Goal: Contribute content: Contribute content

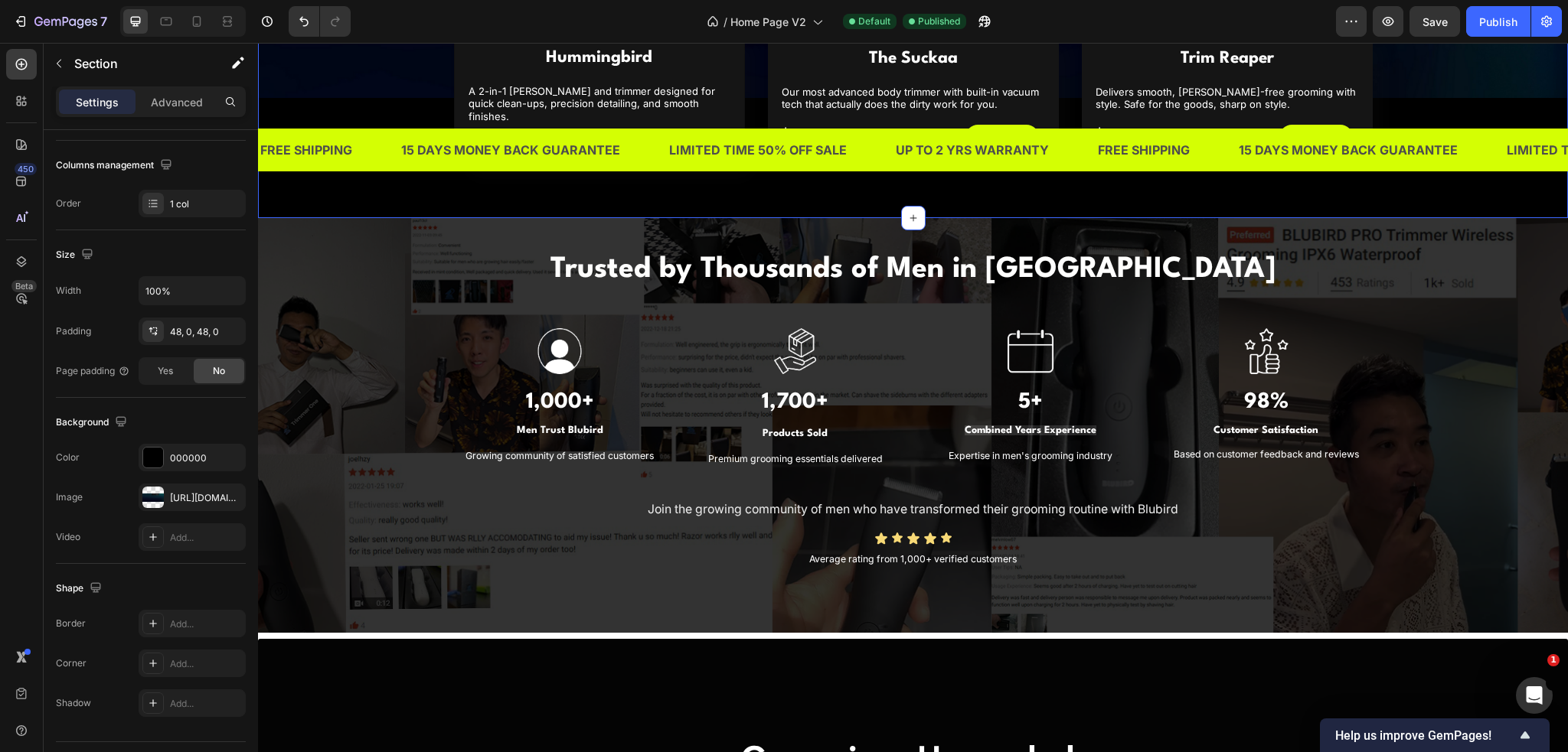
scroll to position [1072, 0]
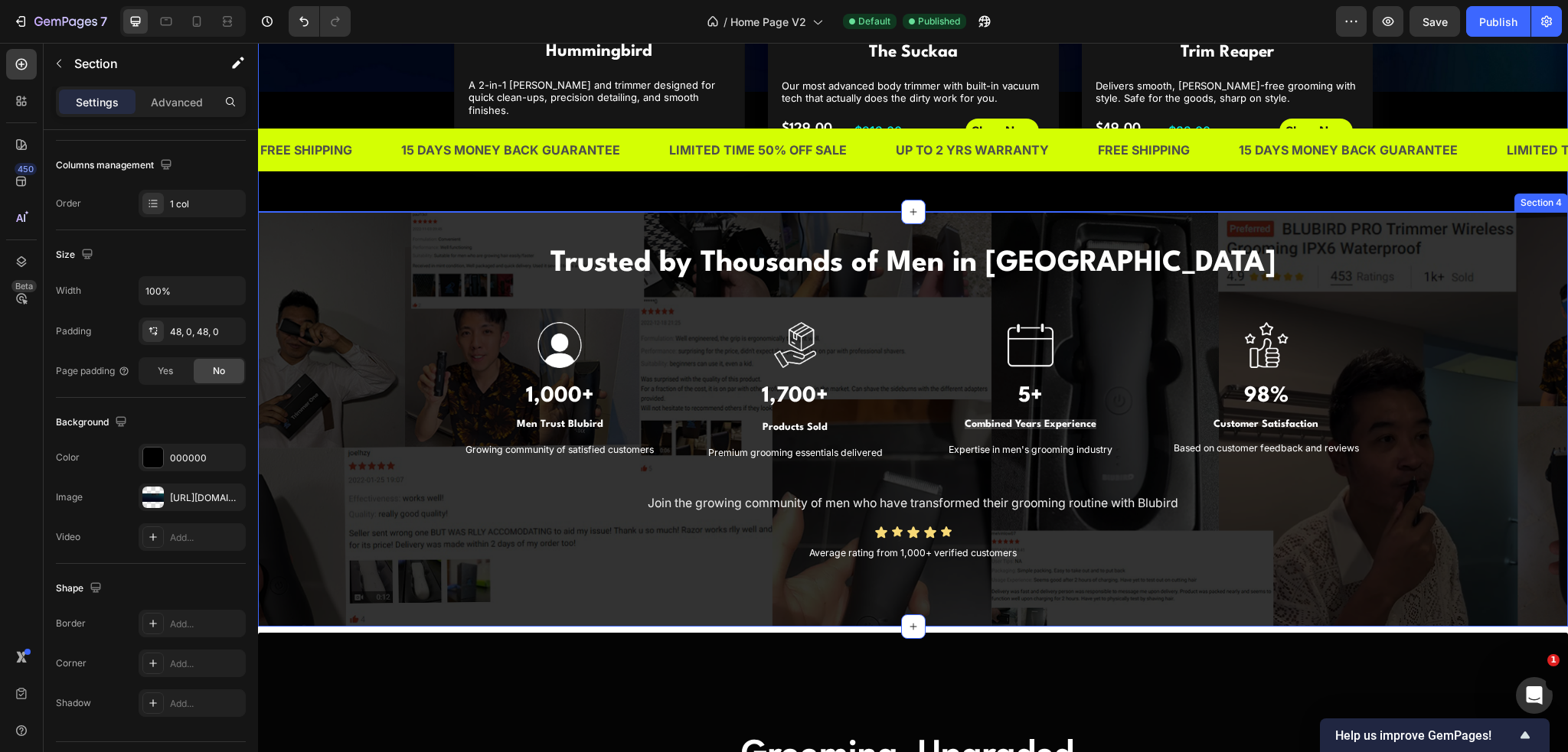
click at [331, 307] on div "Trusted by Thousands of Men in [GEOGRAPHIC_DATA] Heading Image 1,000+ Heading M…" at bounding box center [913, 404] width 1287 height 323
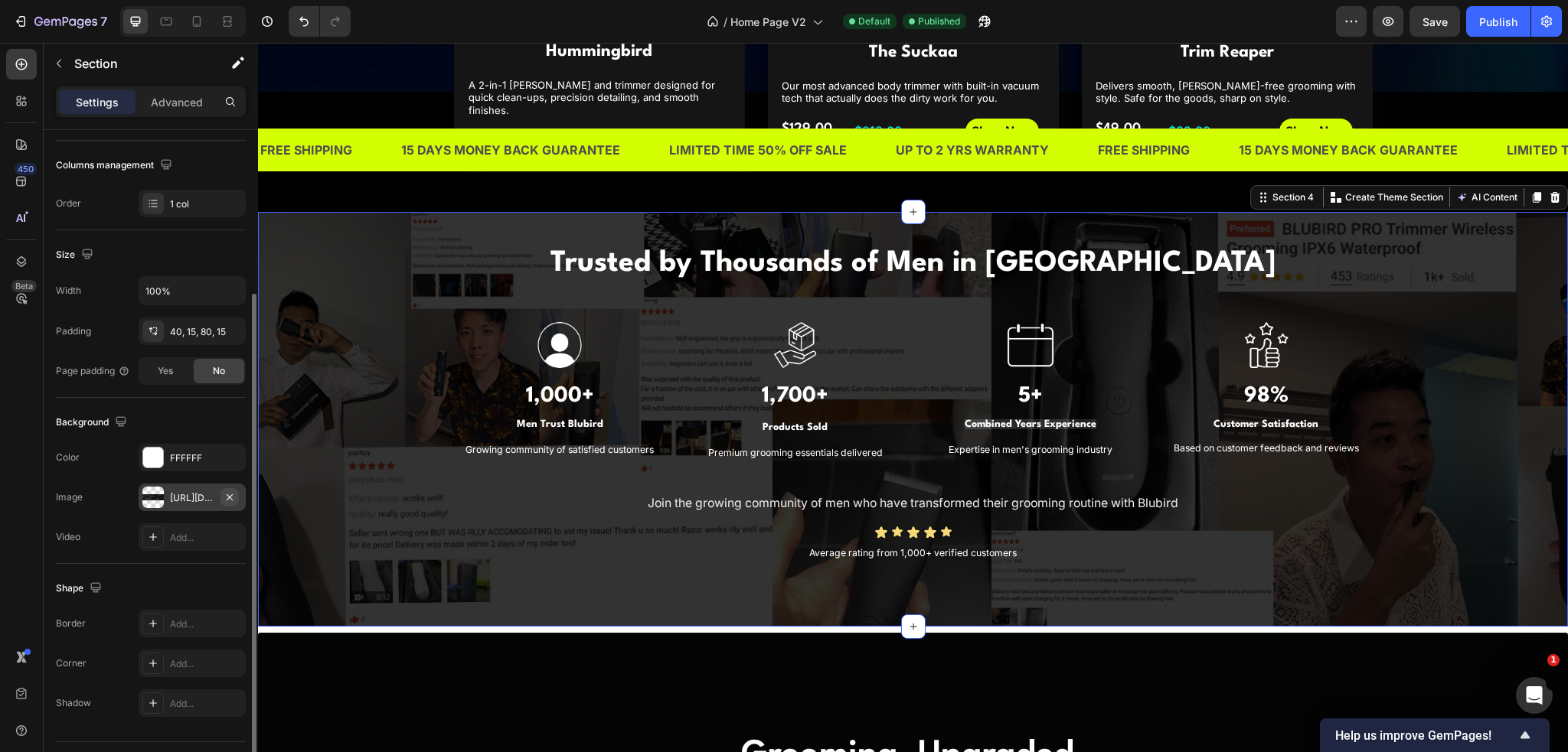
click at [232, 492] on icon "button" at bounding box center [229, 497] width 12 height 12
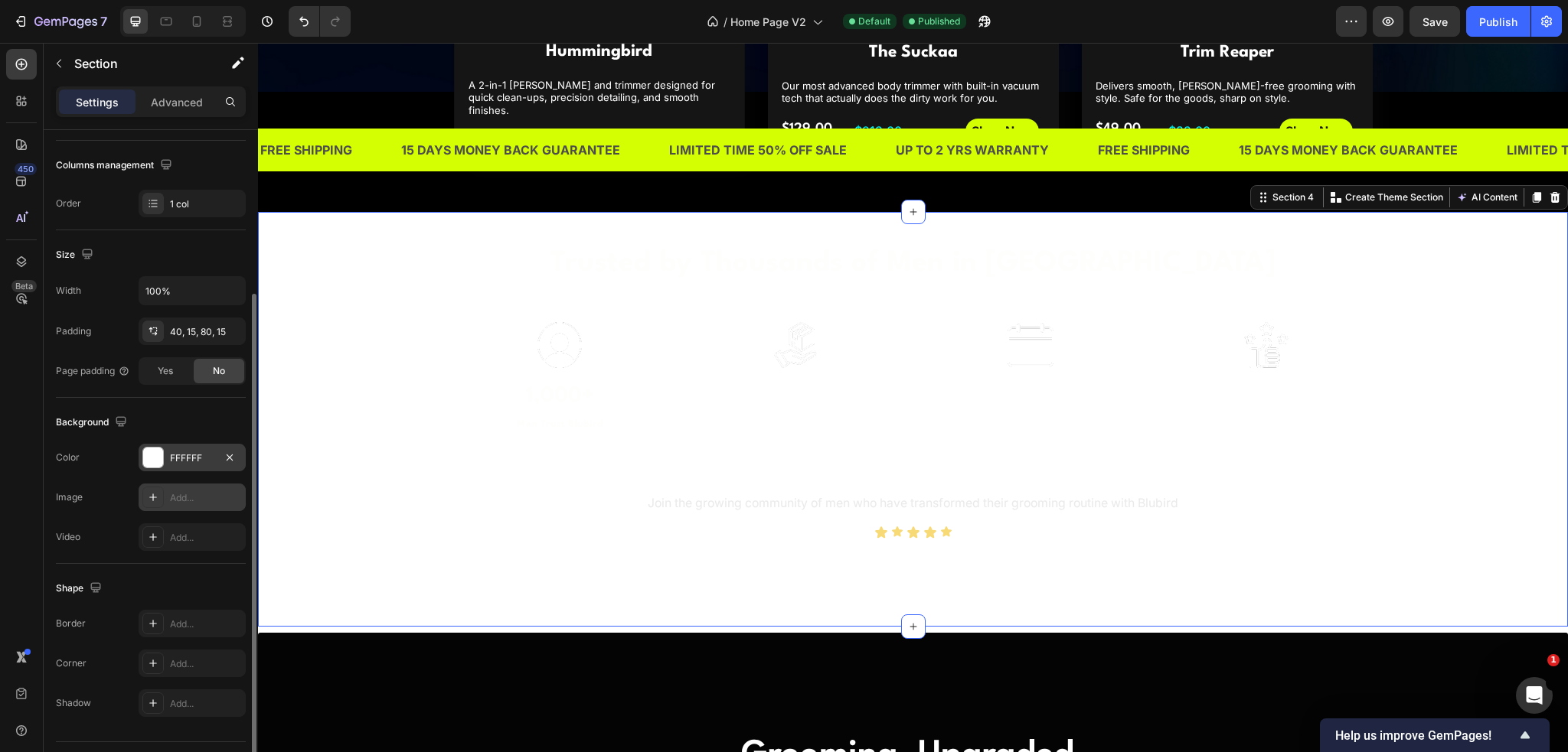
click at [157, 456] on div at bounding box center [153, 458] width 20 height 20
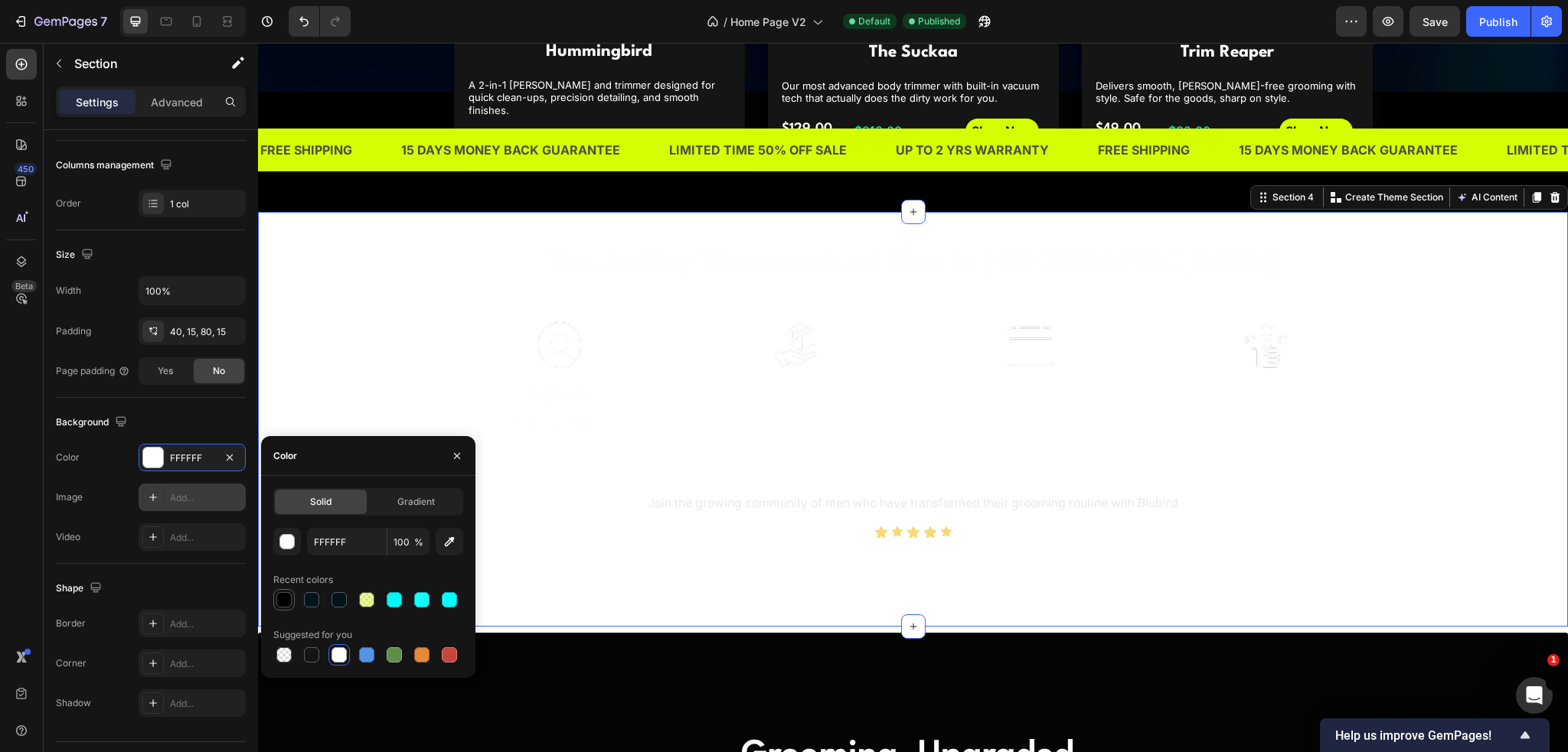
click at [289, 605] on div at bounding box center [285, 600] width 16 height 16
type input "000000"
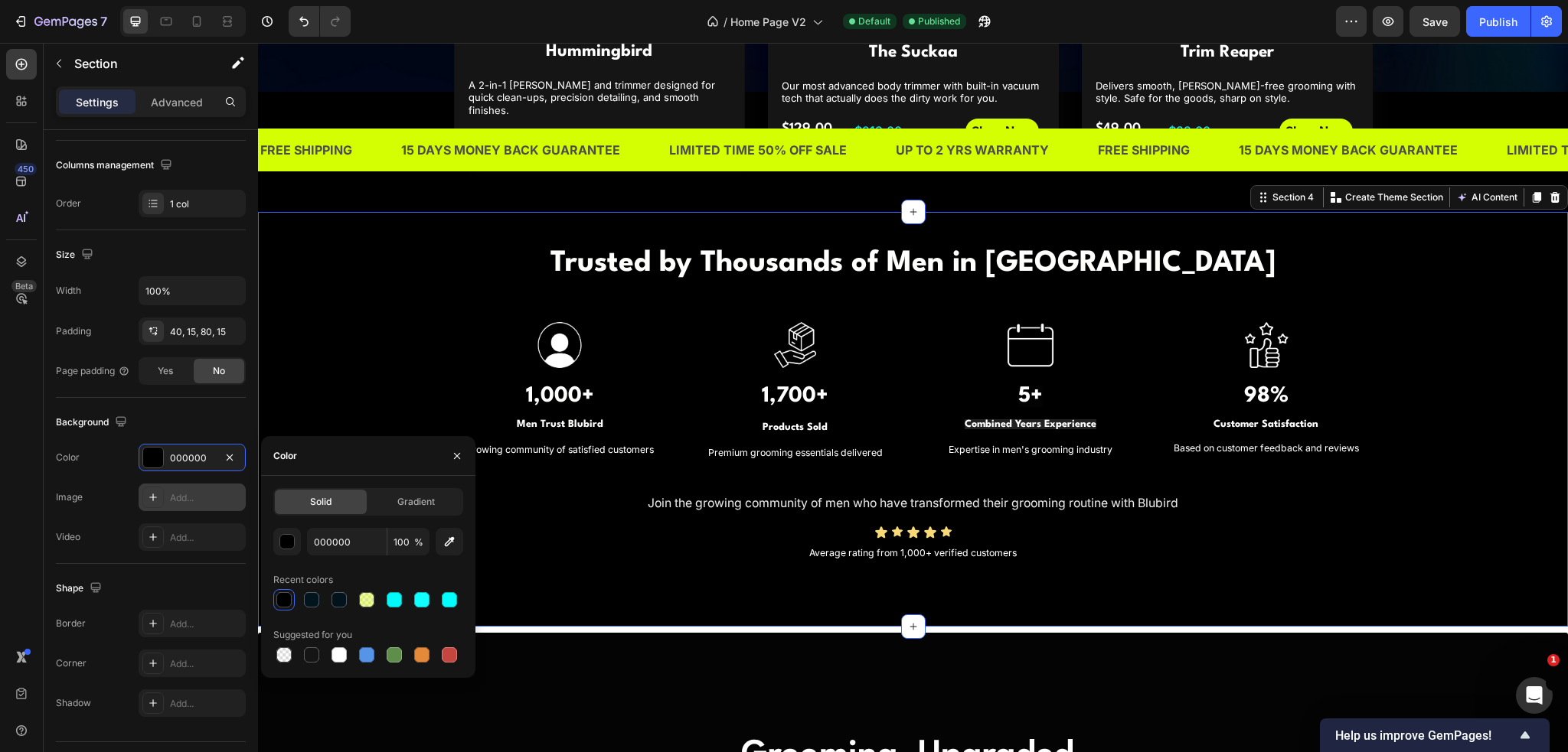
click at [415, 346] on div "Trusted by Thousands of Men in [GEOGRAPHIC_DATA] Heading Image 1,000+ Heading M…" at bounding box center [913, 404] width 1287 height 323
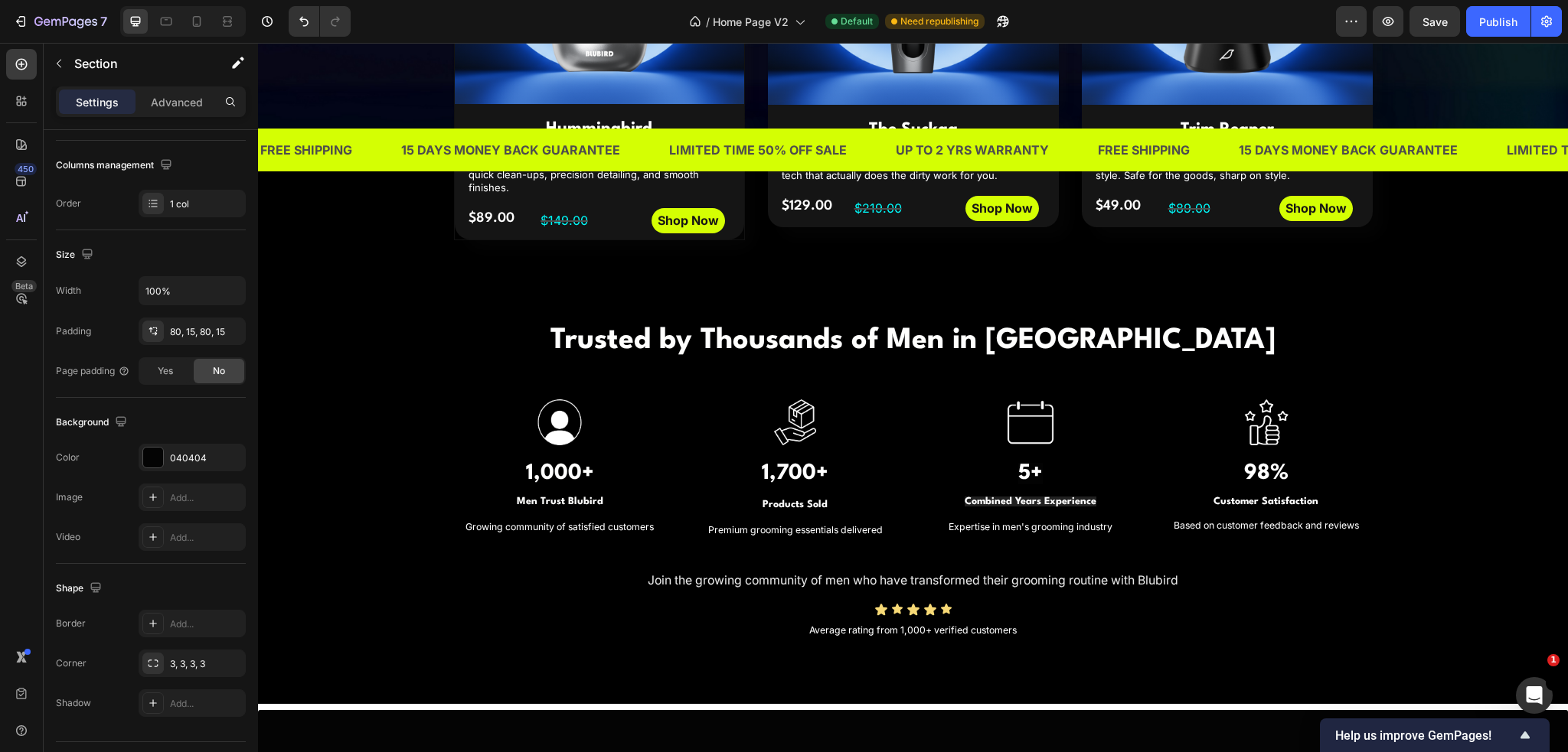
scroll to position [995, 0]
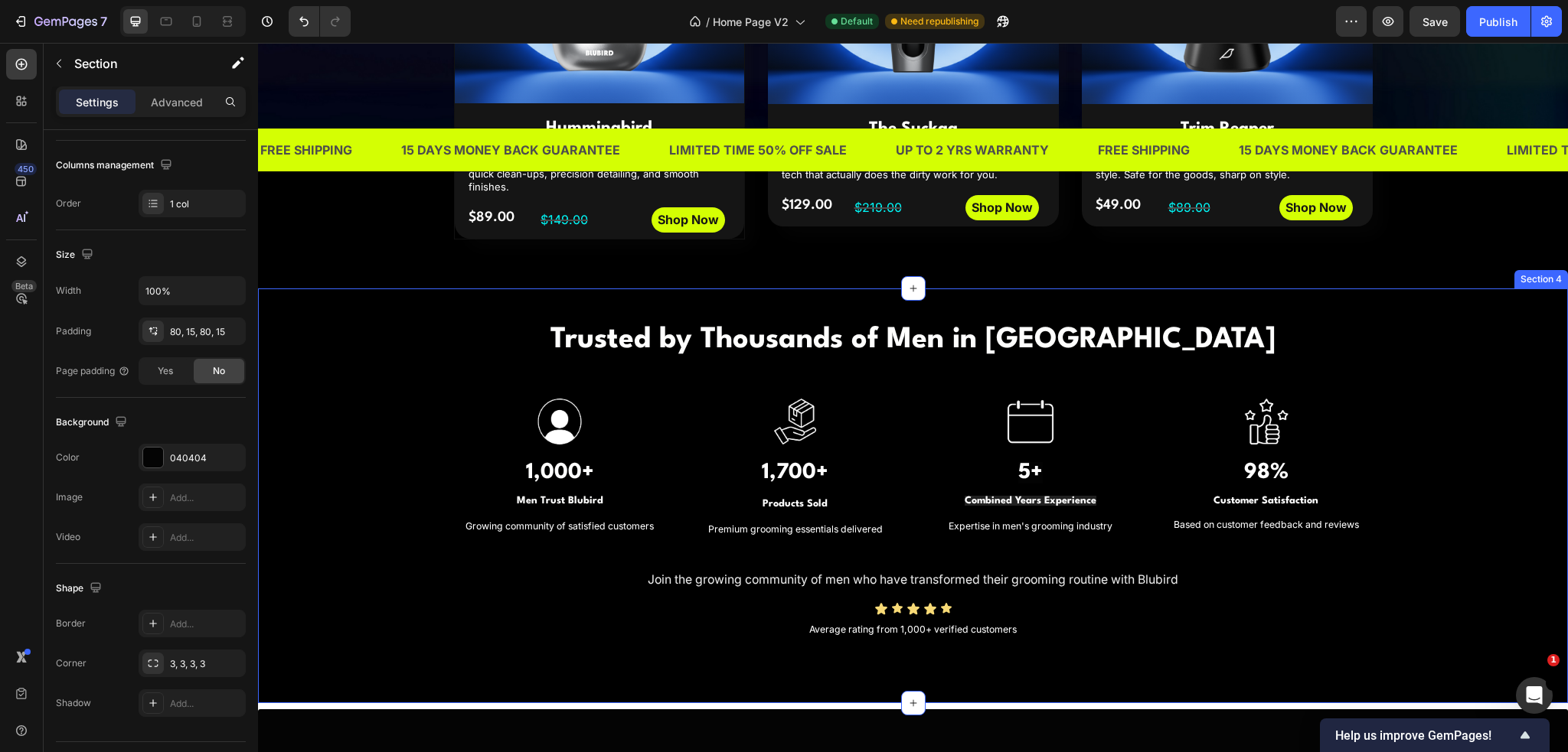
click at [353, 360] on div "Trusted by Thousands of Men in [GEOGRAPHIC_DATA] Heading Image 1,000+ Heading M…" at bounding box center [913, 480] width 1287 height 323
click at [369, 425] on div "Trusted by Thousands of Men in [GEOGRAPHIC_DATA] Heading Image 1,000+ Heading M…" at bounding box center [913, 480] width 1287 height 323
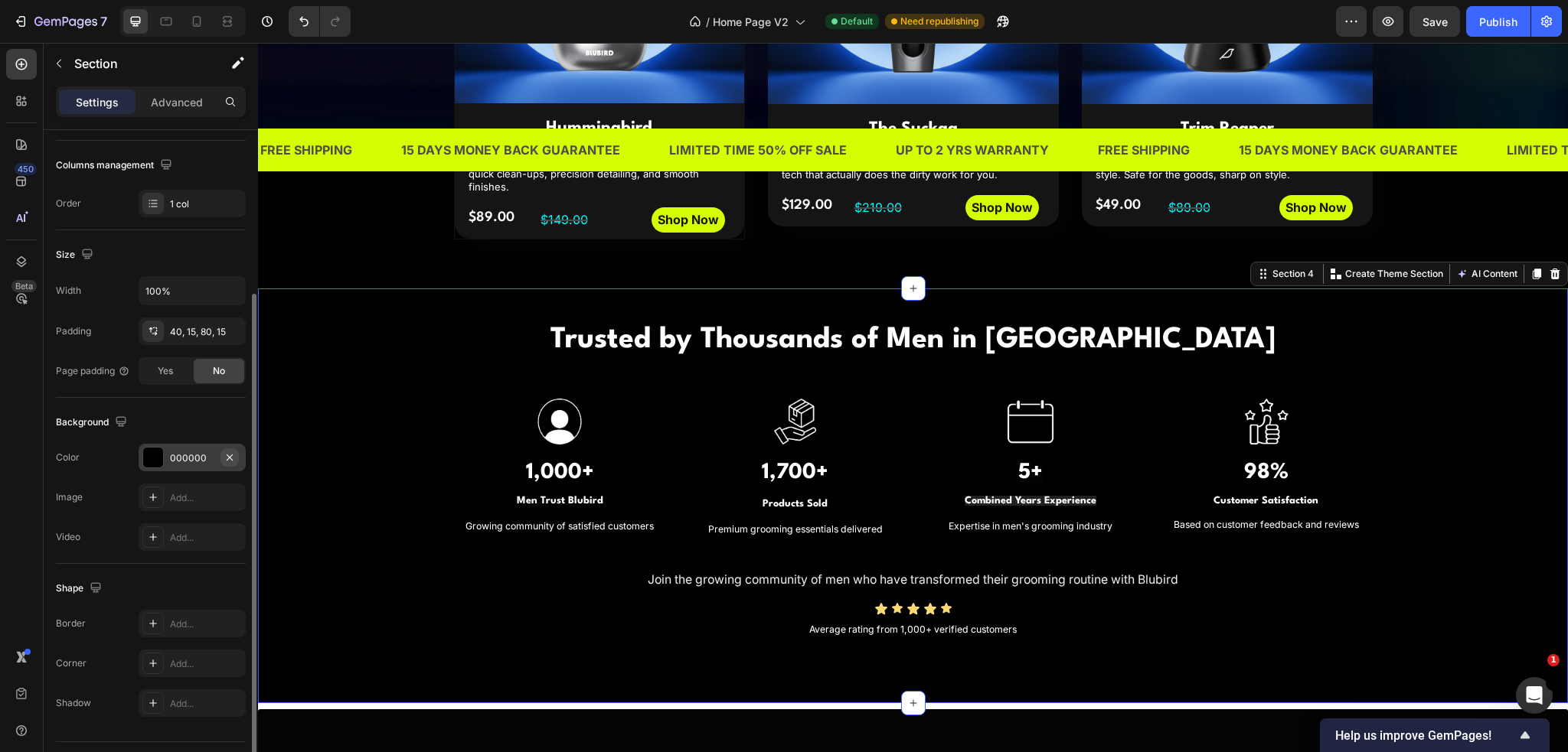
click at [228, 454] on icon "button" at bounding box center [229, 457] width 6 height 6
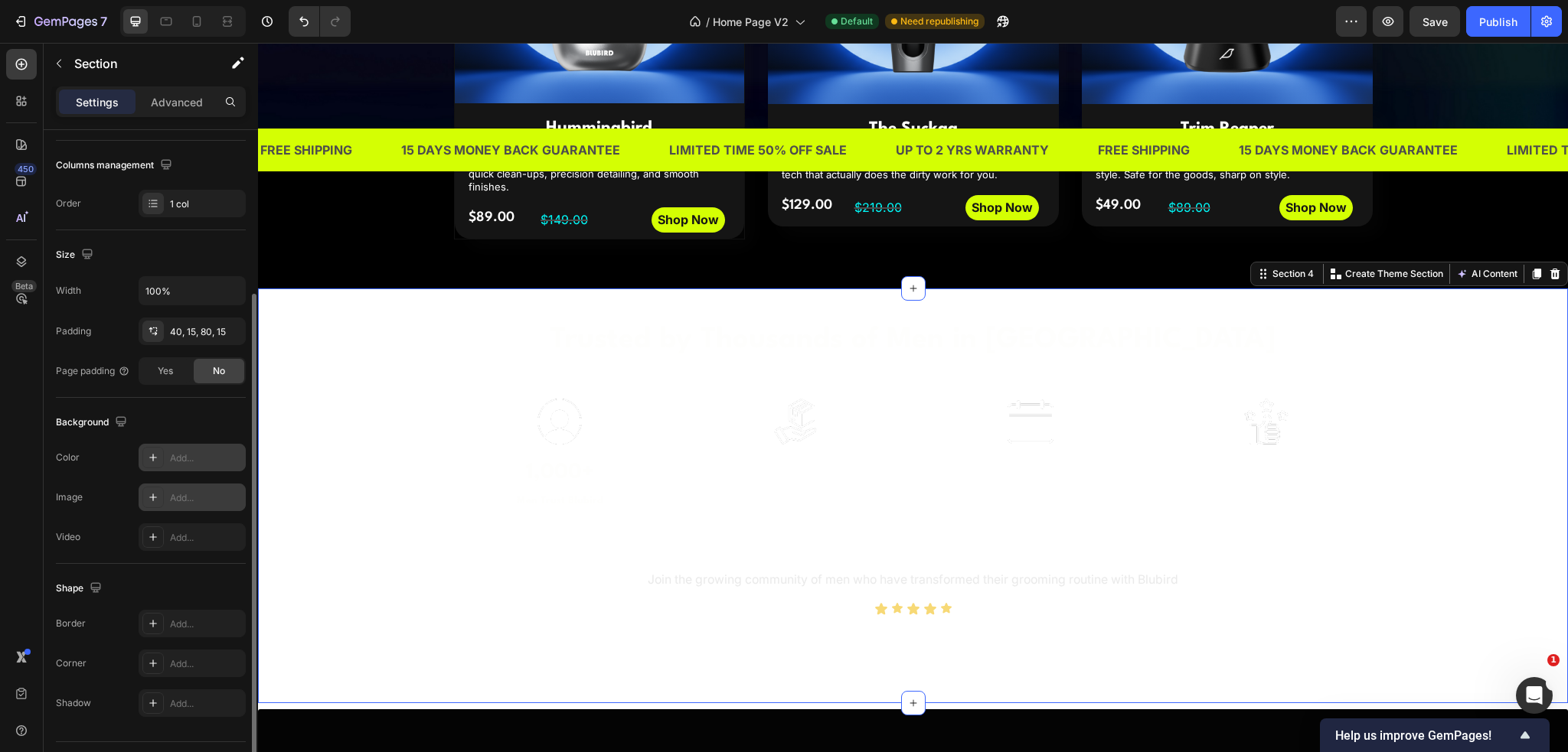
click at [182, 491] on div "Add..." at bounding box center [206, 498] width 72 height 14
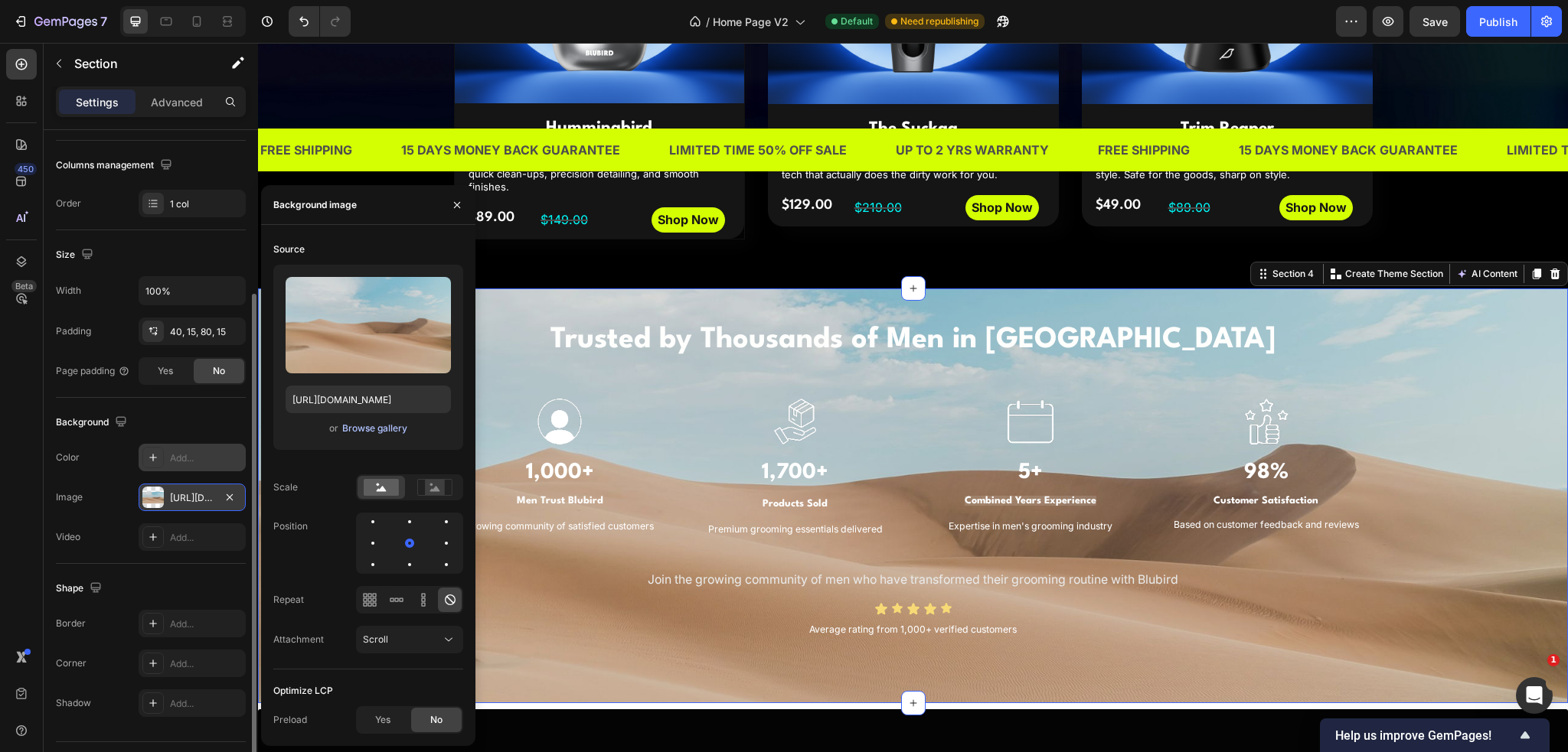
click at [394, 427] on div "Browse gallery" at bounding box center [375, 428] width 65 height 14
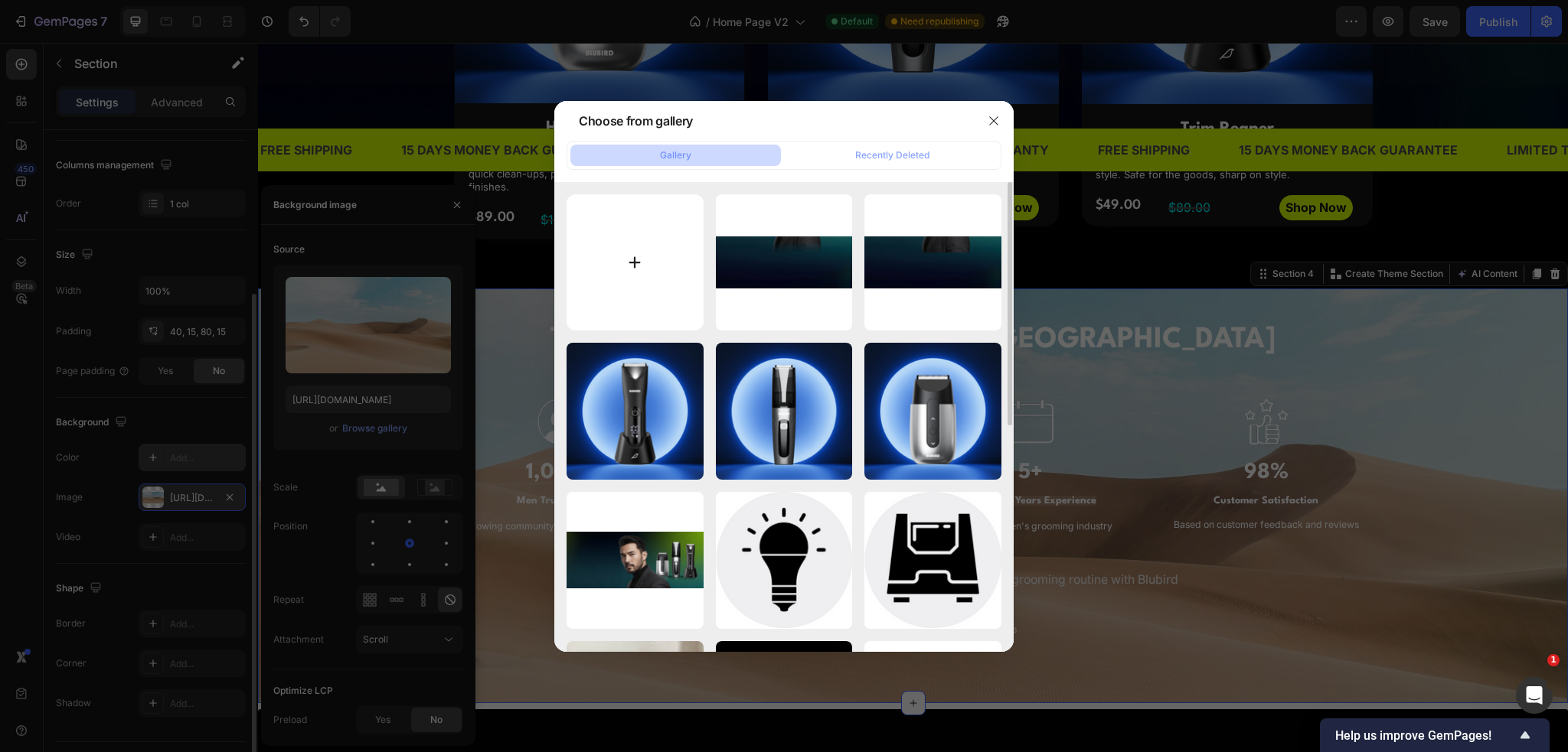
click at [631, 254] on input "file" at bounding box center [634, 262] width 137 height 137
type input "C:\fakepath\citysky bg.png"
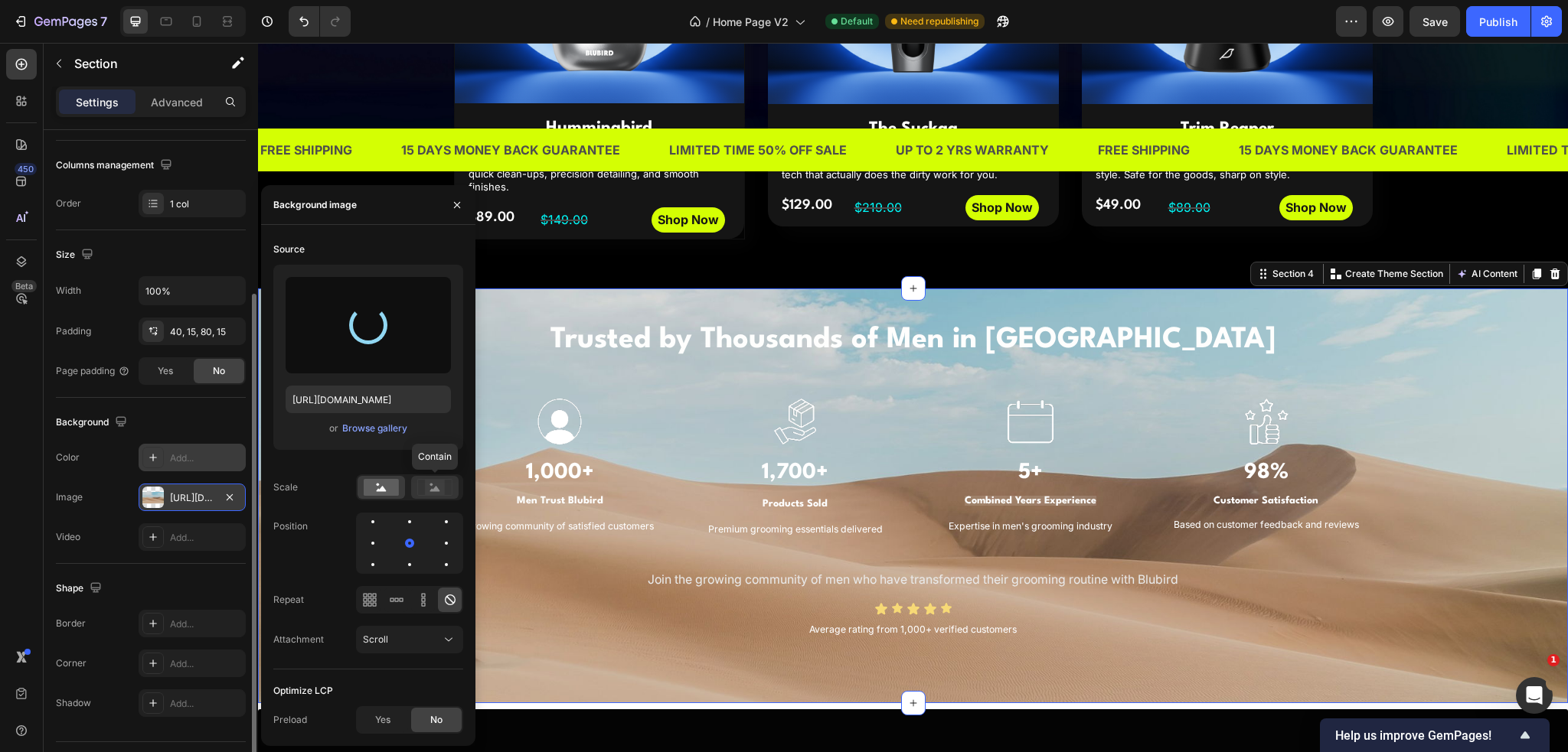
click at [425, 490] on rect at bounding box center [435, 488] width 20 height 16
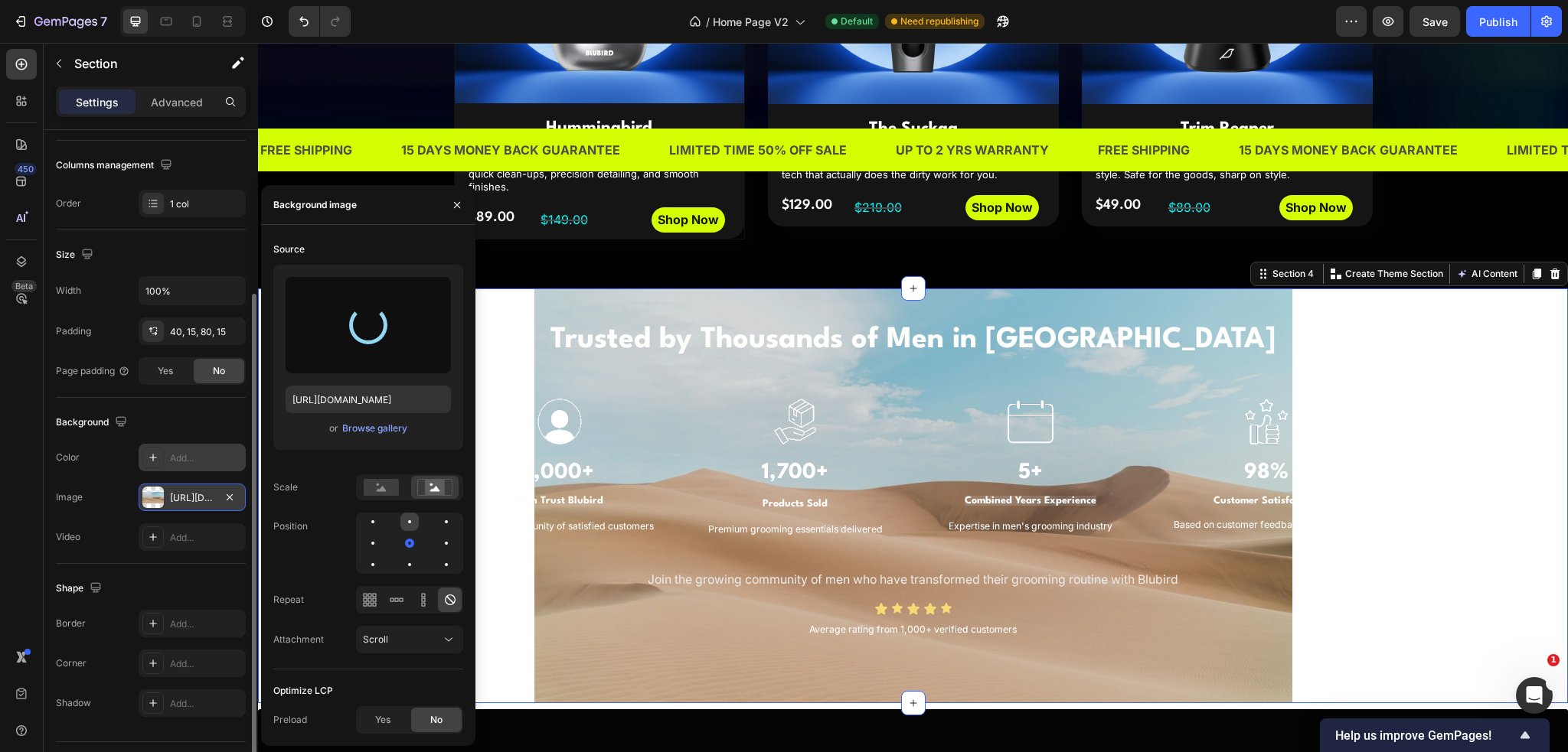
click at [407, 517] on div at bounding box center [410, 522] width 19 height 19
type input "[URL][DOMAIN_NAME]"
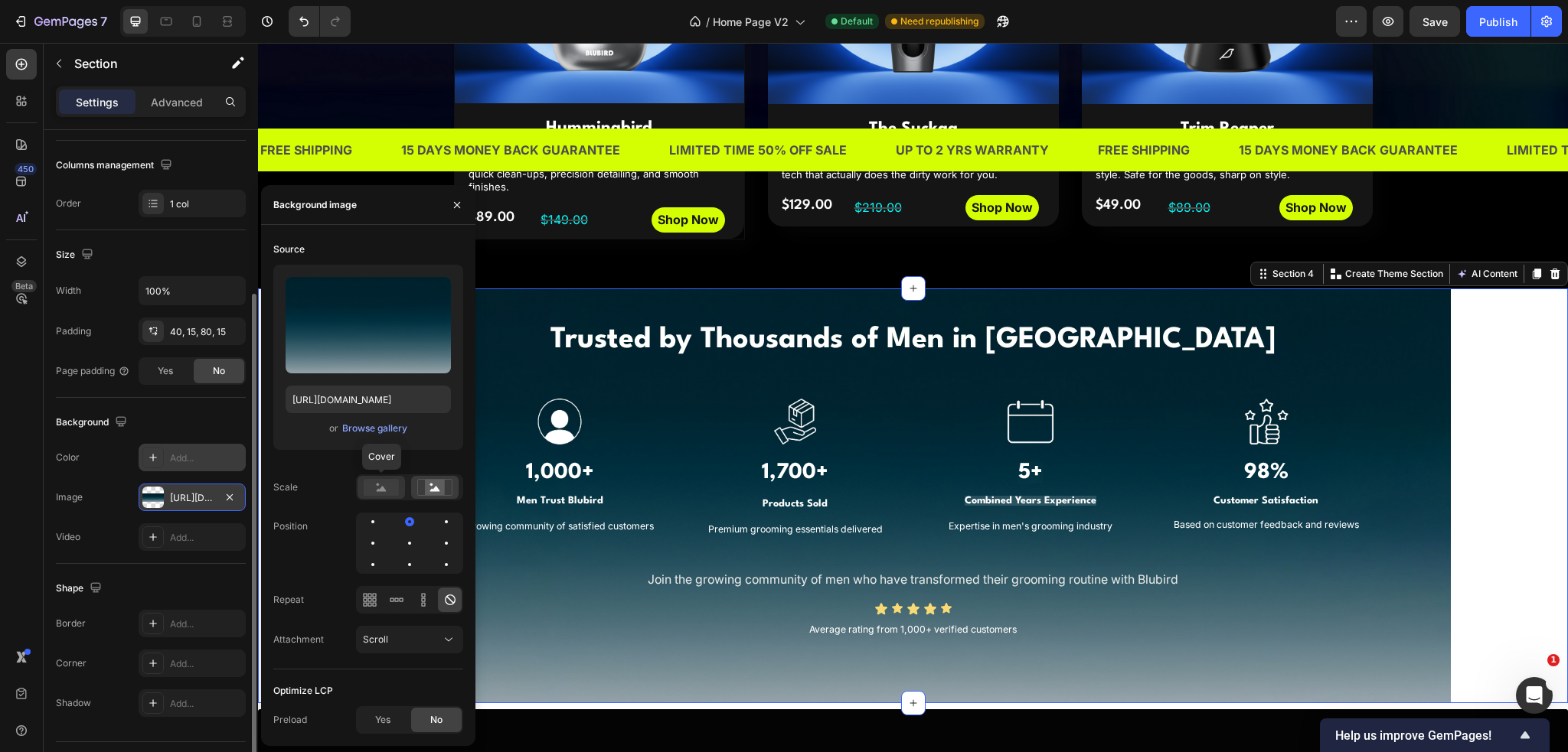
click at [383, 489] on icon at bounding box center [382, 489] width 10 height 5
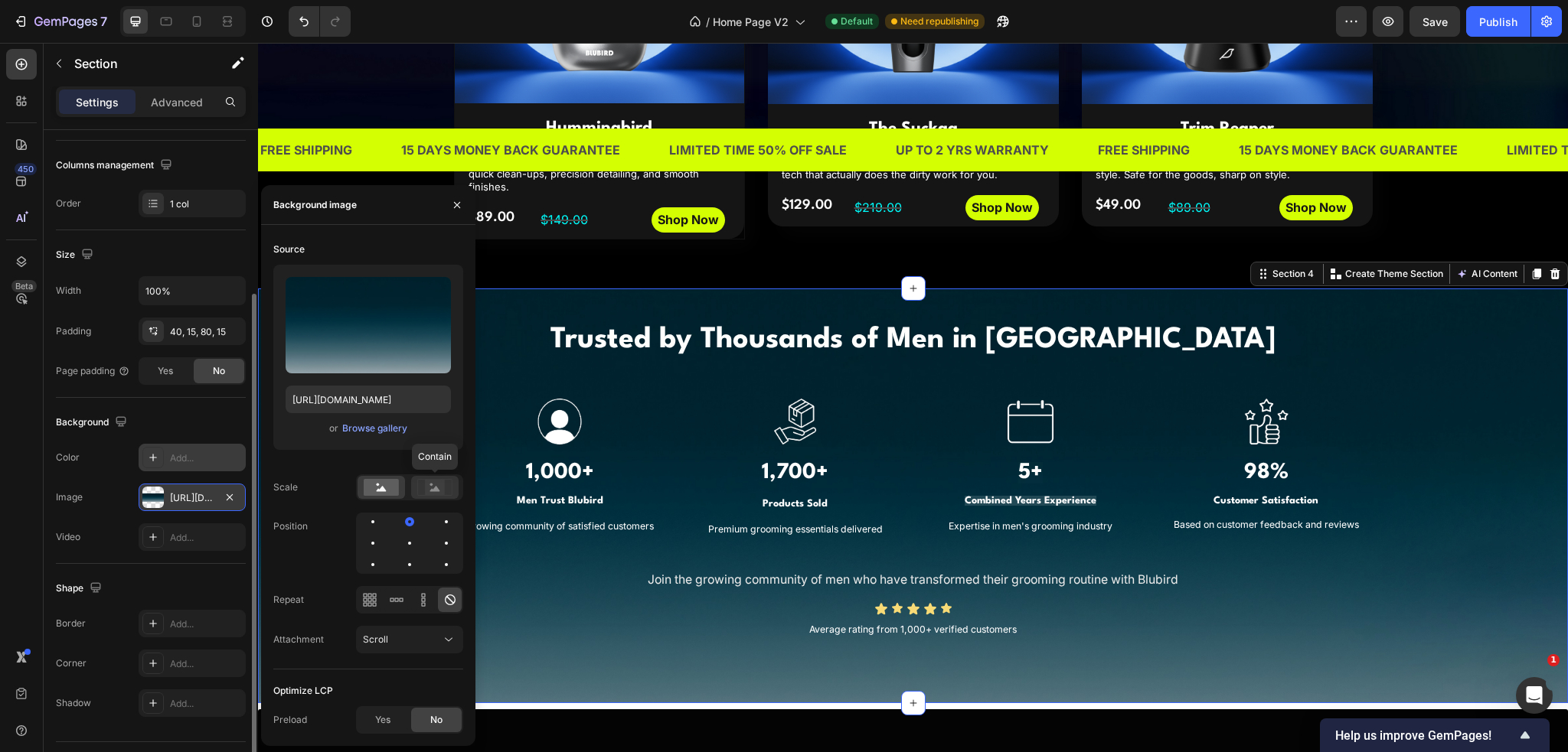
click at [427, 487] on rect at bounding box center [435, 488] width 20 height 16
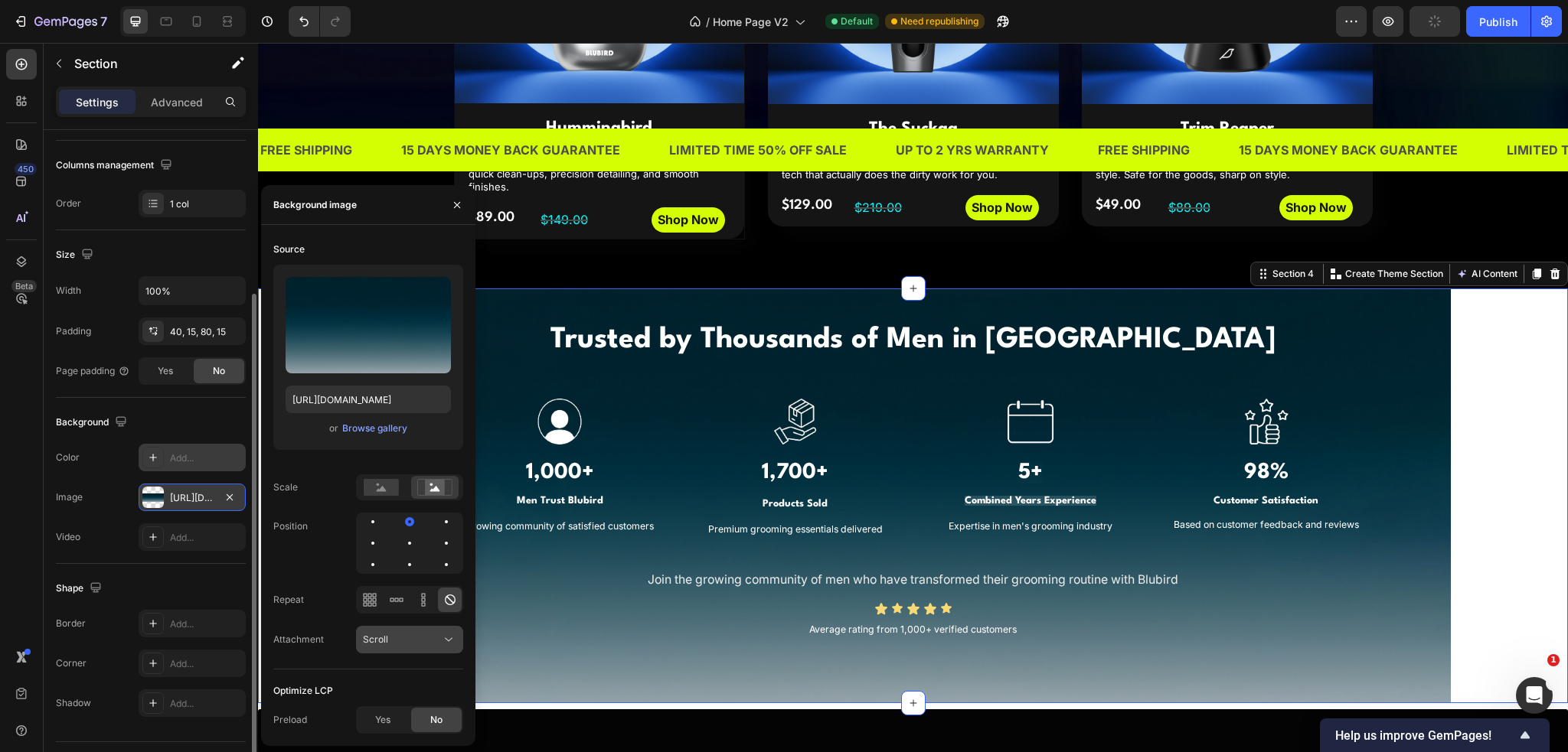
click at [449, 639] on icon at bounding box center [449, 640] width 16 height 16
click at [422, 607] on p "Local" at bounding box center [407, 603] width 88 height 14
click at [371, 492] on rect at bounding box center [381, 487] width 35 height 17
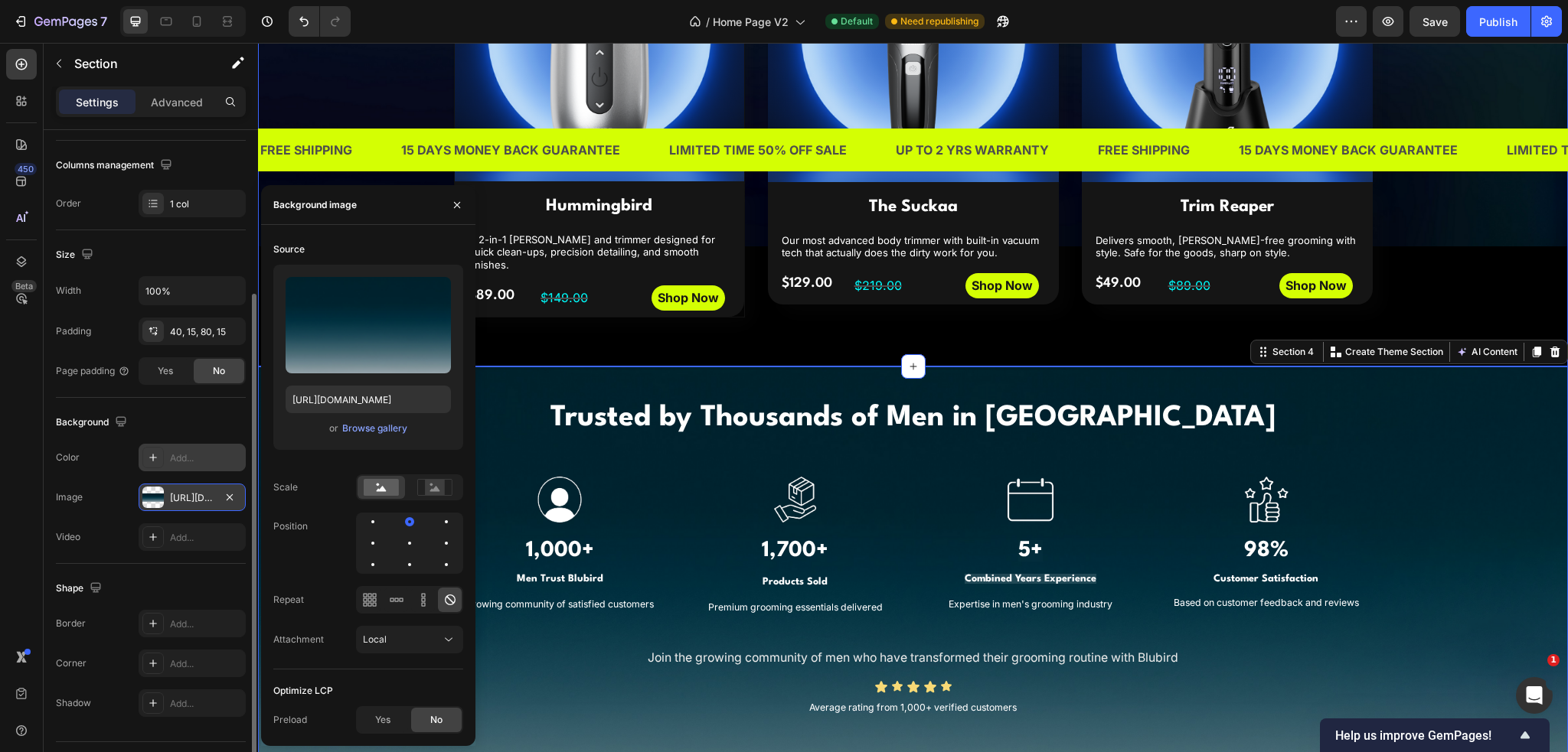
scroll to position [918, 0]
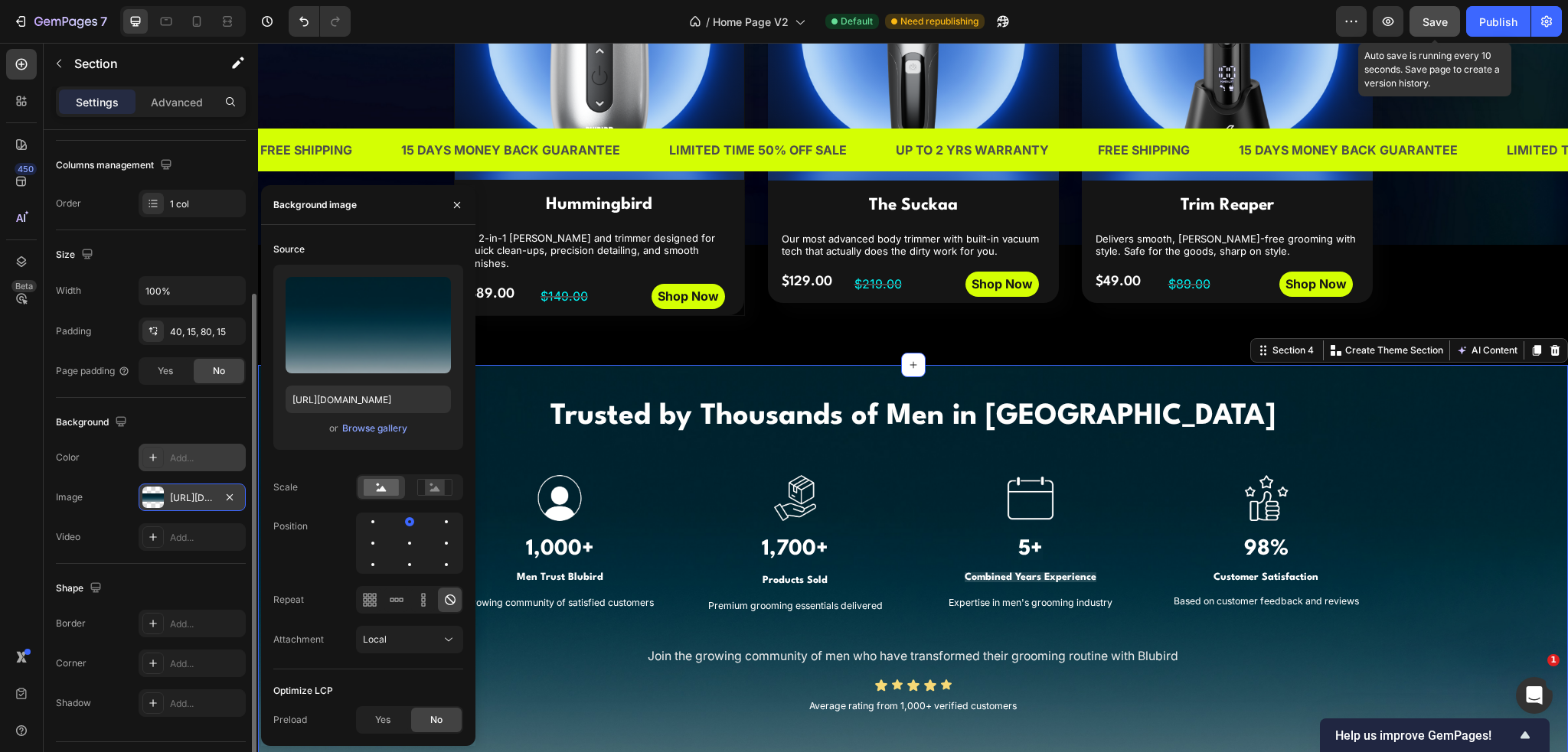
click at [1452, 20] on button "Save" at bounding box center [1434, 21] width 50 height 31
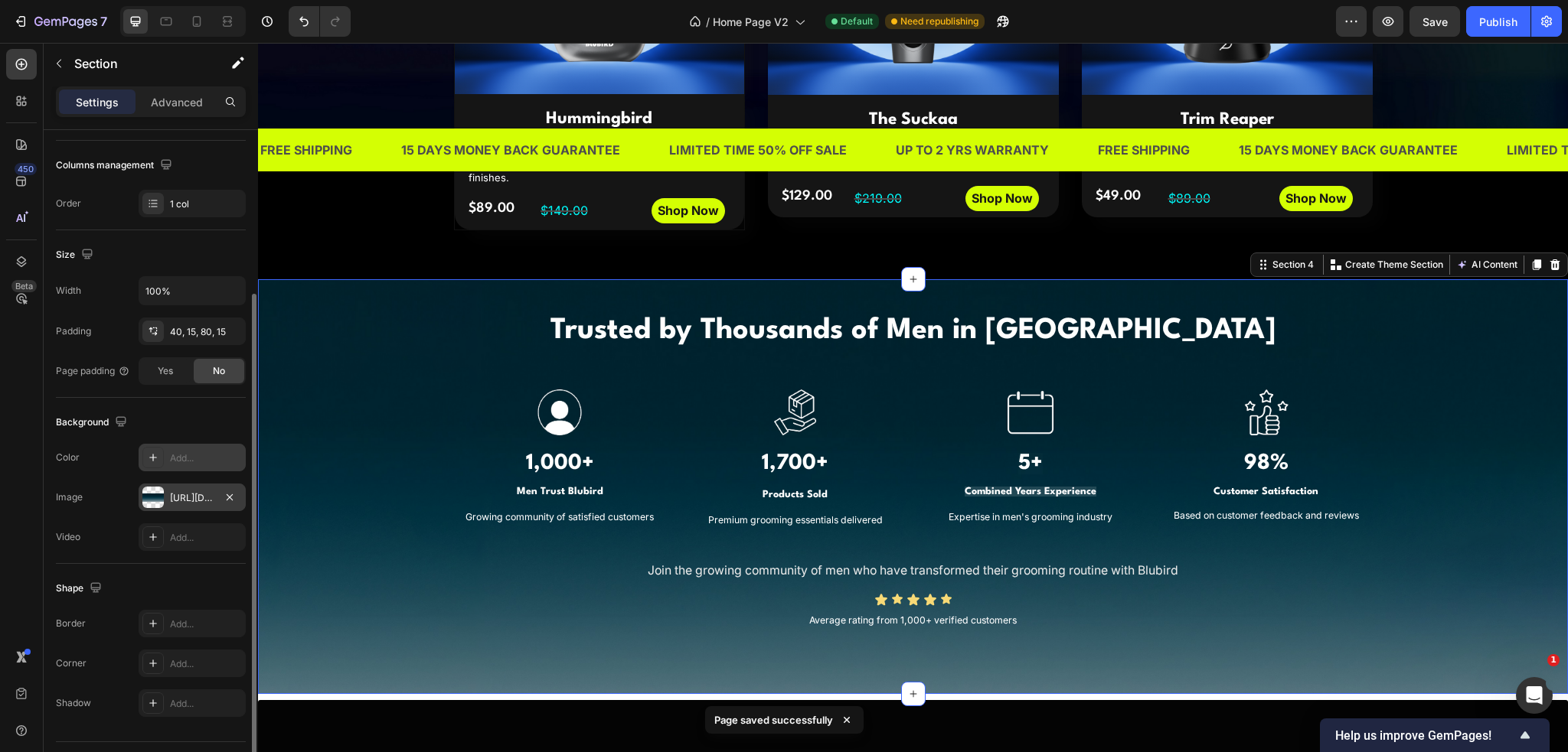
scroll to position [995, 0]
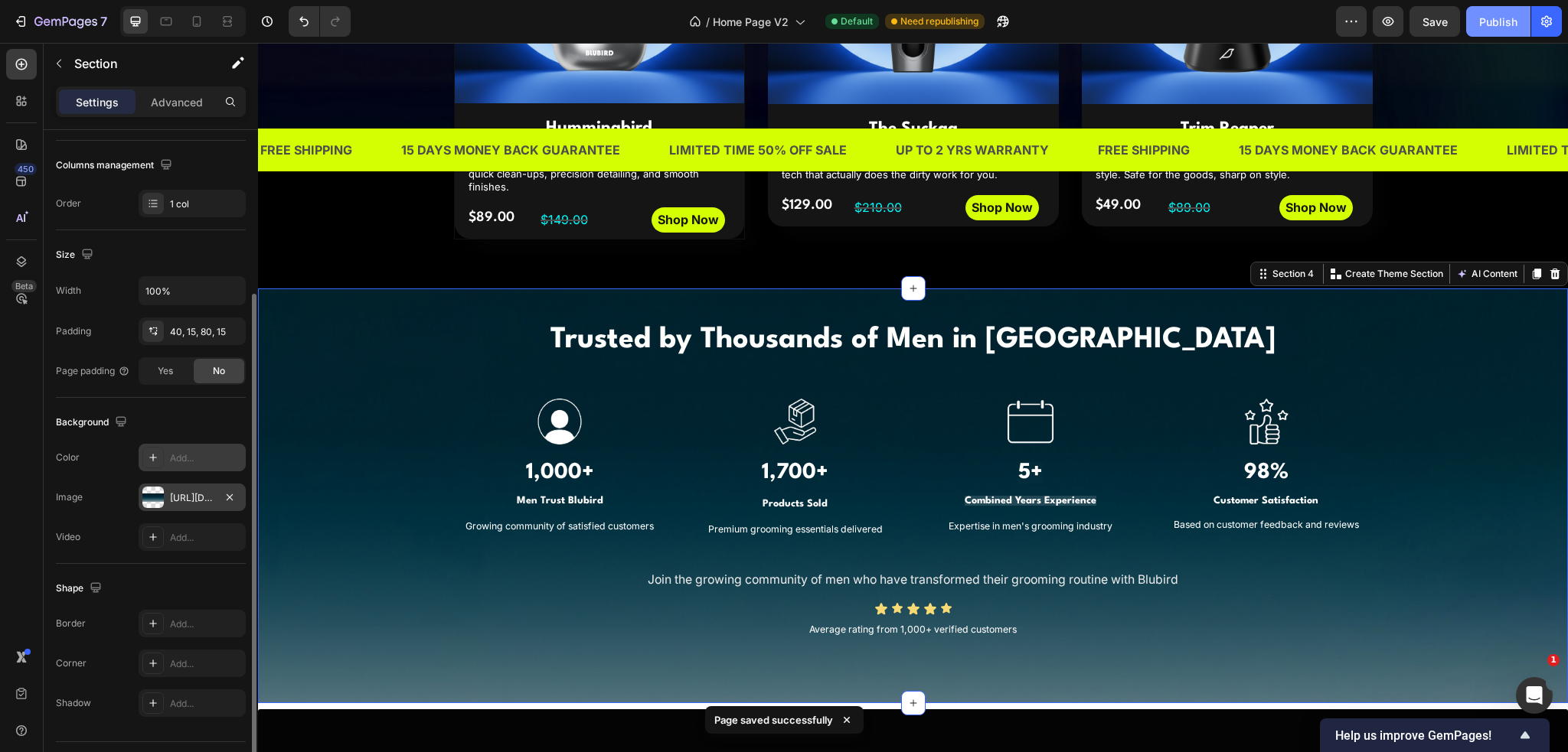
click at [1489, 27] on div "Publish" at bounding box center [1498, 22] width 38 height 16
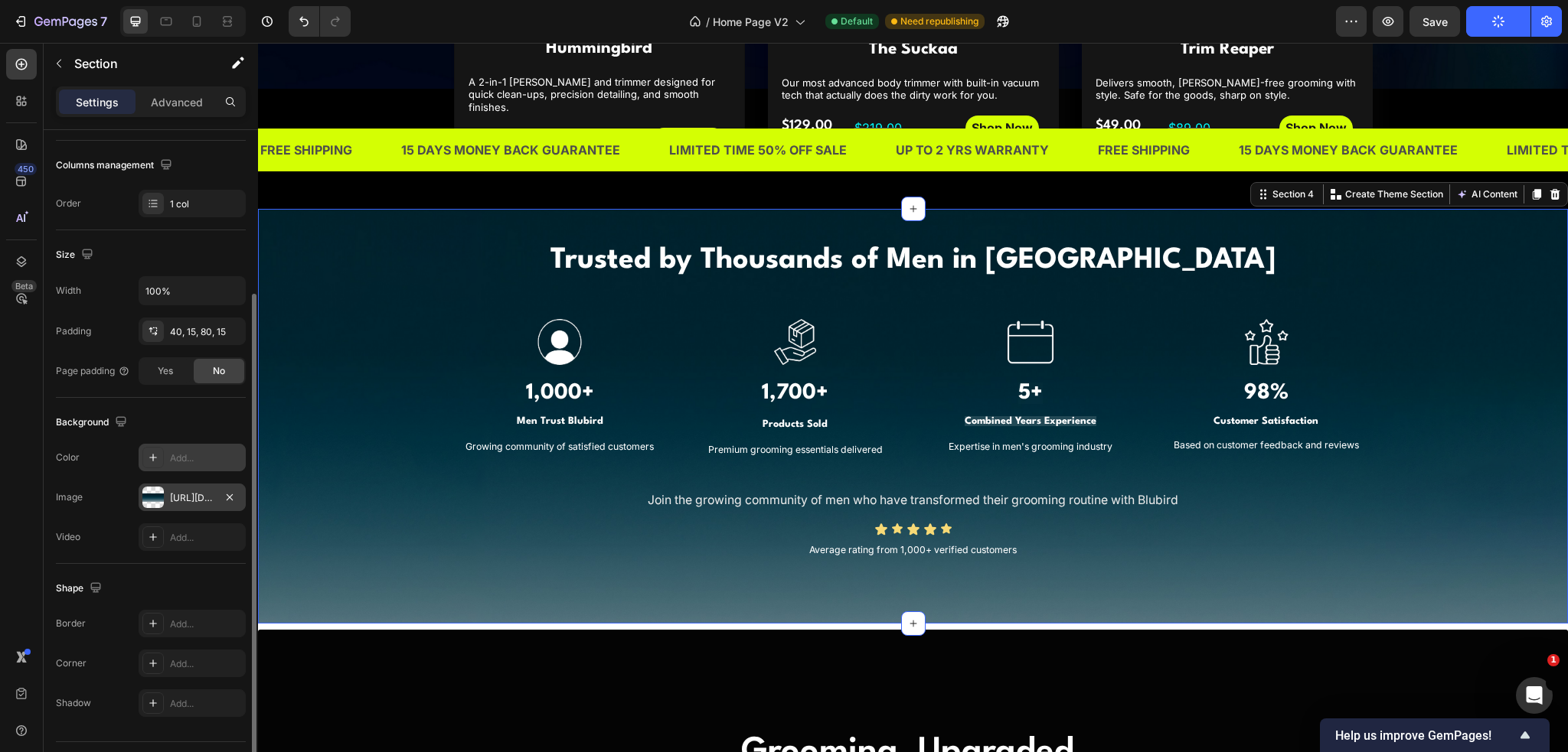
scroll to position [1072, 0]
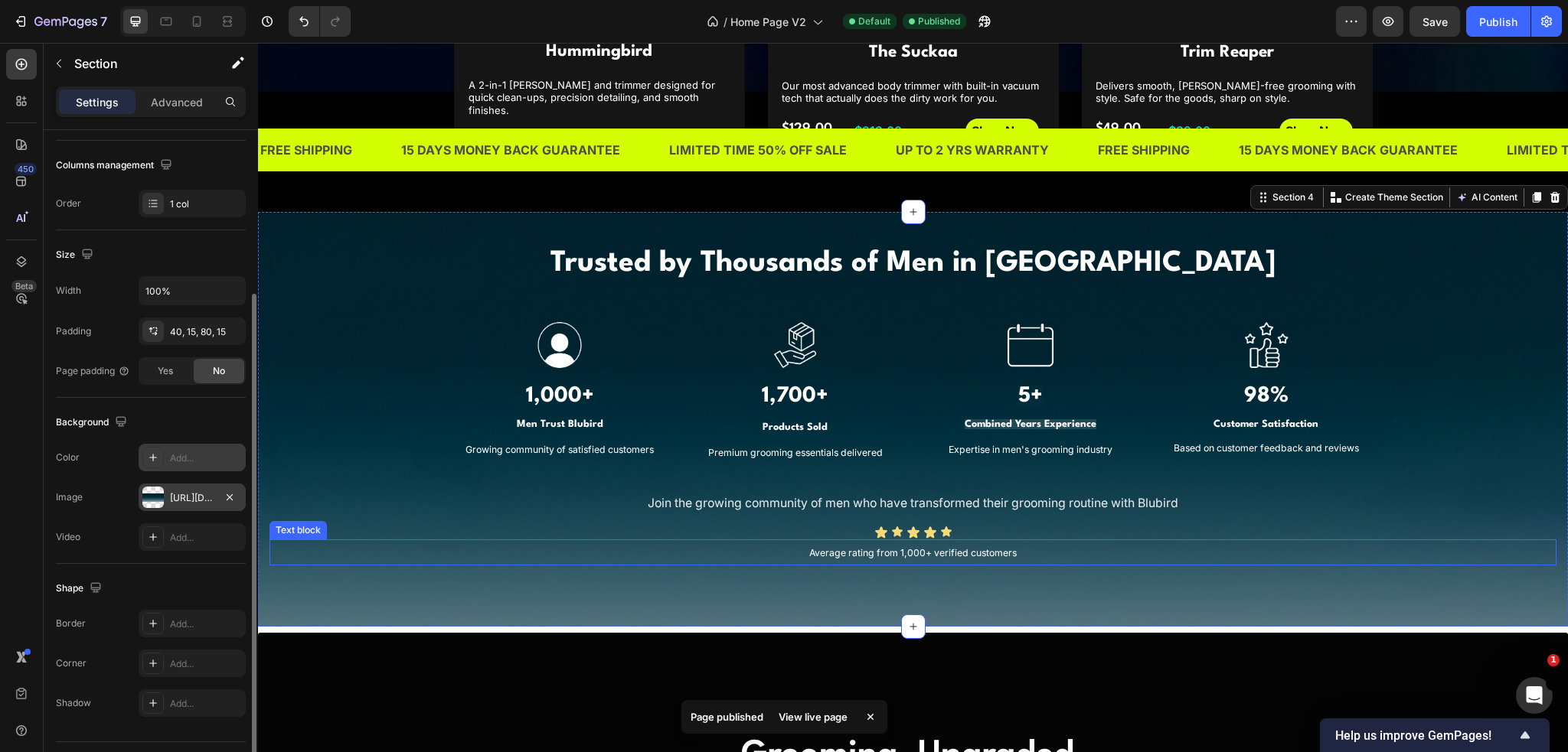
click at [1256, 541] on p "Average rating from 1,000+ verified customers" at bounding box center [913, 553] width 1284 height 24
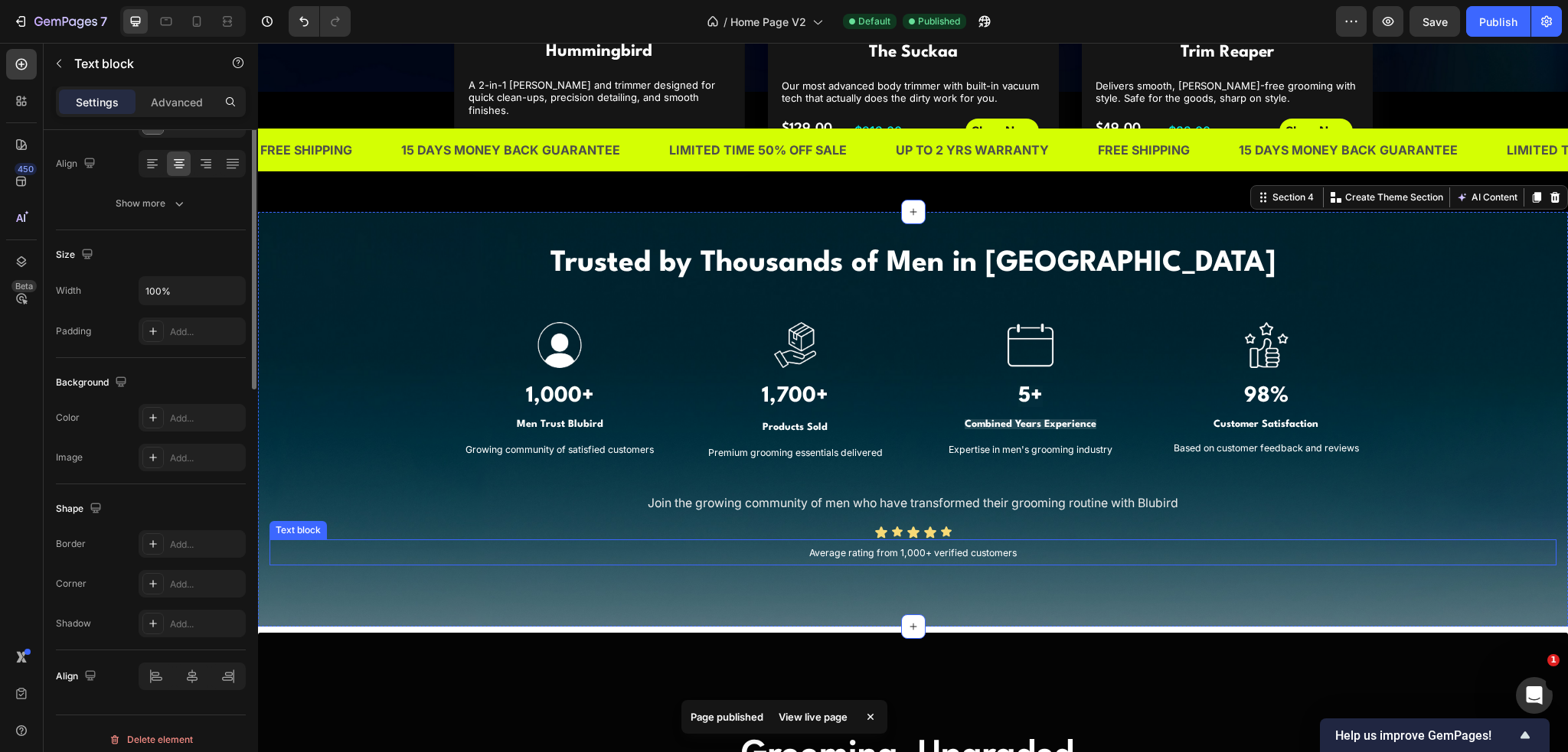
scroll to position [0, 0]
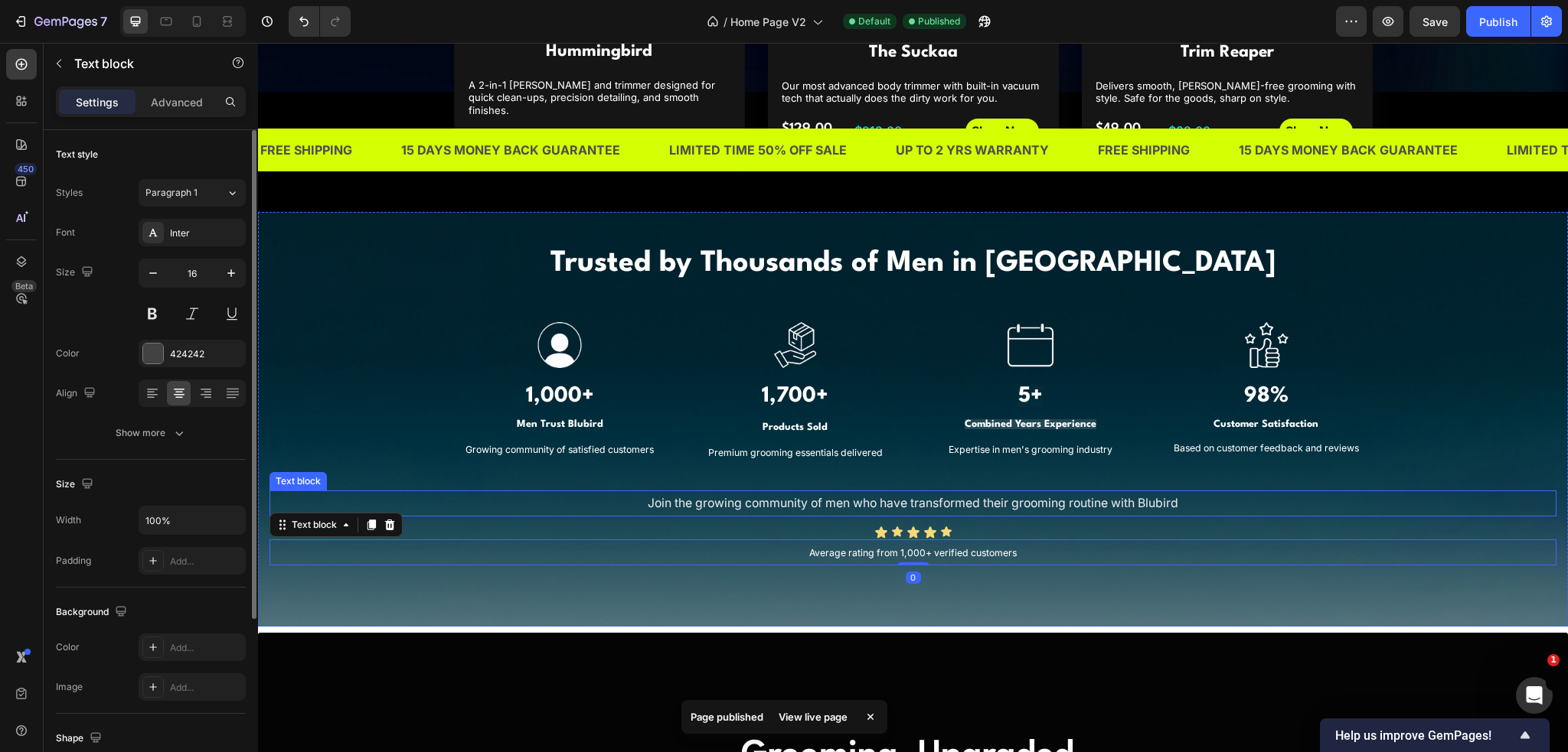
click at [1347, 490] on div "Join the growing community of men who have transformed their grooming routine w…" at bounding box center [913, 503] width 1287 height 26
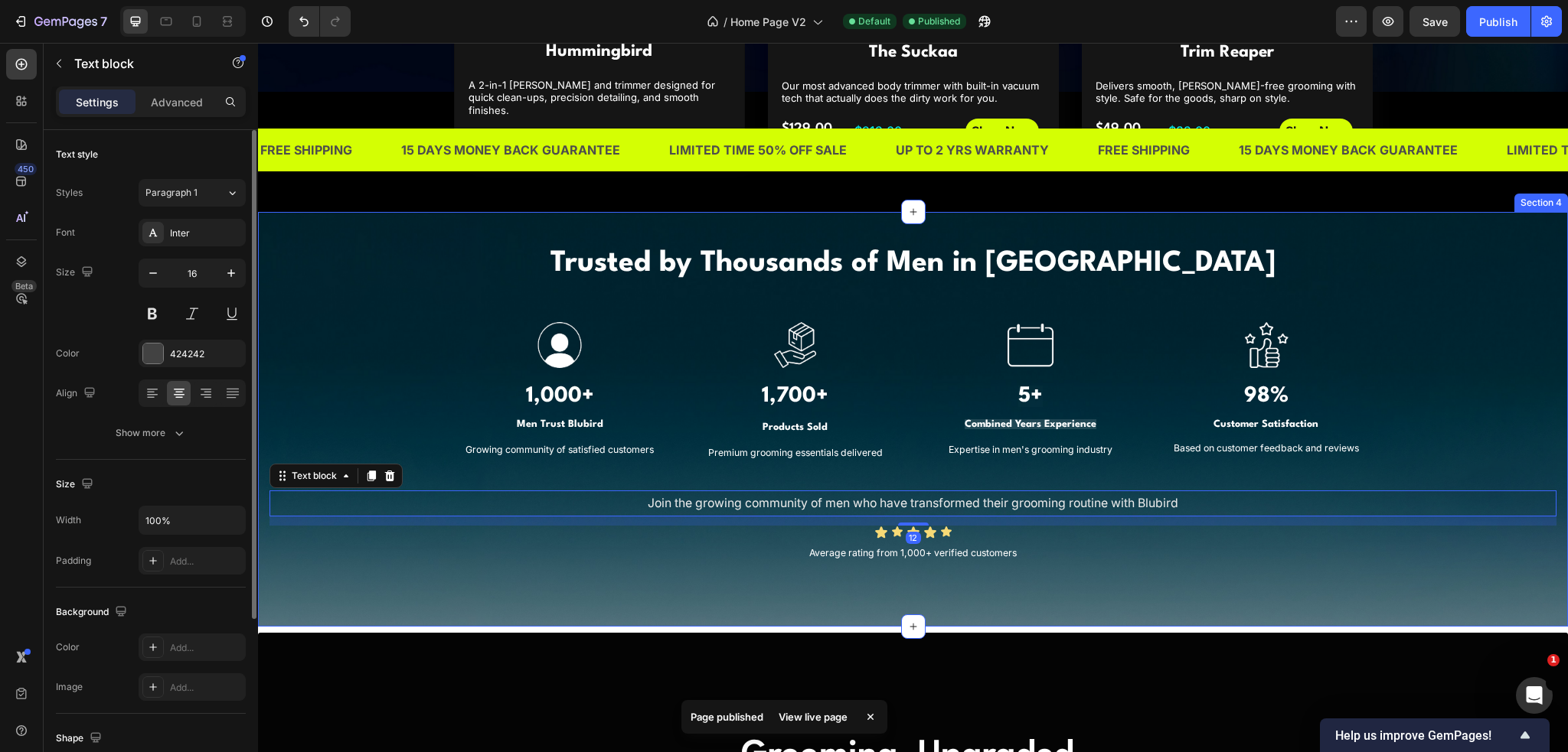
click at [315, 256] on div "Trusted by Thousands of Men in [GEOGRAPHIC_DATA] Heading Image 1,000+ Heading M…" at bounding box center [913, 404] width 1287 height 323
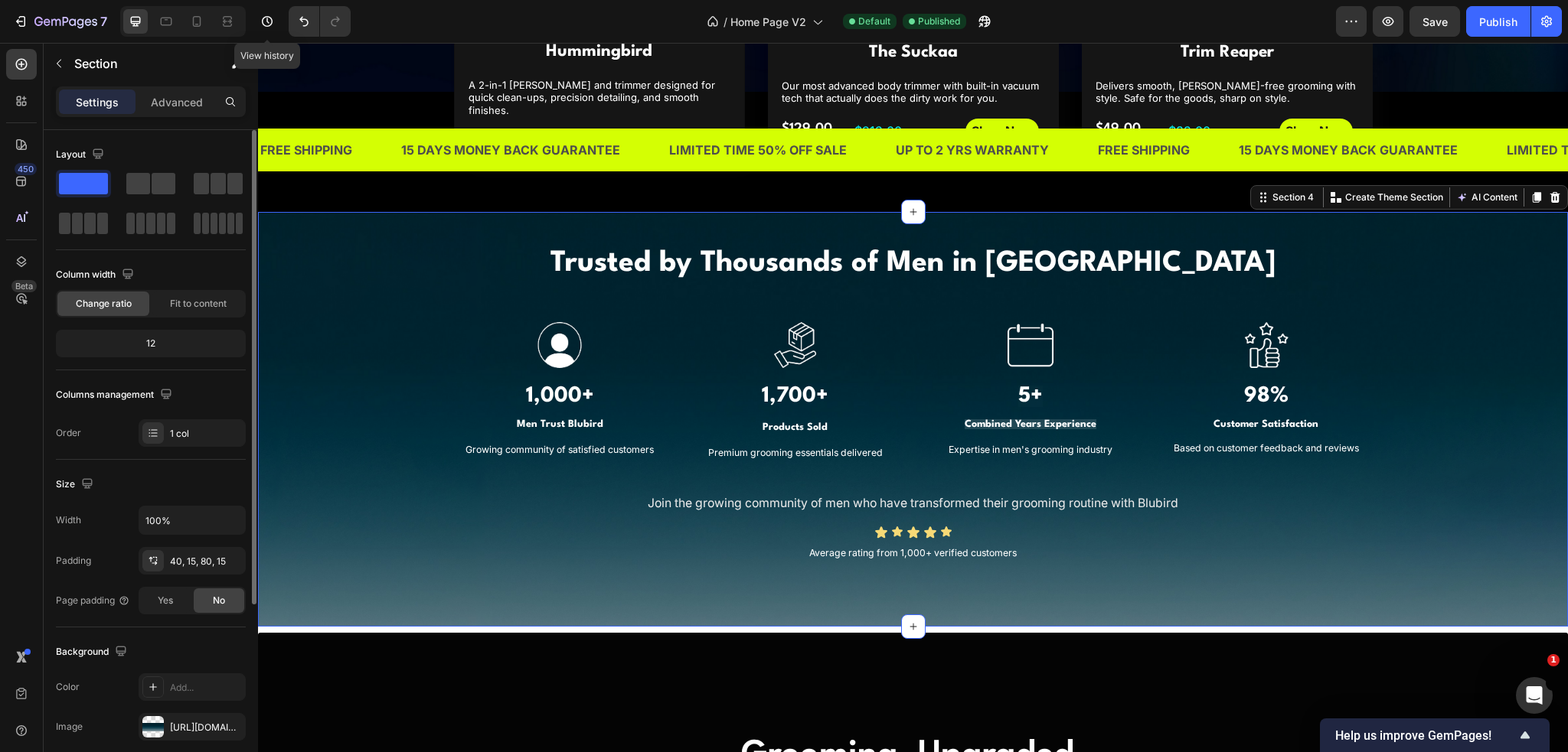
click at [339, 350] on div "Trusted by Thousands of Men in [GEOGRAPHIC_DATA] Heading Image 1,000+ Heading M…" at bounding box center [913, 404] width 1287 height 323
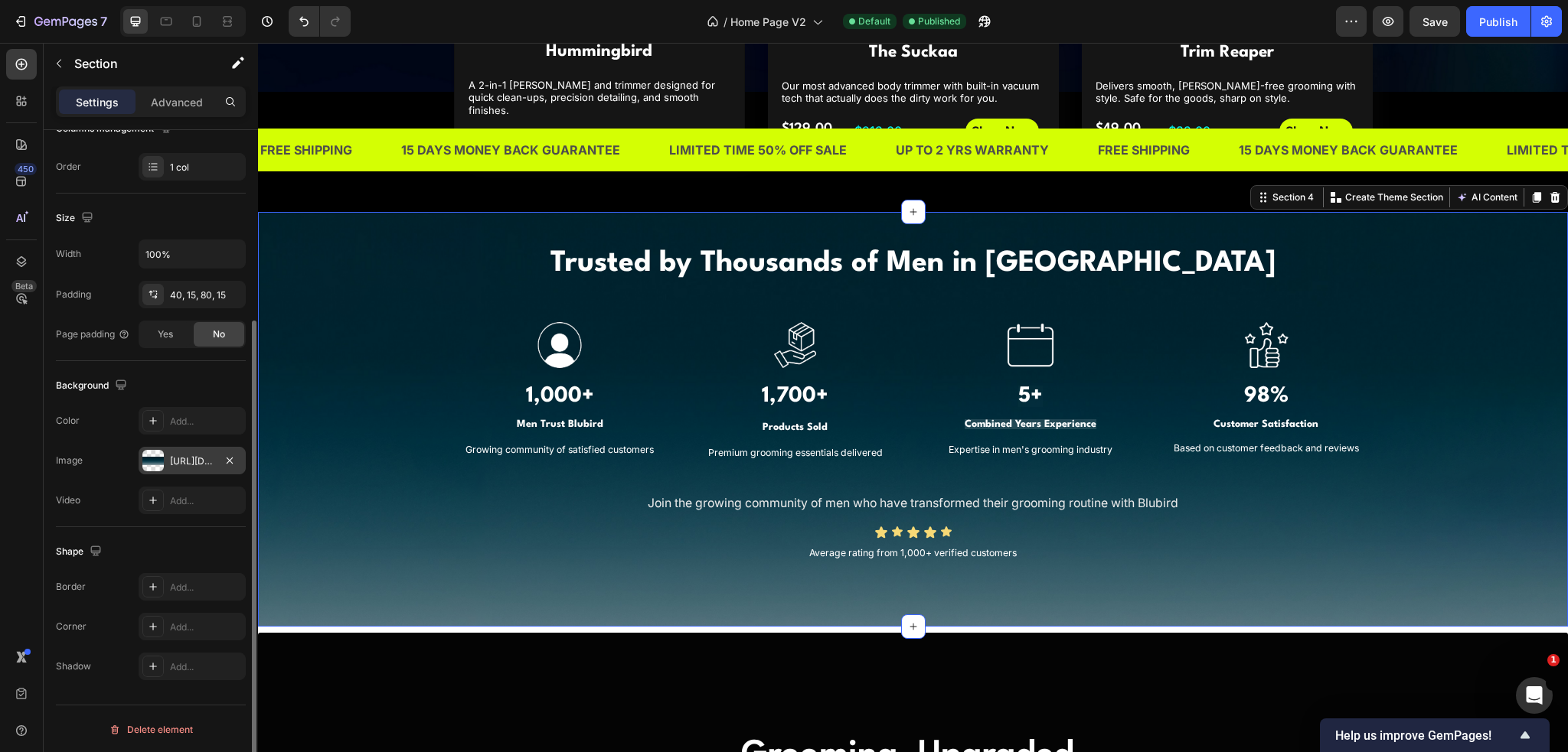
click at [192, 469] on div "[URL][DOMAIN_NAME]" at bounding box center [192, 461] width 107 height 28
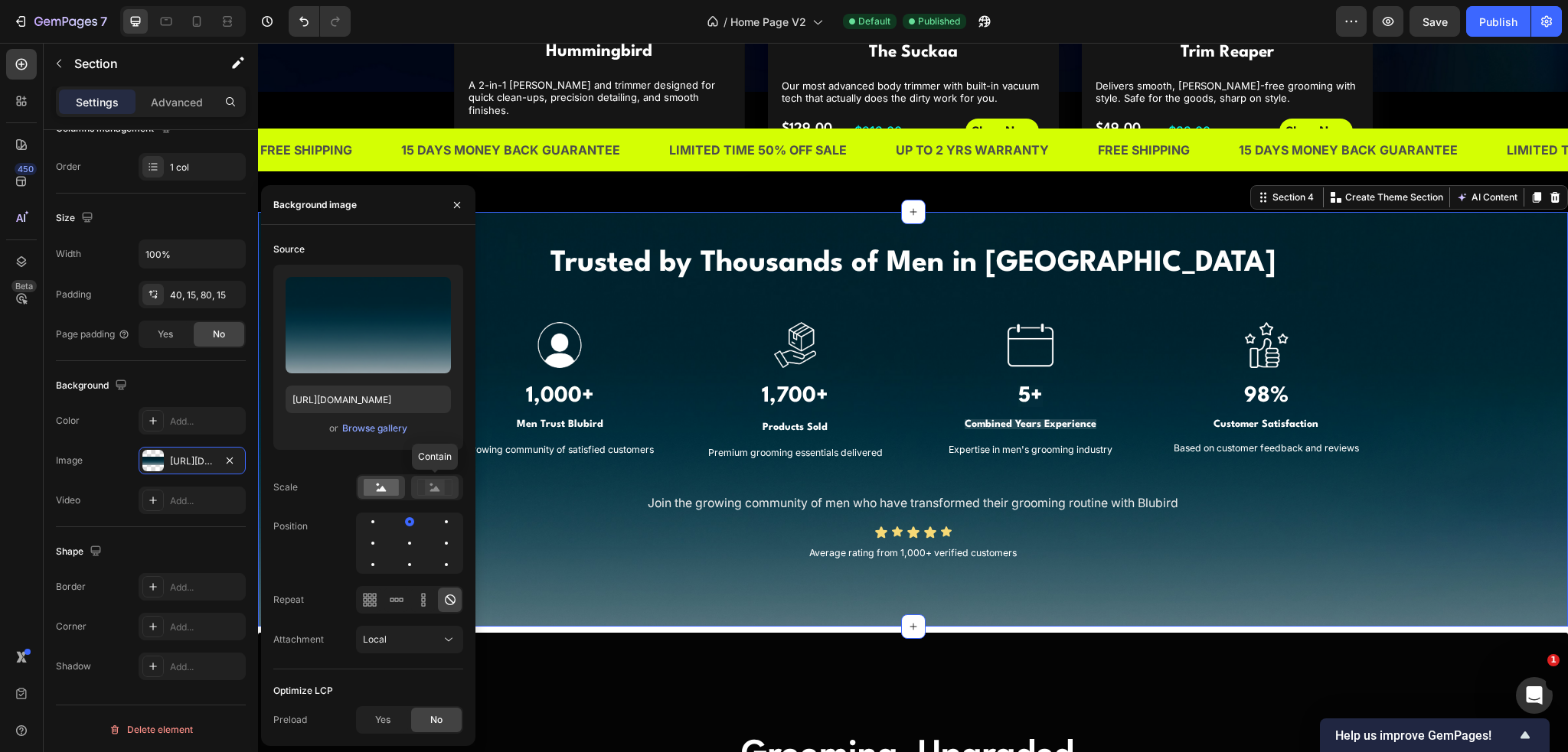
click at [441, 481] on rect at bounding box center [435, 488] width 20 height 16
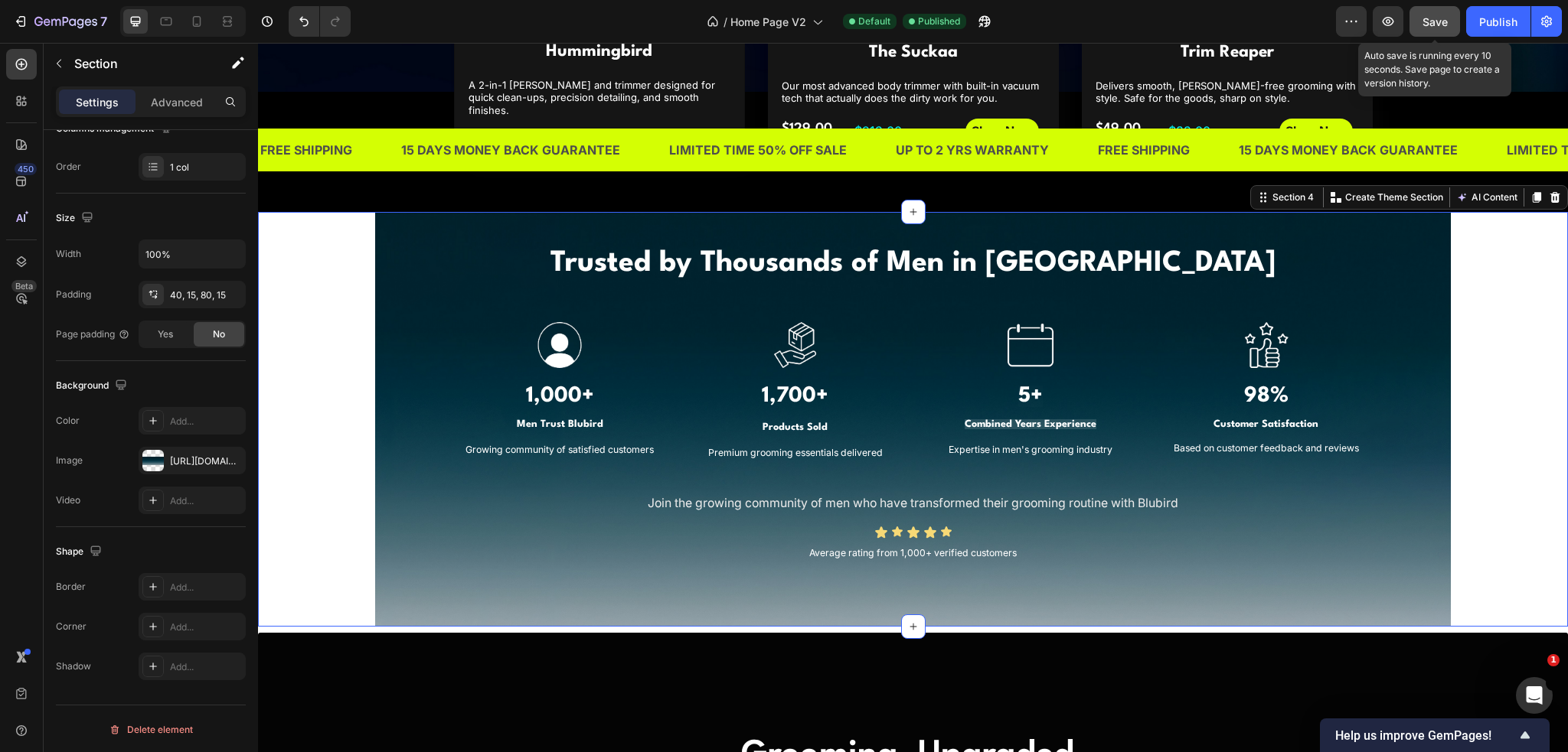
click at [1434, 29] on div "Save" at bounding box center [1436, 22] width 26 height 16
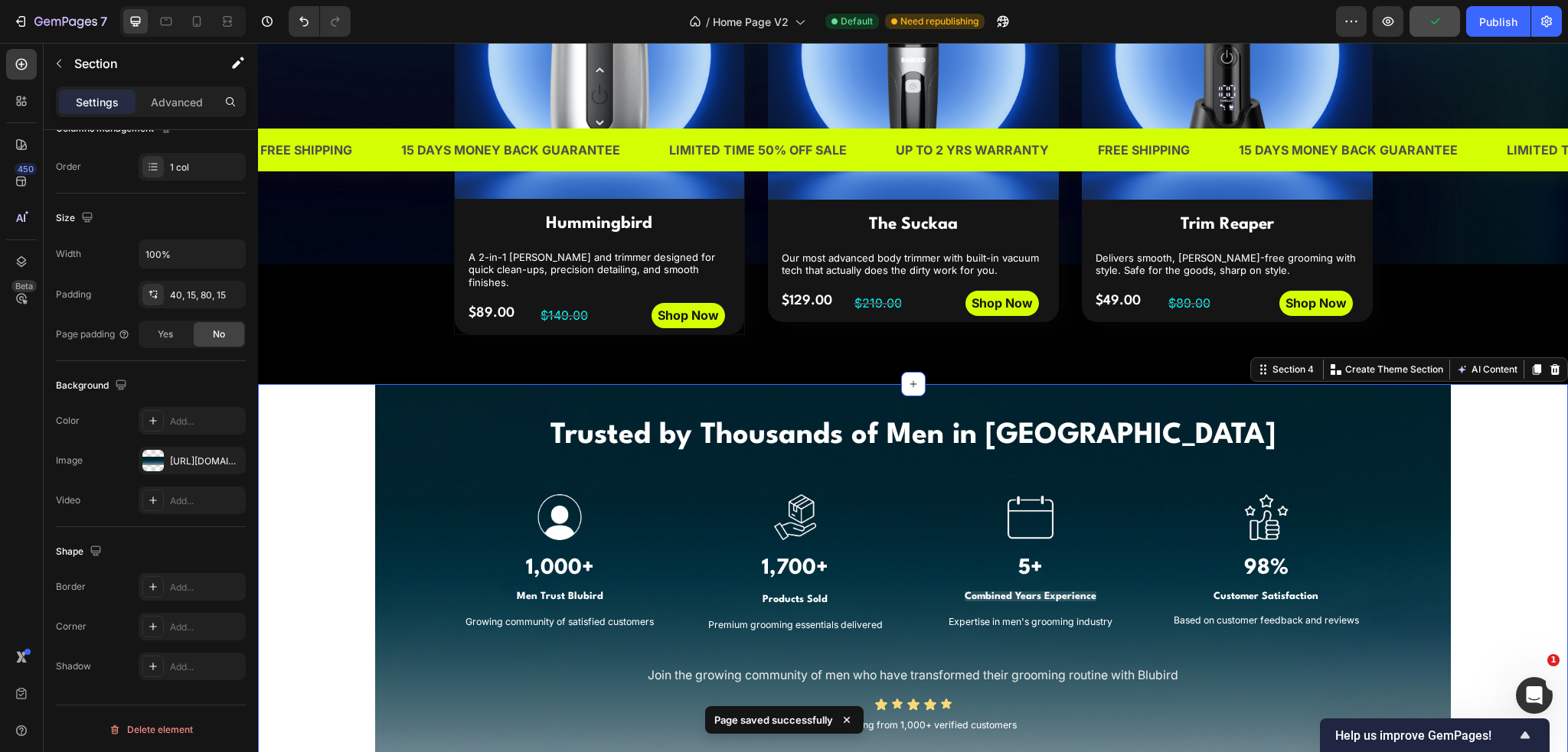
scroll to position [1072, 0]
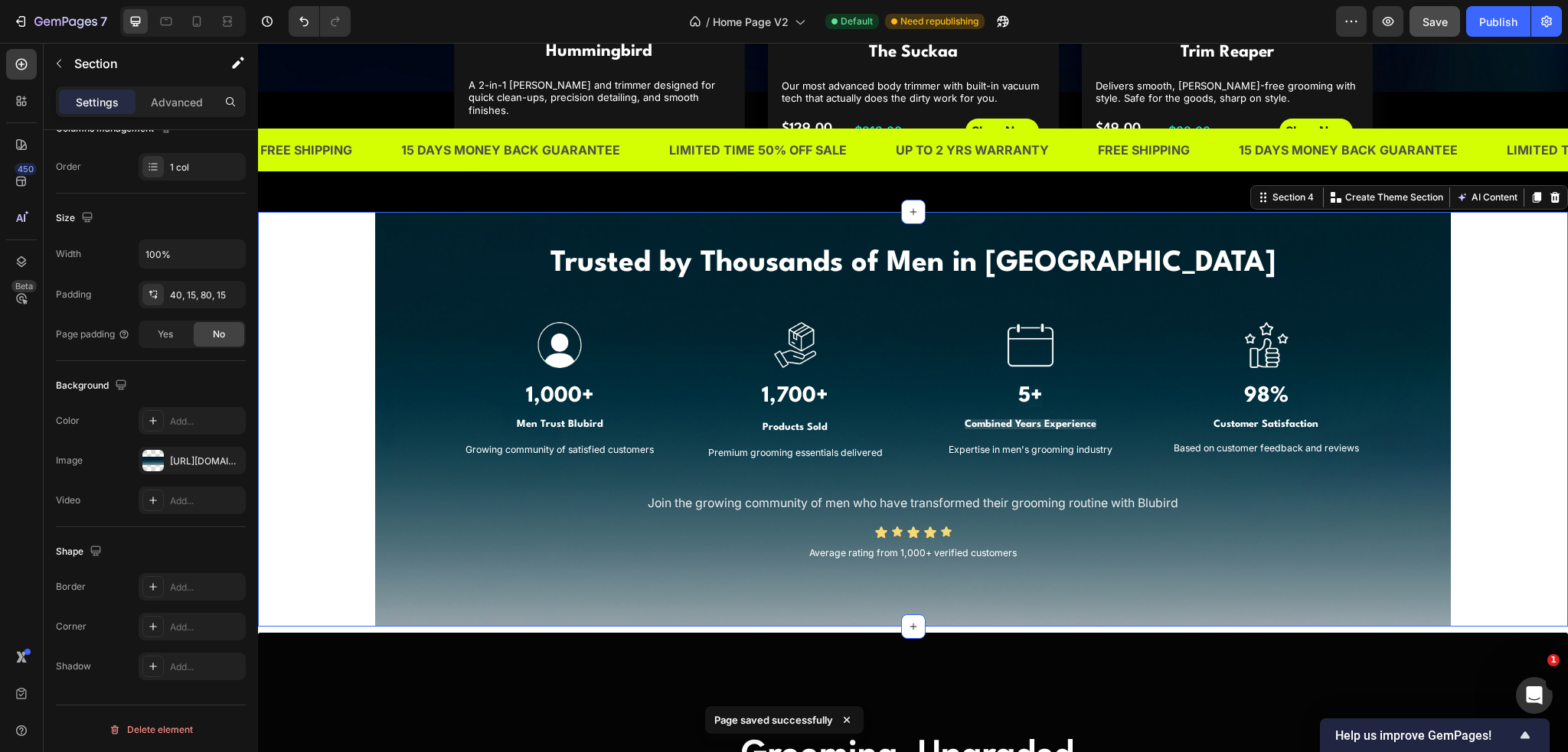
click at [1490, 364] on div "Trusted by Thousands of Men in [GEOGRAPHIC_DATA] Heading Image 1,000+ Heading M…" at bounding box center [913, 404] width 1287 height 323
click at [174, 105] on p "Advanced" at bounding box center [176, 102] width 52 height 16
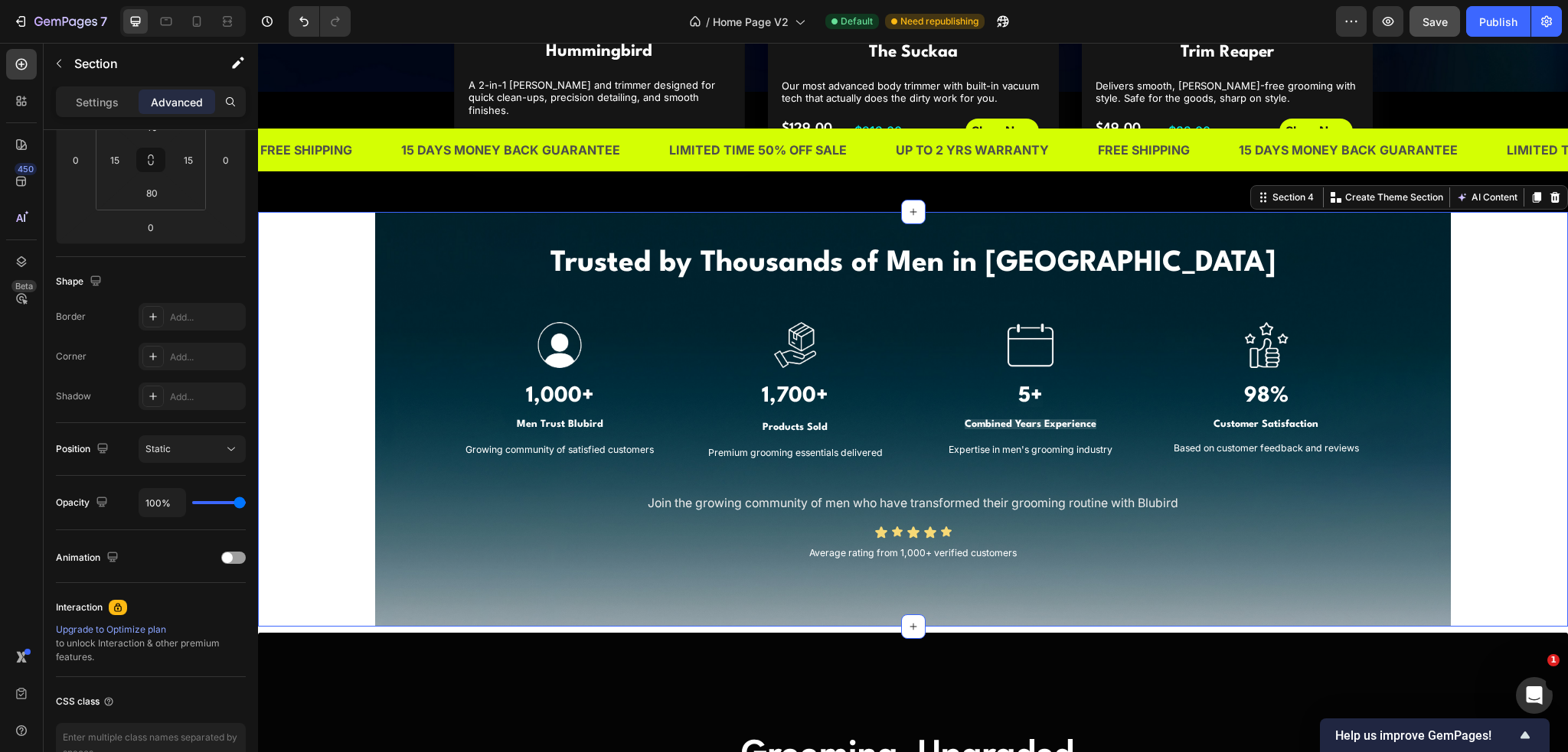
click at [321, 329] on div "Trusted by Thousands of Men in [GEOGRAPHIC_DATA] Heading Image 1,000+ Heading M…" at bounding box center [913, 404] width 1287 height 323
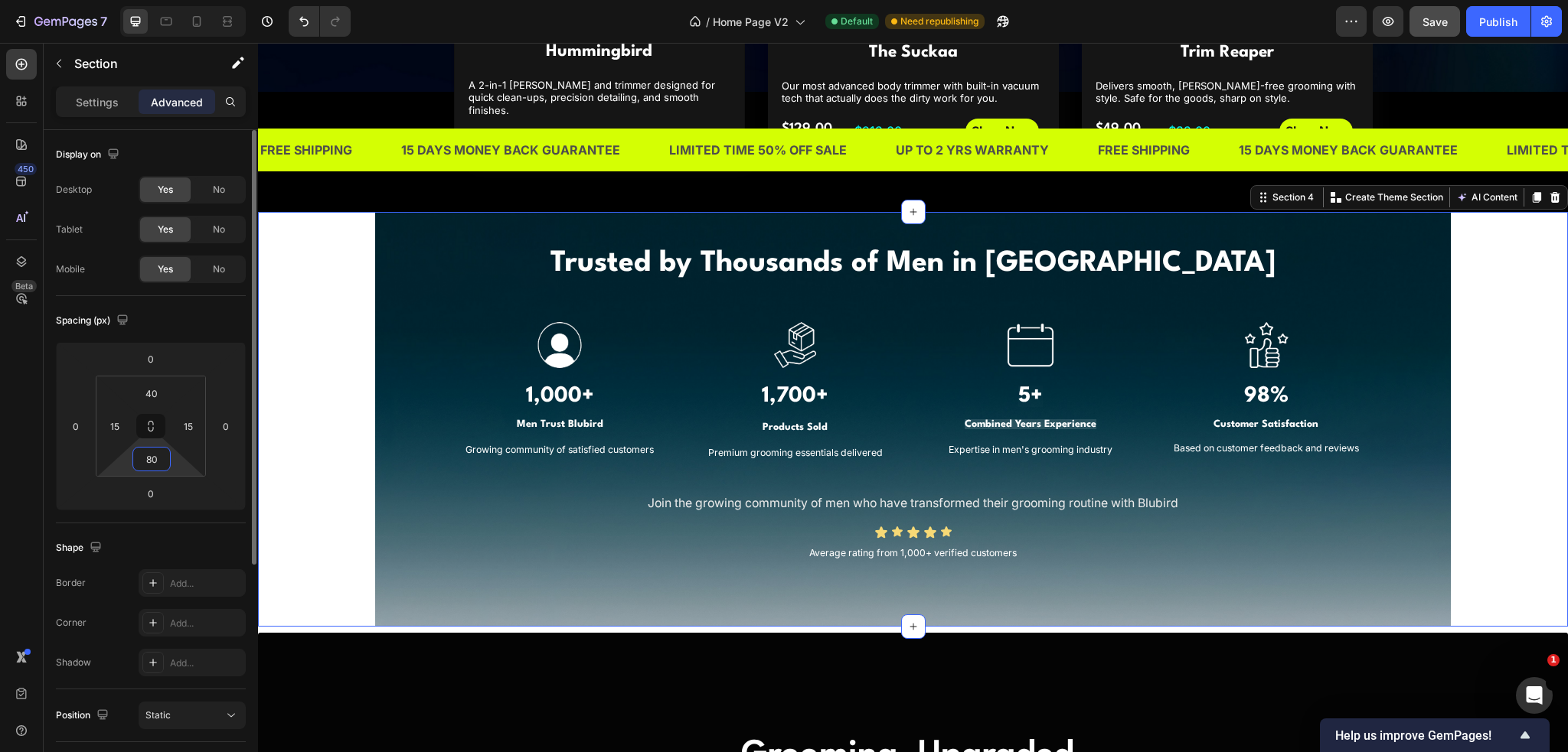
click at [156, 463] on input "80" at bounding box center [151, 459] width 31 height 23
click at [163, 457] on input "80" at bounding box center [151, 459] width 31 height 23
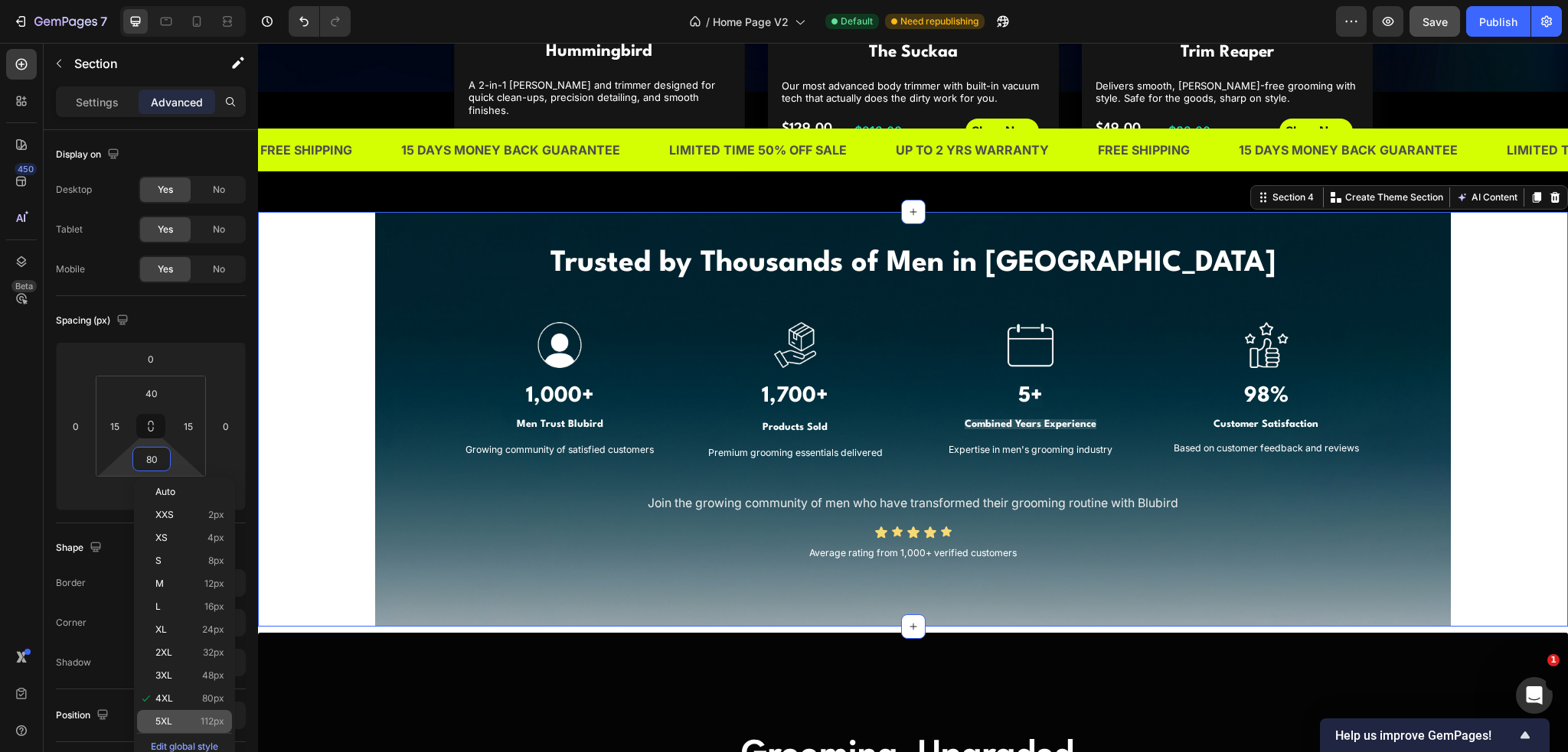
click at [190, 717] on p "5XL 112px" at bounding box center [190, 721] width 69 height 11
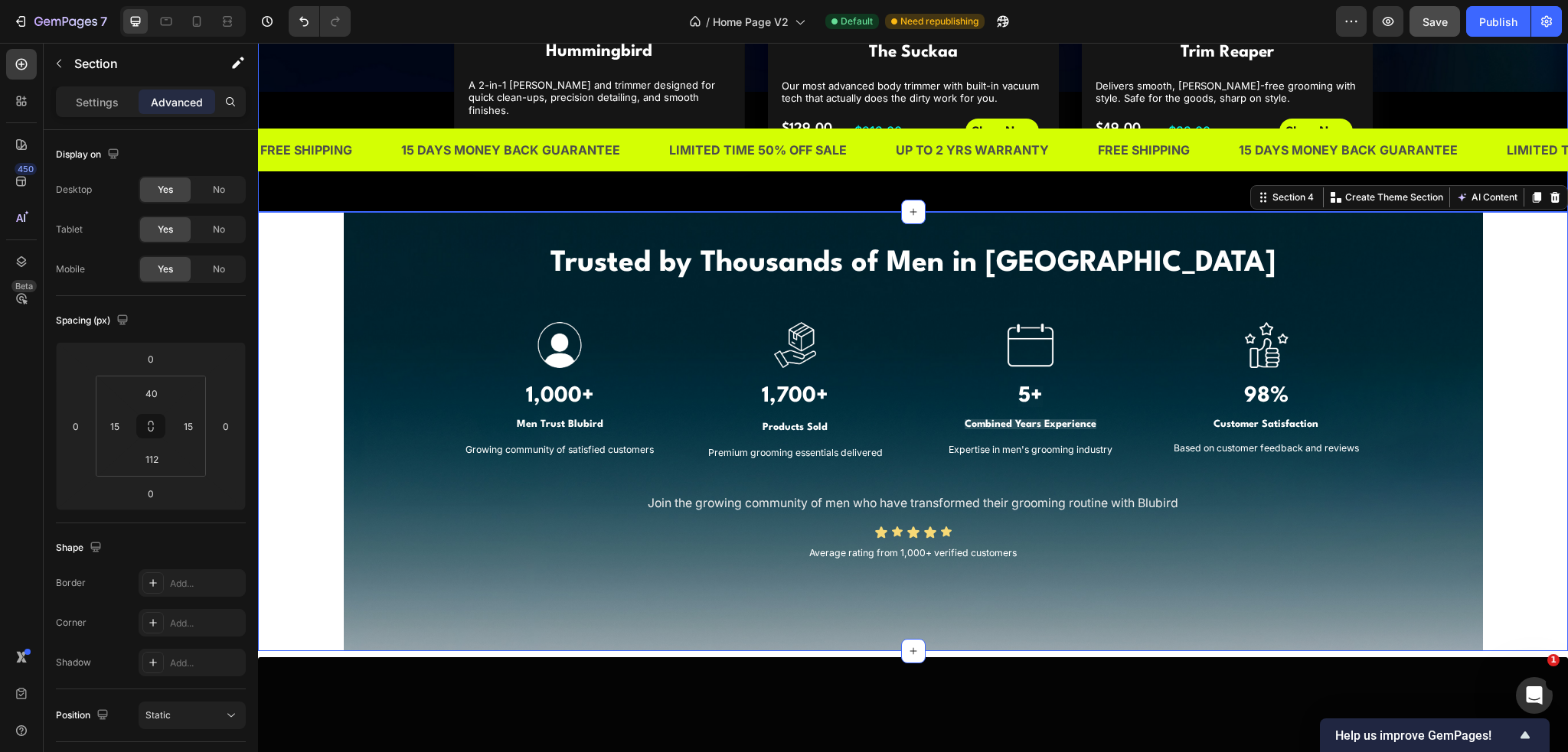
click at [1420, 29] on button "Save" at bounding box center [1434, 21] width 50 height 31
click at [1490, 25] on div "Publish" at bounding box center [1498, 22] width 38 height 16
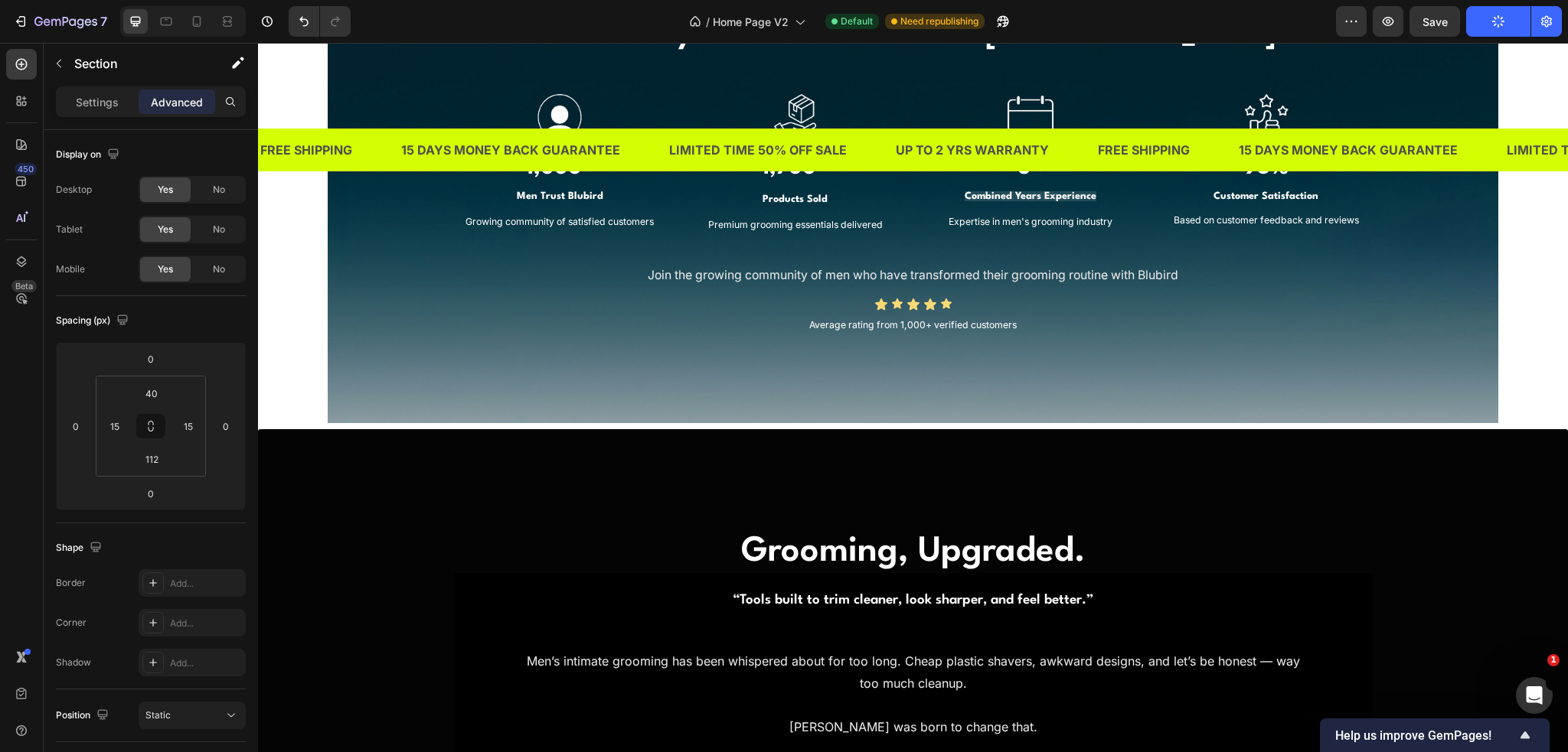
scroll to position [1072, 0]
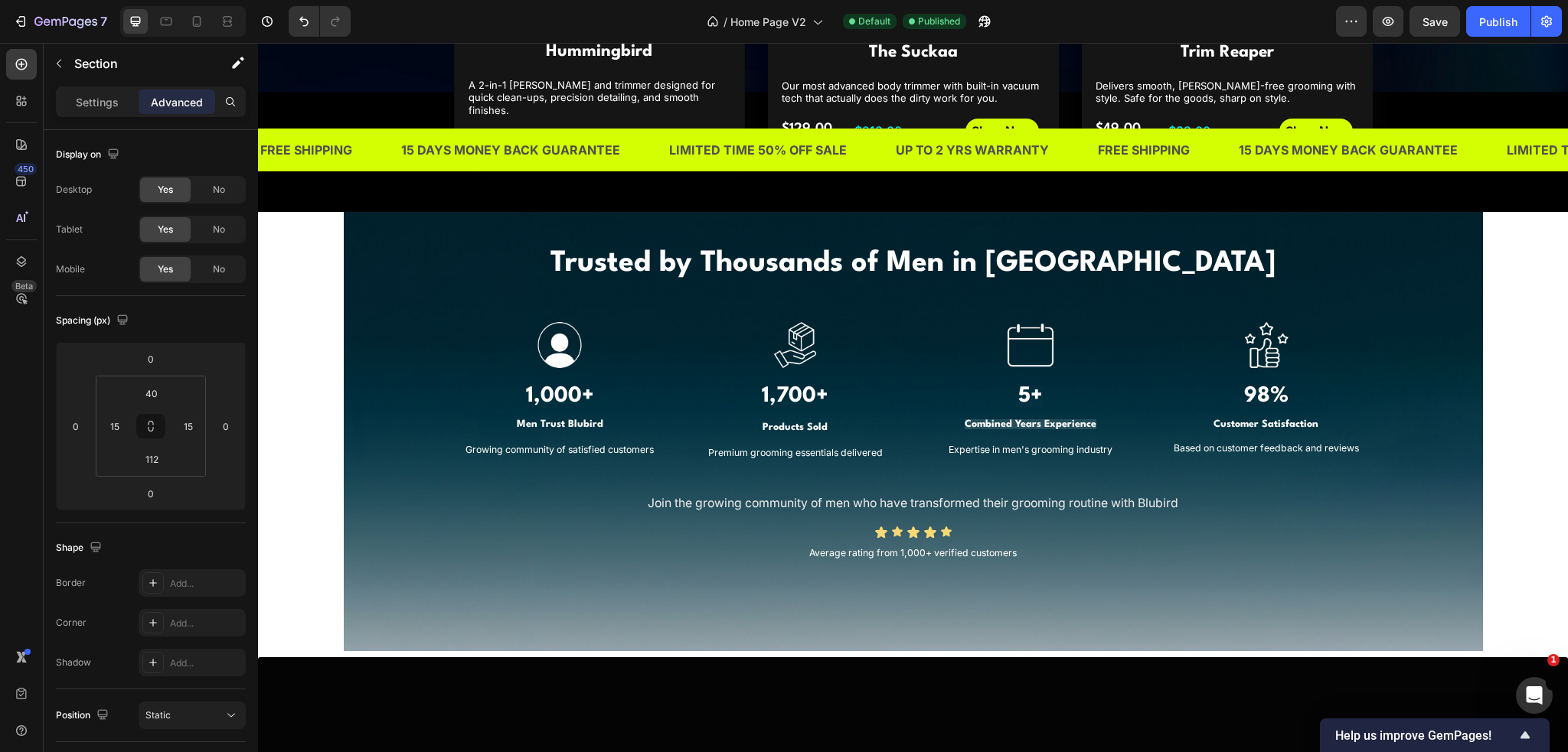
click at [826, 587] on div "Trusted by Thousands of Men in [GEOGRAPHIC_DATA] Heading Image 1,000+ Heading M…" at bounding box center [913, 431] width 1310 height 439
click at [156, 456] on input "112" at bounding box center [151, 459] width 31 height 23
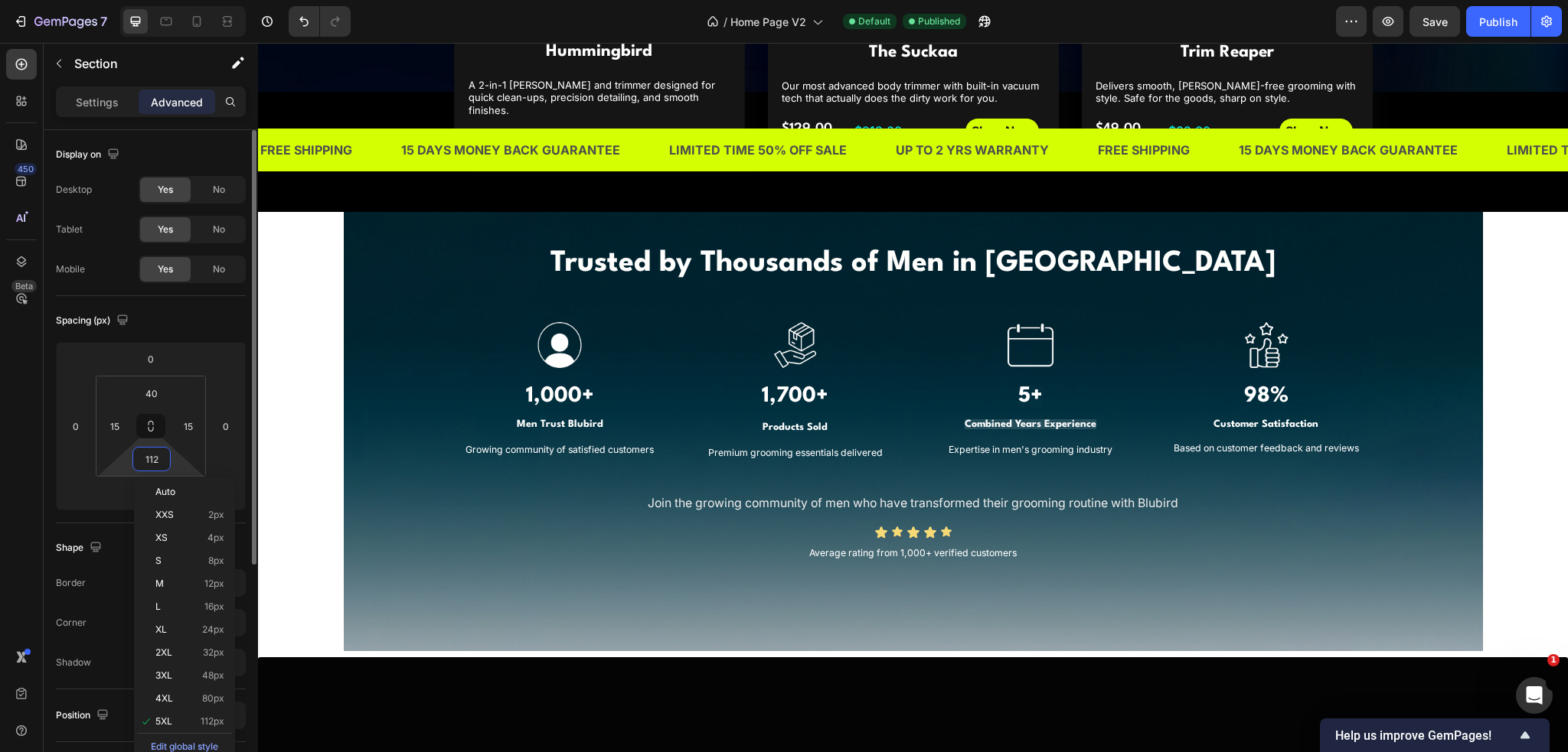
click at [150, 455] on input "112" at bounding box center [151, 459] width 31 height 23
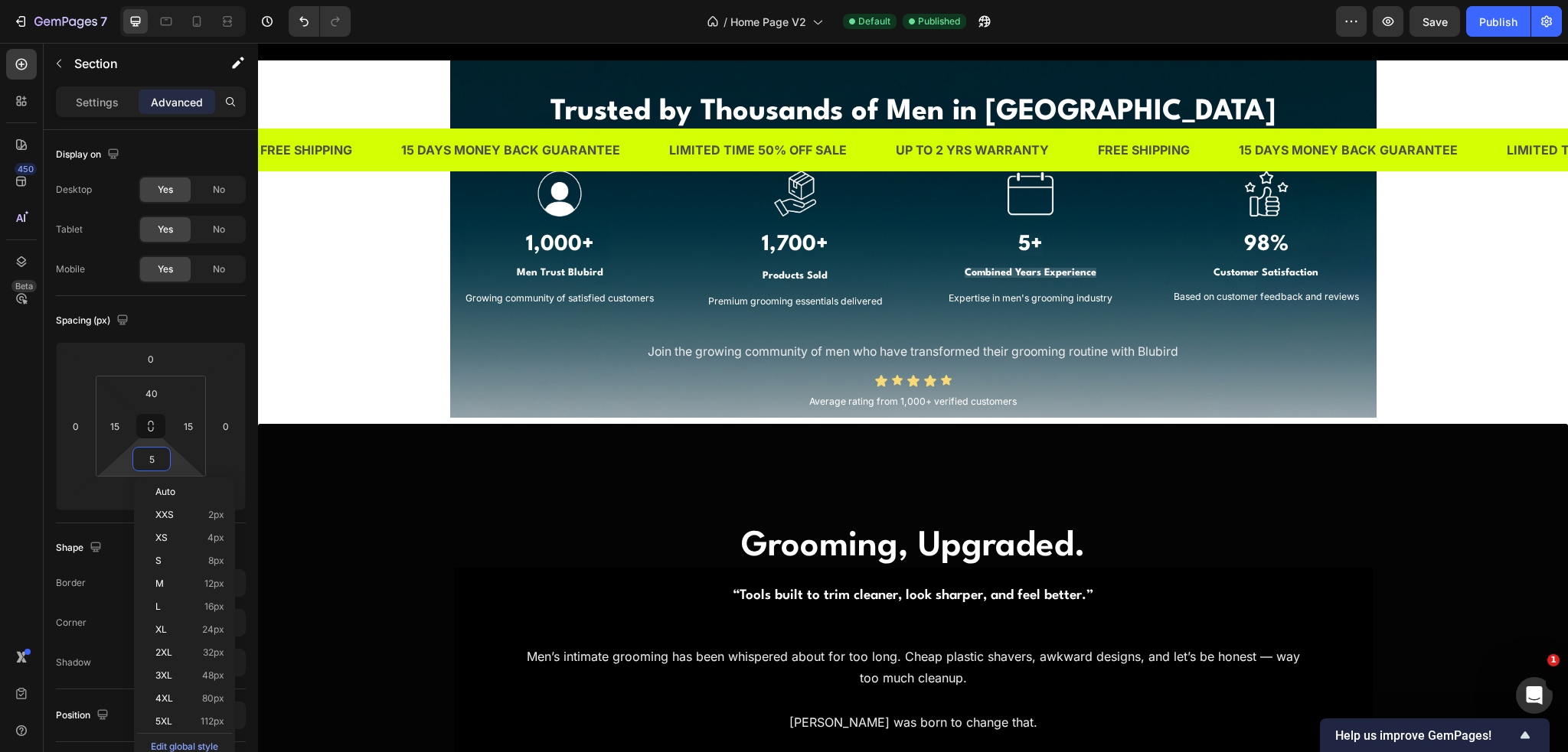
scroll to position [1224, 0]
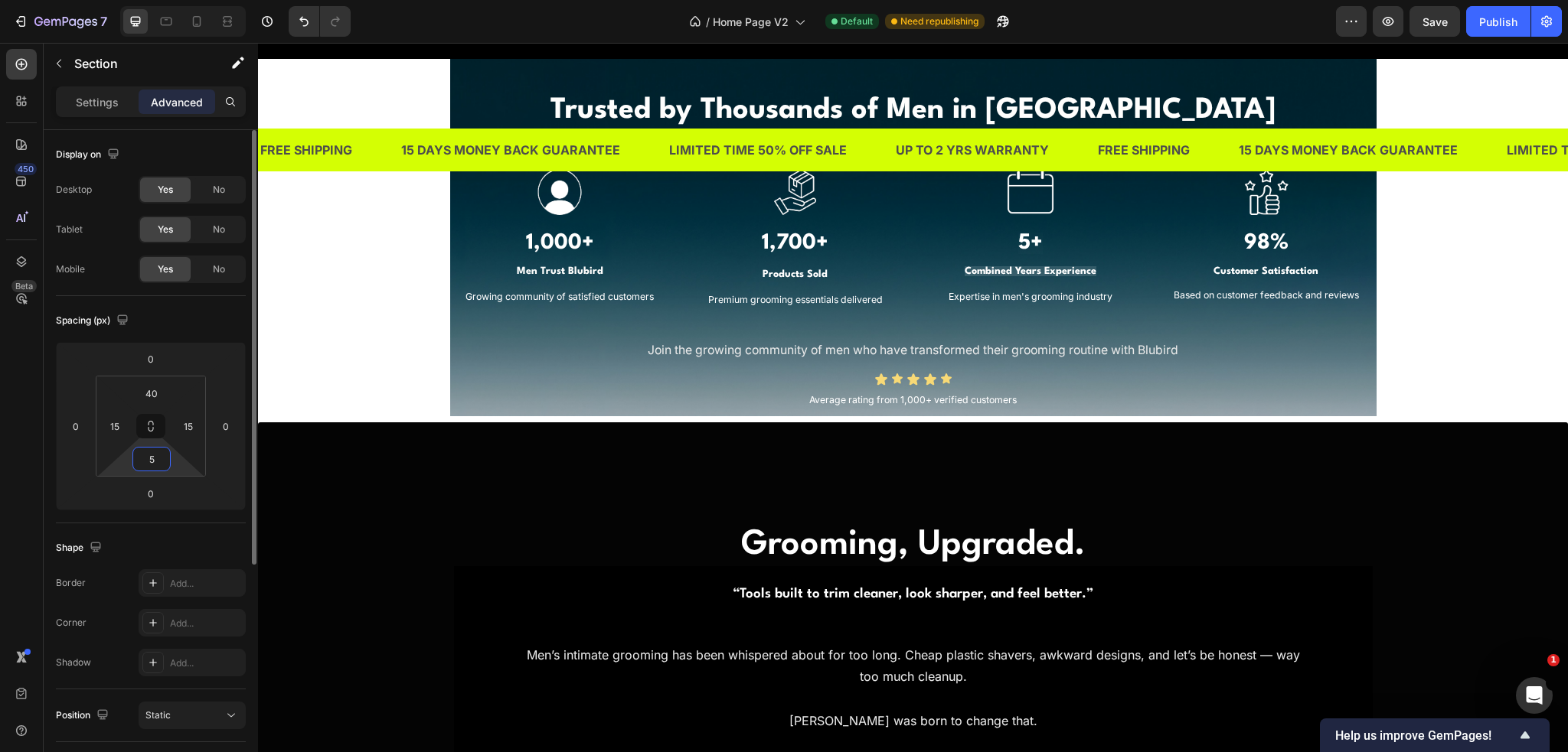
click at [160, 458] on input "5" at bounding box center [151, 459] width 31 height 23
click at [155, 458] on input "5" at bounding box center [151, 459] width 31 height 23
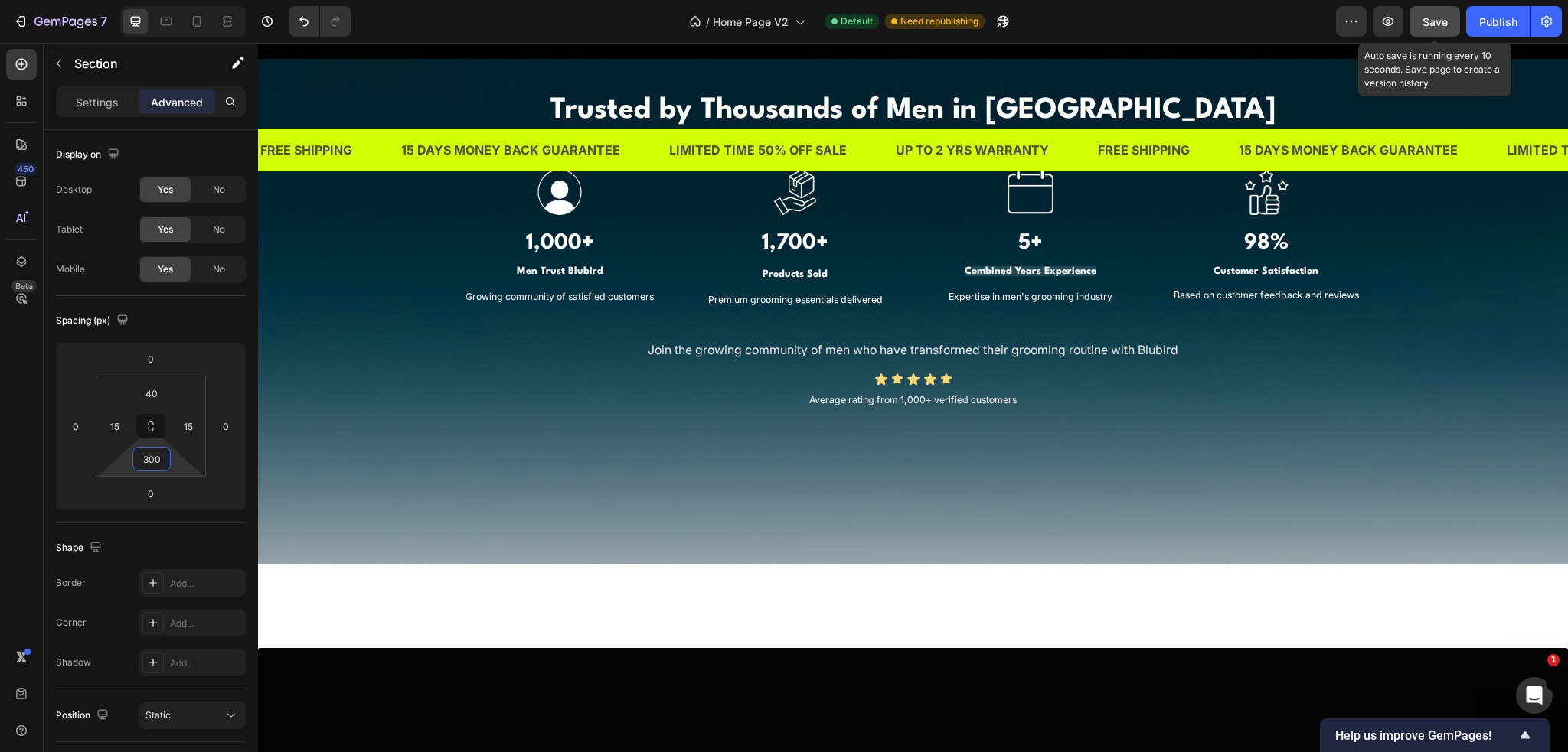
type input "300"
click at [1443, 6] on button "Save" at bounding box center [1434, 21] width 50 height 31
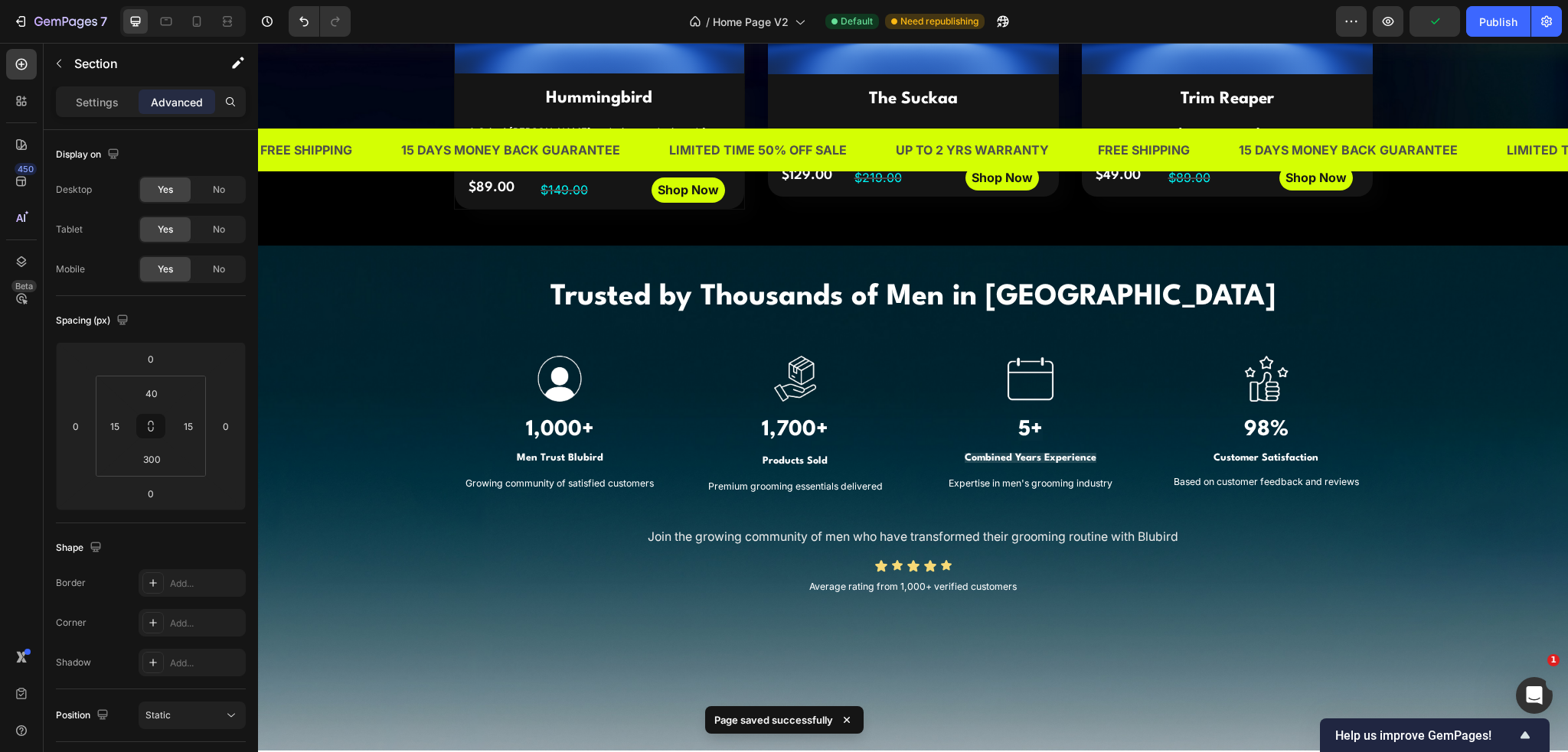
scroll to position [995, 0]
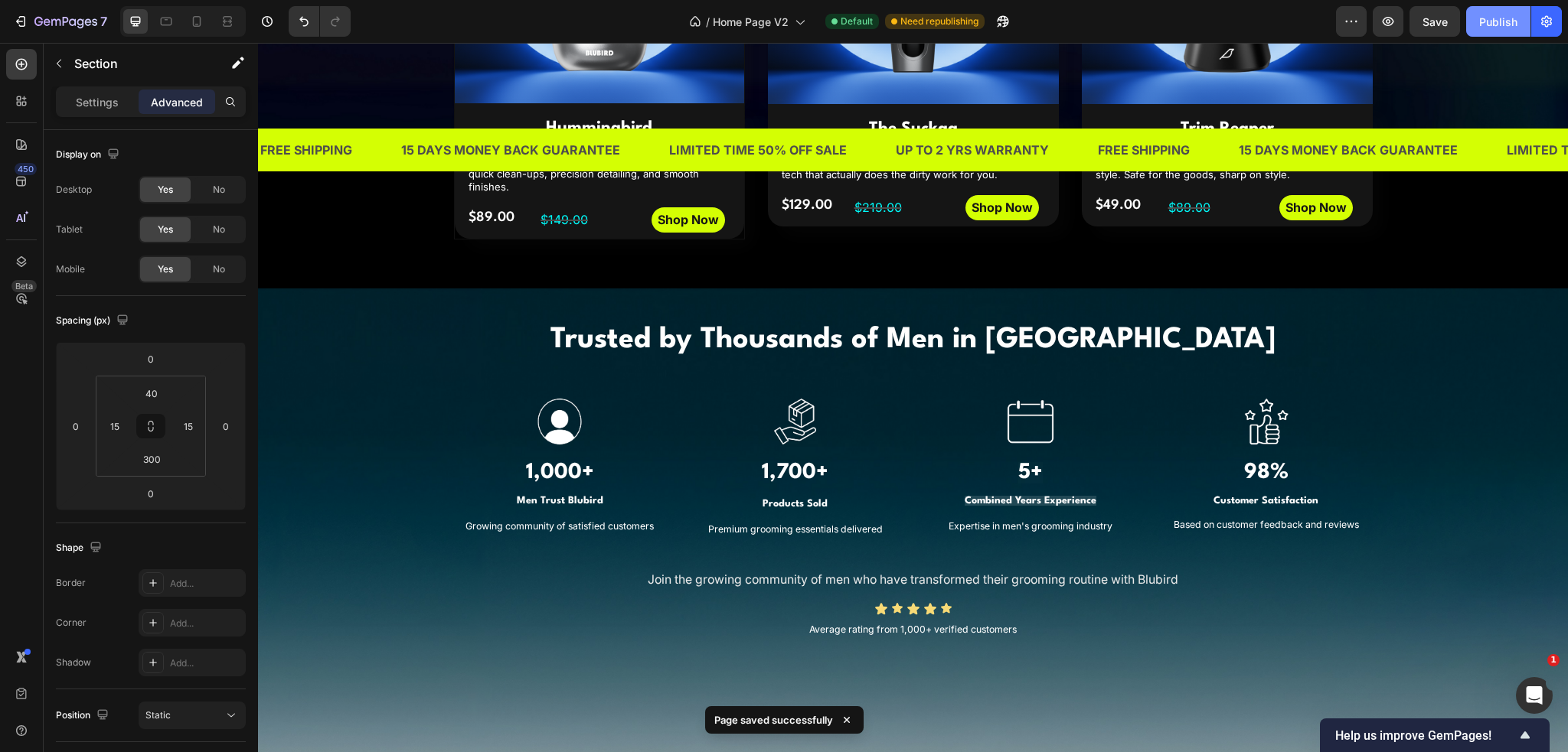
click at [1493, 22] on div "Publish" at bounding box center [1498, 22] width 38 height 16
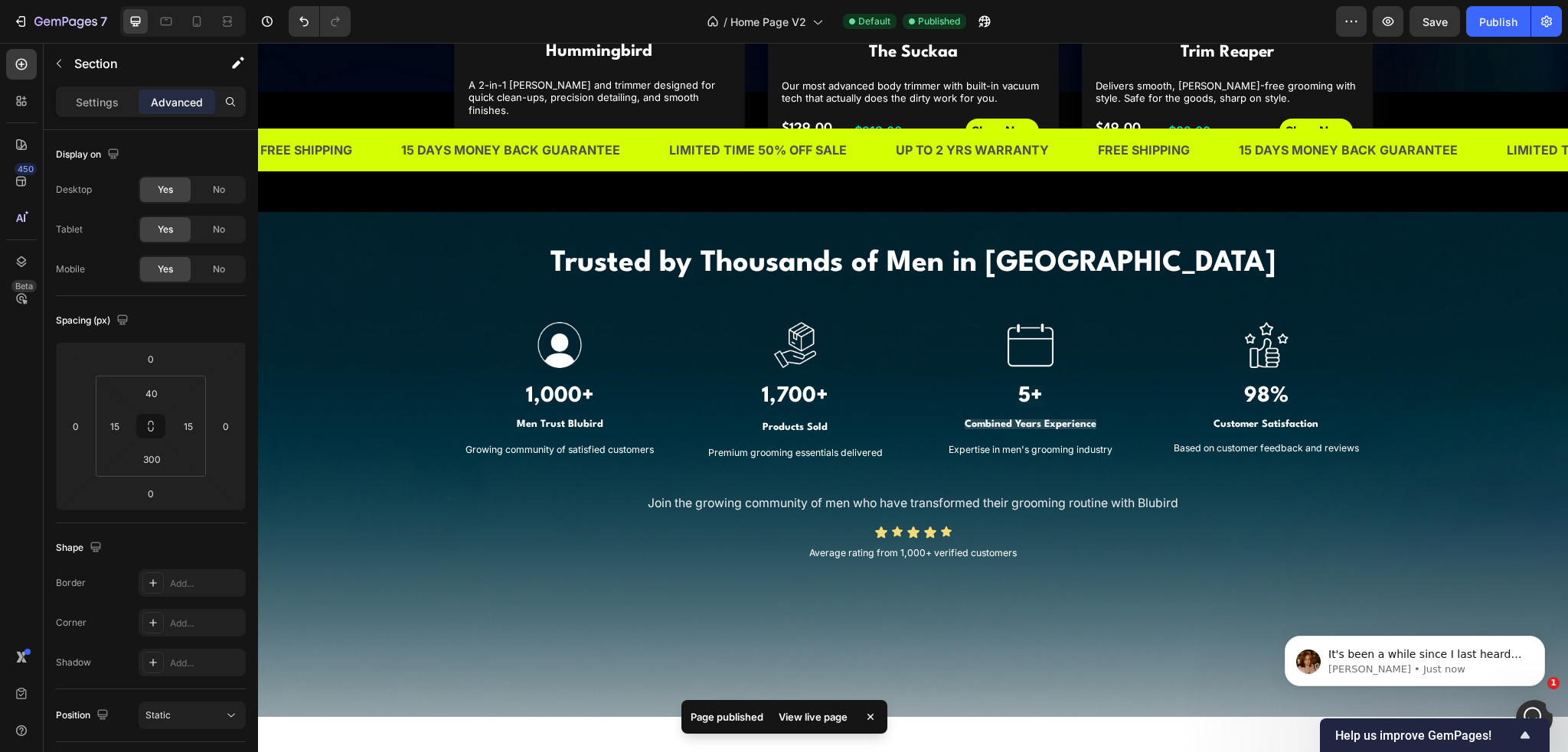
scroll to position [0, 0]
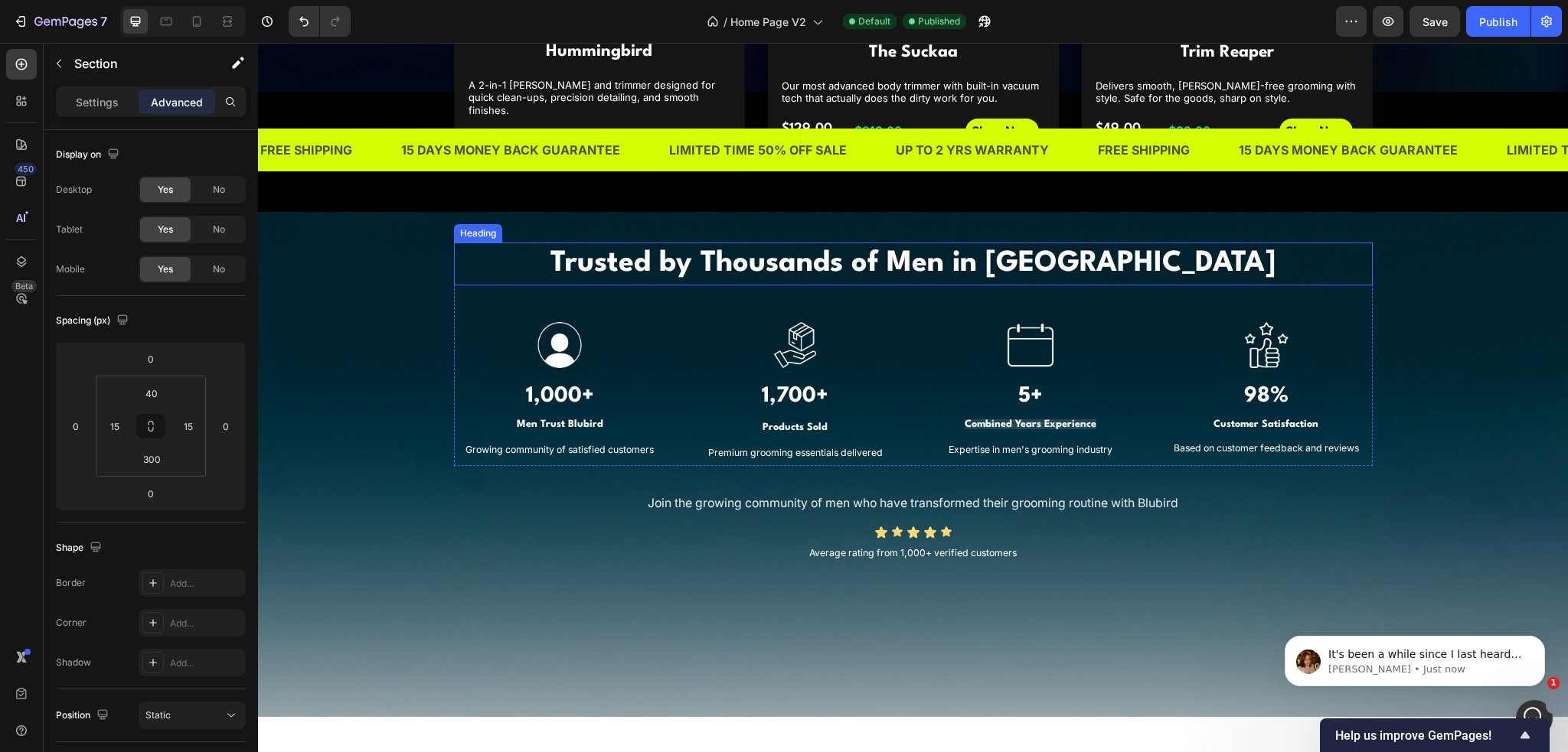
click at [780, 256] on strong "Trusted by Thousands of Men in [GEOGRAPHIC_DATA]" at bounding box center [913, 263] width 725 height 29
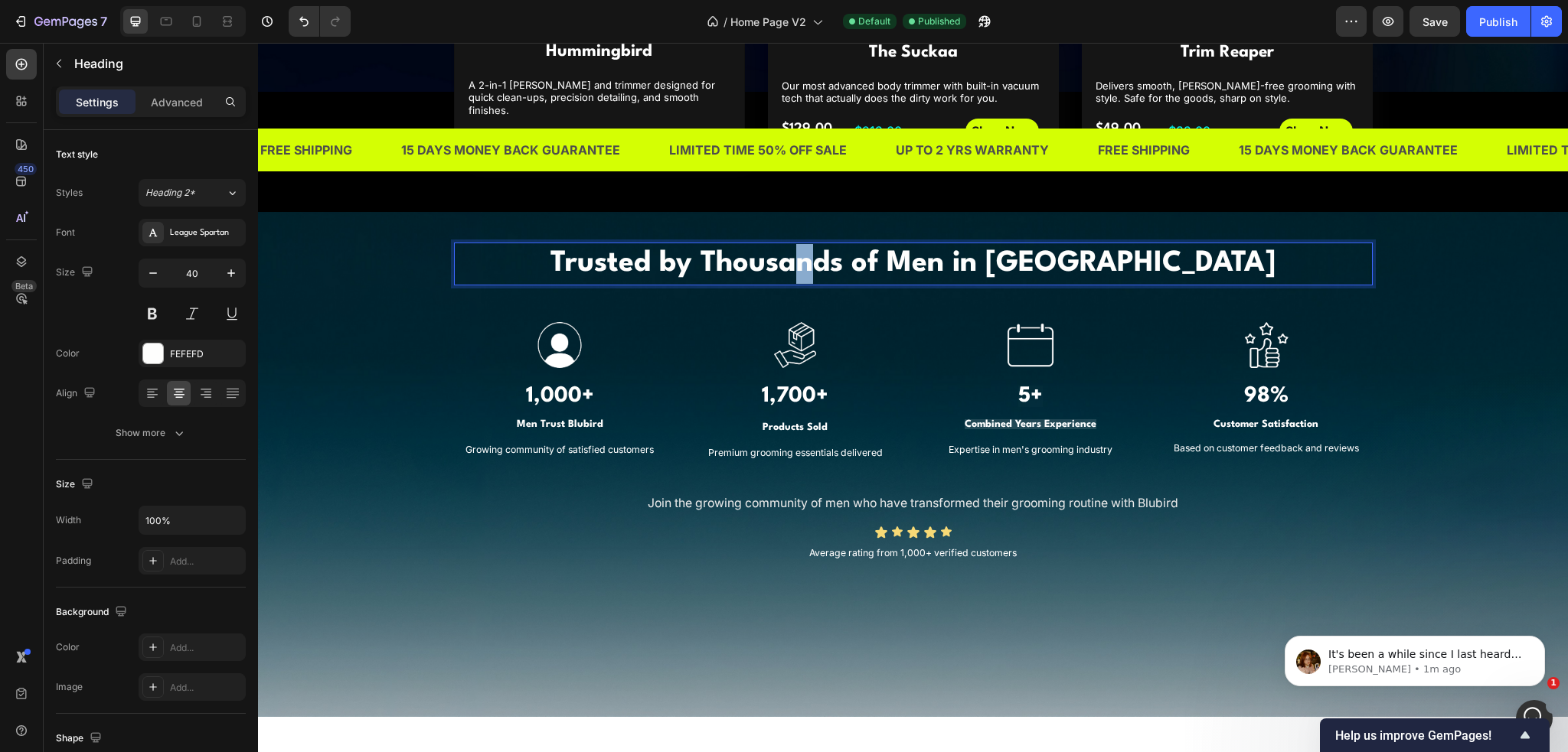
click at [891, 253] on strong "Trusted by Thousands of Men in [GEOGRAPHIC_DATA]" at bounding box center [913, 263] width 725 height 29
click at [931, 249] on strong "Trusted by Thousands of Men in [GEOGRAPHIC_DATA]" at bounding box center [913, 263] width 725 height 29
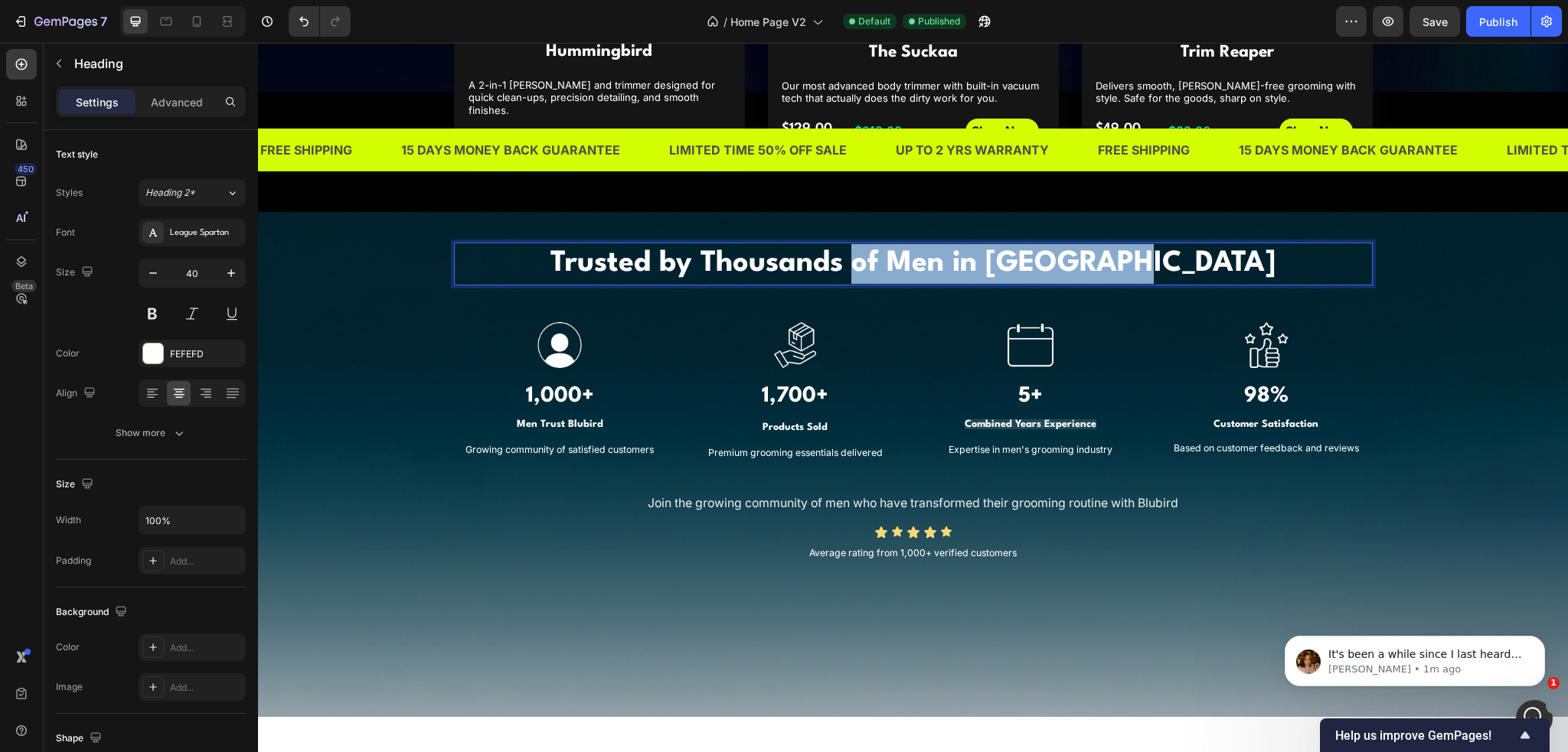
drag, startPoint x: 922, startPoint y: 251, endPoint x: 1208, endPoint y: 264, distance: 286.3
click at [1208, 264] on p "Trusted by Thousands of Men in [GEOGRAPHIC_DATA]" at bounding box center [914, 264] width 916 height 39
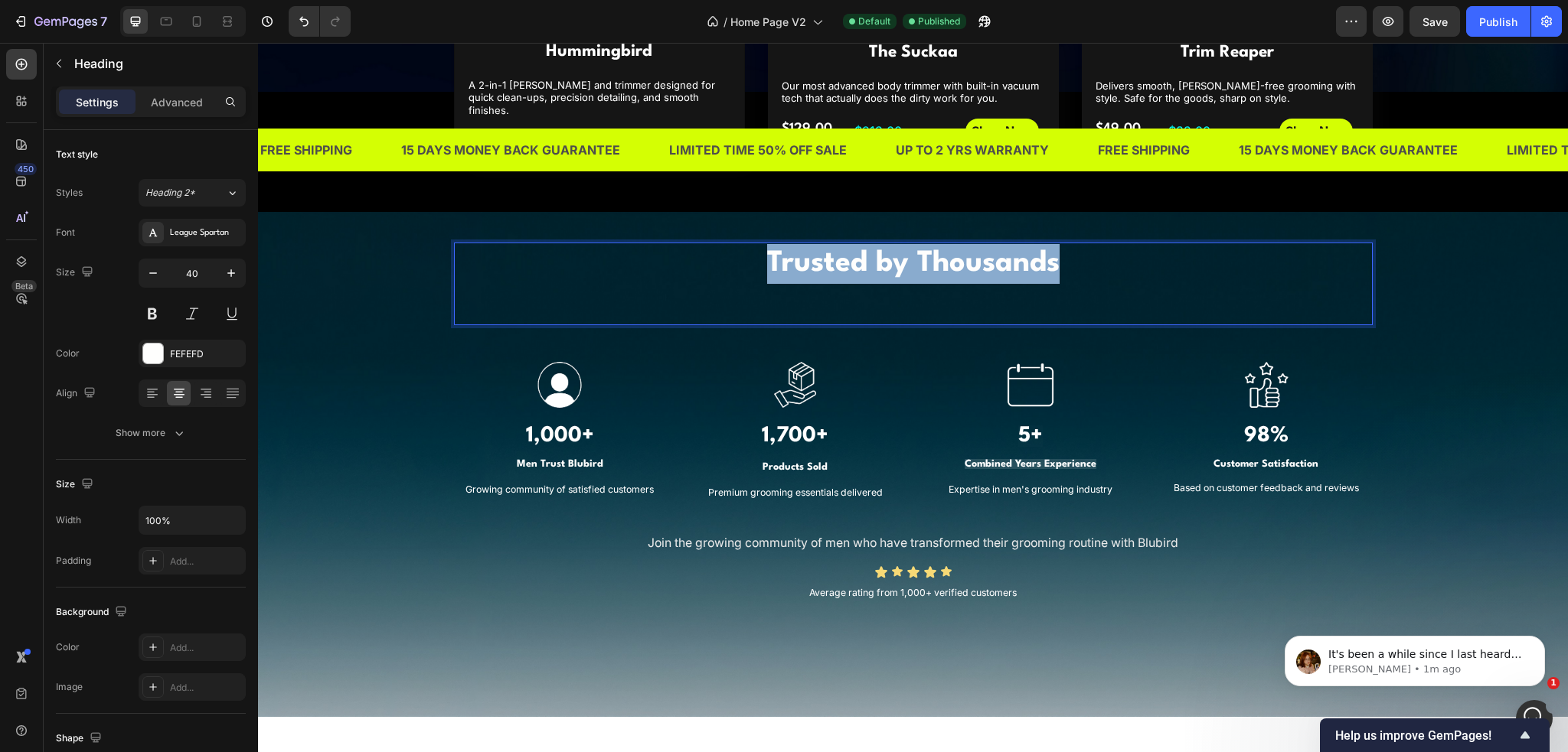
drag, startPoint x: 1049, startPoint y: 251, endPoint x: 725, endPoint y: 246, distance: 324.0
click at [725, 246] on p "Trusted by Thousands" at bounding box center [914, 283] width 916 height 80
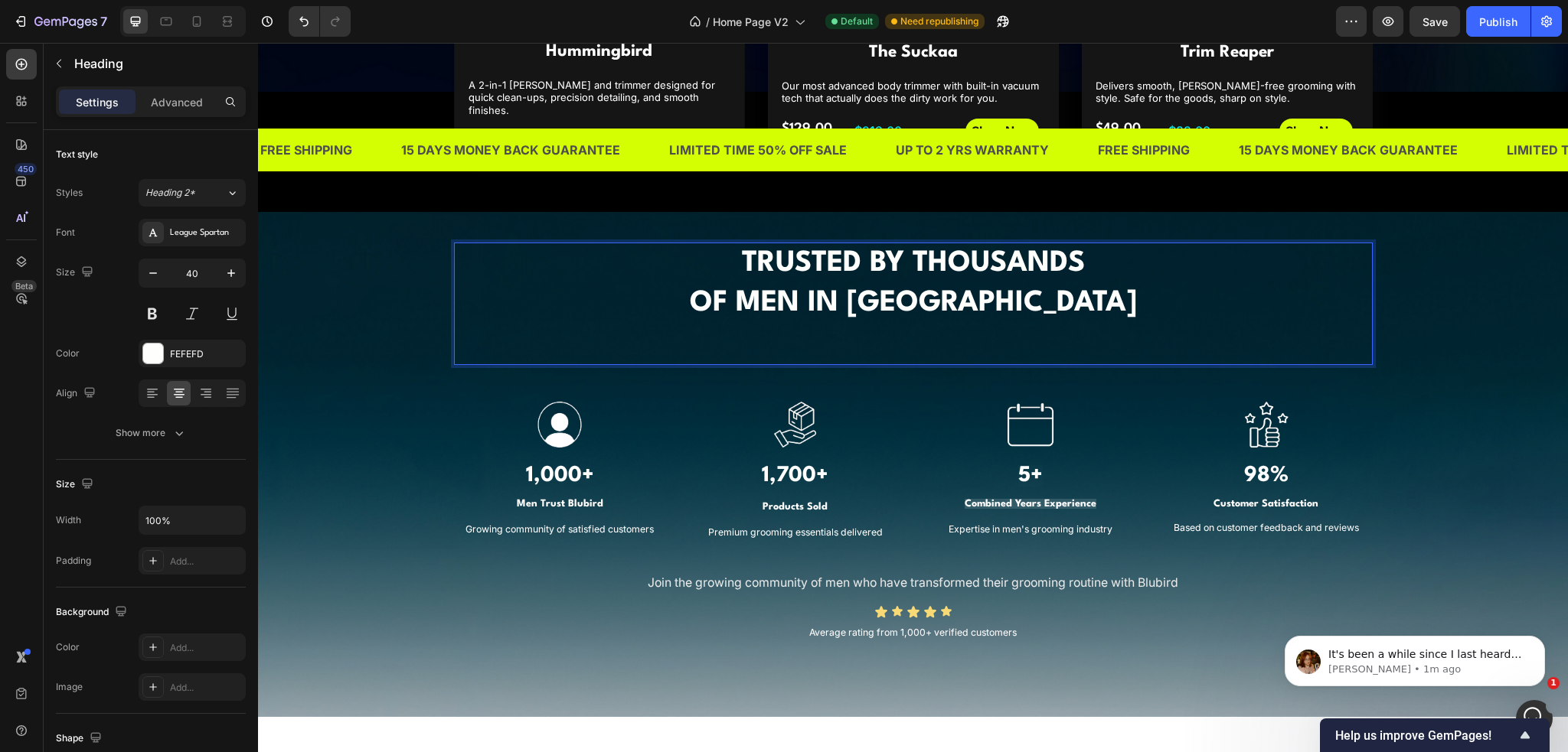
click at [796, 294] on strong "OF MEN IN [GEOGRAPHIC_DATA]" at bounding box center [914, 303] width 447 height 29
click at [1025, 291] on strong "MEN IN [GEOGRAPHIC_DATA]" at bounding box center [913, 303] width 401 height 29
click at [760, 287] on p "TRUSTED BY THOUSANDS MEN IN [GEOGRAPHIC_DATA]" at bounding box center [914, 303] width 916 height 119
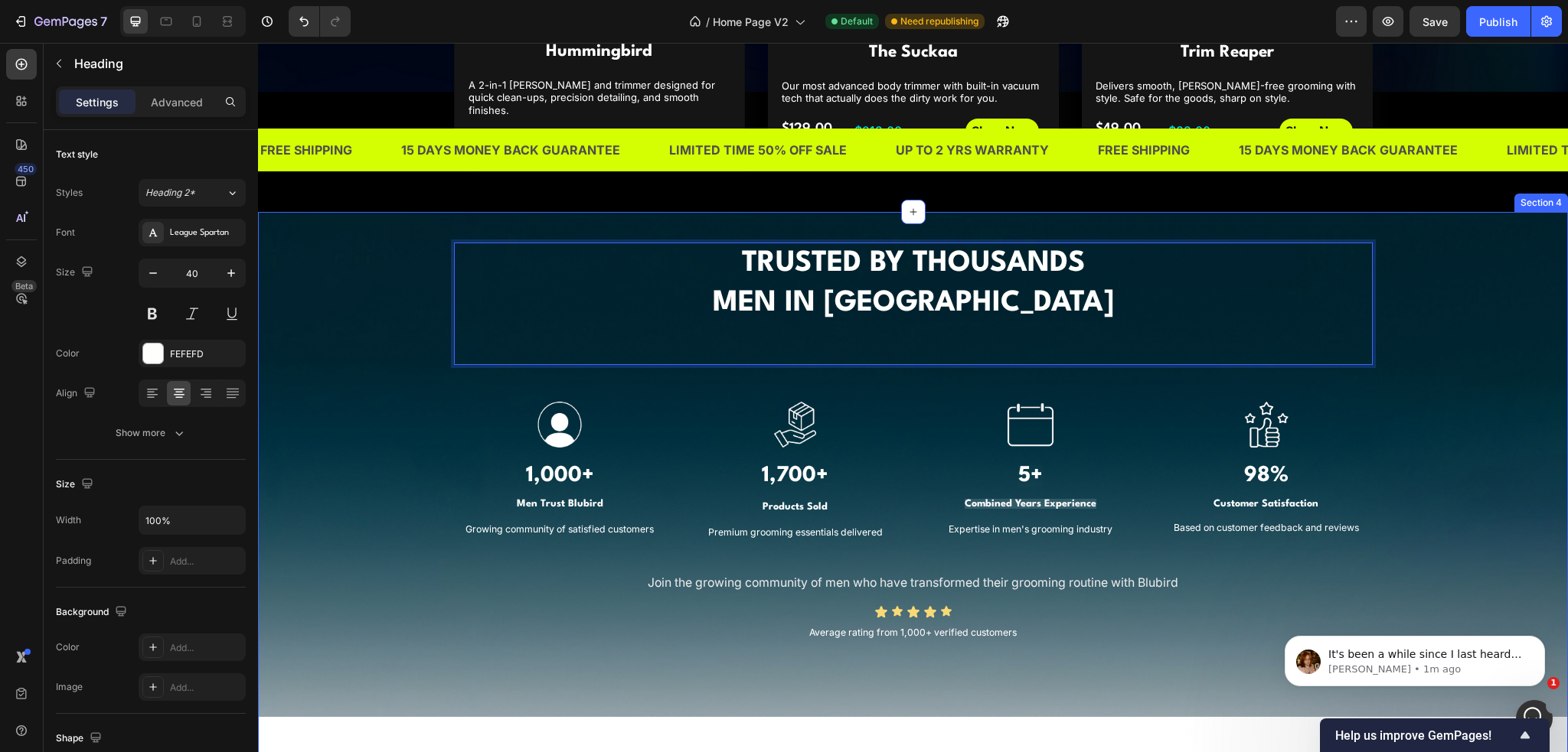
click at [808, 249] on strong "TRUSTED BY THOUSANDS" at bounding box center [913, 263] width 343 height 29
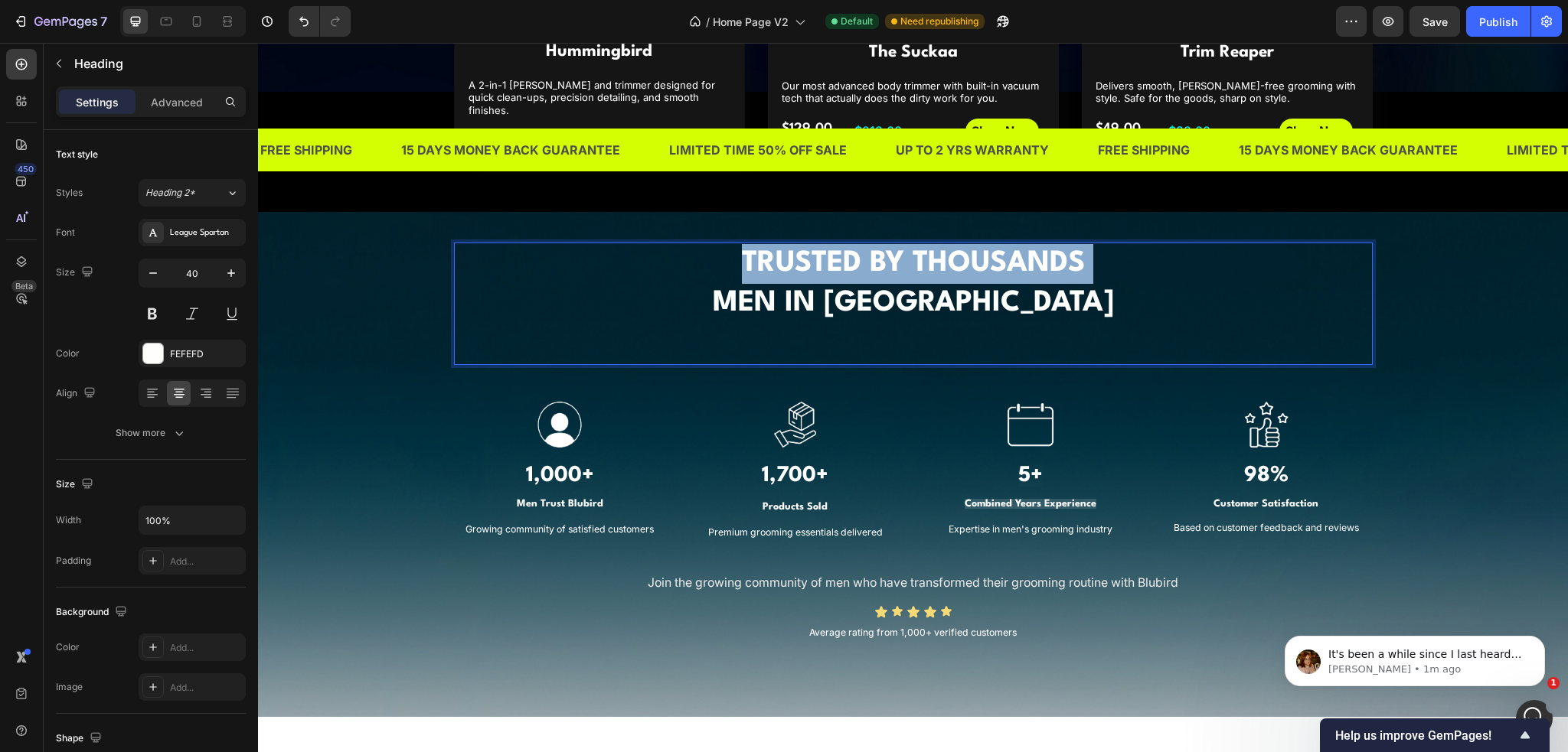
click at [808, 249] on strong "TRUSTED BY THOUSANDS" at bounding box center [913, 263] width 343 height 29
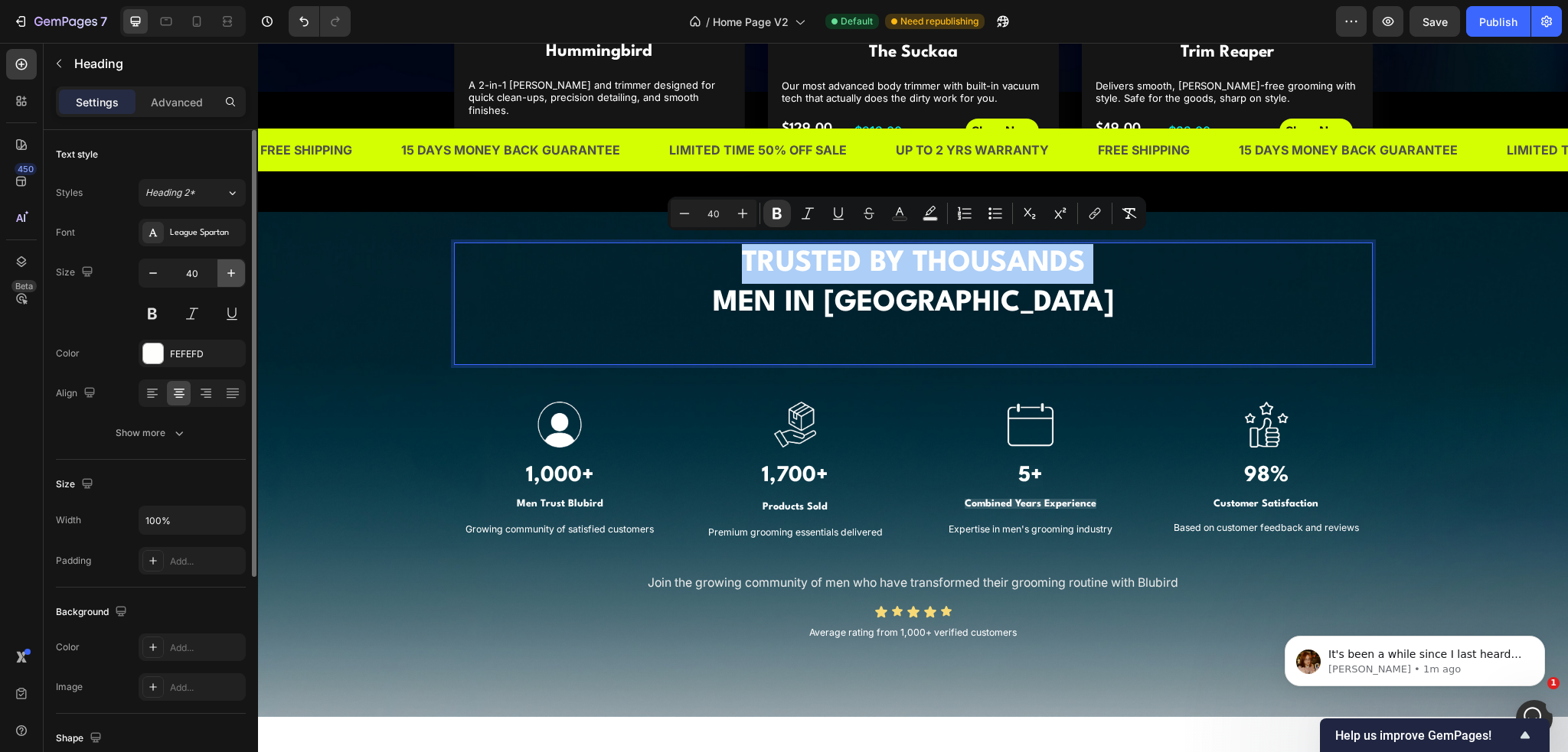
click at [233, 277] on icon "button" at bounding box center [231, 274] width 16 height 16
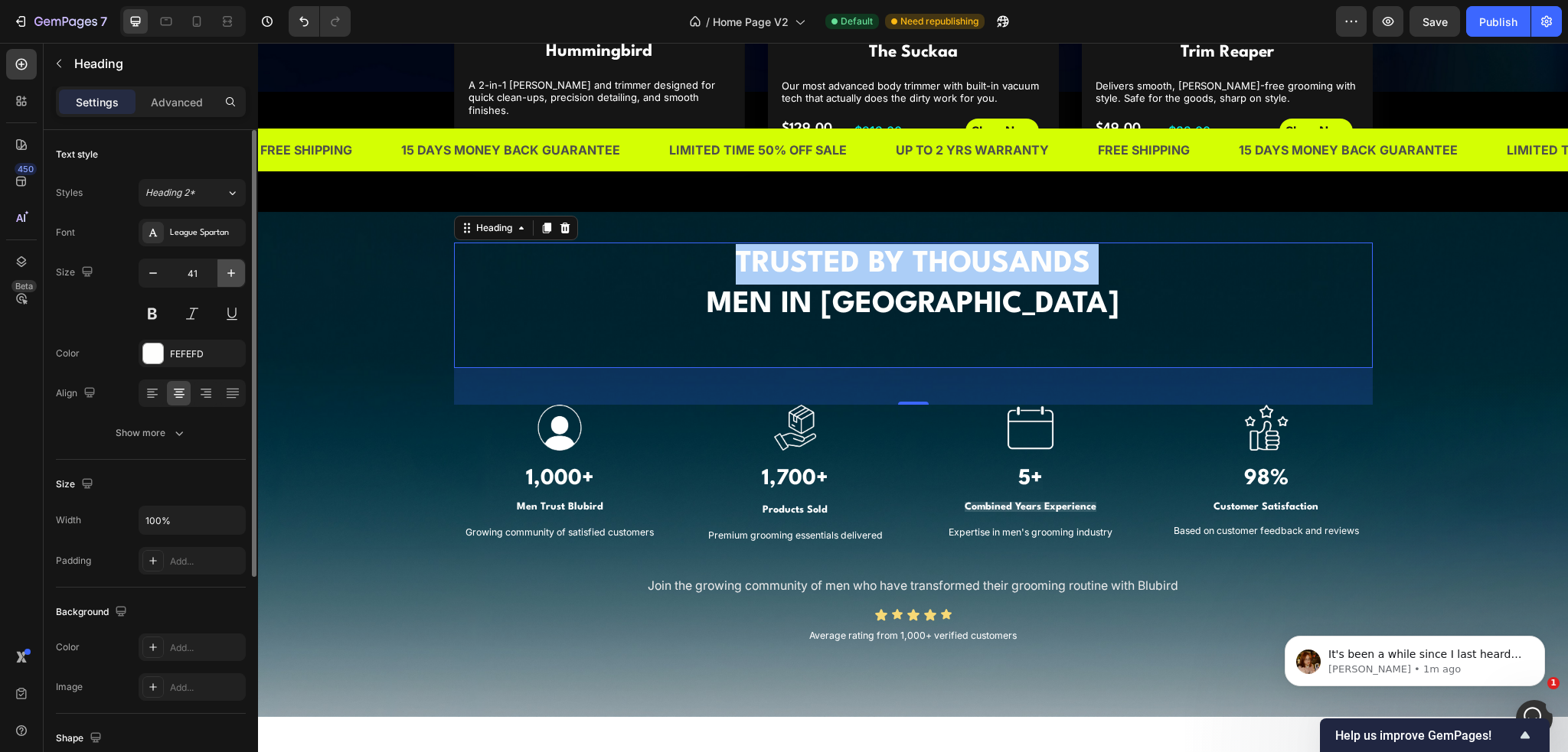
click at [233, 277] on icon "button" at bounding box center [231, 274] width 16 height 16
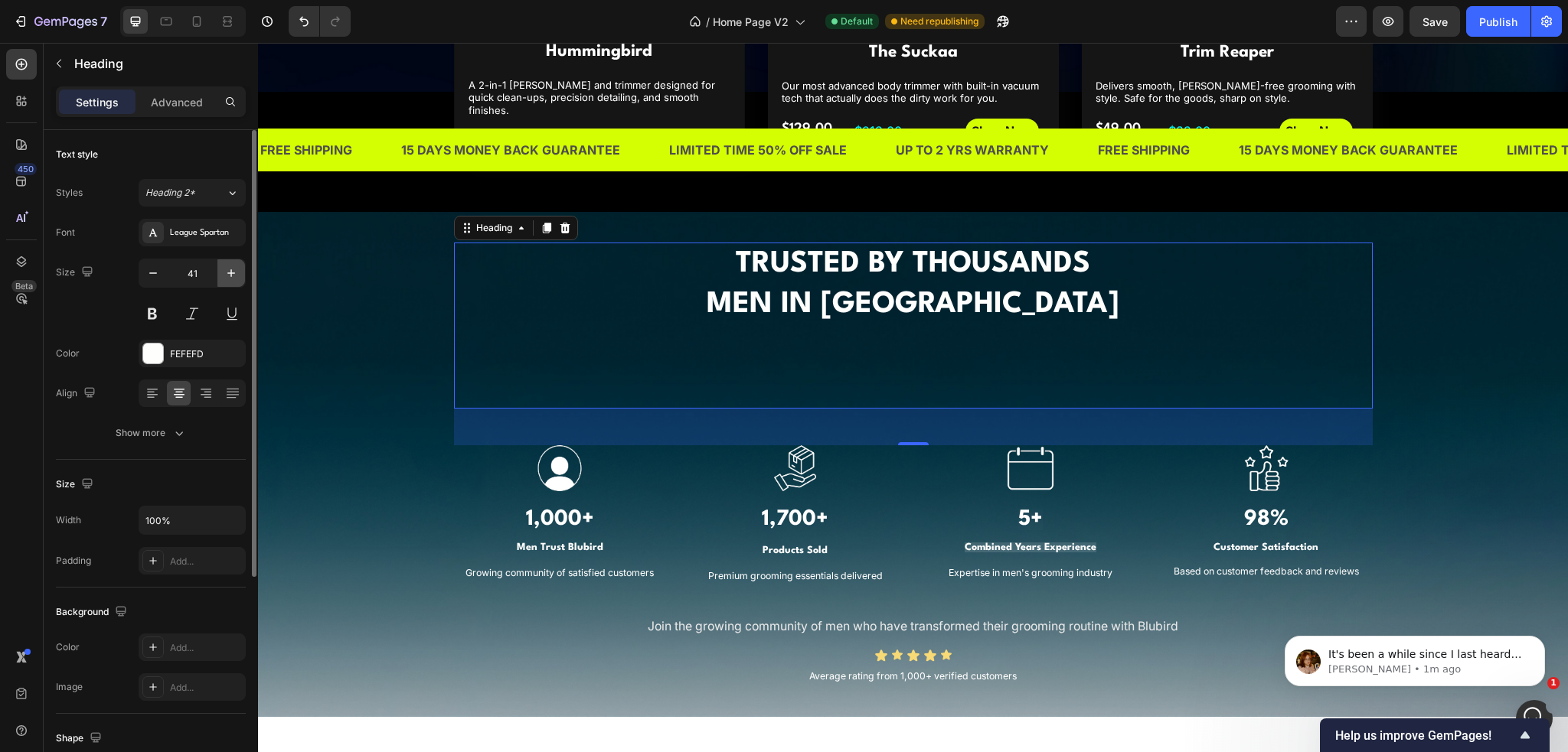
click at [233, 277] on icon "button" at bounding box center [231, 274] width 16 height 16
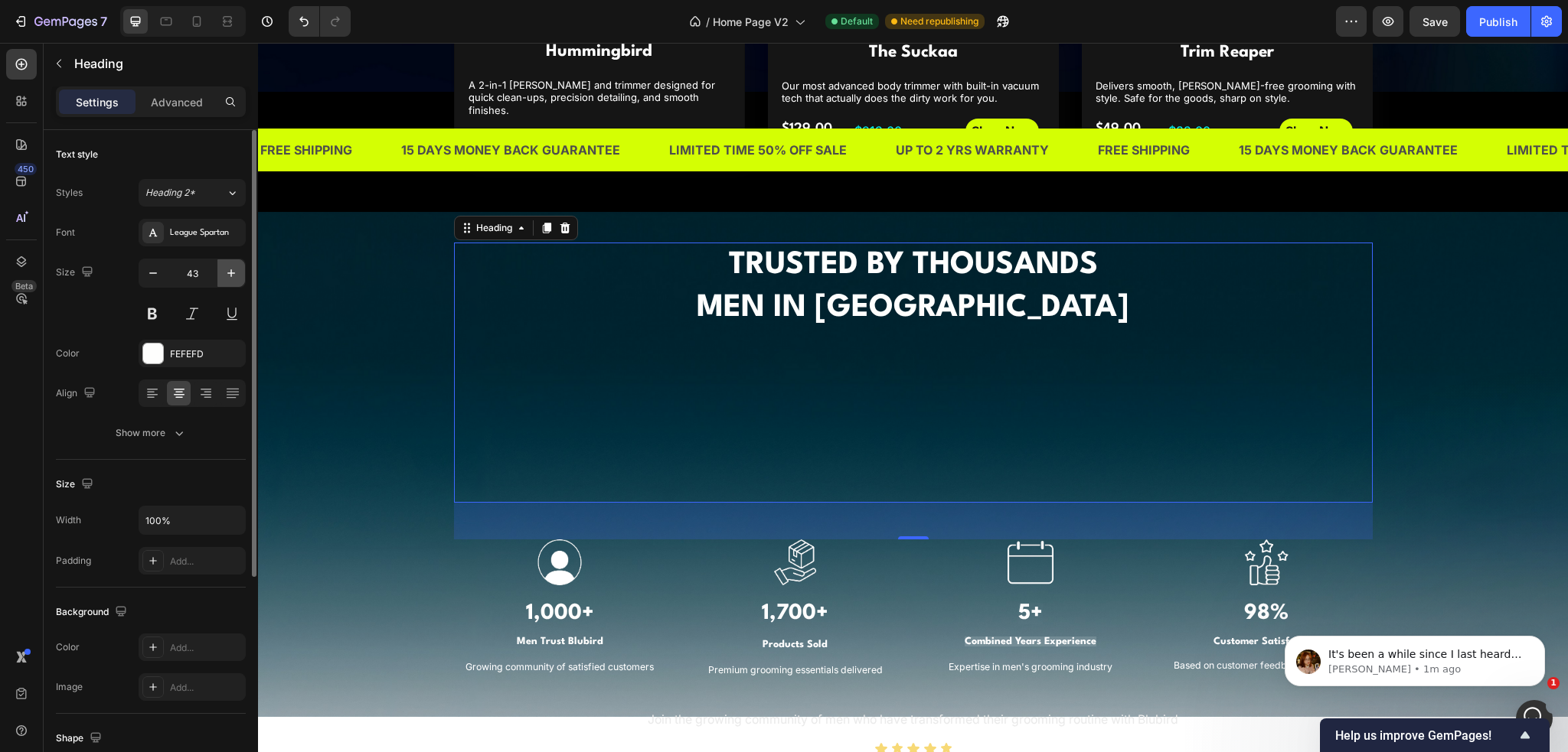
click at [233, 277] on icon "button" at bounding box center [231, 274] width 16 height 16
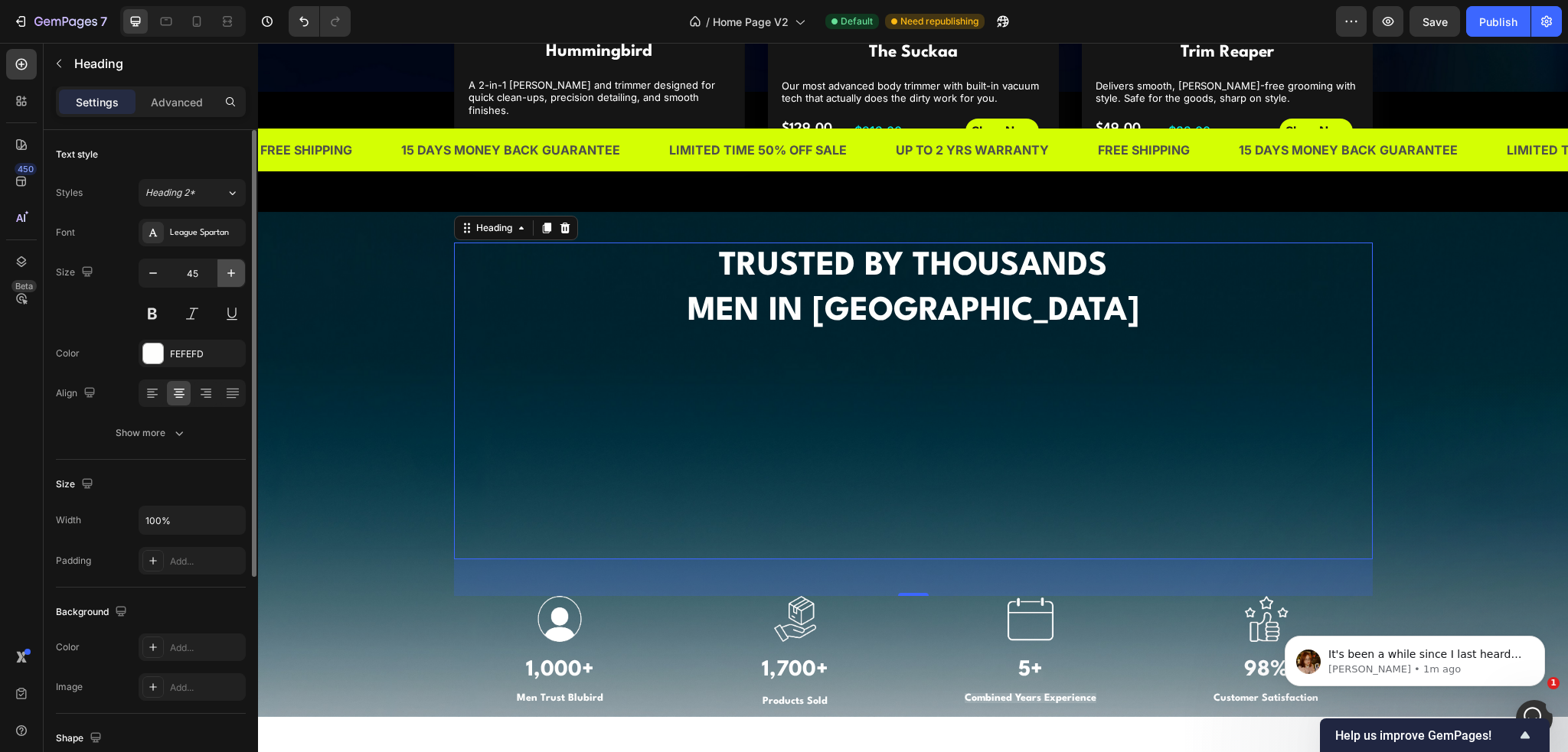
click at [233, 277] on icon "button" at bounding box center [231, 274] width 16 height 16
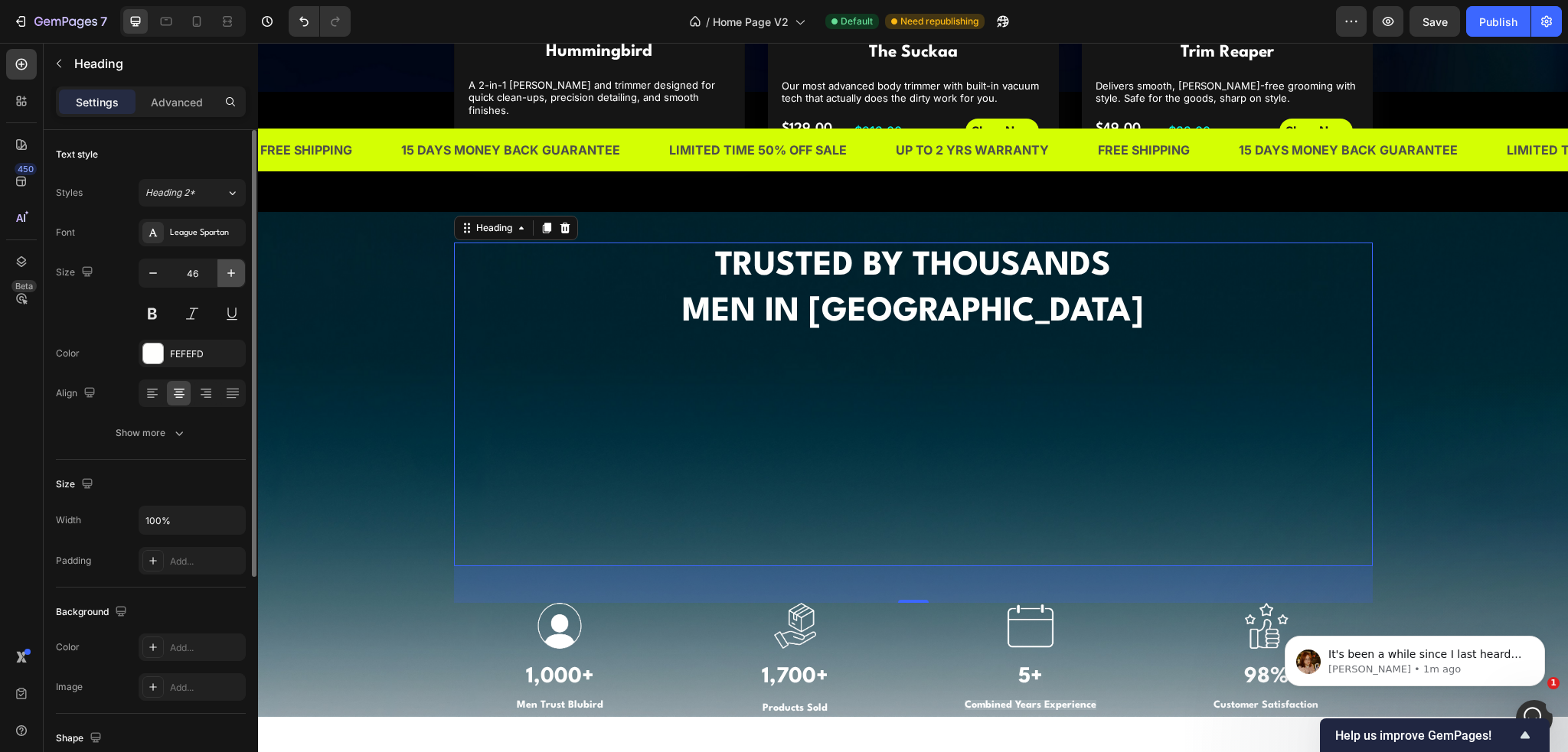
click at [233, 277] on icon "button" at bounding box center [231, 274] width 16 height 16
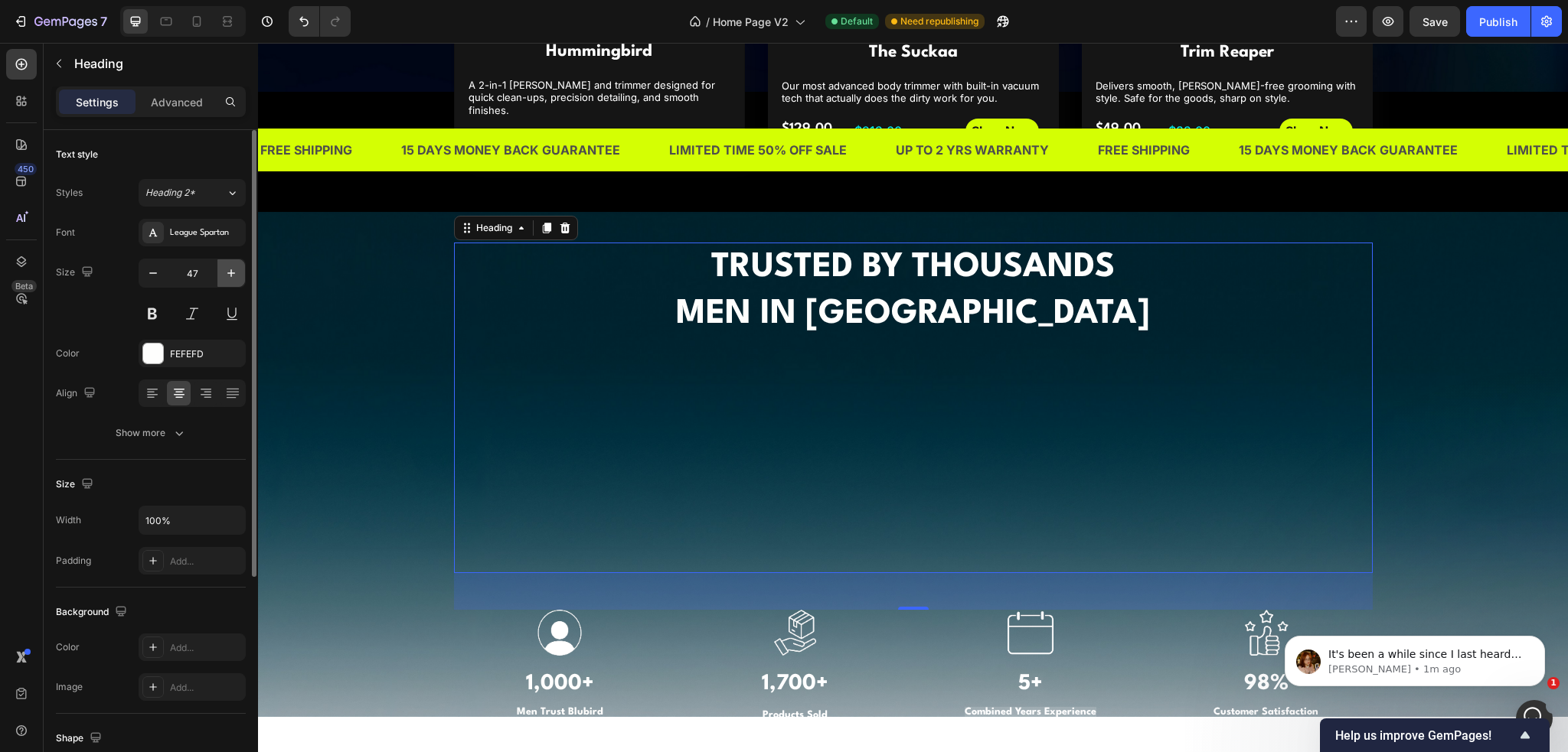
click at [233, 277] on icon "button" at bounding box center [231, 274] width 16 height 16
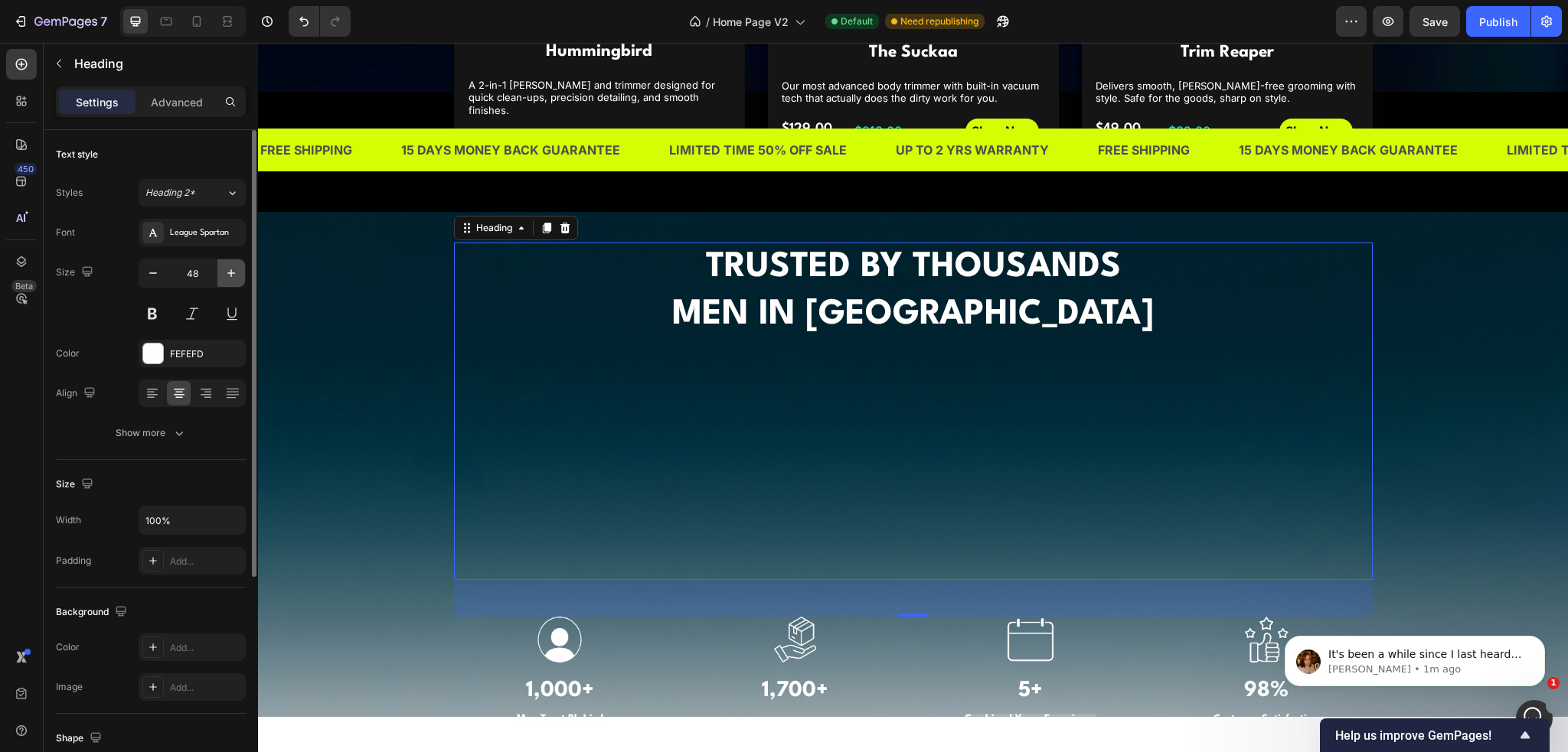
click at [233, 277] on icon "button" at bounding box center [231, 274] width 16 height 16
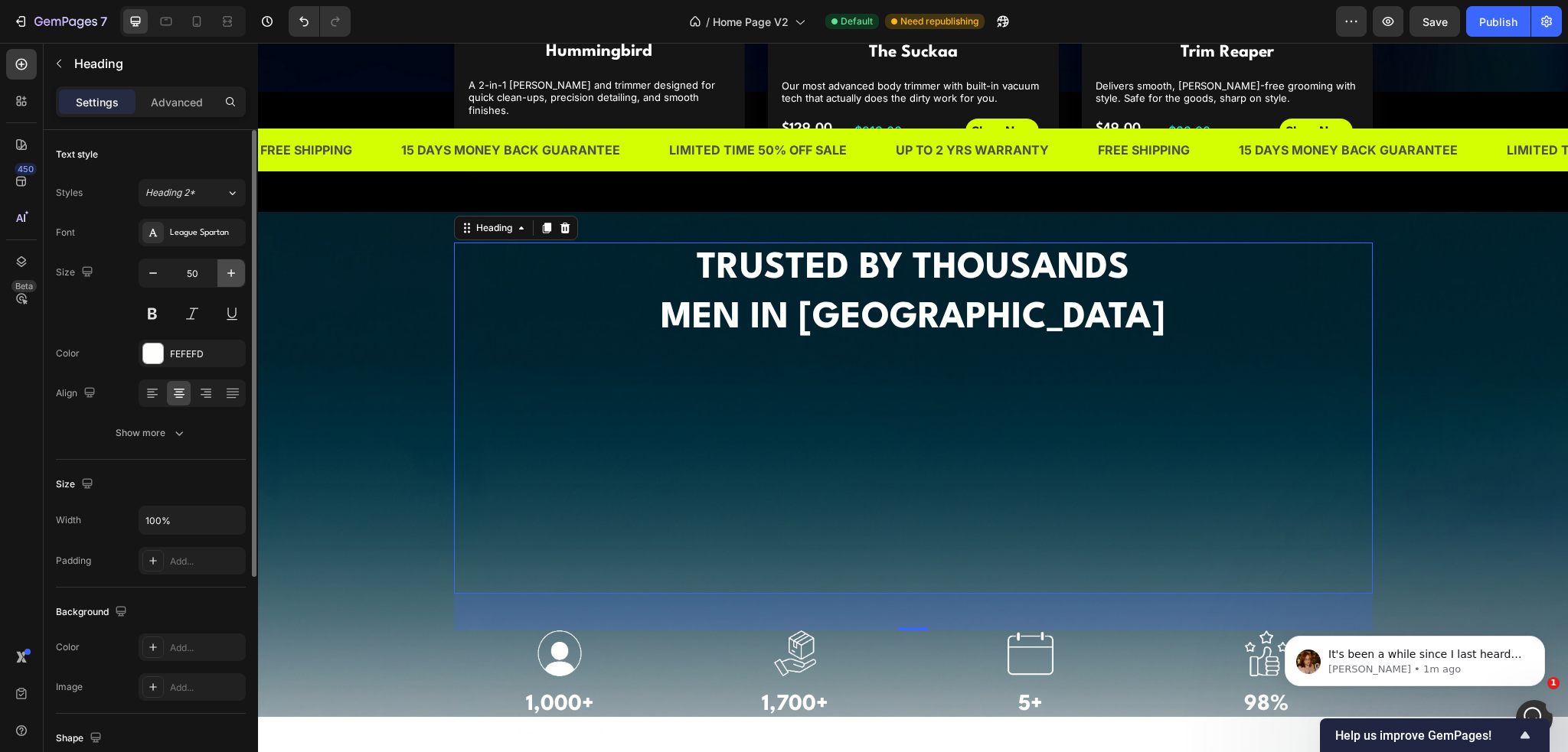
click at [233, 277] on icon "button" at bounding box center [231, 274] width 16 height 16
type input "51"
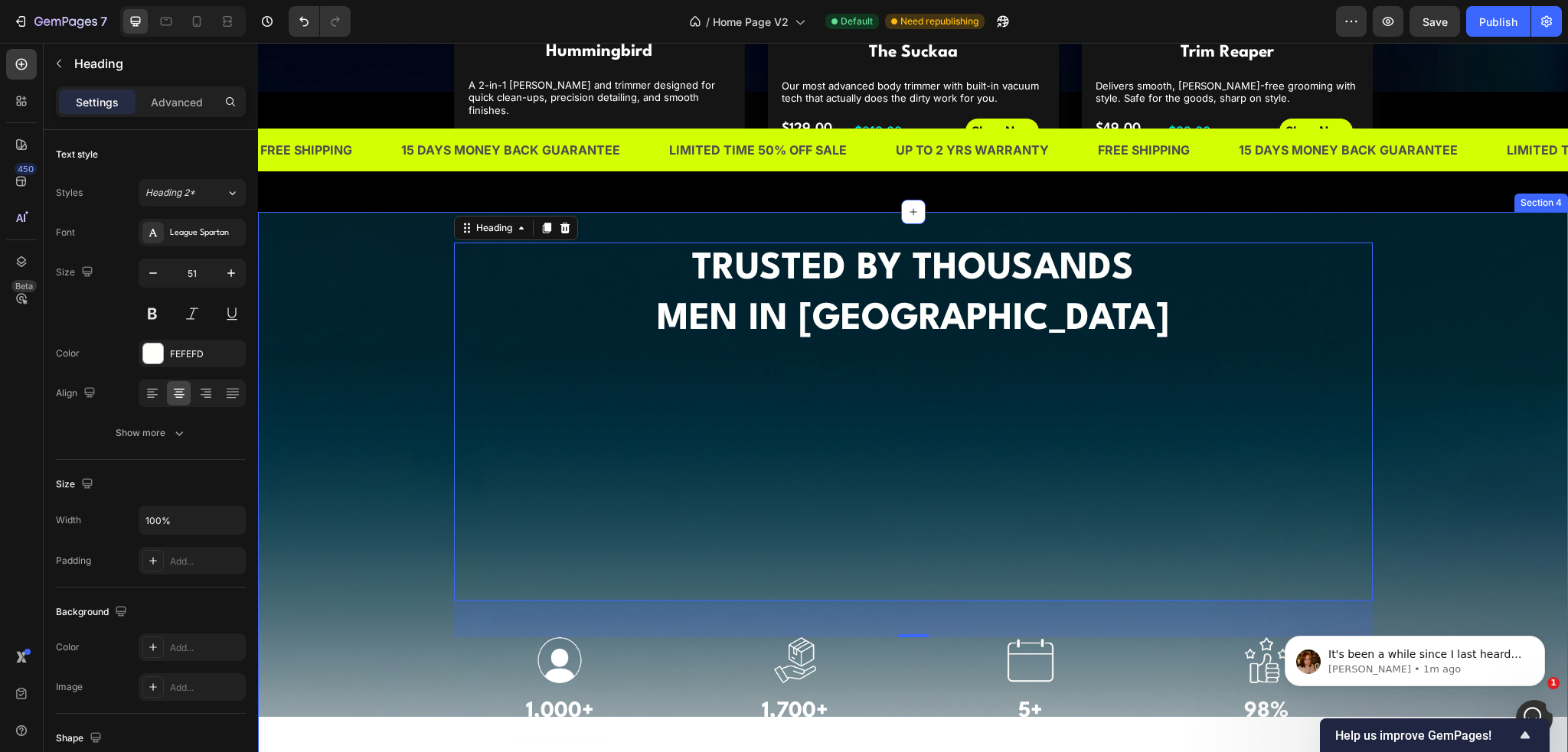
click at [897, 440] on p "TRUSTED BY THOUSANDS MEN IN [GEOGRAPHIC_DATA]" at bounding box center [914, 421] width 916 height 355
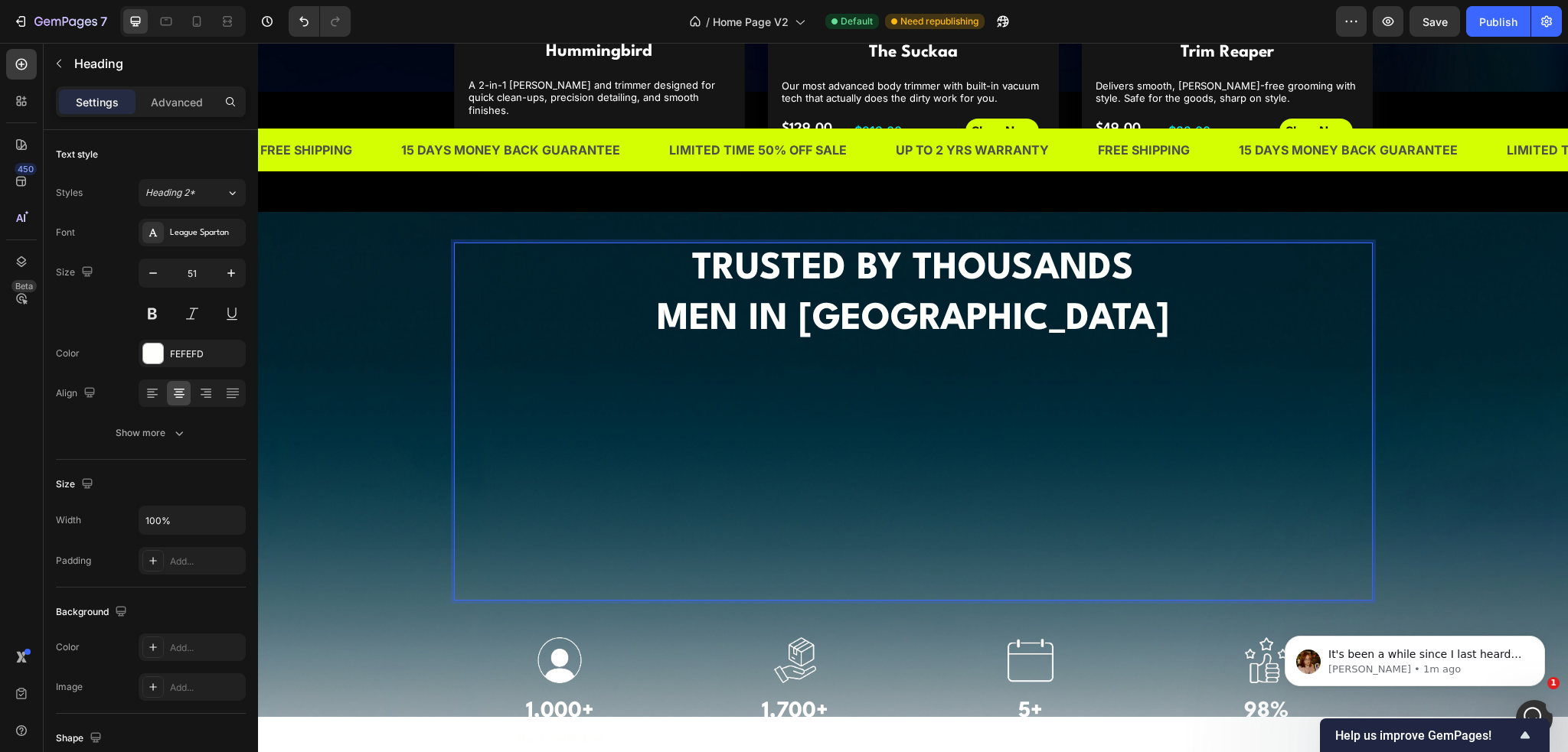
click at [294, 410] on div "TRUSTED BY THOUSANDS MEN IN [GEOGRAPHIC_DATA] Heading 48 Image 1,000+ Heading M…" at bounding box center [913, 561] width 1287 height 638
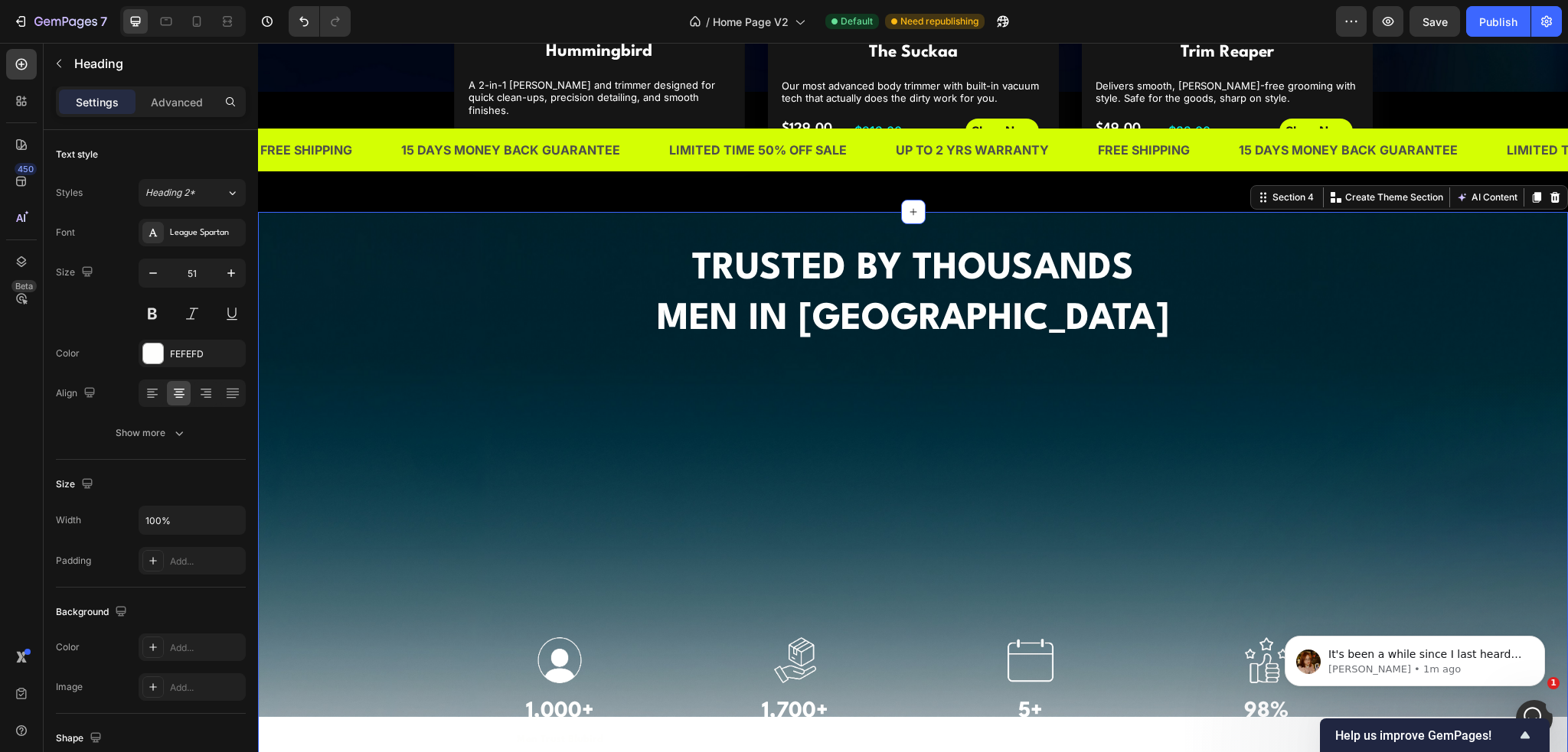
click at [620, 420] on p "⁠⁠⁠⁠⁠⁠⁠ TRUSTED BY THOUSANDS MEN IN [GEOGRAPHIC_DATA]" at bounding box center [914, 421] width 916 height 355
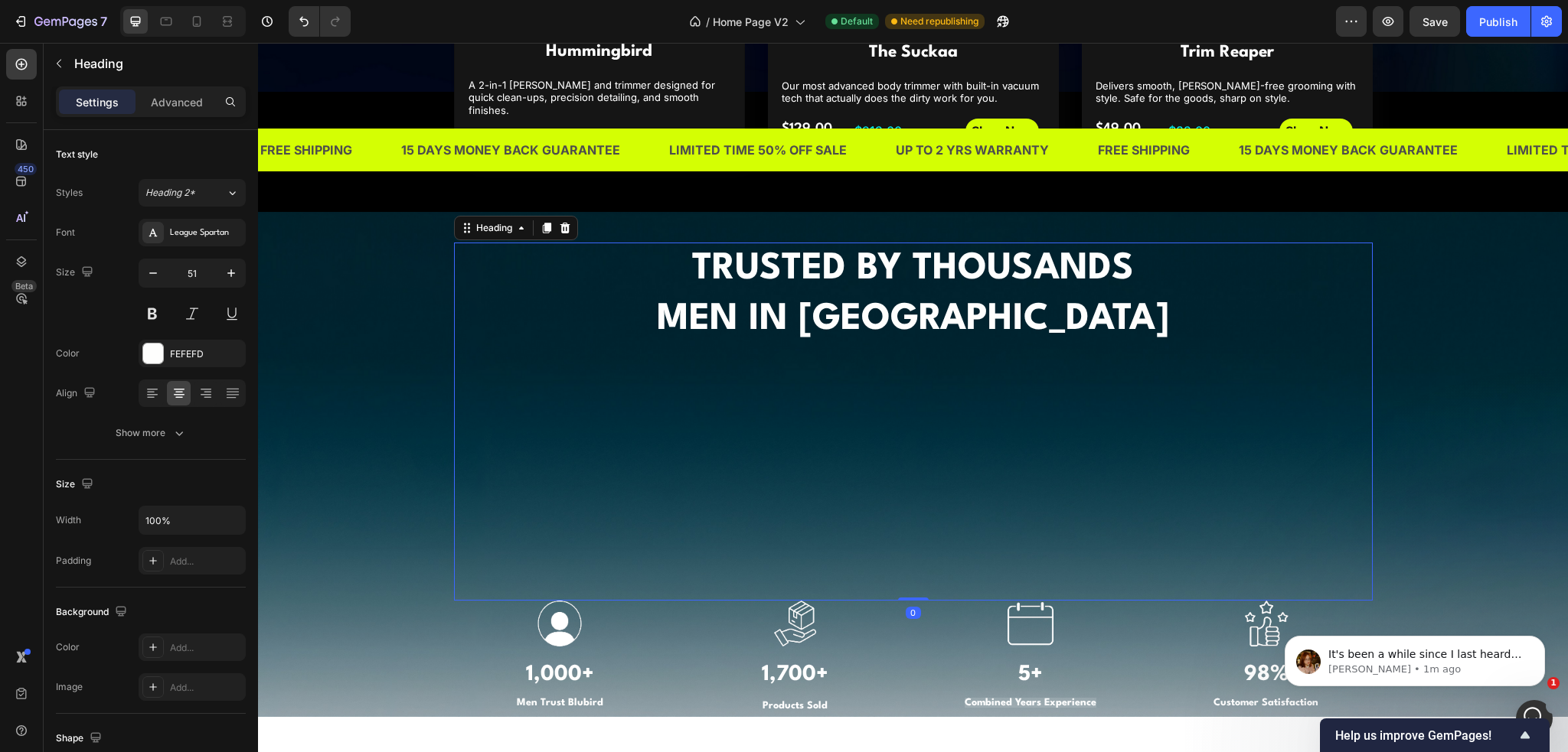
drag, startPoint x: 914, startPoint y: 621, endPoint x: 914, endPoint y: 571, distance: 50.0
click at [914, 571] on div "⁠⁠⁠⁠⁠⁠⁠ TRUSTED BY THOUSANDS MEN IN [GEOGRAPHIC_DATA] Heading 0" at bounding box center [913, 421] width 919 height 358
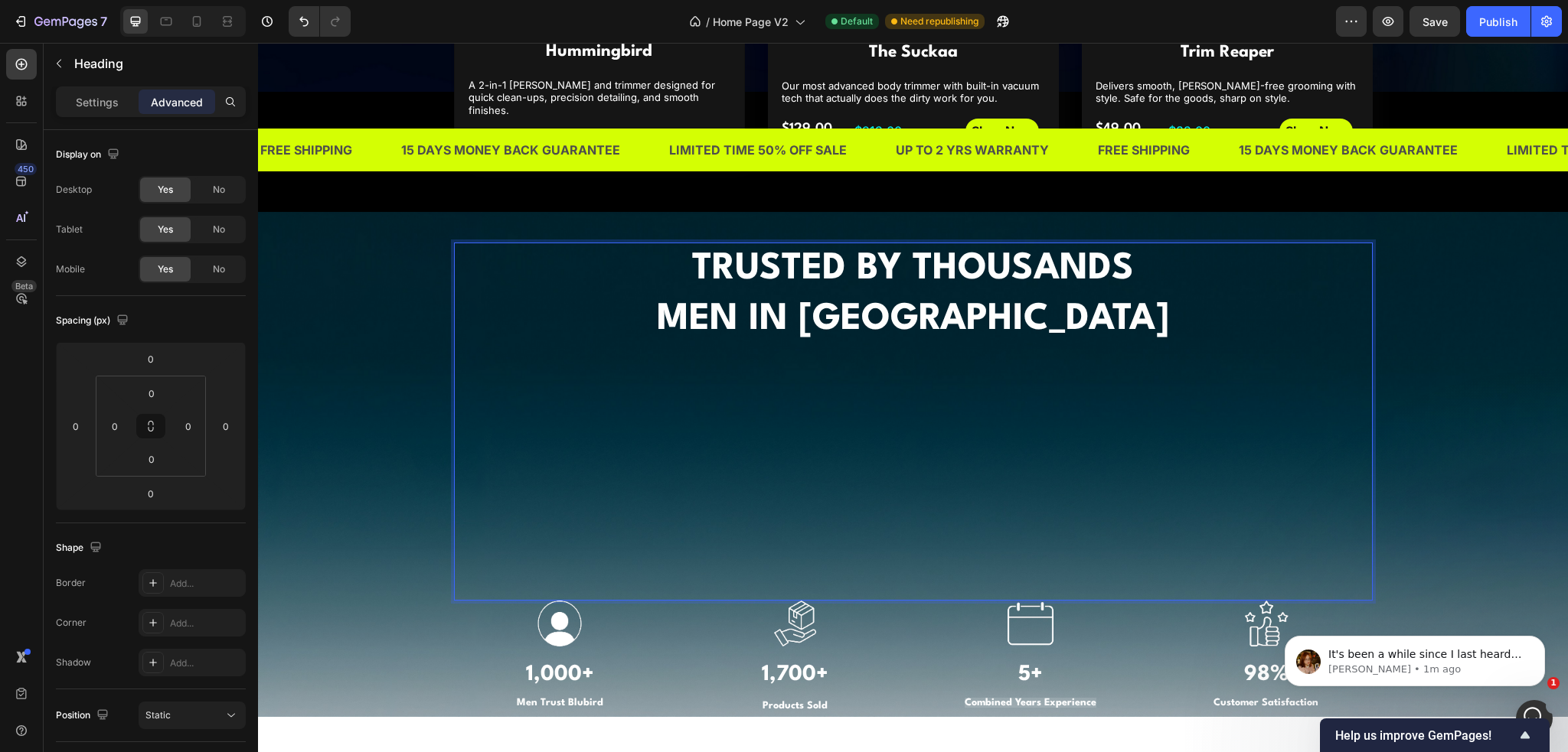
click at [944, 495] on p "TRUSTED BY THOUSANDS MEN IN [GEOGRAPHIC_DATA] ⁠⁠⁠⁠⁠⁠⁠" at bounding box center [914, 421] width 916 height 355
click at [921, 551] on p "TRUSTED BY THOUSANDS MEN IN [GEOGRAPHIC_DATA] ⁠⁠⁠⁠⁠⁠⁠" at bounding box center [914, 421] width 916 height 355
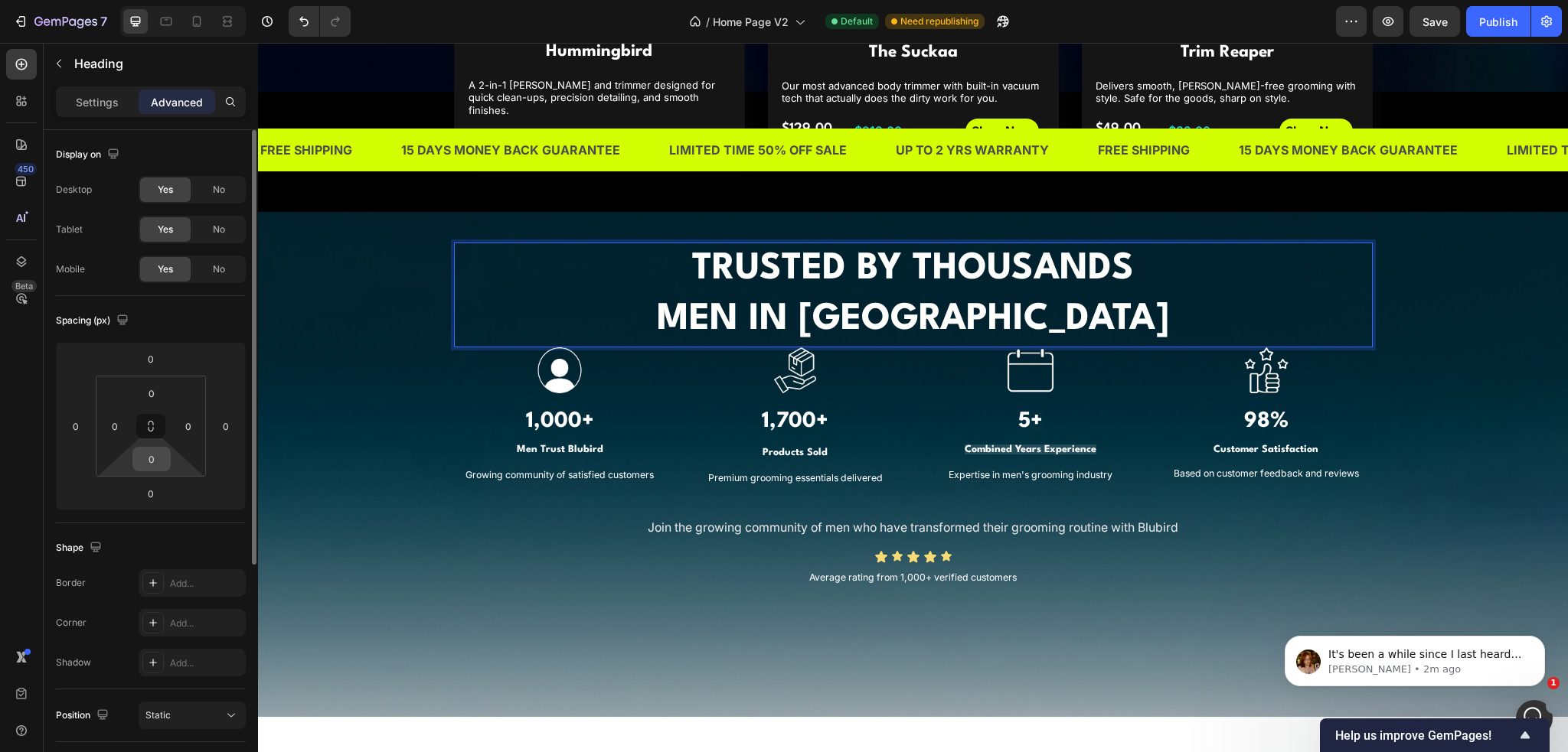
click at [152, 453] on input "0" at bounding box center [151, 459] width 31 height 23
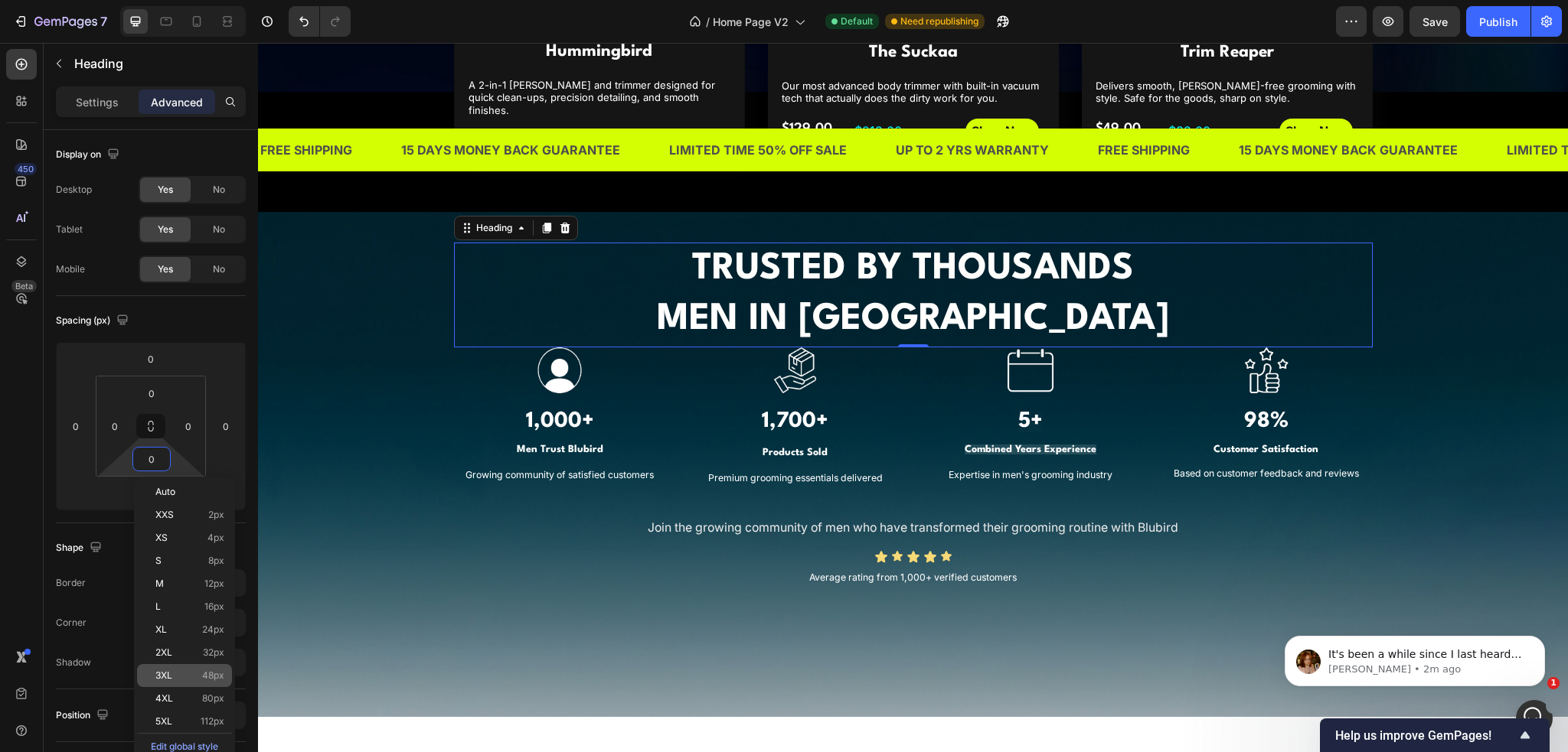
click at [199, 675] on p "3XL 48px" at bounding box center [190, 675] width 69 height 11
type input "48"
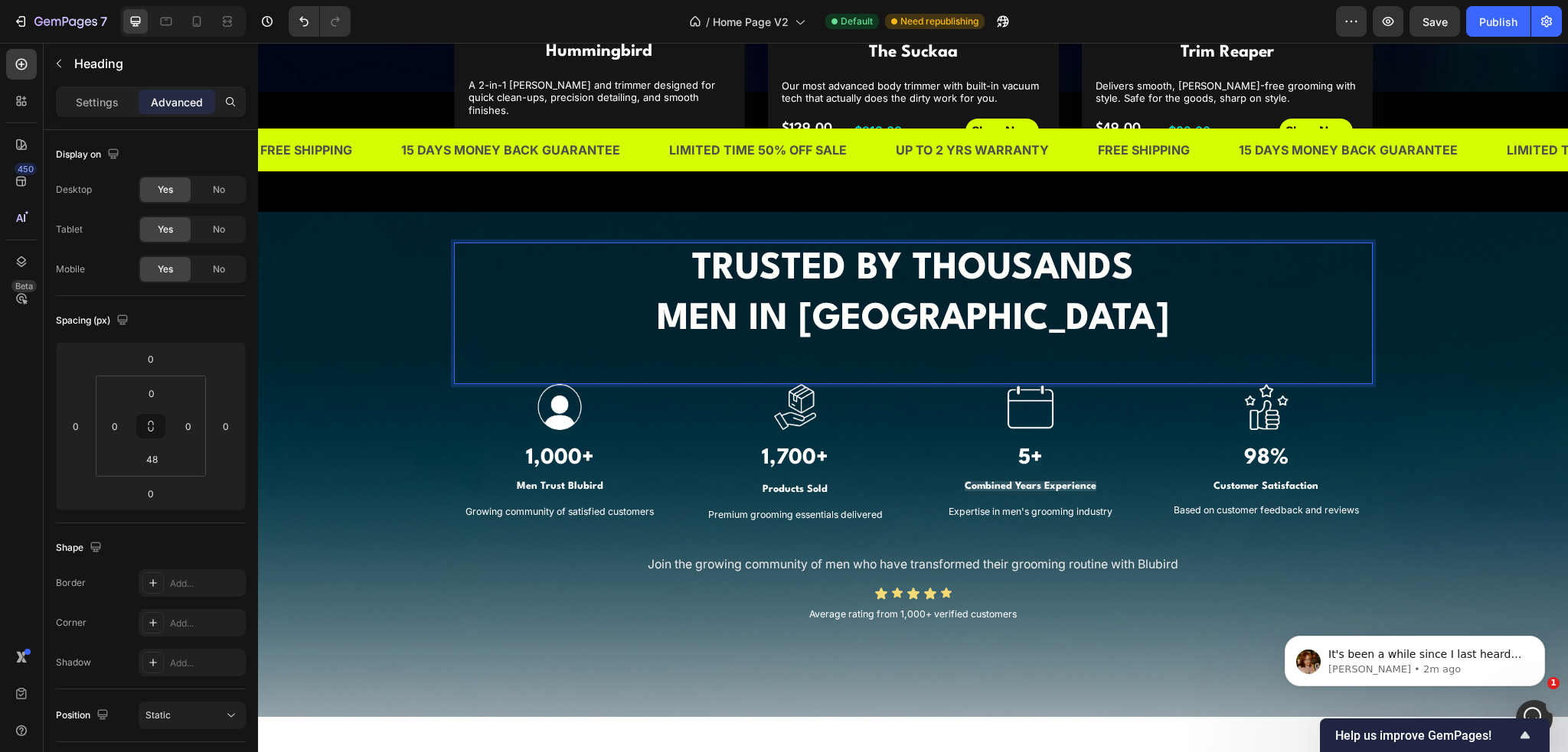
click at [1121, 305] on p "TRUSTED BY THOUSANDS MEN IN [GEOGRAPHIC_DATA]" at bounding box center [914, 294] width 916 height 101
click at [728, 306] on p "TRUSTED BY THOUSANDS MEN IN [GEOGRAPHIC_DATA]" at bounding box center [914, 294] width 916 height 101
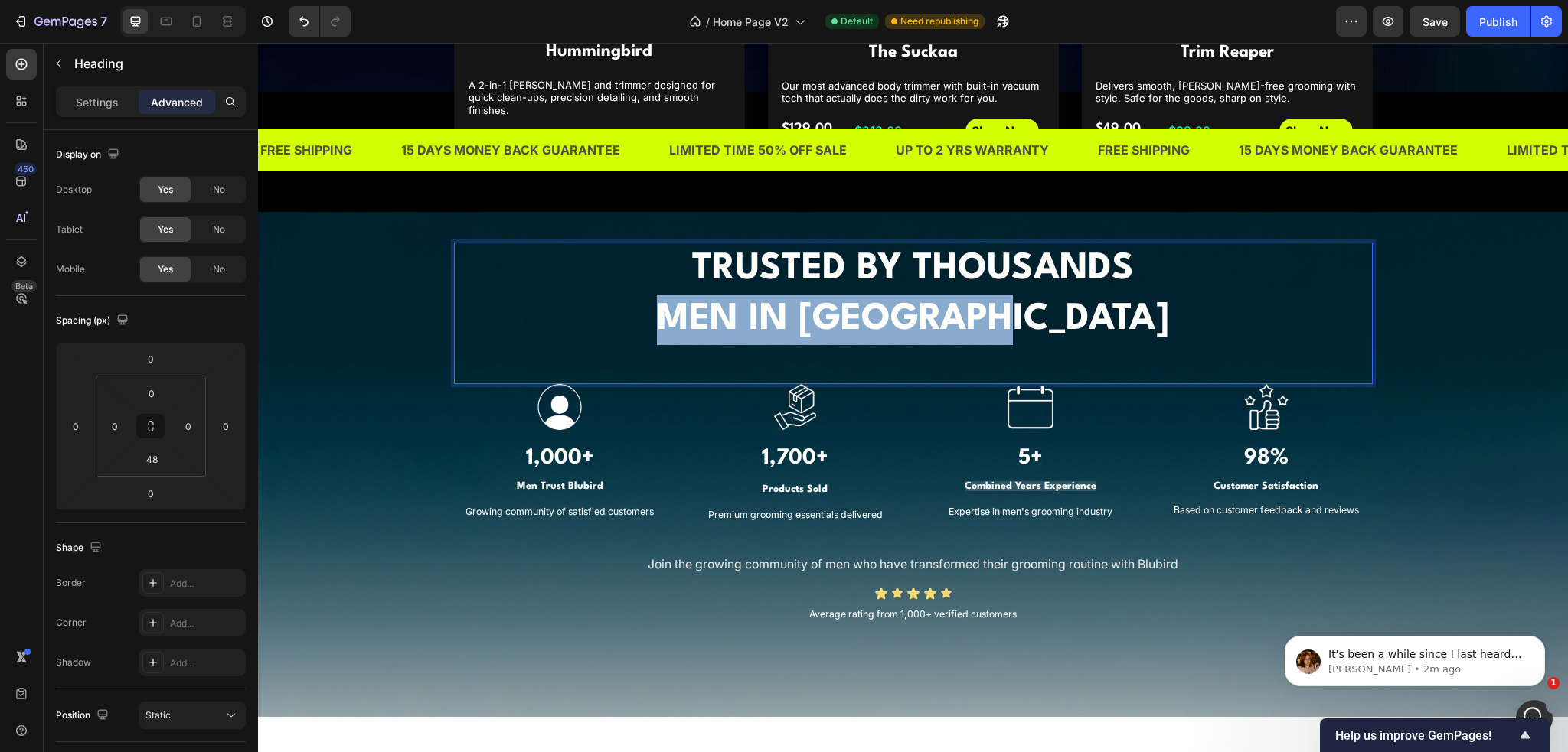
drag, startPoint x: 735, startPoint y: 305, endPoint x: 1081, endPoint y: 311, distance: 346.1
click at [1081, 311] on strong "MEN IN [GEOGRAPHIC_DATA]" at bounding box center [913, 319] width 512 height 36
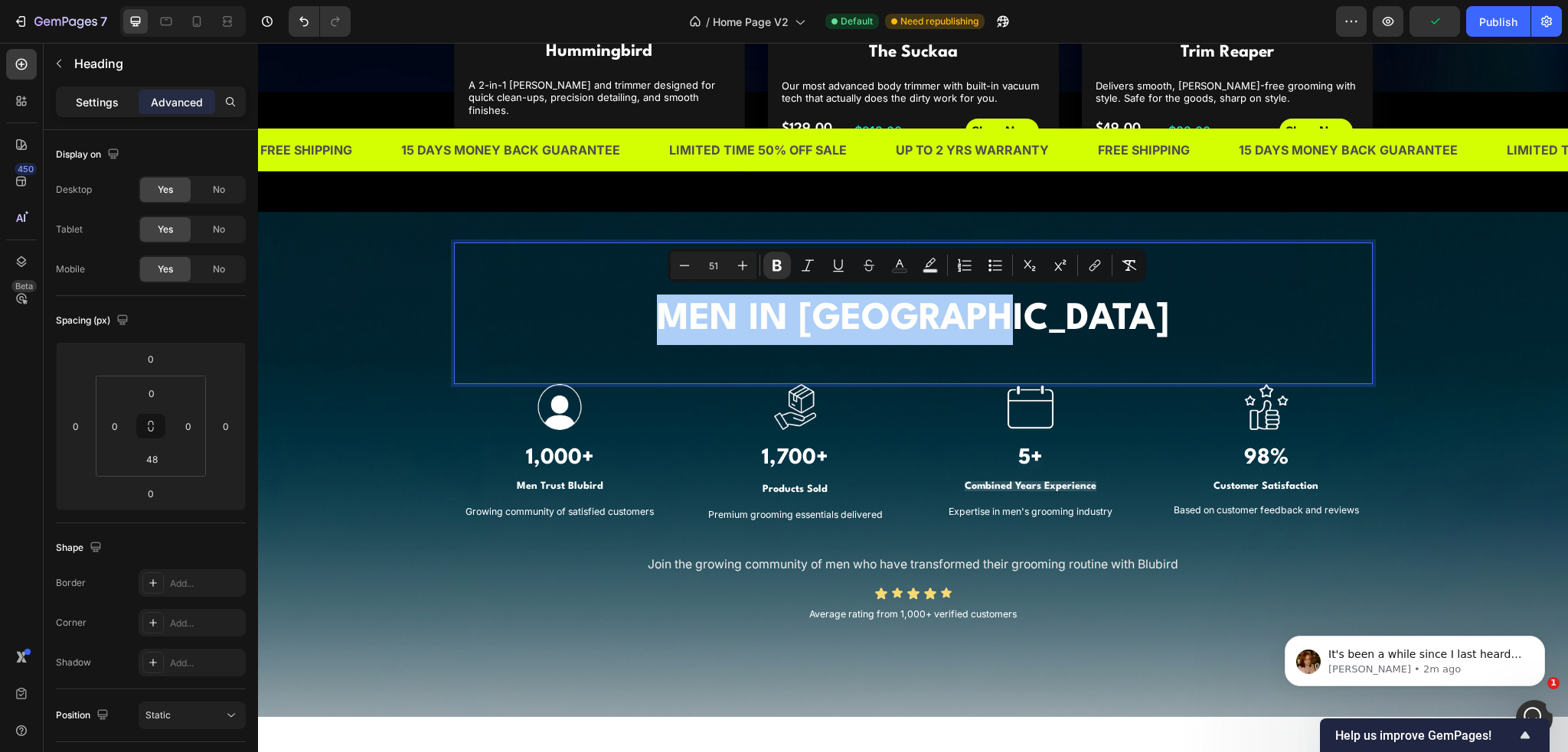
click at [90, 101] on p "Settings" at bounding box center [98, 102] width 43 height 16
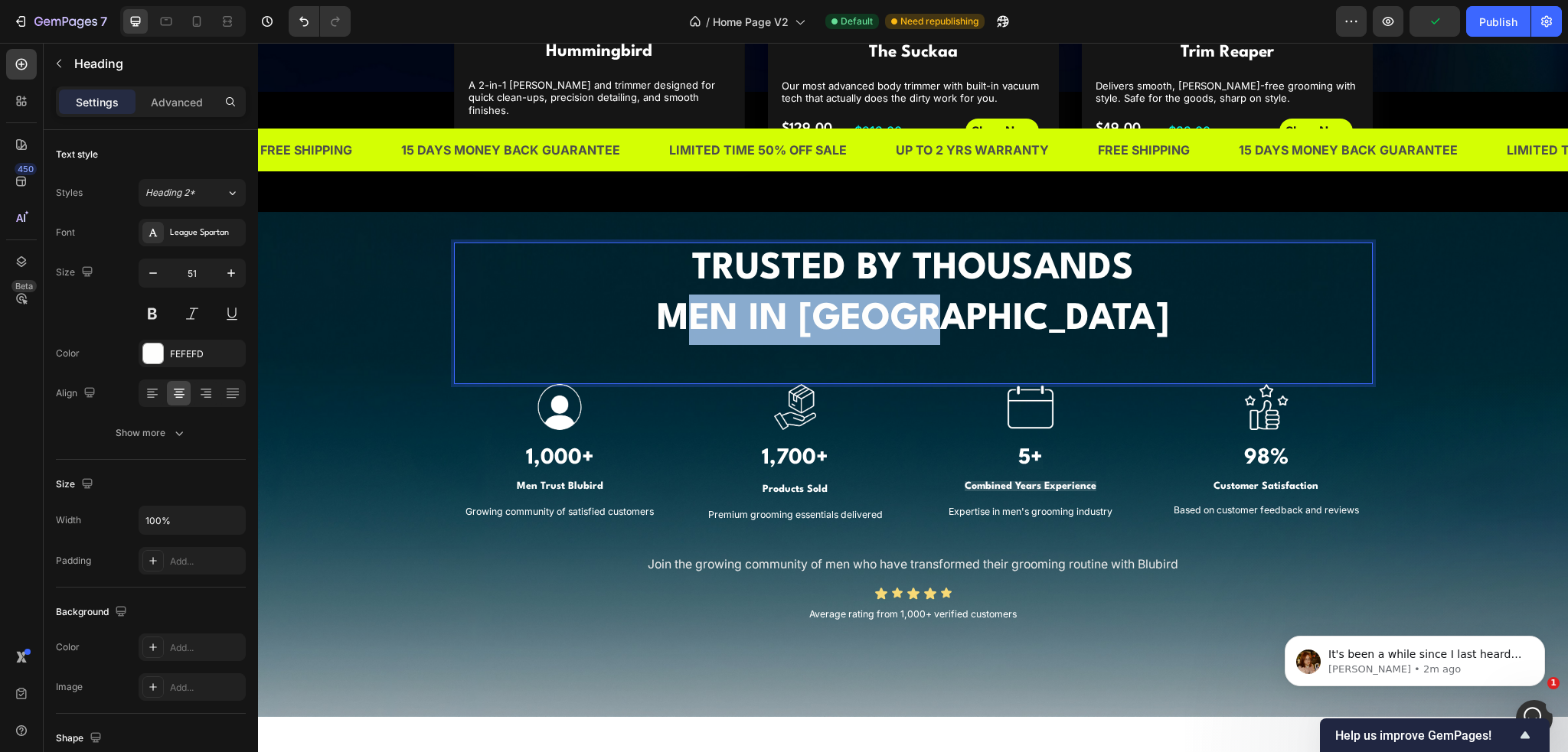
drag, startPoint x: 754, startPoint y: 295, endPoint x: 1016, endPoint y: 308, distance: 262.3
click at [1016, 308] on strong "MEN IN [GEOGRAPHIC_DATA]" at bounding box center [913, 319] width 512 height 36
drag, startPoint x: 1079, startPoint y: 306, endPoint x: 735, endPoint y: 318, distance: 344.2
click at [735, 318] on strong "MEN IN [GEOGRAPHIC_DATA]" at bounding box center [913, 319] width 512 height 36
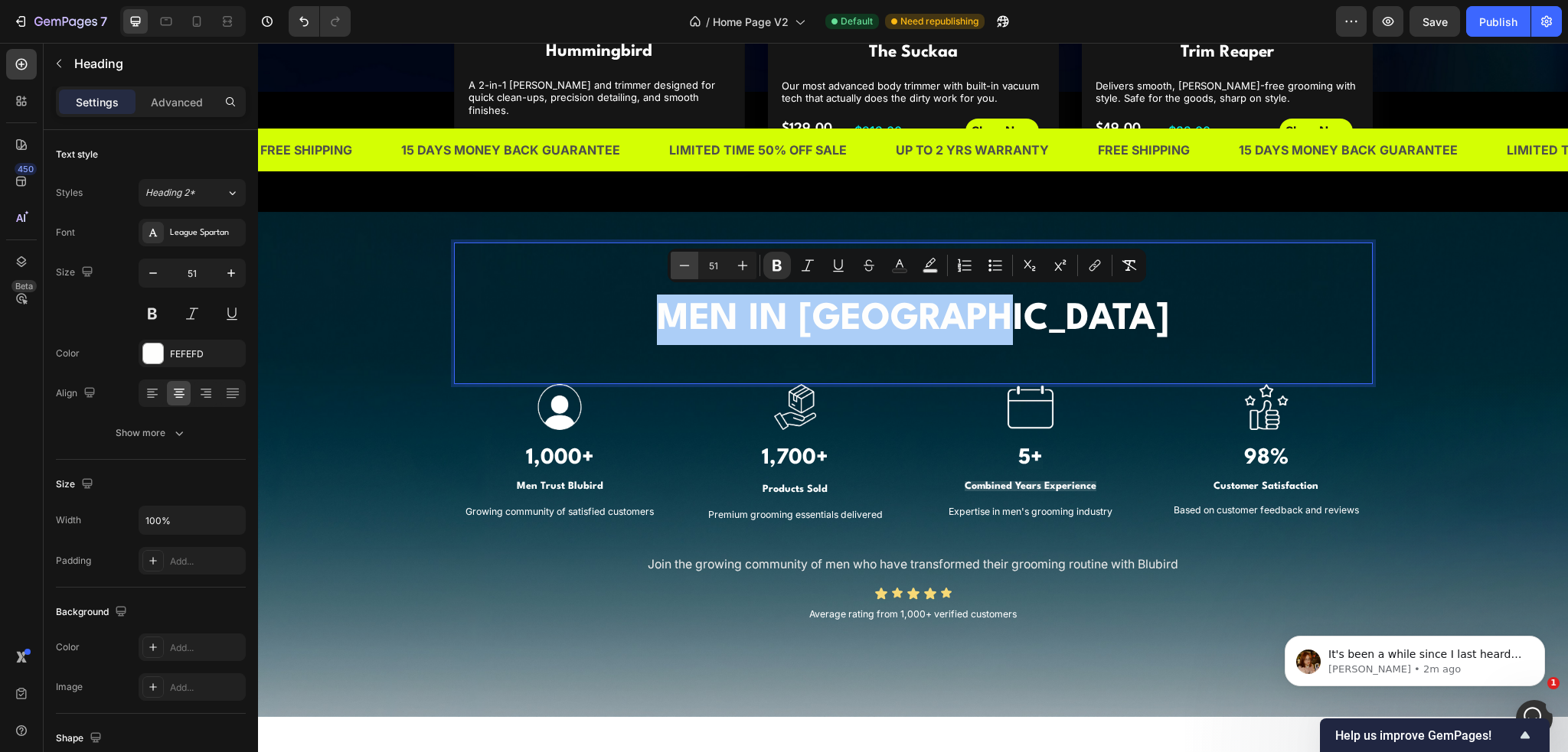
click at [686, 267] on icon "Editor contextual toolbar" at bounding box center [685, 266] width 16 height 16
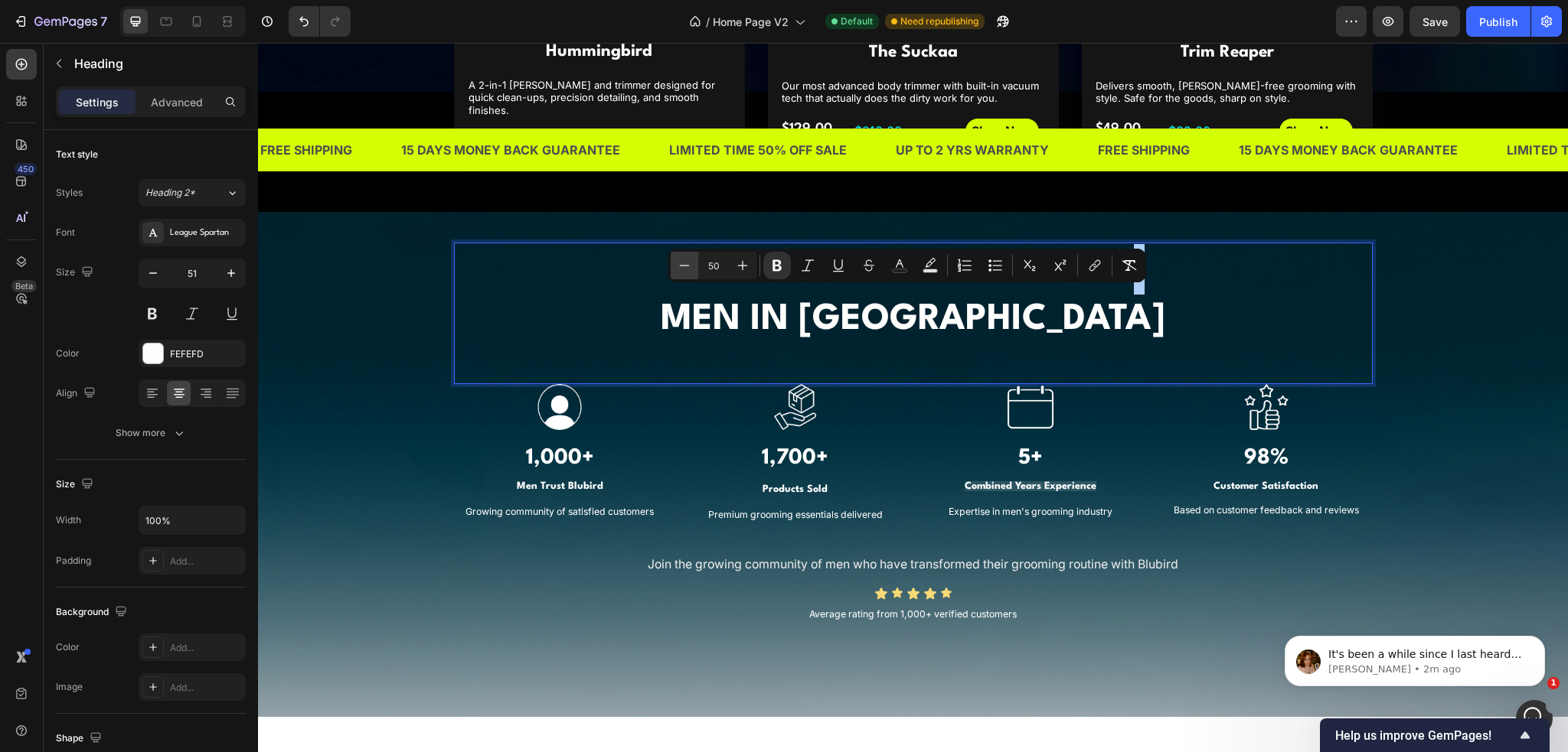
click at [686, 267] on icon "Editor contextual toolbar" at bounding box center [685, 266] width 16 height 16
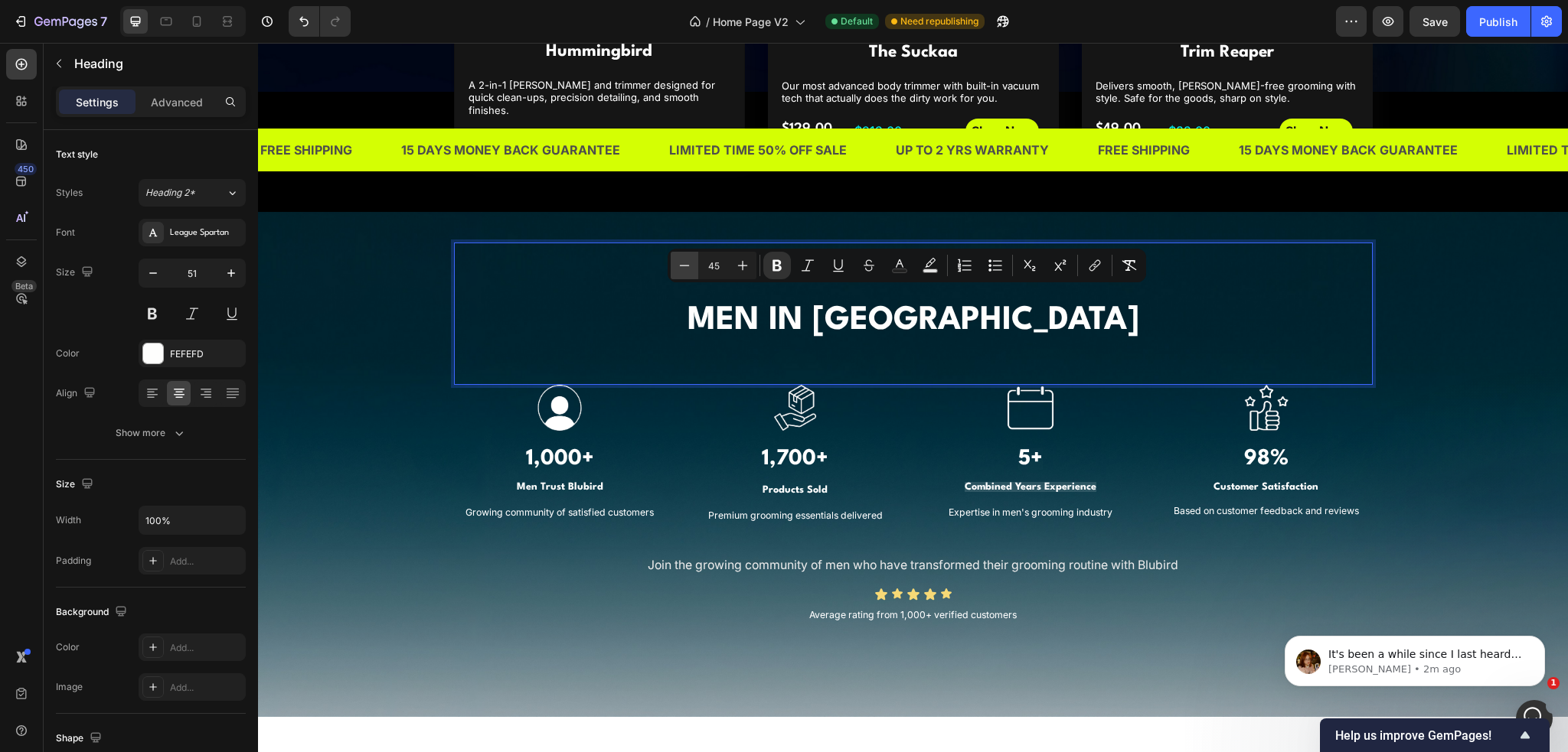
click at [686, 267] on icon "Editor contextual toolbar" at bounding box center [685, 266] width 16 height 16
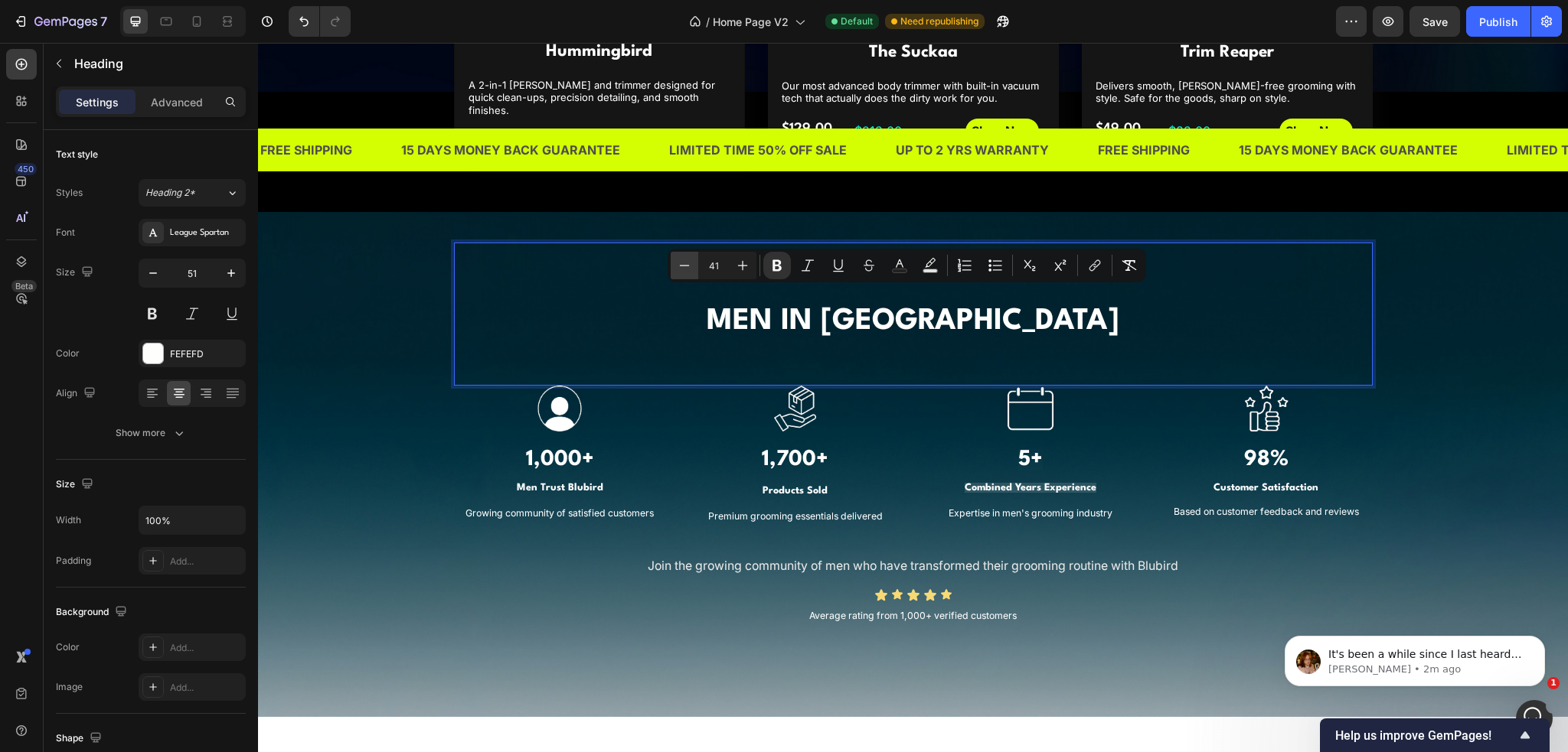
type input "40"
click at [665, 310] on p "TRUSTED BY THOUSANDS MEN IN [GEOGRAPHIC_DATA]" at bounding box center [914, 296] width 916 height 104
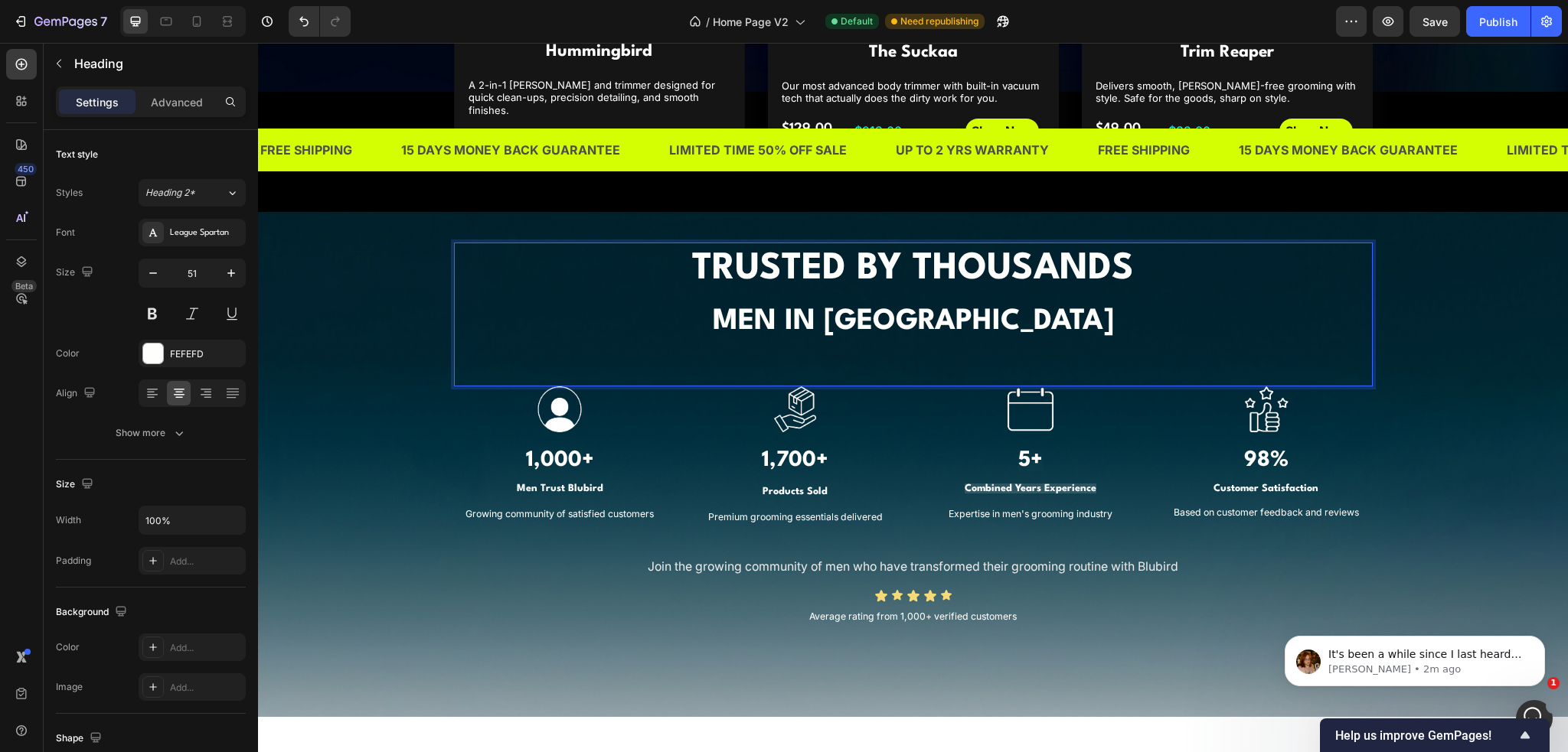
click at [838, 311] on strong "MEN IN [GEOGRAPHIC_DATA]" at bounding box center [913, 322] width 401 height 29
click at [840, 308] on strong "OF MEN IN [GEOGRAPHIC_DATA]" at bounding box center [914, 322] width 447 height 29
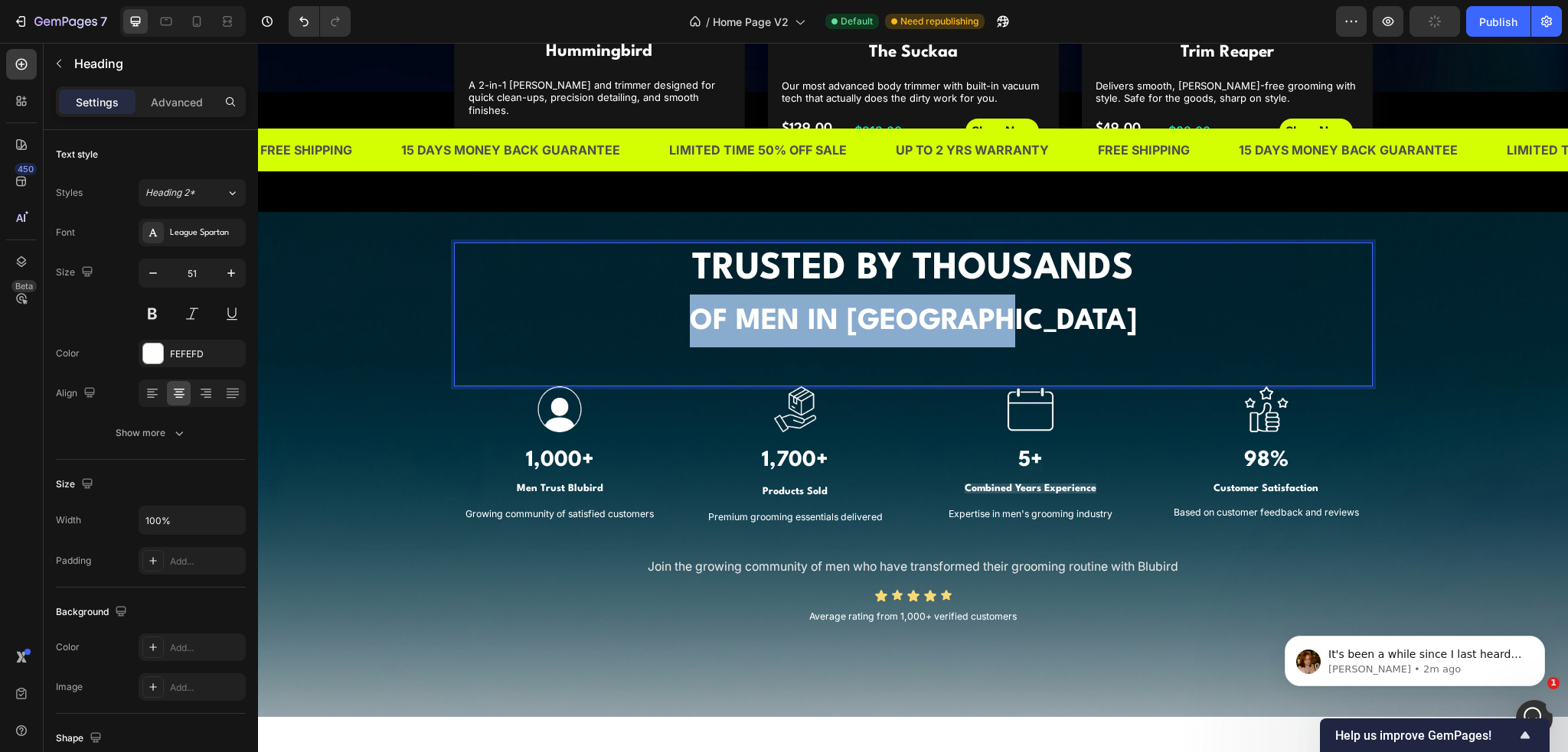
click at [840, 308] on strong "OF MEN IN [GEOGRAPHIC_DATA]" at bounding box center [914, 322] width 447 height 29
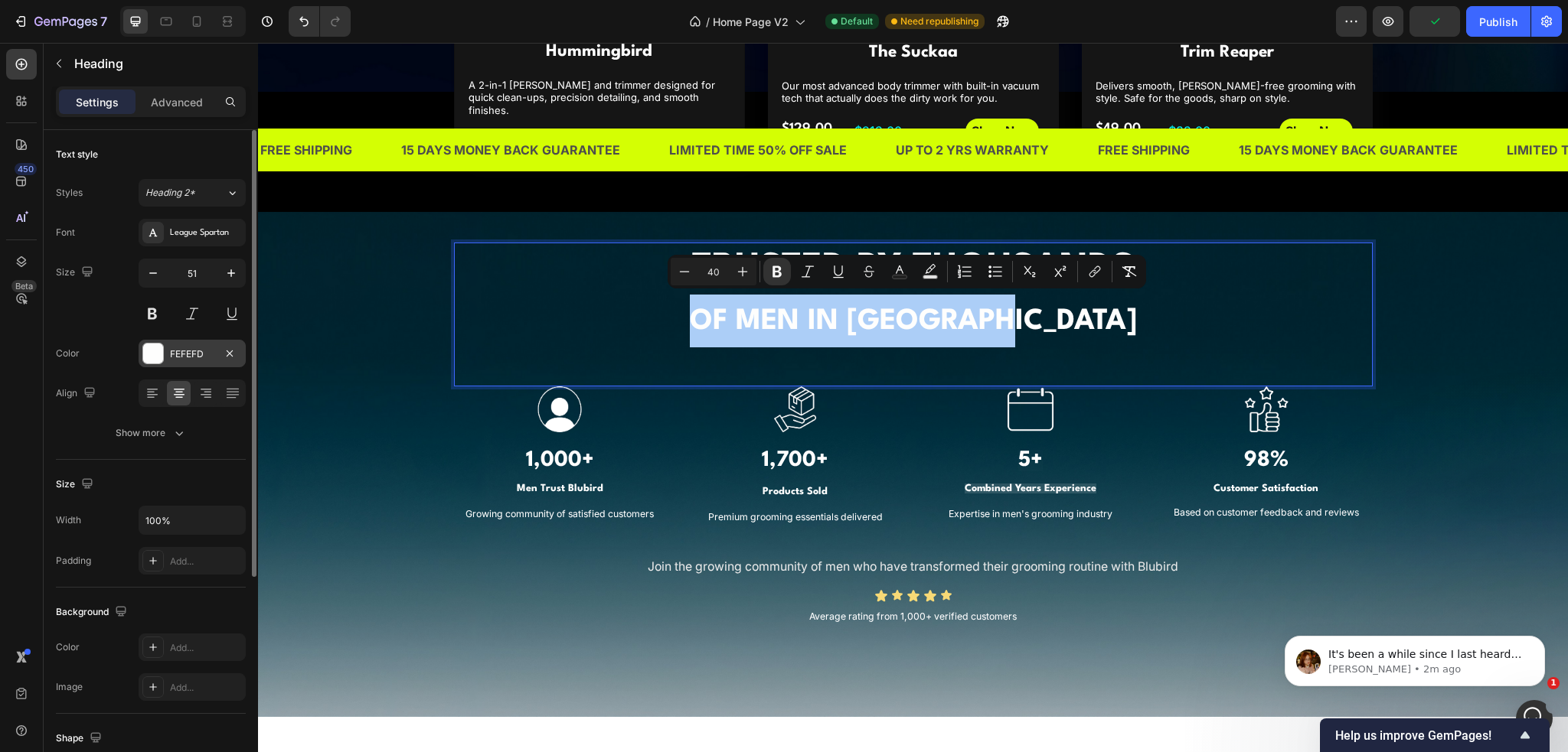
click at [154, 357] on div at bounding box center [153, 353] width 20 height 20
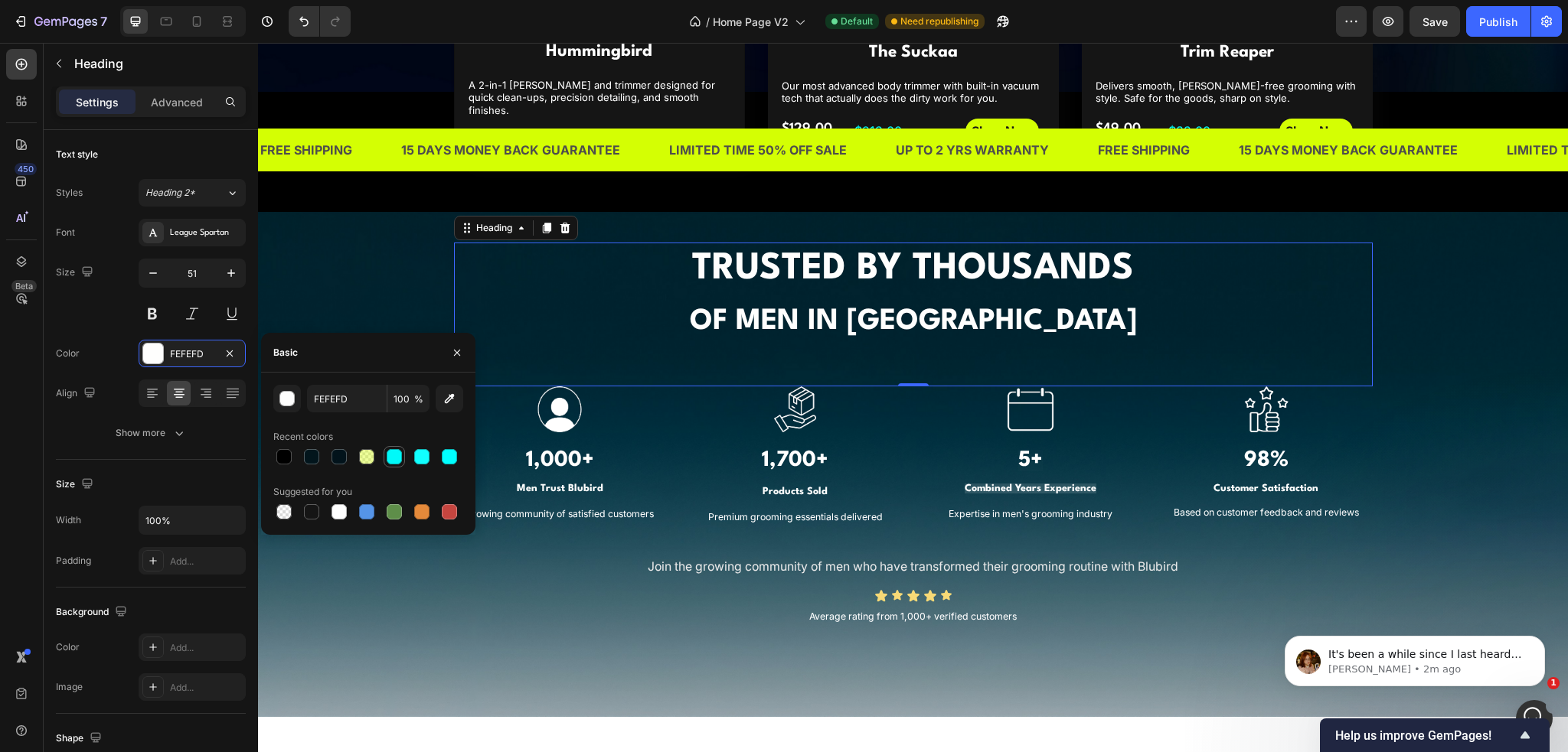
click at [395, 462] on div at bounding box center [395, 457] width 16 height 16
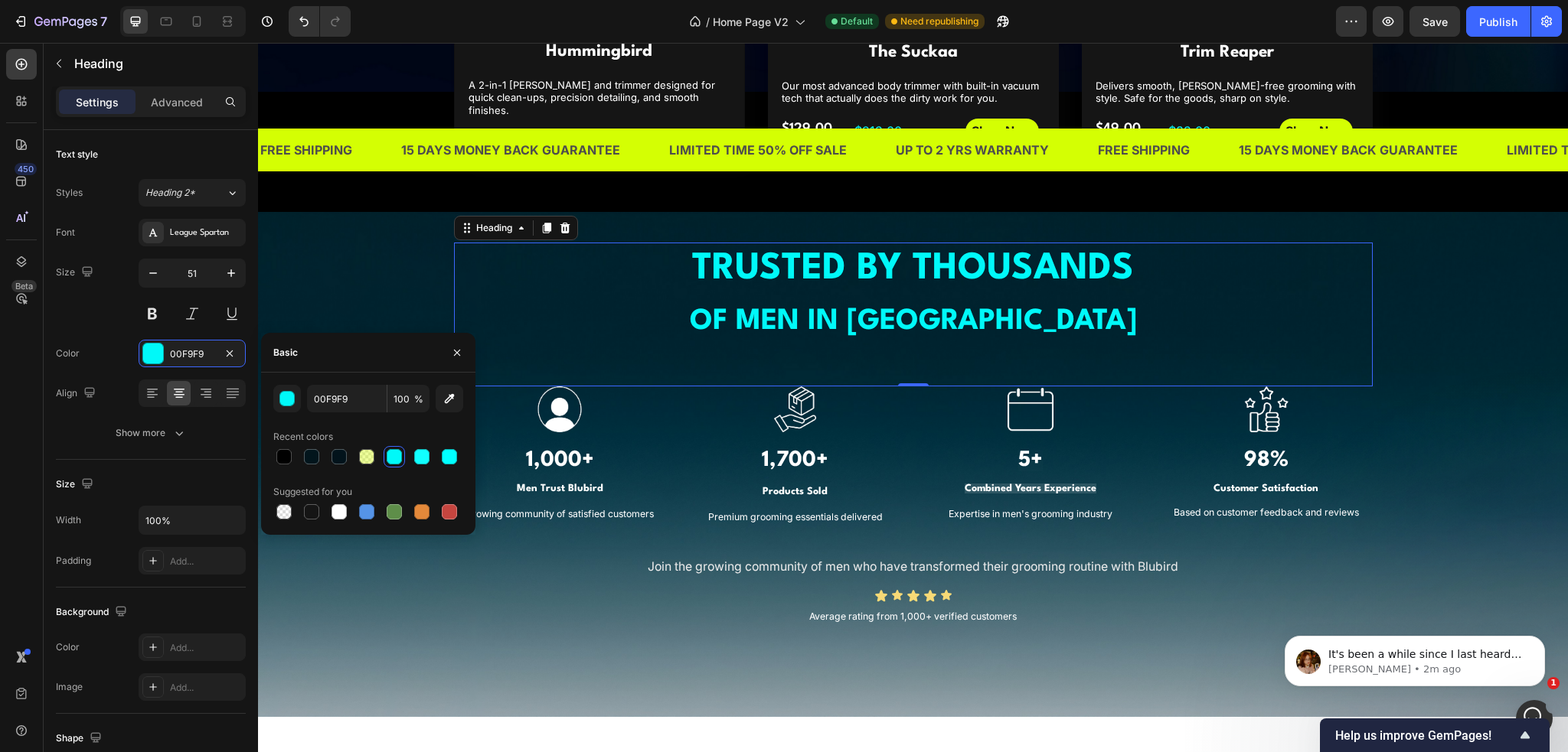
type input "FEFEFD"
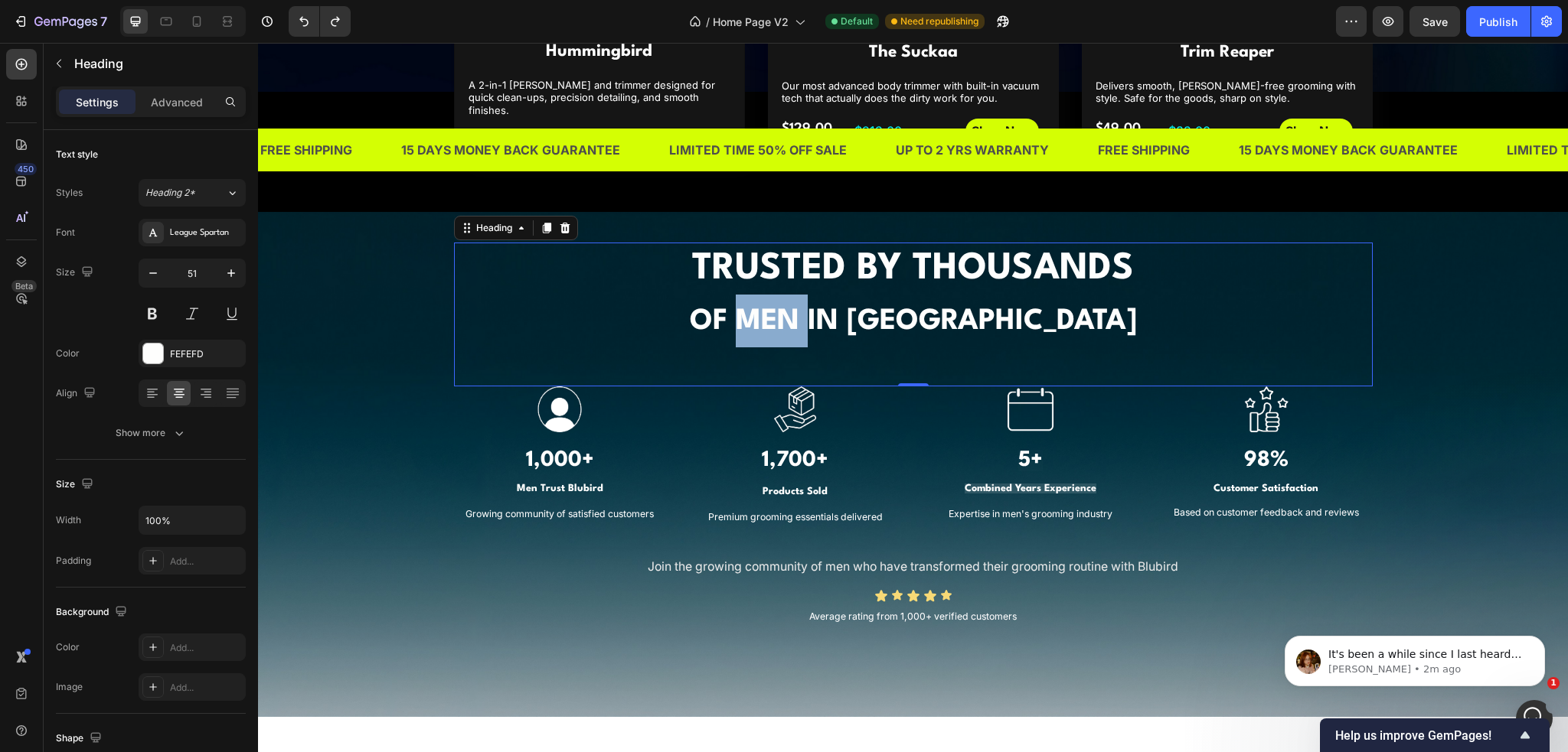
click at [839, 315] on strong "OF MEN IN [GEOGRAPHIC_DATA]" at bounding box center [914, 322] width 447 height 29
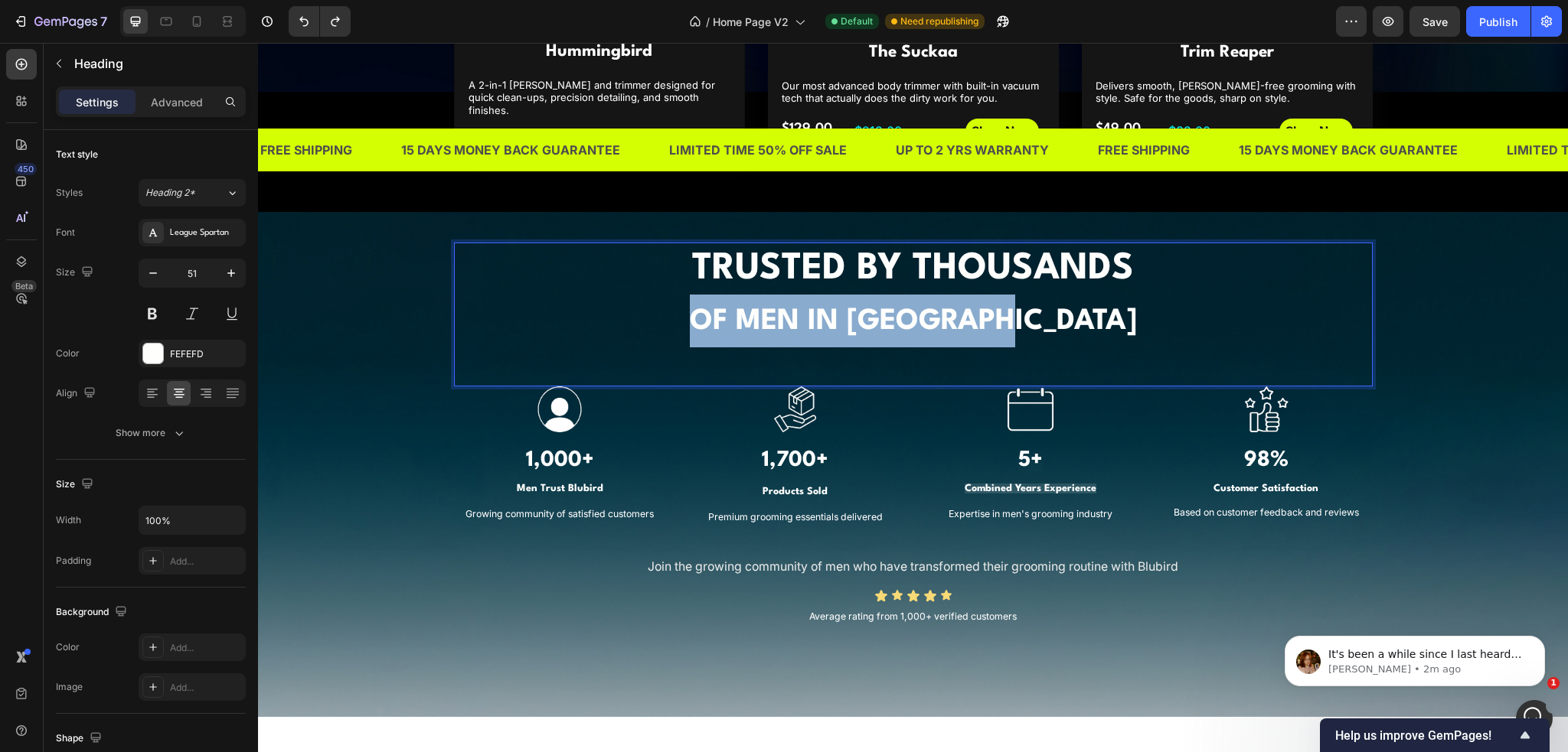
click at [839, 315] on strong "OF MEN IN [GEOGRAPHIC_DATA]" at bounding box center [914, 322] width 447 height 29
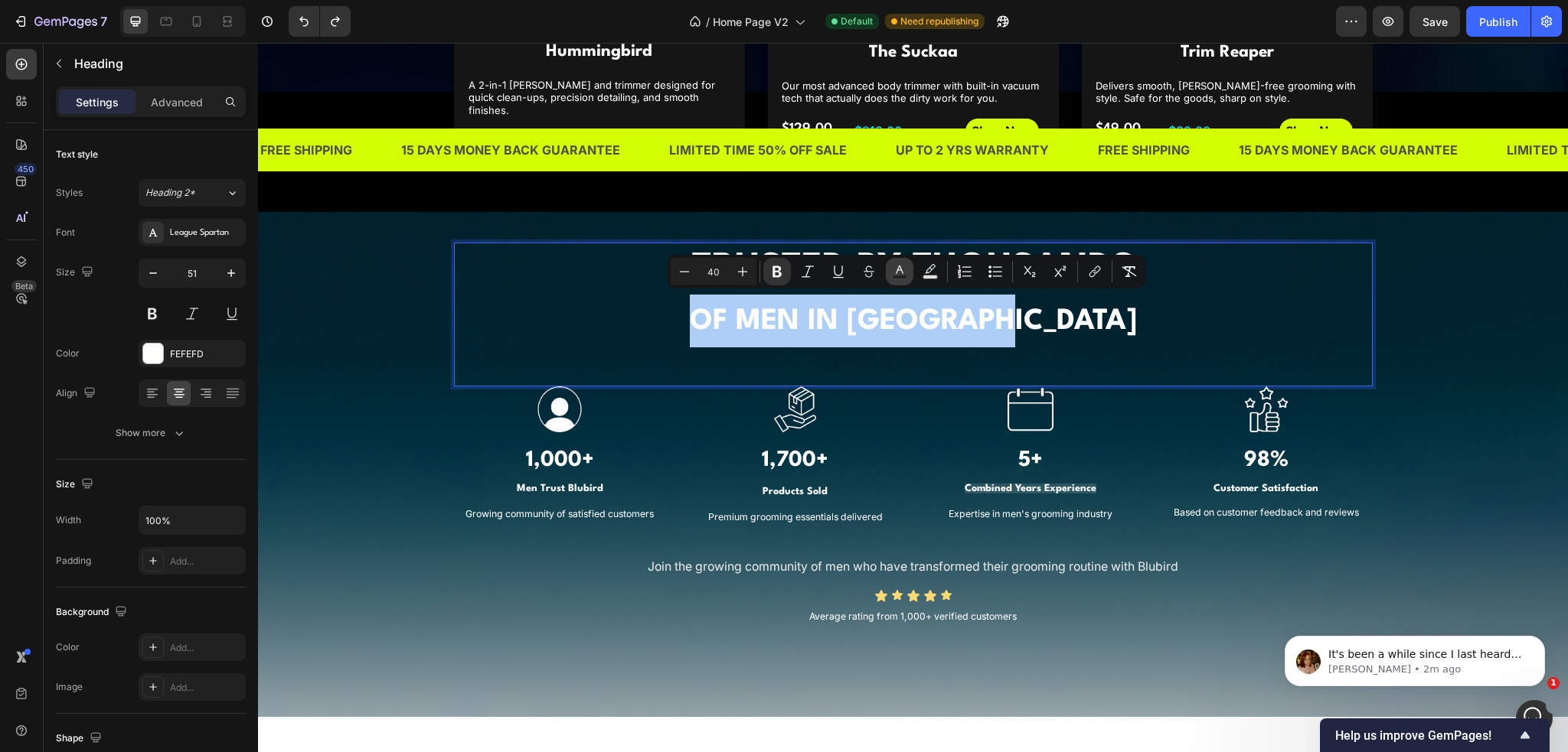
click at [893, 274] on icon "Editor contextual toolbar" at bounding box center [900, 272] width 16 height 16
type input "FEFEFD"
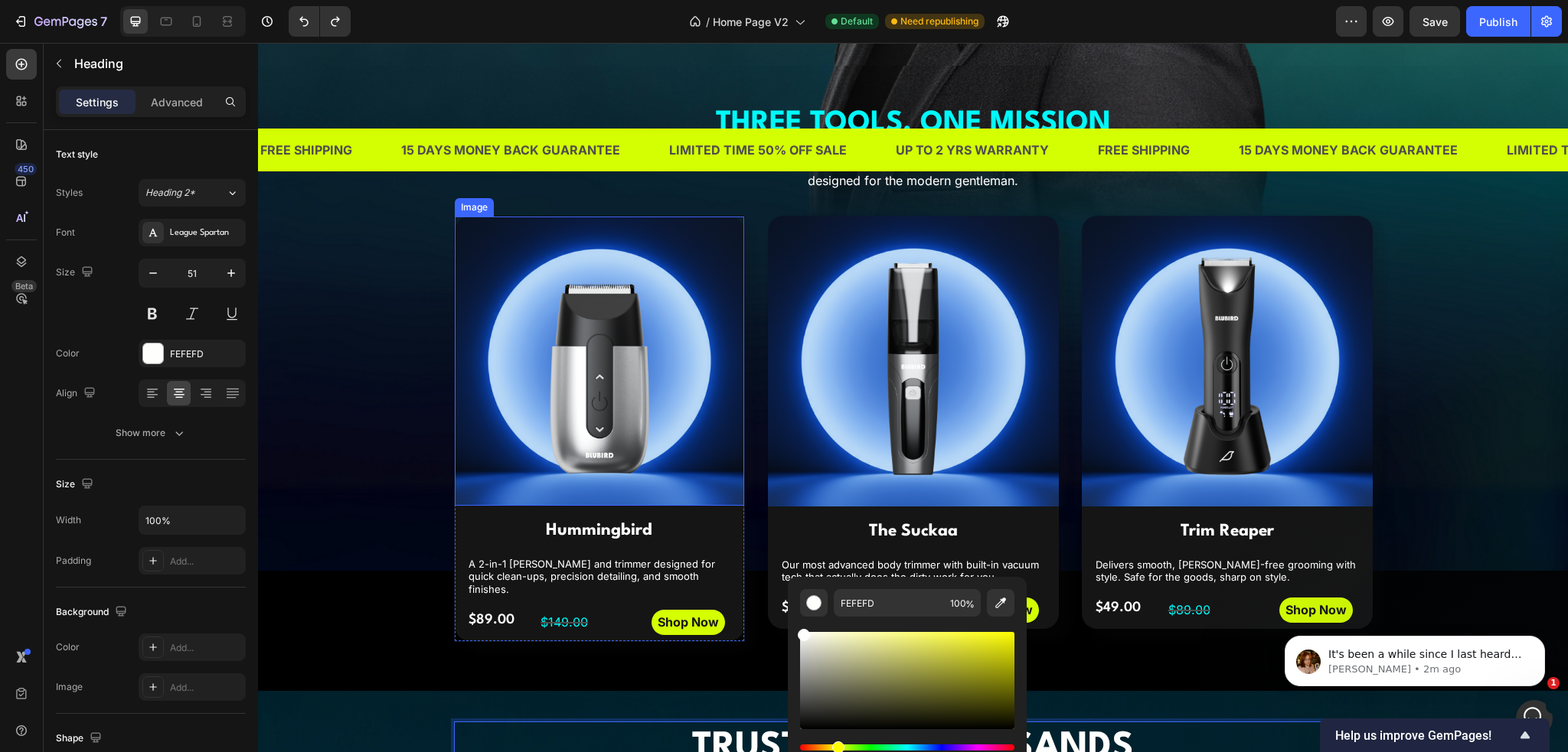
scroll to position [766, 0]
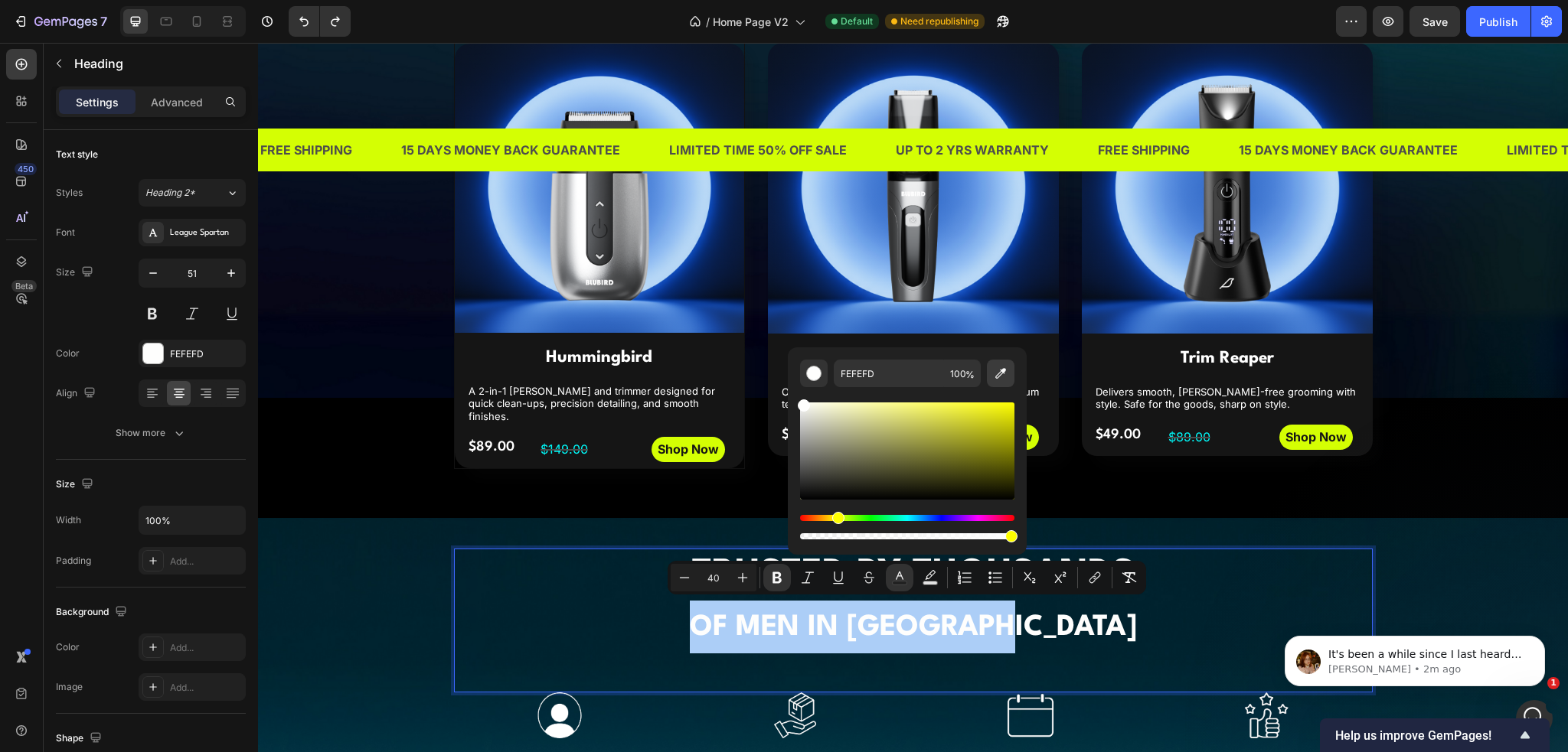
click at [1002, 383] on button "Editor contextual toolbar" at bounding box center [1001, 373] width 28 height 28
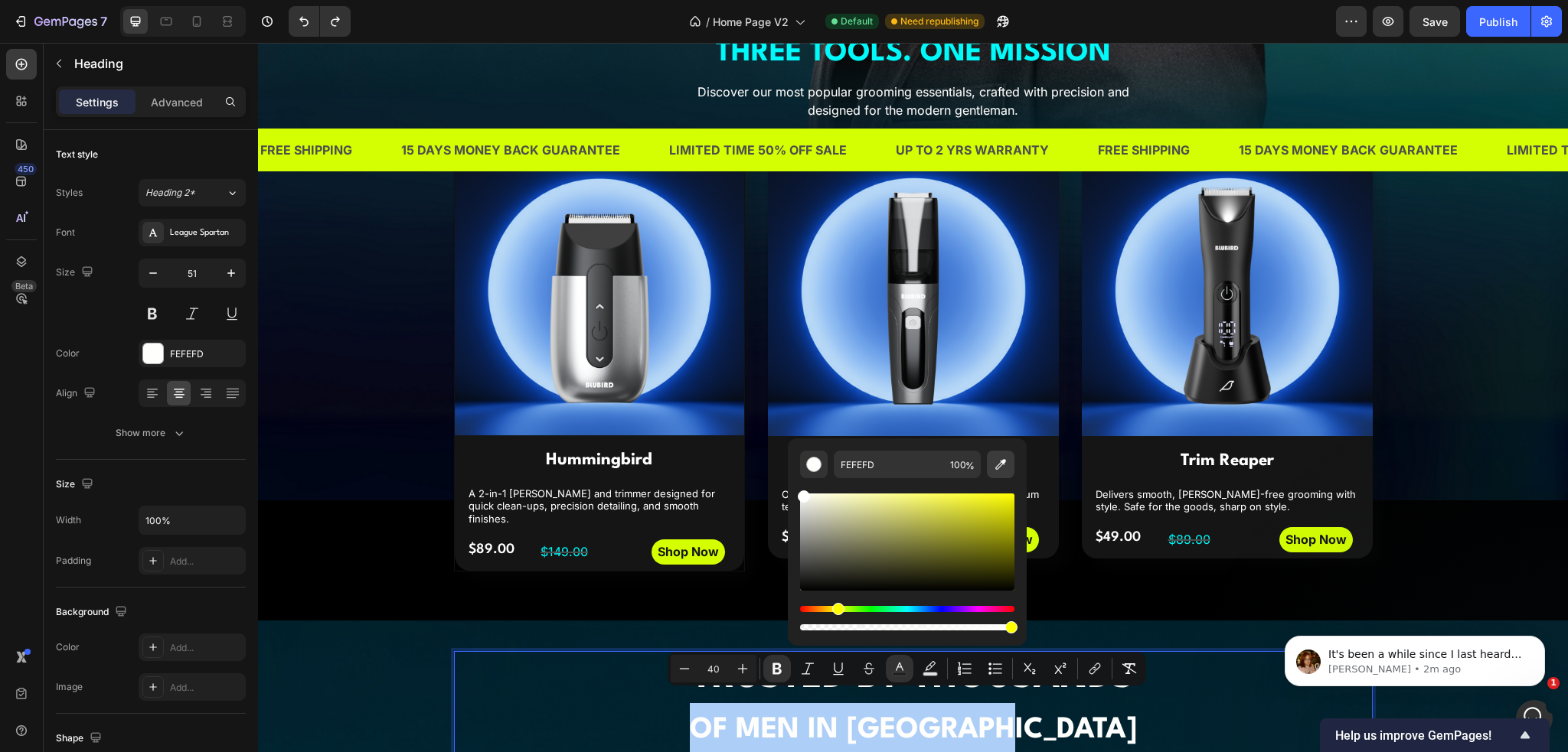
scroll to position [612, 0]
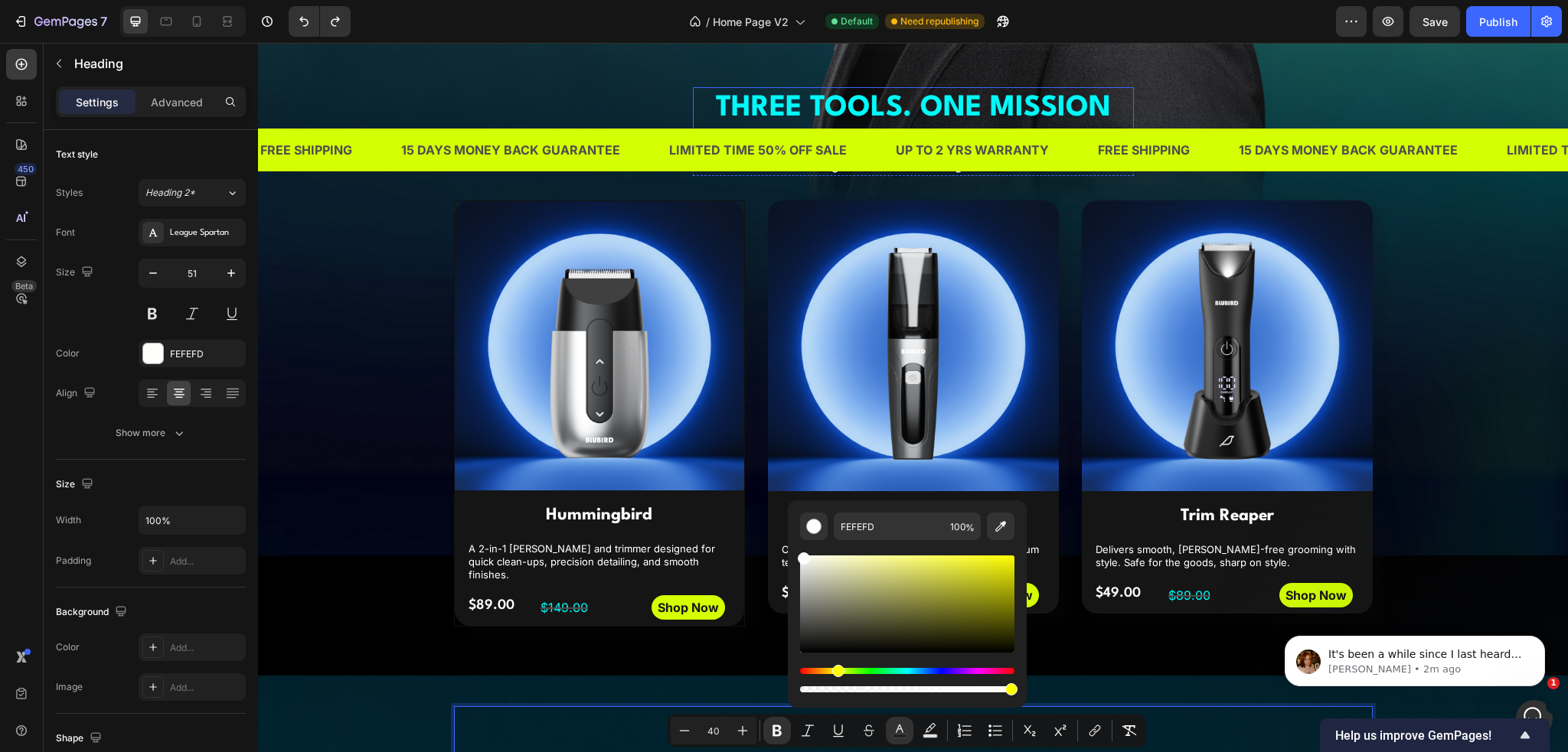
click at [1011, 103] on h2 "THREE TOOLS. ONE MISSION" at bounding box center [914, 109] width 441 height 43
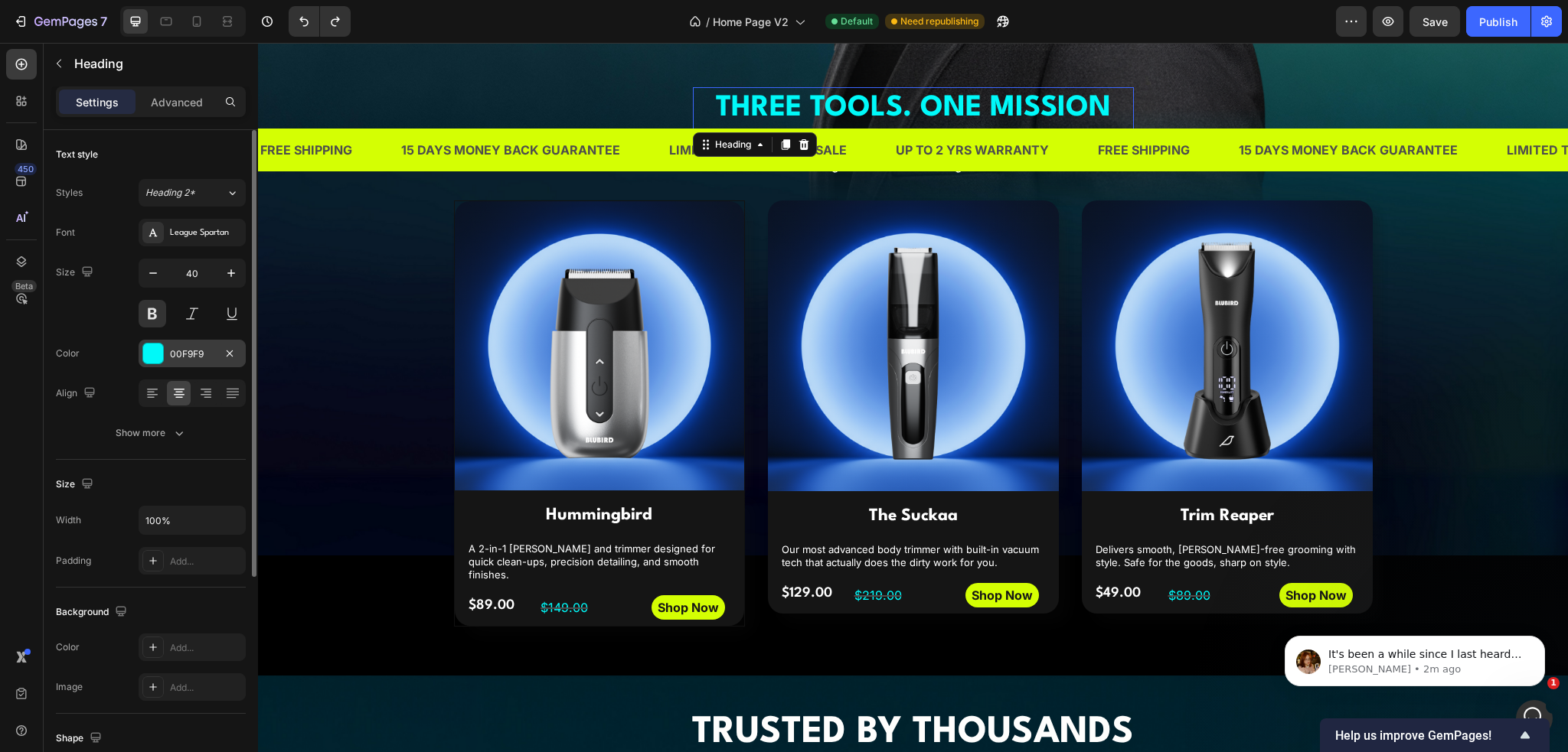
click at [202, 357] on div "00F9F9" at bounding box center [192, 354] width 44 height 14
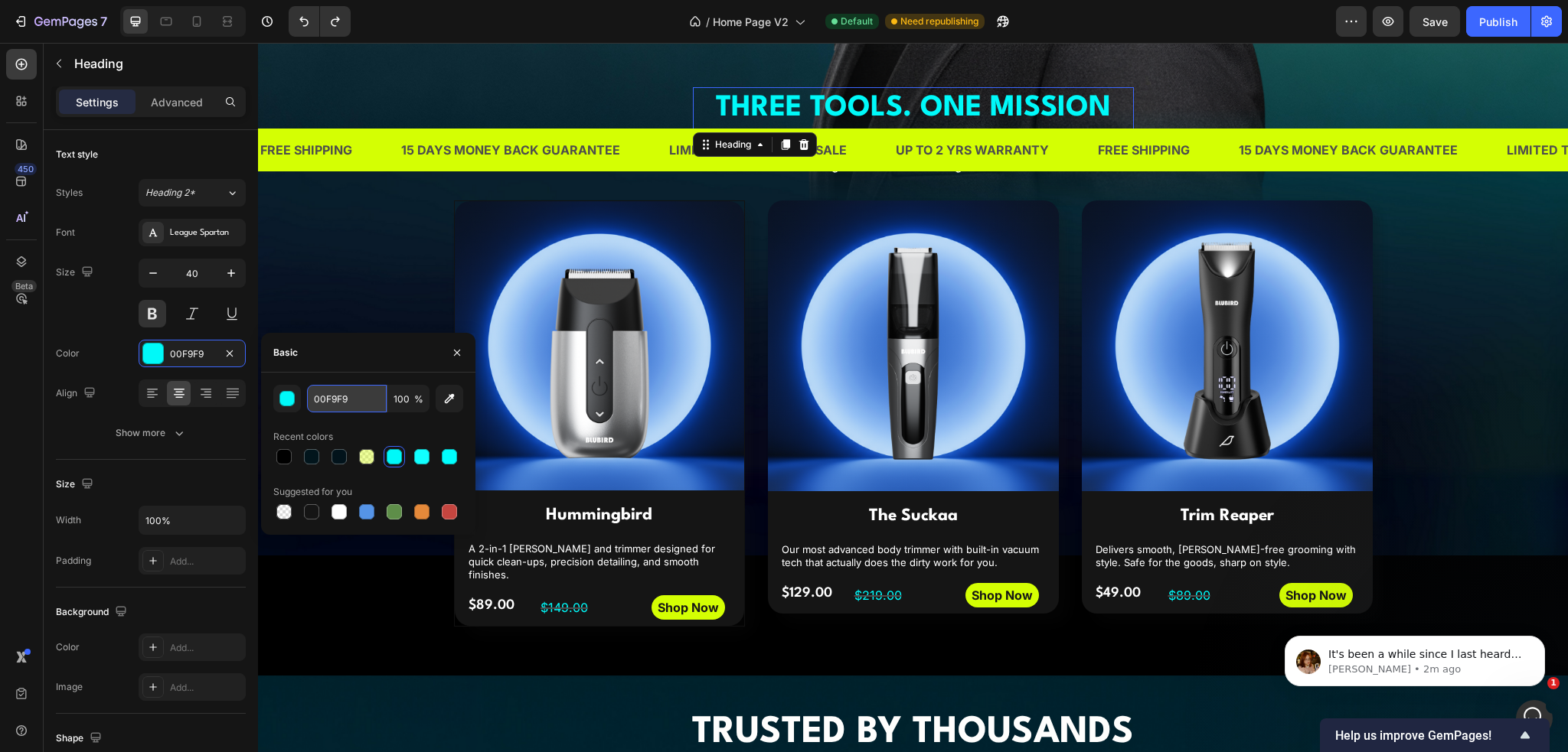
click at [333, 401] on input "00F9F9" at bounding box center [347, 399] width 80 height 28
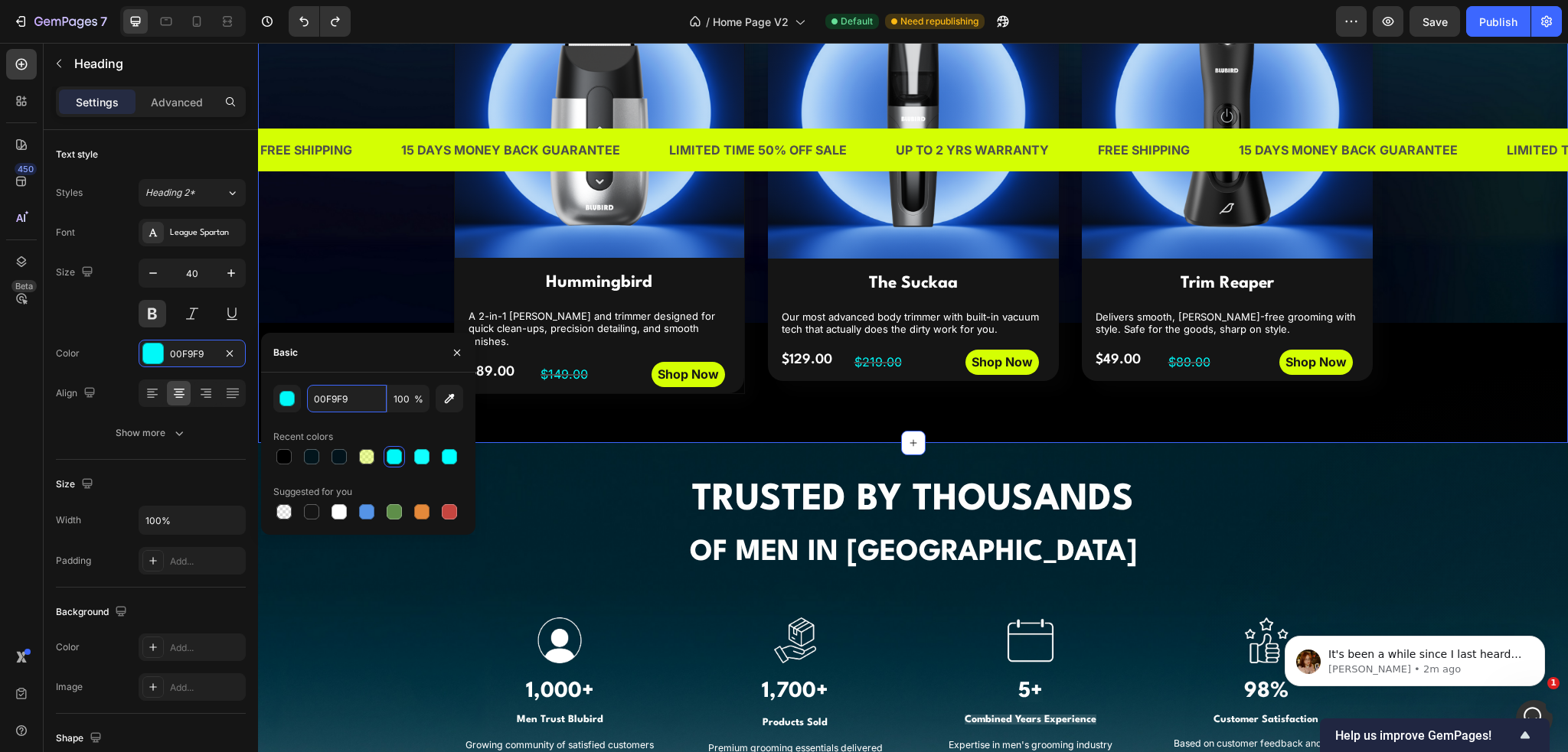
scroll to position [842, 0]
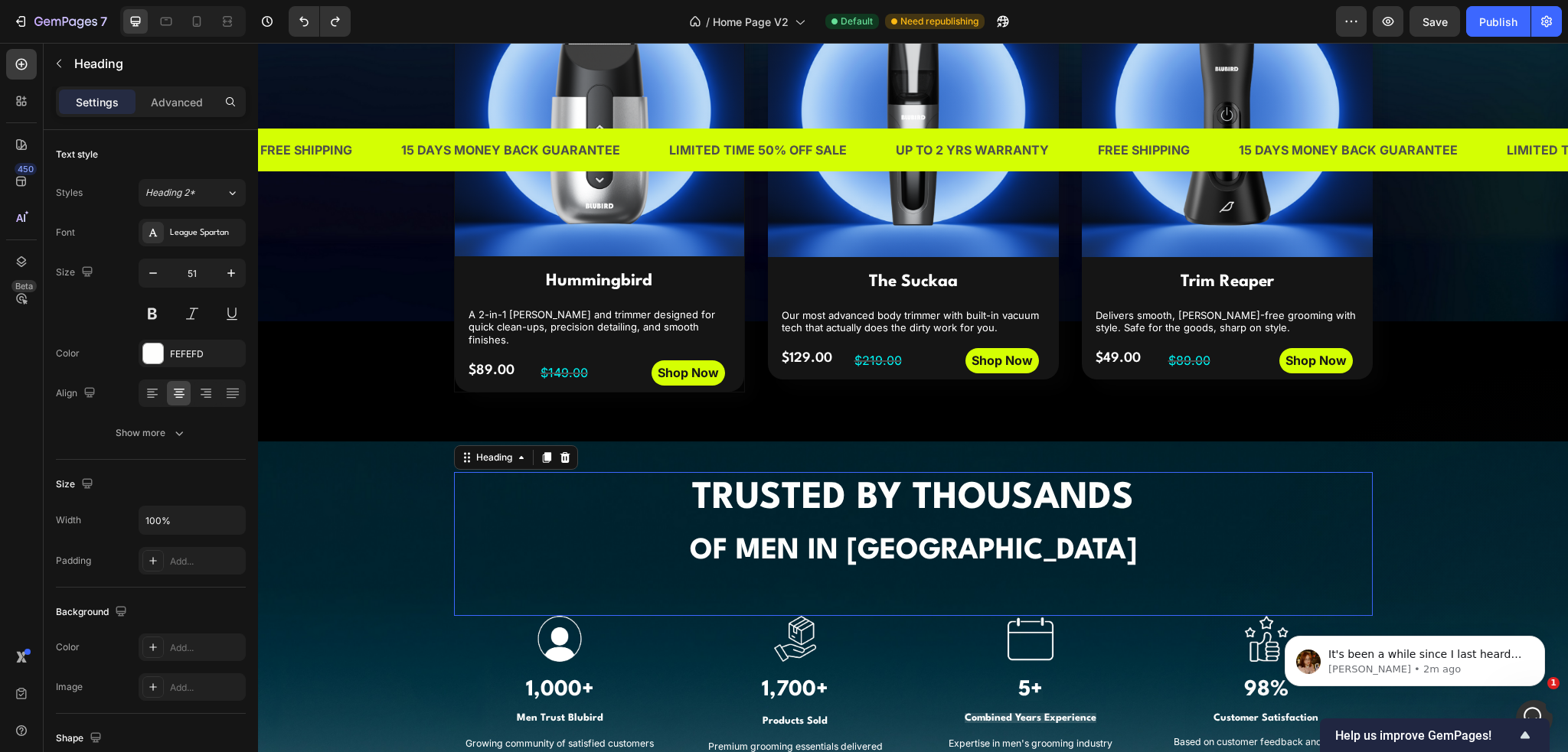
click at [886, 519] on p "⁠⁠⁠⁠⁠⁠⁠ TRUSTED BY THOUSANDS OF MEN IN [GEOGRAPHIC_DATA]" at bounding box center [914, 526] width 916 height 104
click at [778, 541] on strong "OF MEN IN [GEOGRAPHIC_DATA]" at bounding box center [914, 551] width 447 height 29
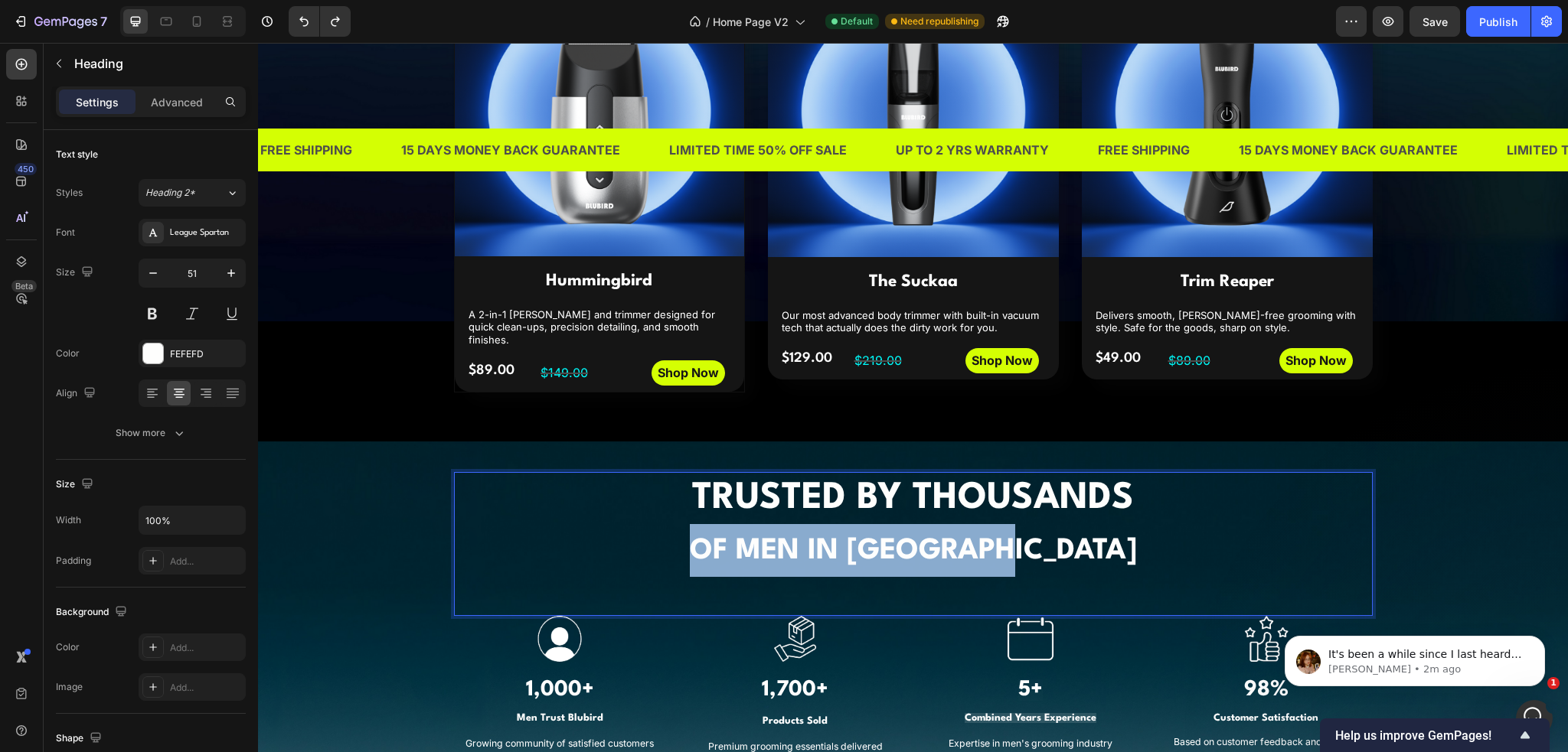
click at [778, 541] on strong "OF MEN IN [GEOGRAPHIC_DATA]" at bounding box center [914, 551] width 447 height 29
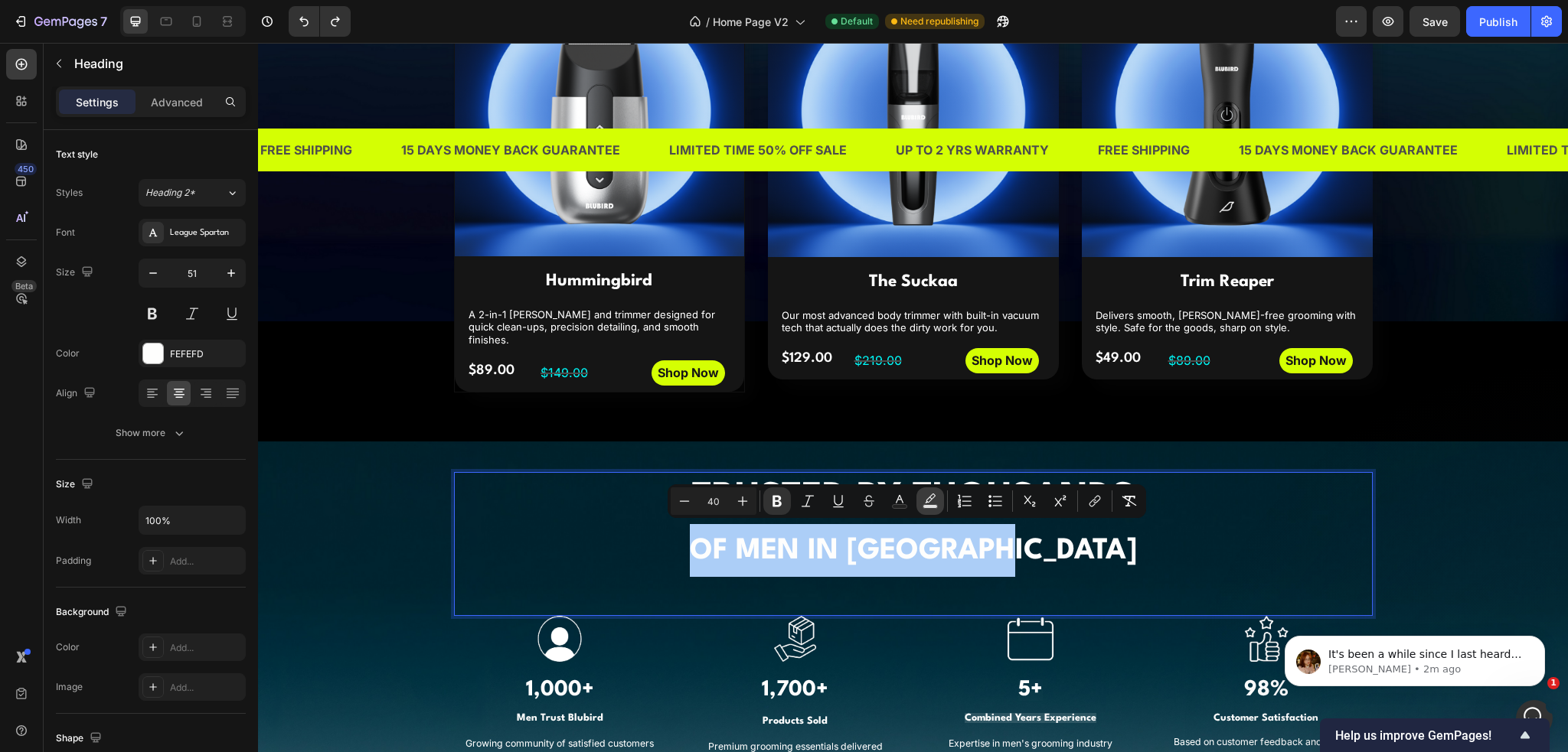
click at [928, 495] on icon "Editor contextual toolbar" at bounding box center [931, 502] width 16 height 16
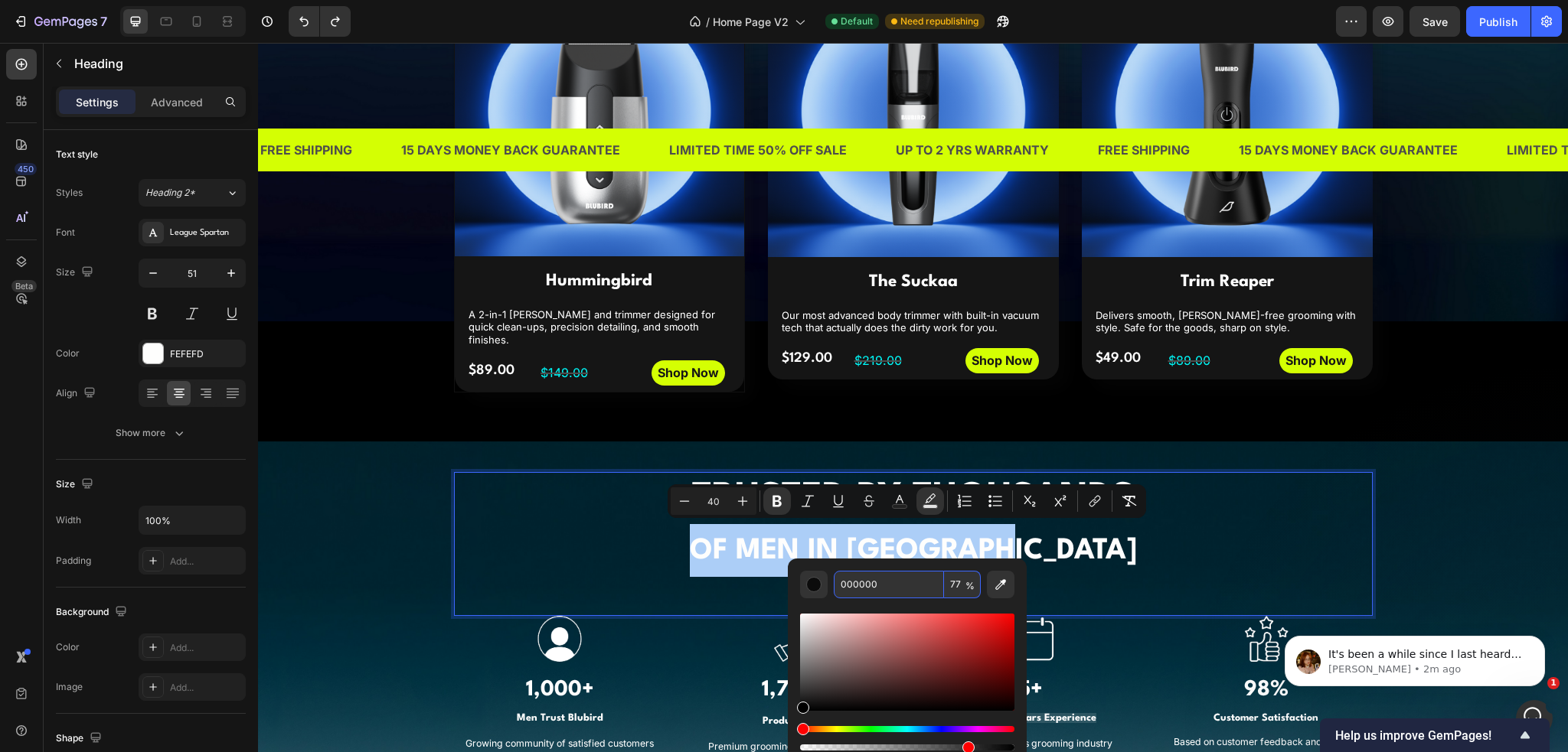
click at [886, 586] on input "000000" at bounding box center [889, 585] width 110 height 28
paste input "F9F9"
type input "00F9F9"
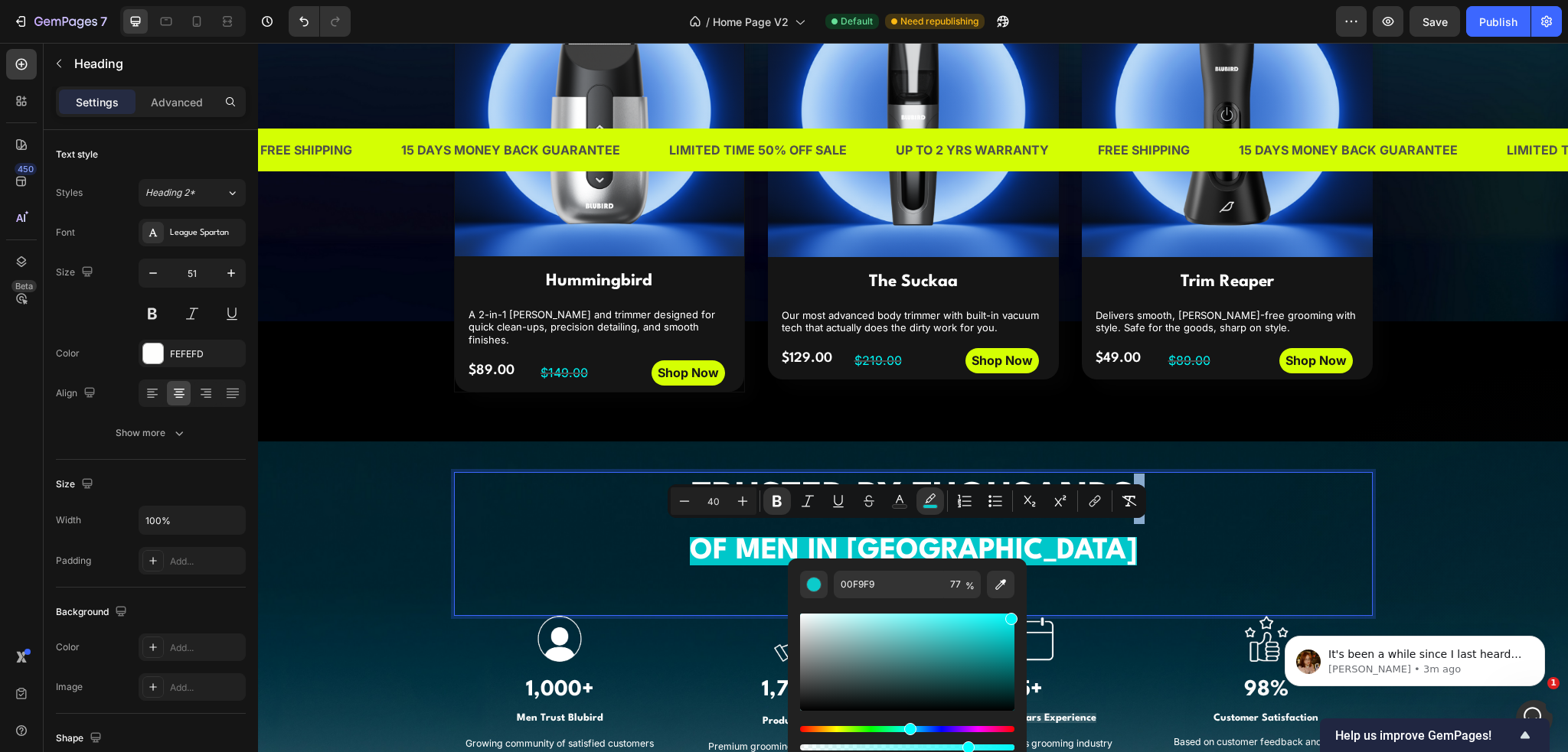
click at [1161, 562] on p "TRUSTED BY THOUSANDS OF MEN IN [GEOGRAPHIC_DATA]" at bounding box center [914, 526] width 916 height 104
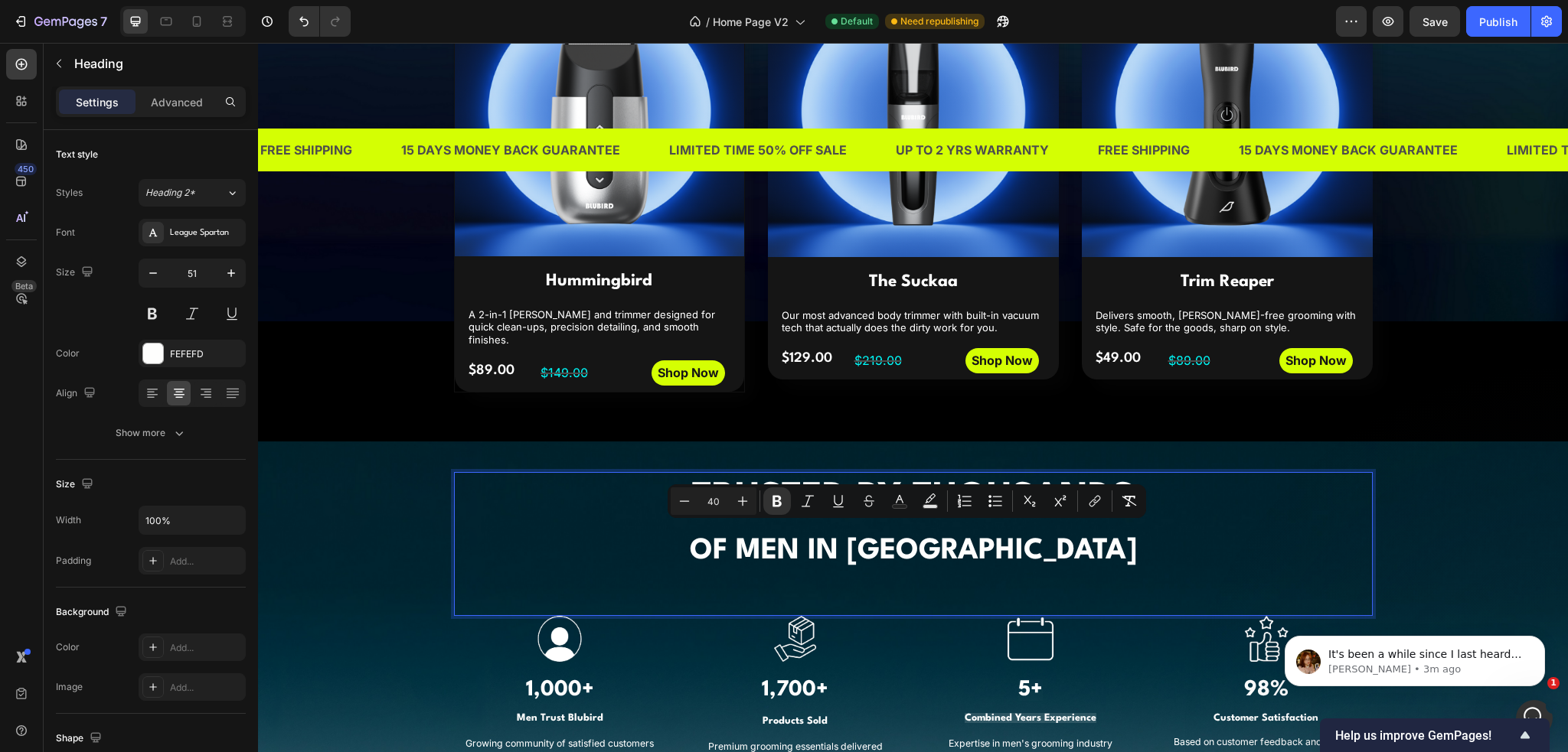
click at [982, 537] on strong "OF MEN IN [GEOGRAPHIC_DATA]" at bounding box center [914, 551] width 447 height 29
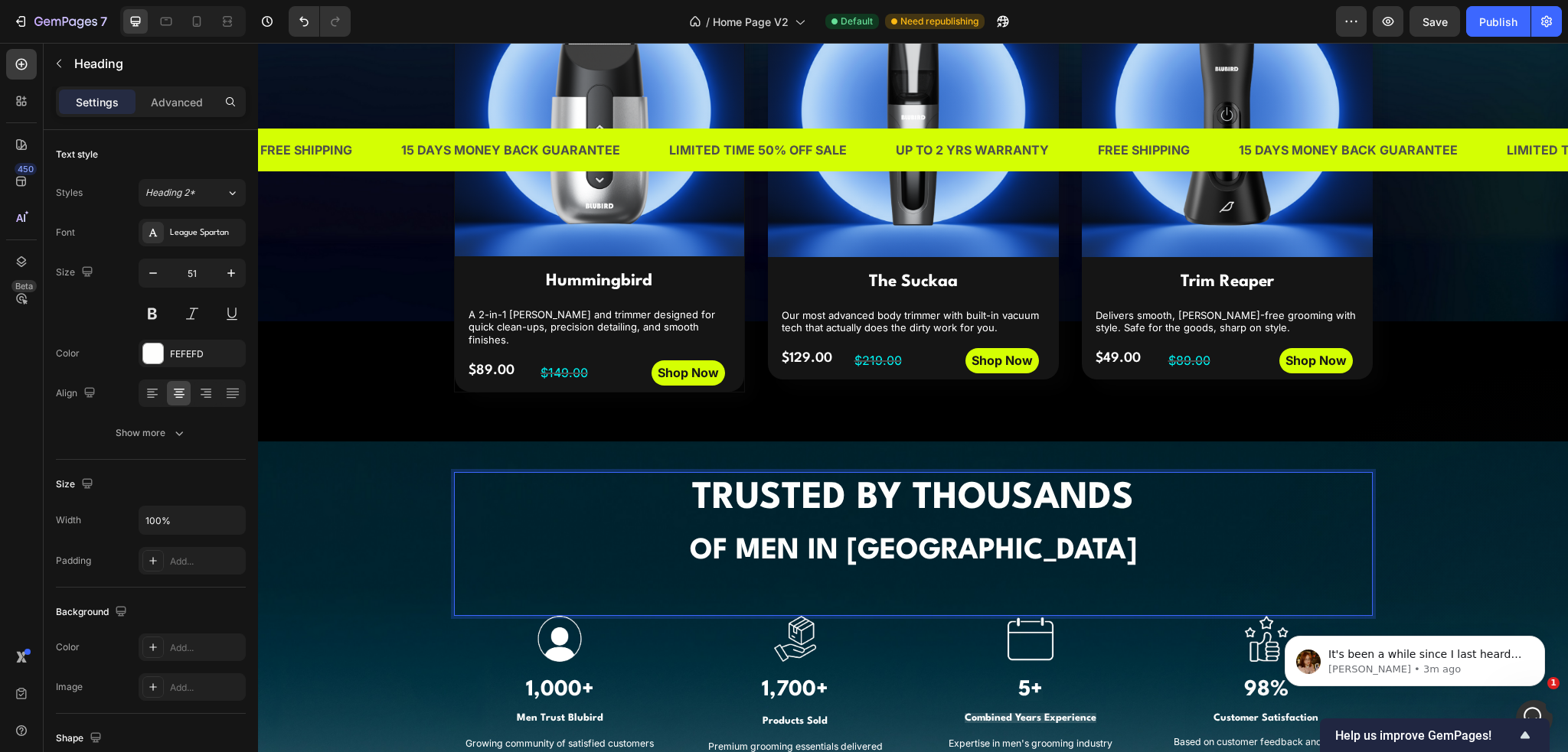
click at [982, 537] on strong "OF MEN IN [GEOGRAPHIC_DATA]" at bounding box center [914, 551] width 447 height 29
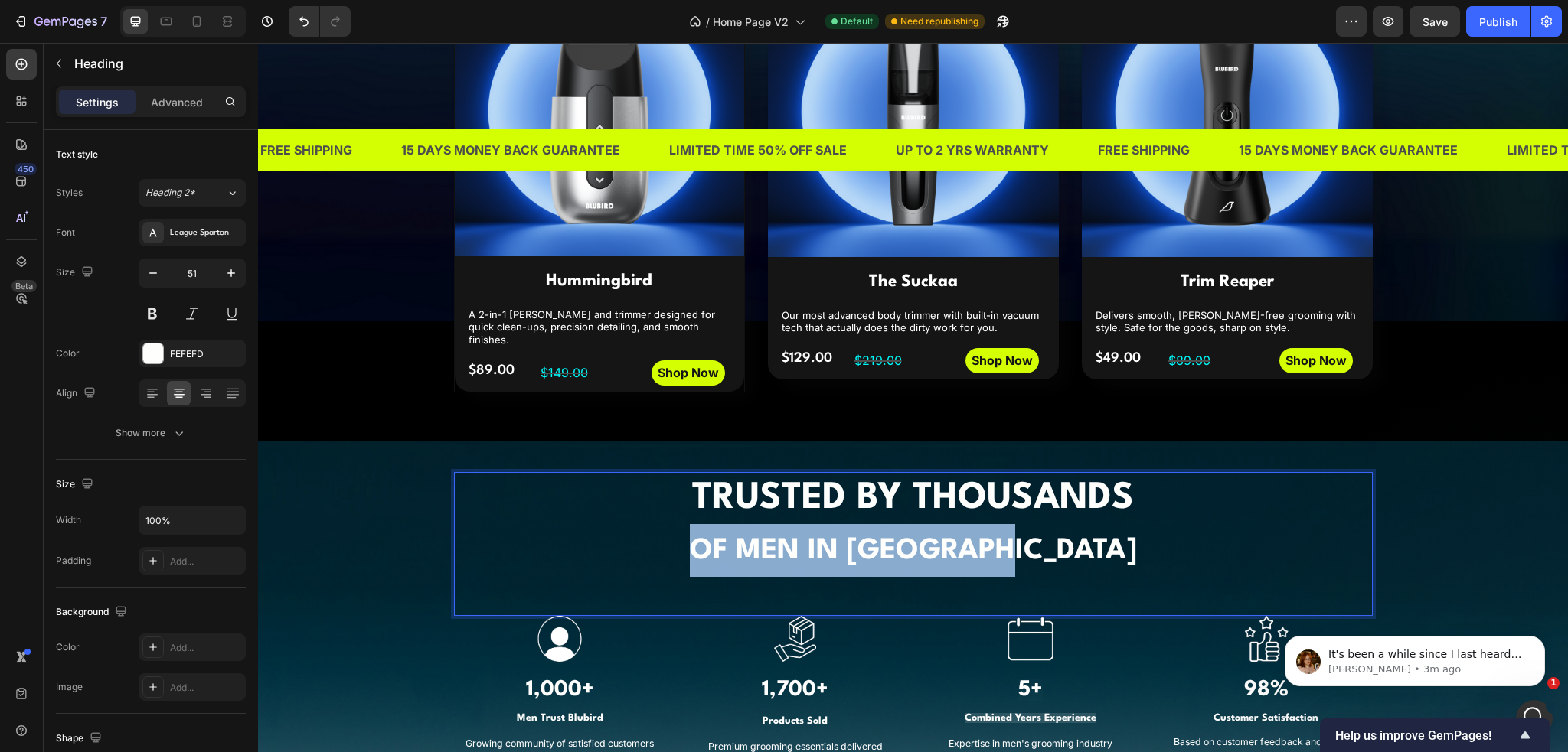
click at [982, 537] on strong "OF MEN IN [GEOGRAPHIC_DATA]" at bounding box center [914, 551] width 447 height 29
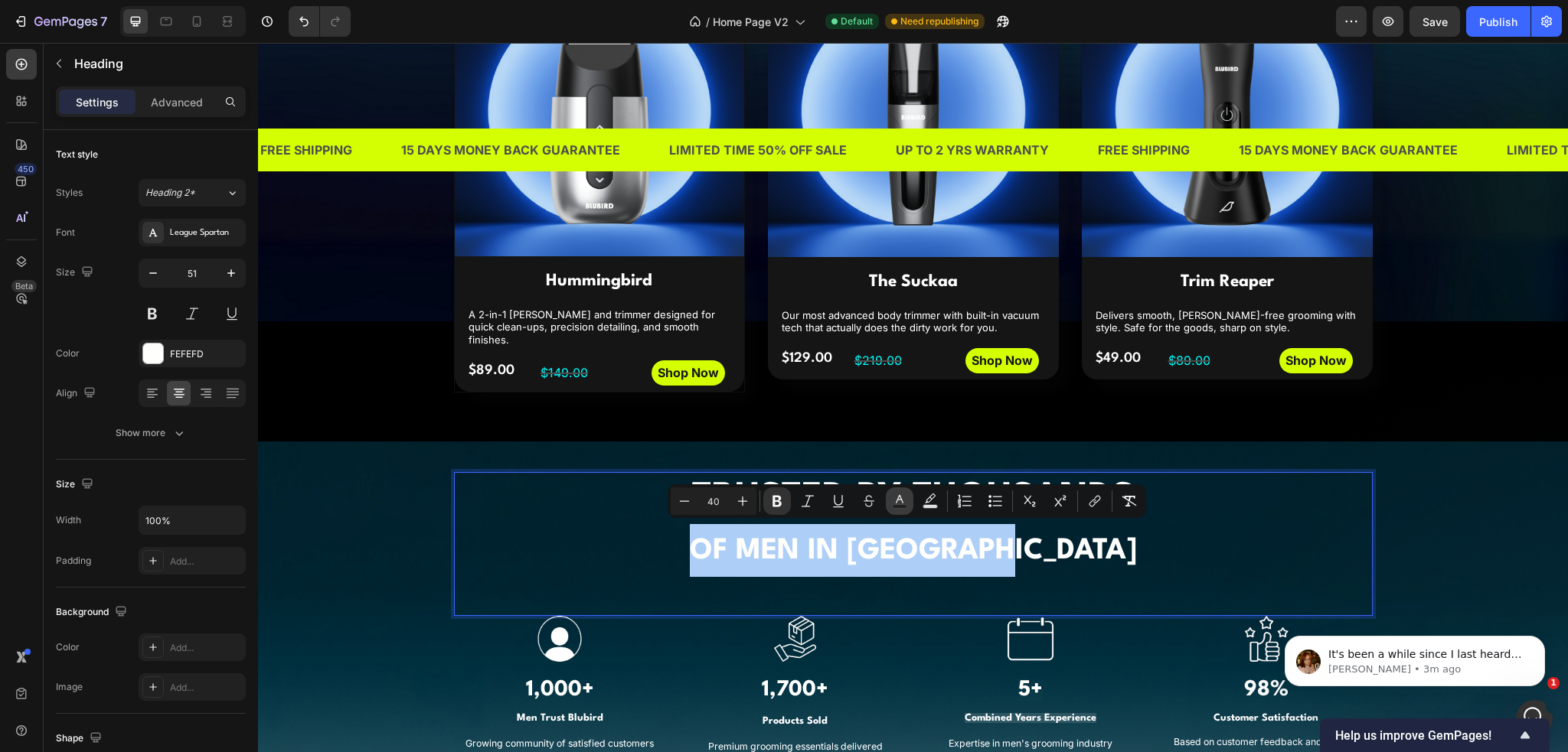
click at [895, 500] on icon "Editor contextual toolbar" at bounding box center [900, 502] width 16 height 16
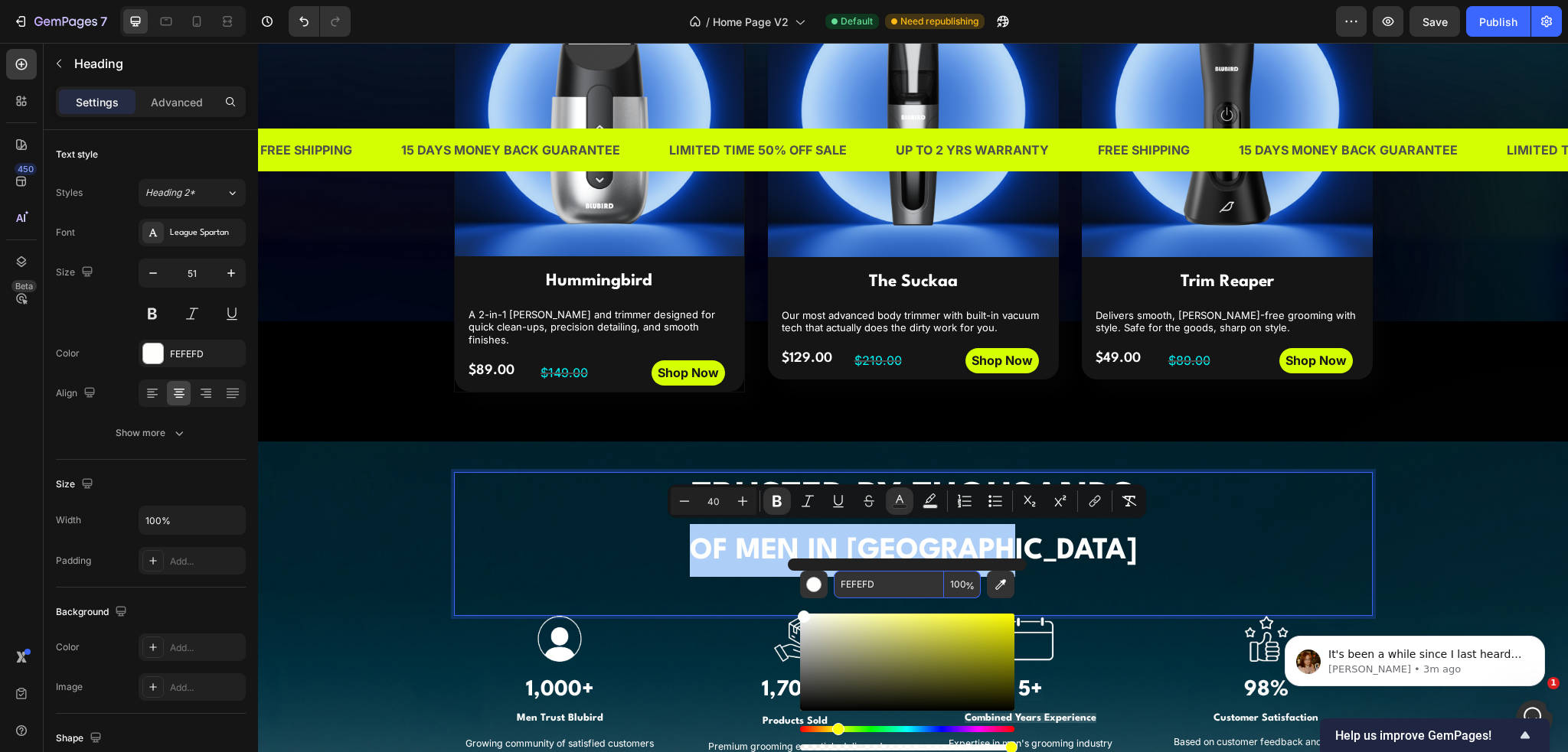
click at [896, 584] on input "FEFEFD" at bounding box center [889, 585] width 110 height 28
paste input "00F9F9"
type input "00F9F9"
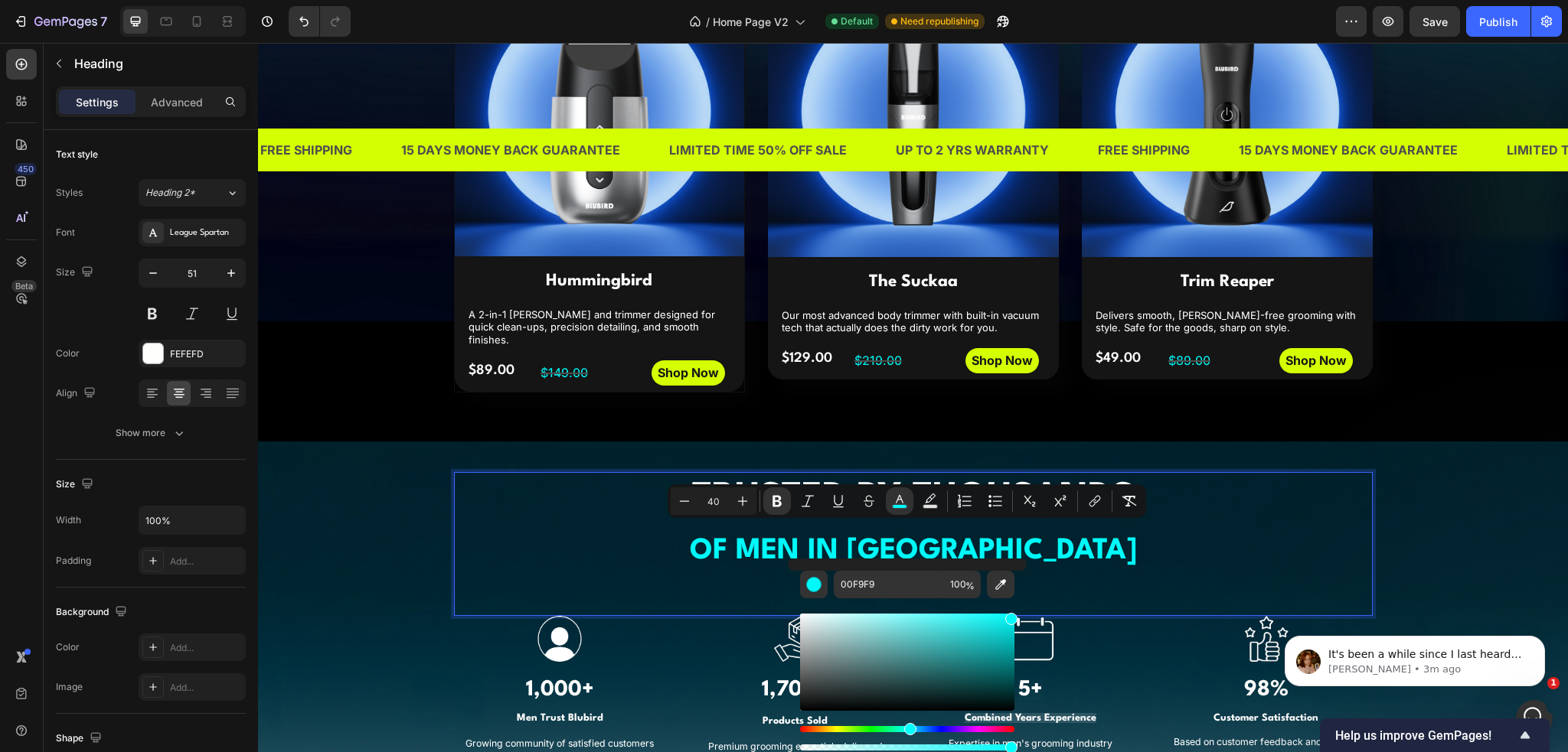
click at [1188, 554] on p "TRUSTED BY THOUSANDS OF MEN IN [GEOGRAPHIC_DATA]" at bounding box center [914, 526] width 916 height 104
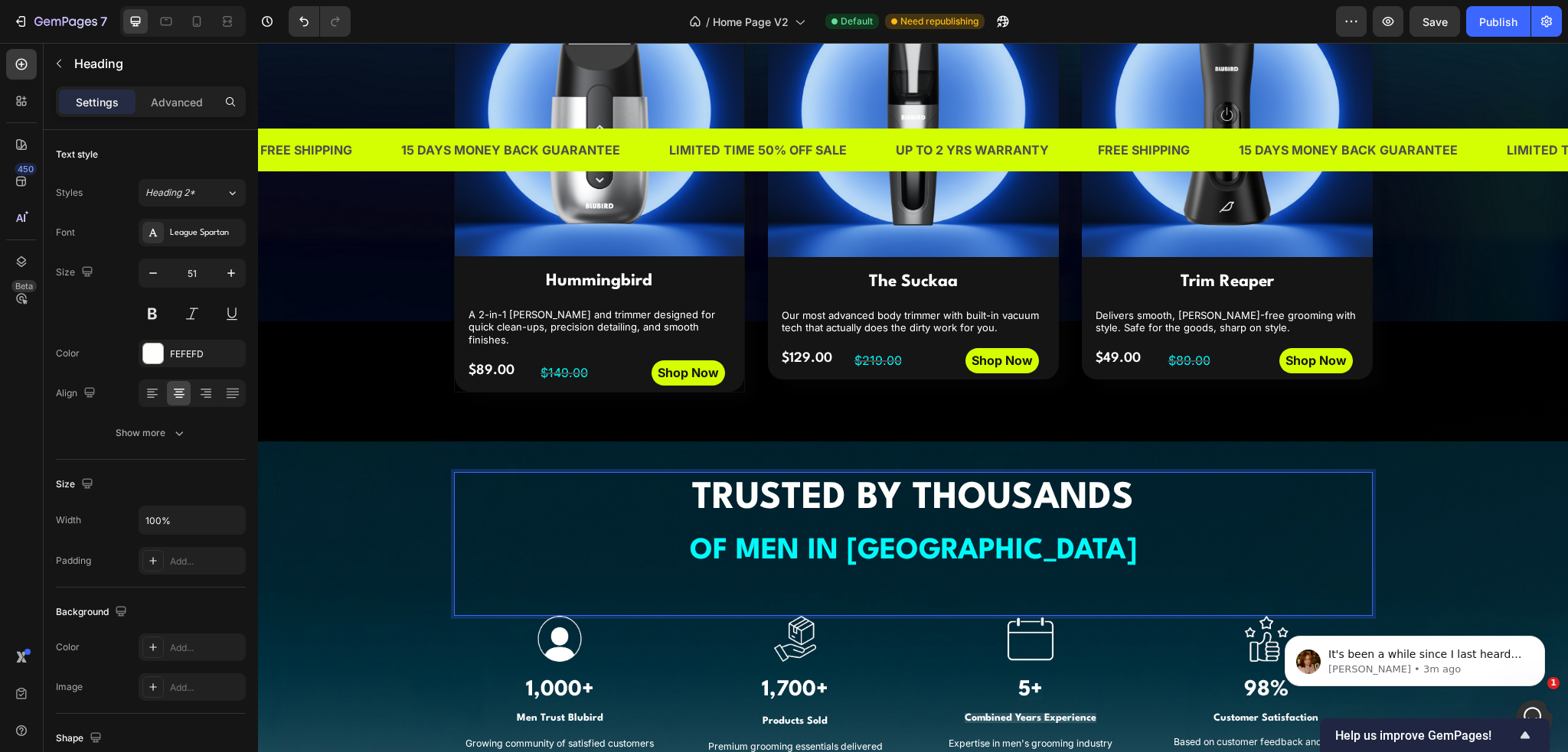
click at [1445, 532] on div "TRUSTED BY THOUSANDS OF MEN IN [GEOGRAPHIC_DATA] Heading 0 Image 1,000+ Heading…" at bounding box center [913, 665] width 1287 height 387
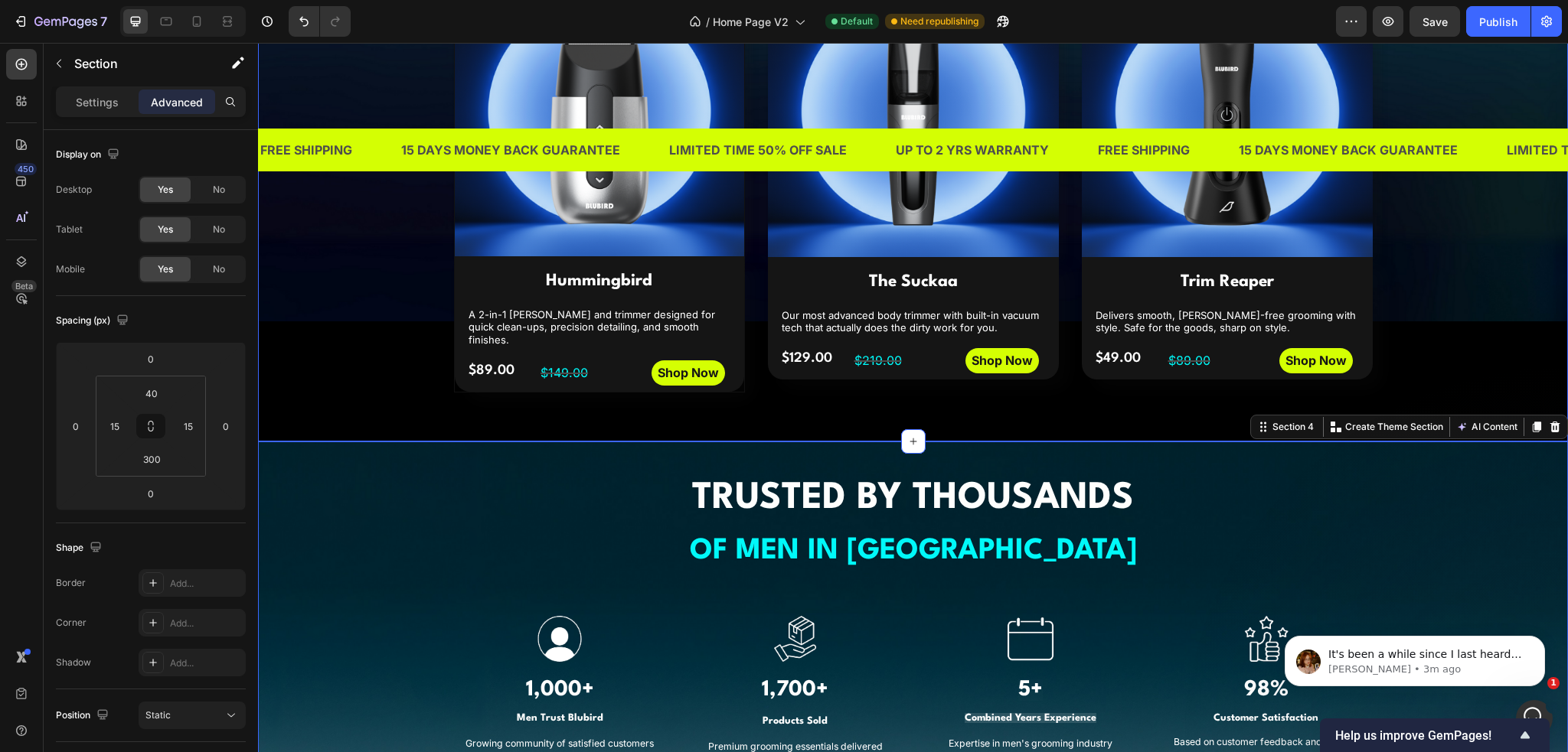
click at [1446, 338] on div "THREE TOOLS. ONE MISSION Heading Discover our most popular grooming essentials,…" at bounding box center [913, 129] width 1310 height 552
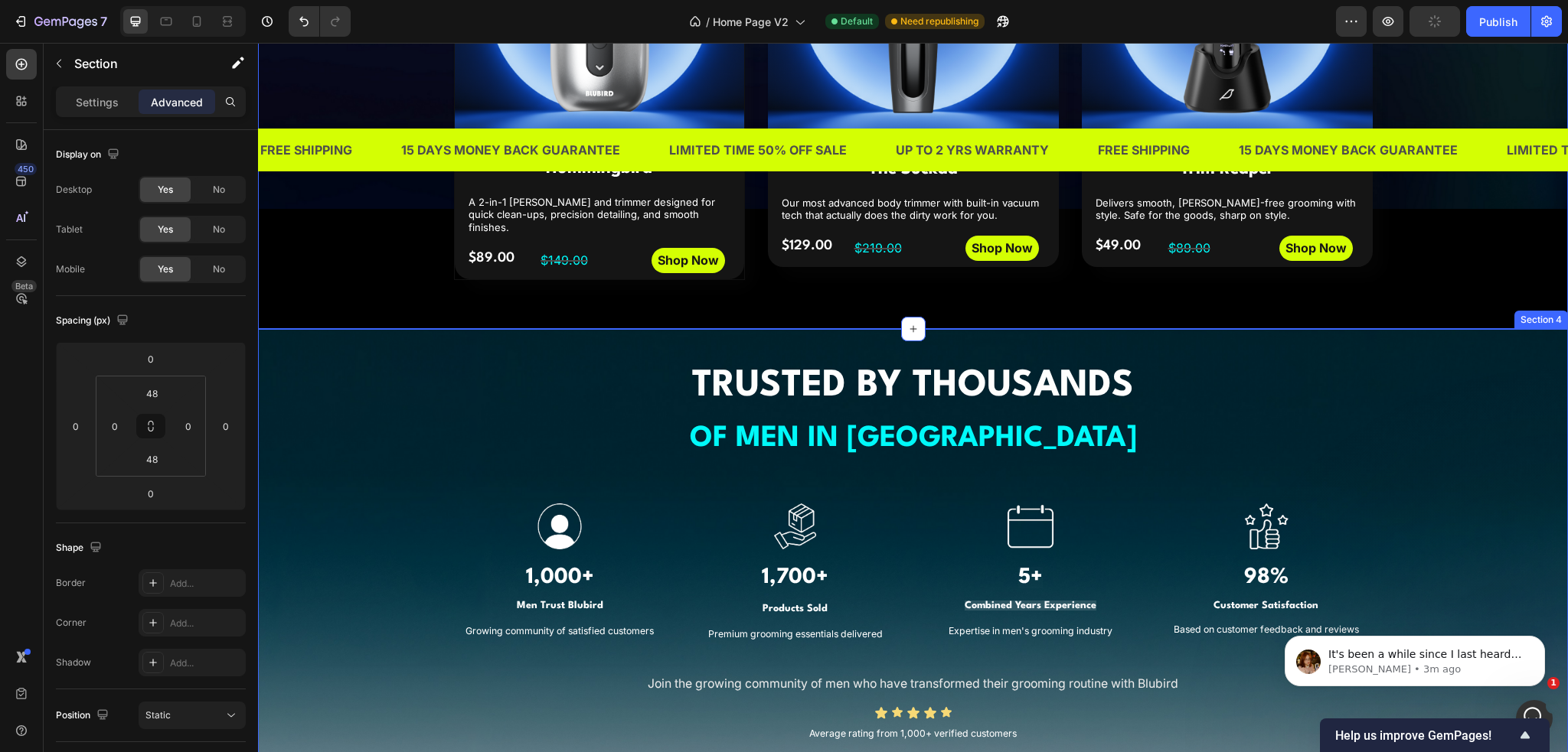
scroll to position [995, 0]
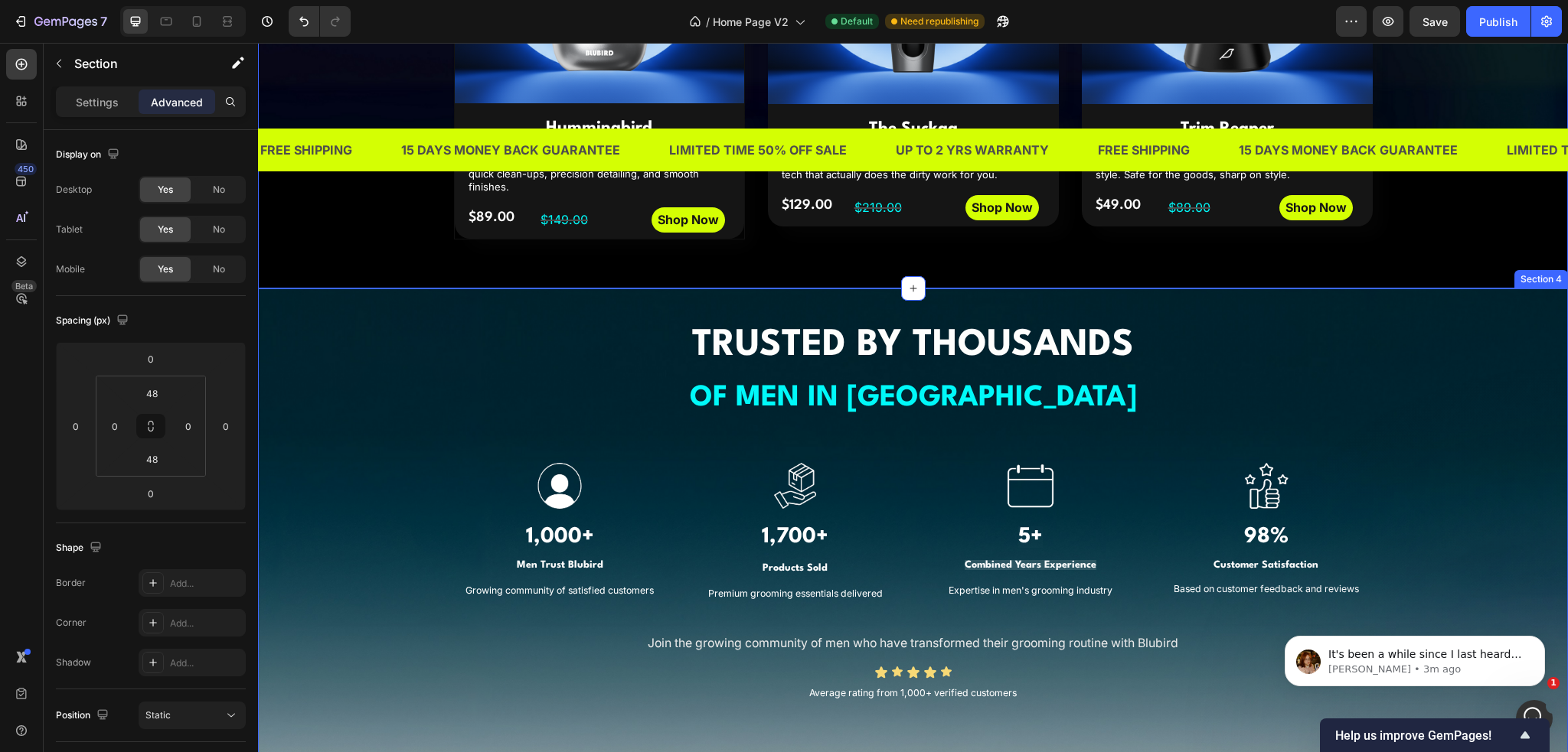
click at [1462, 494] on div "⁠⁠⁠⁠⁠⁠⁠ TRUSTED BY THOUSANDS OF MEN IN [GEOGRAPHIC_DATA] Heading Image 1,000+ H…" at bounding box center [913, 512] width 1287 height 387
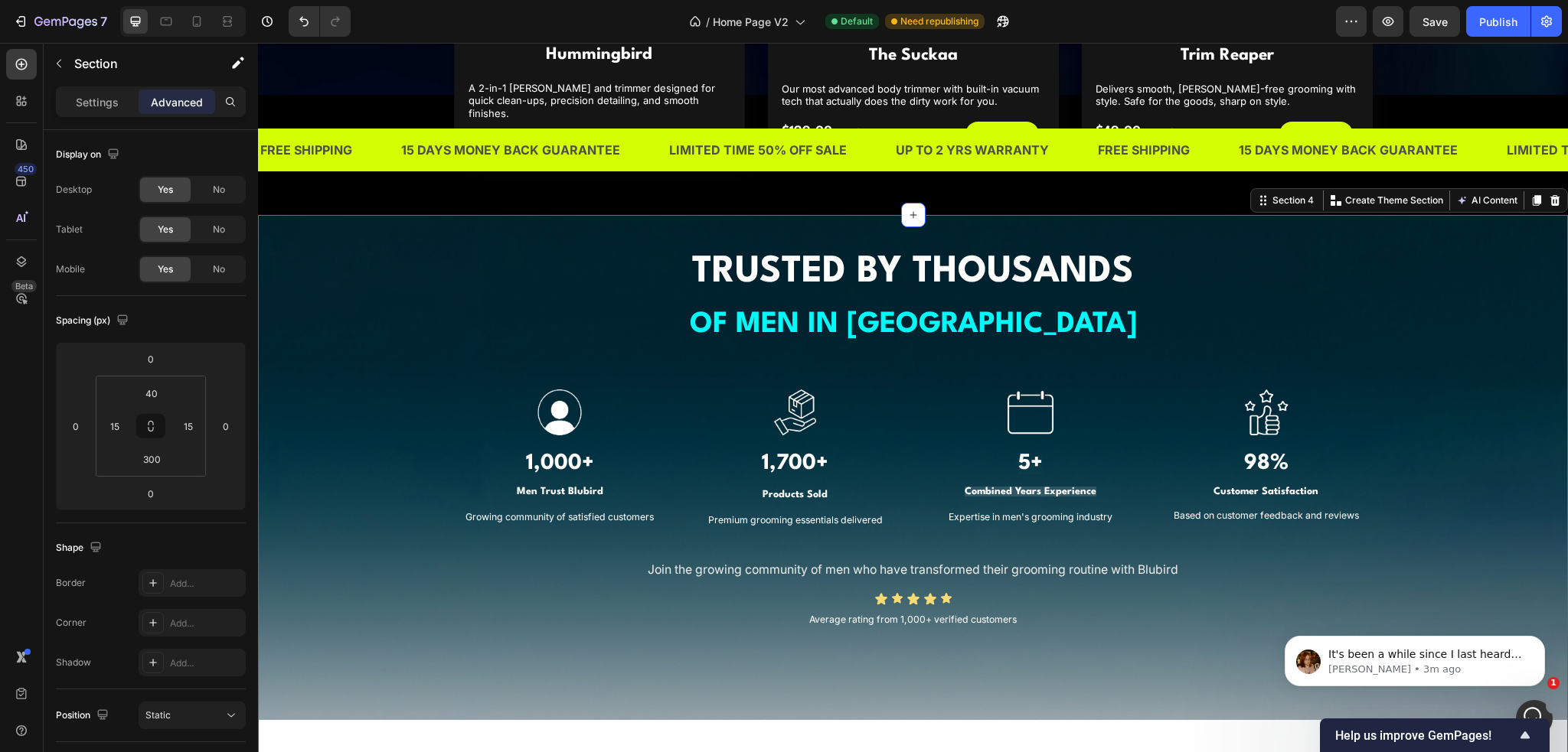
scroll to position [1072, 0]
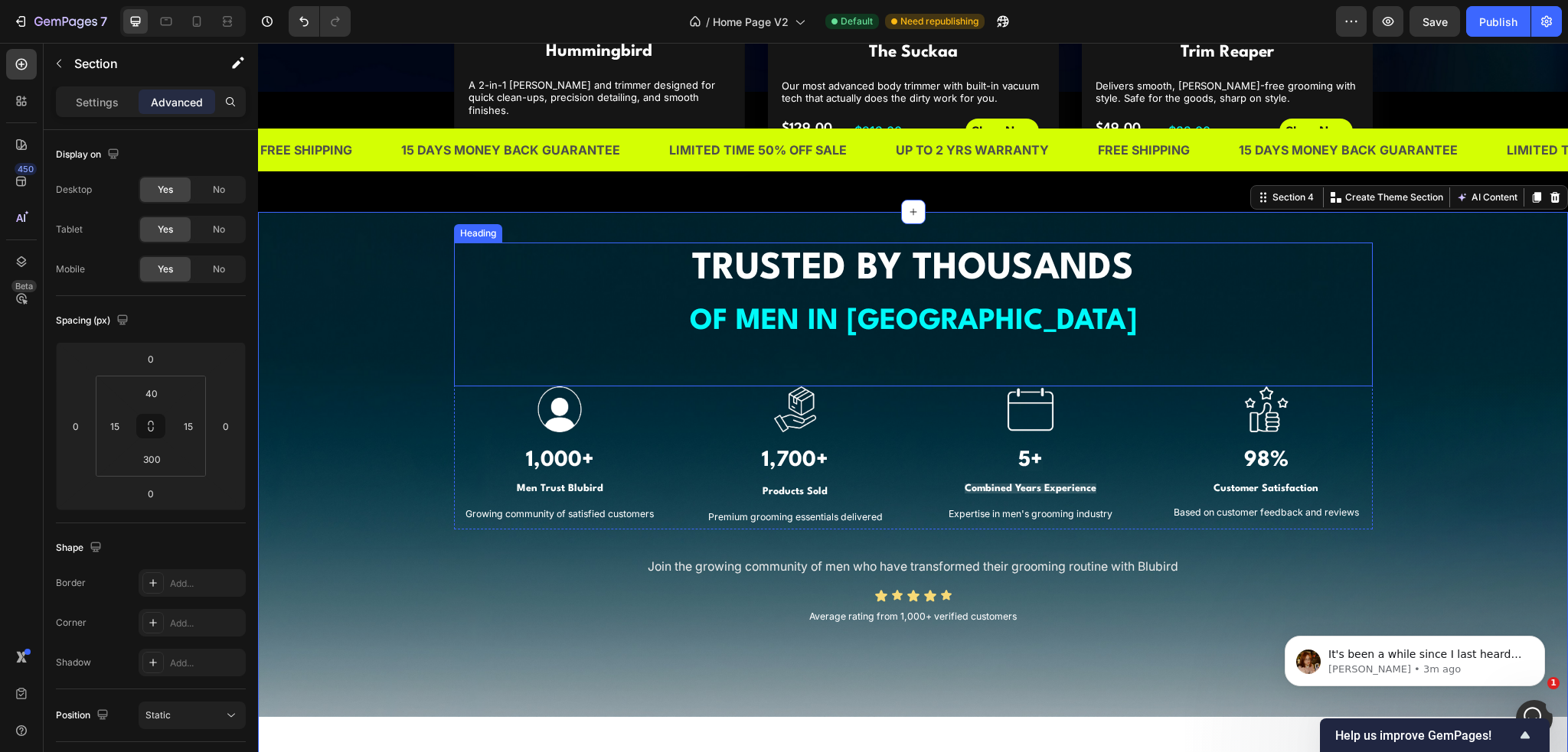
click at [933, 342] on div "⁠⁠⁠⁠⁠⁠⁠ TRUSTED BY THOUSANDS OF MEN IN [GEOGRAPHIC_DATA] Heading" at bounding box center [913, 314] width 919 height 144
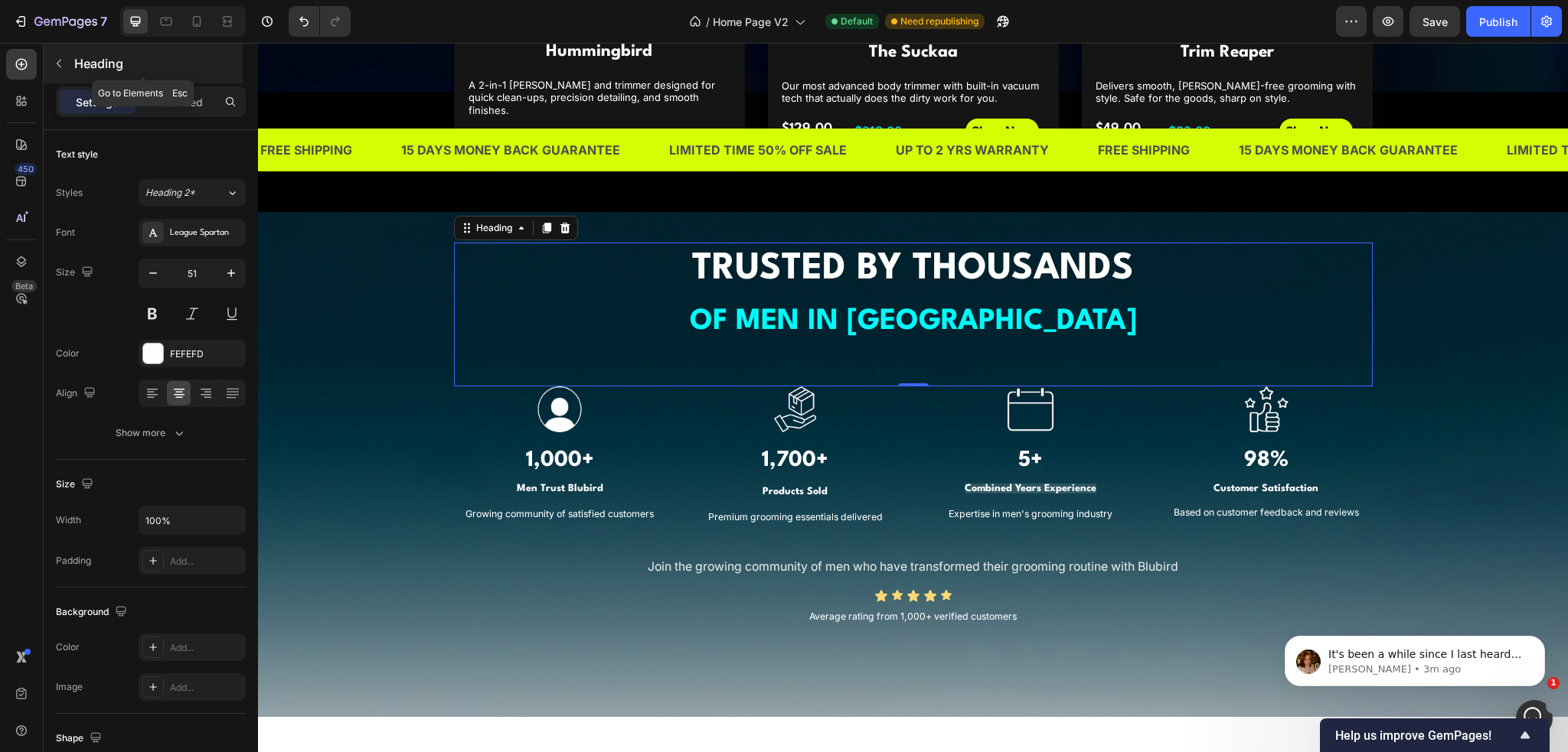
click at [64, 64] on icon "button" at bounding box center [59, 63] width 12 height 12
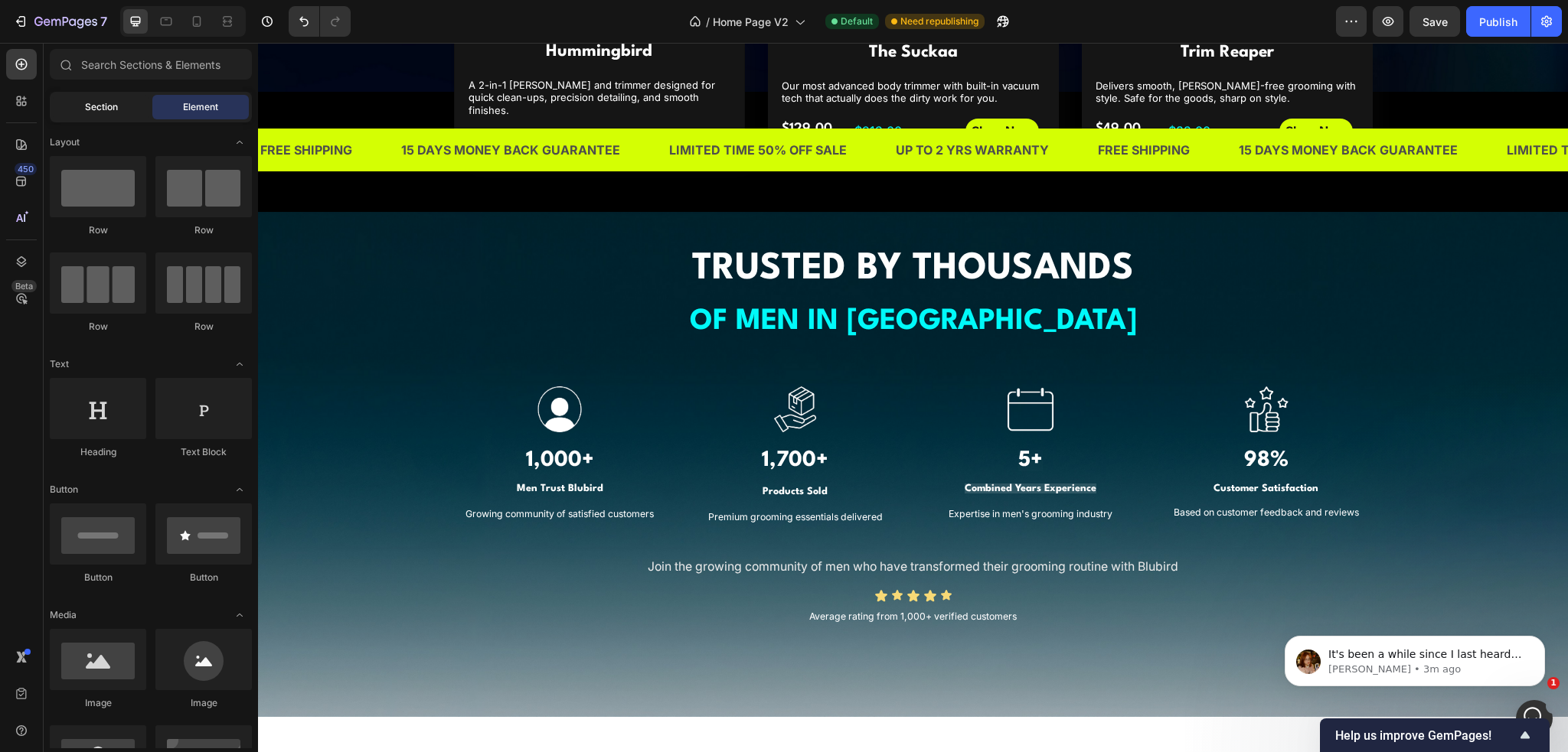
click at [100, 108] on span "Section" at bounding box center [100, 107] width 33 height 14
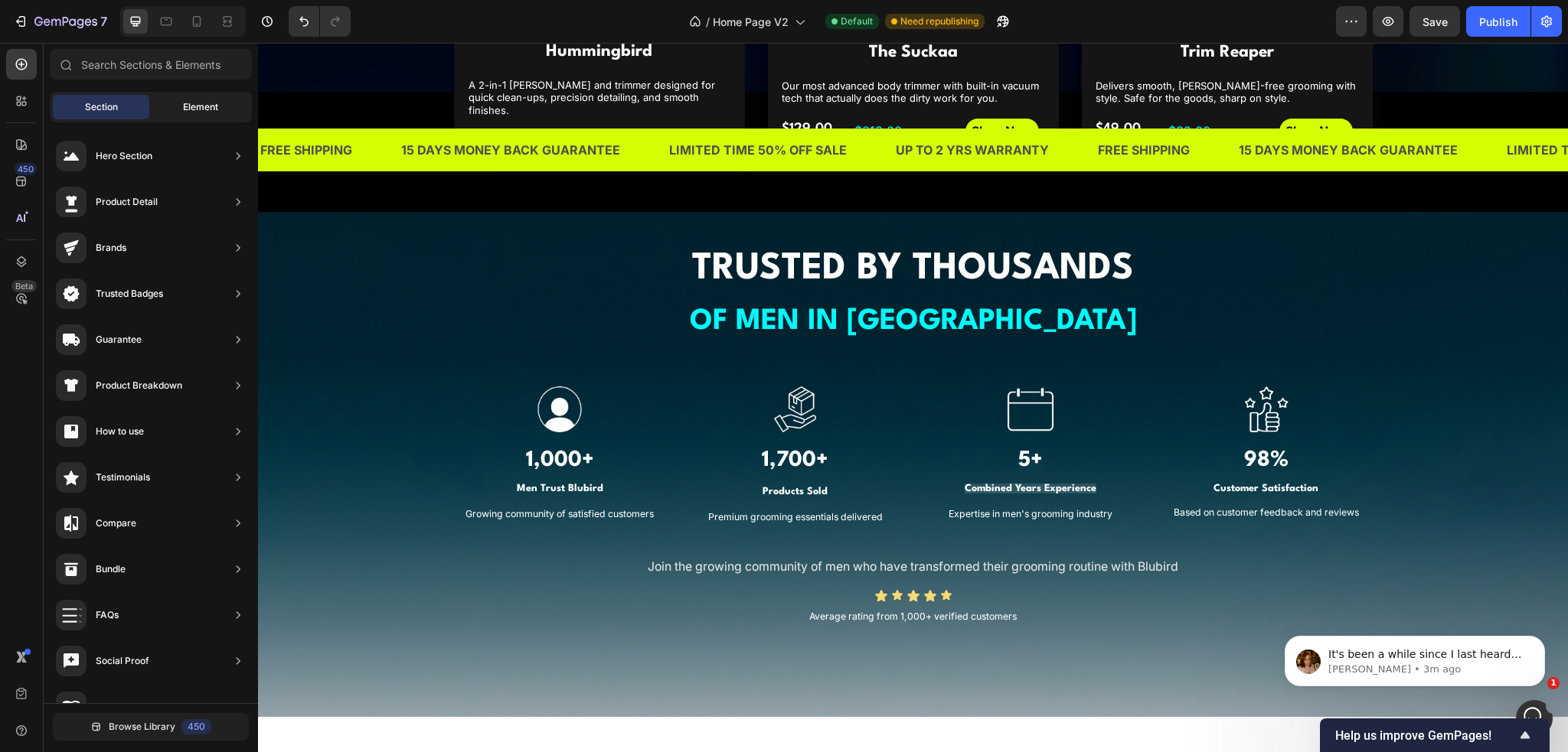
click at [165, 111] on div "Element" at bounding box center [201, 106] width 97 height 25
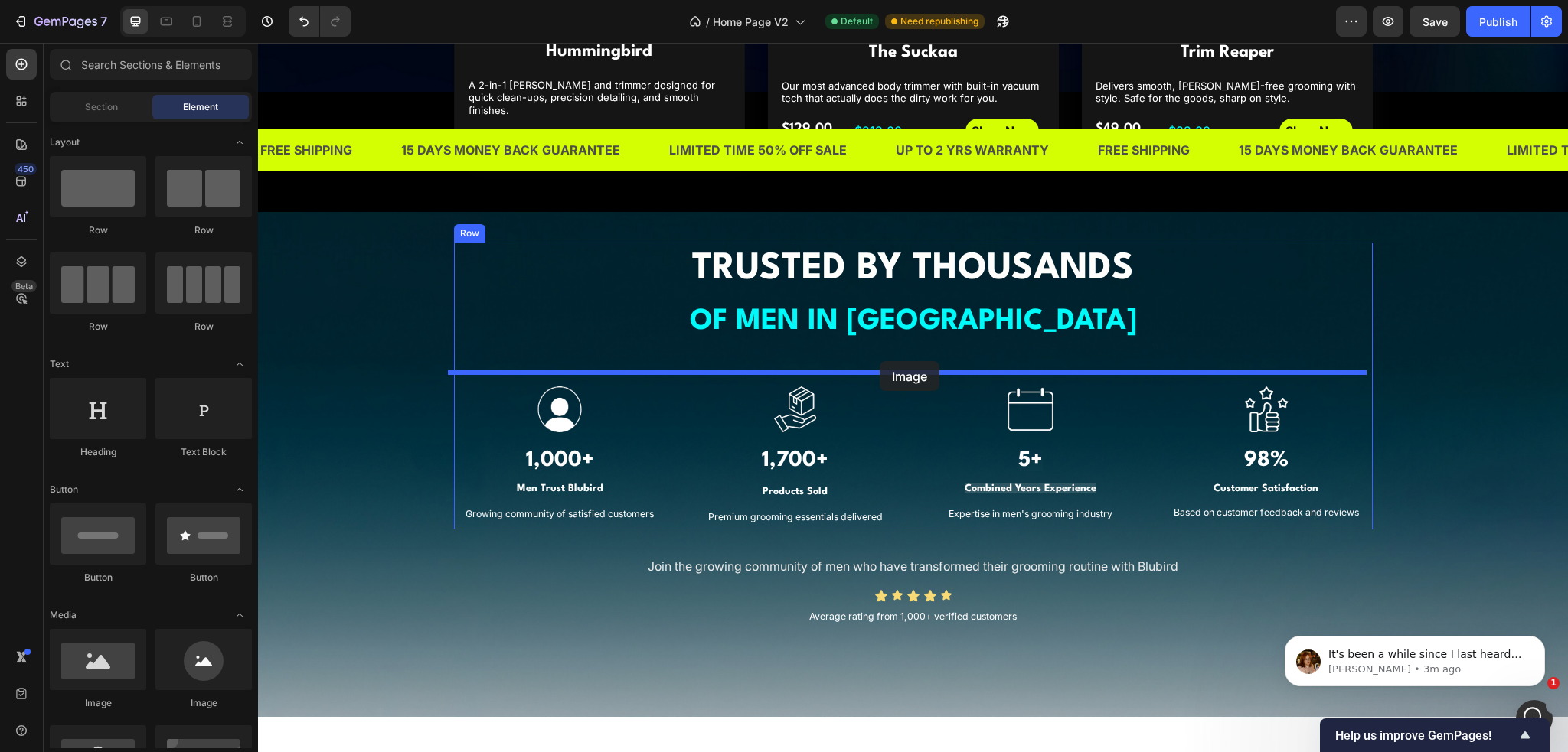
drag, startPoint x: 366, startPoint y: 705, endPoint x: 880, endPoint y: 361, distance: 618.5
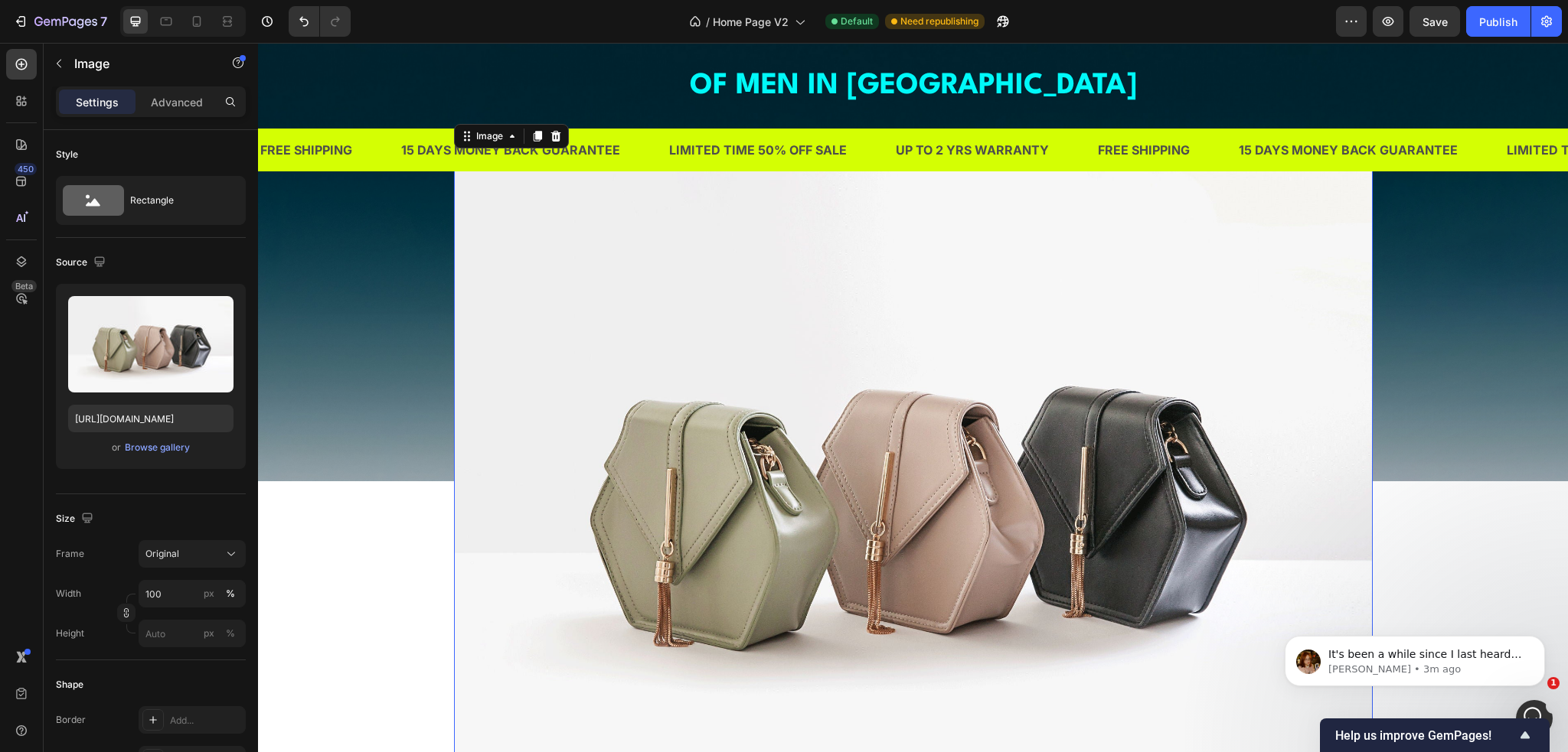
scroll to position [1301, 0]
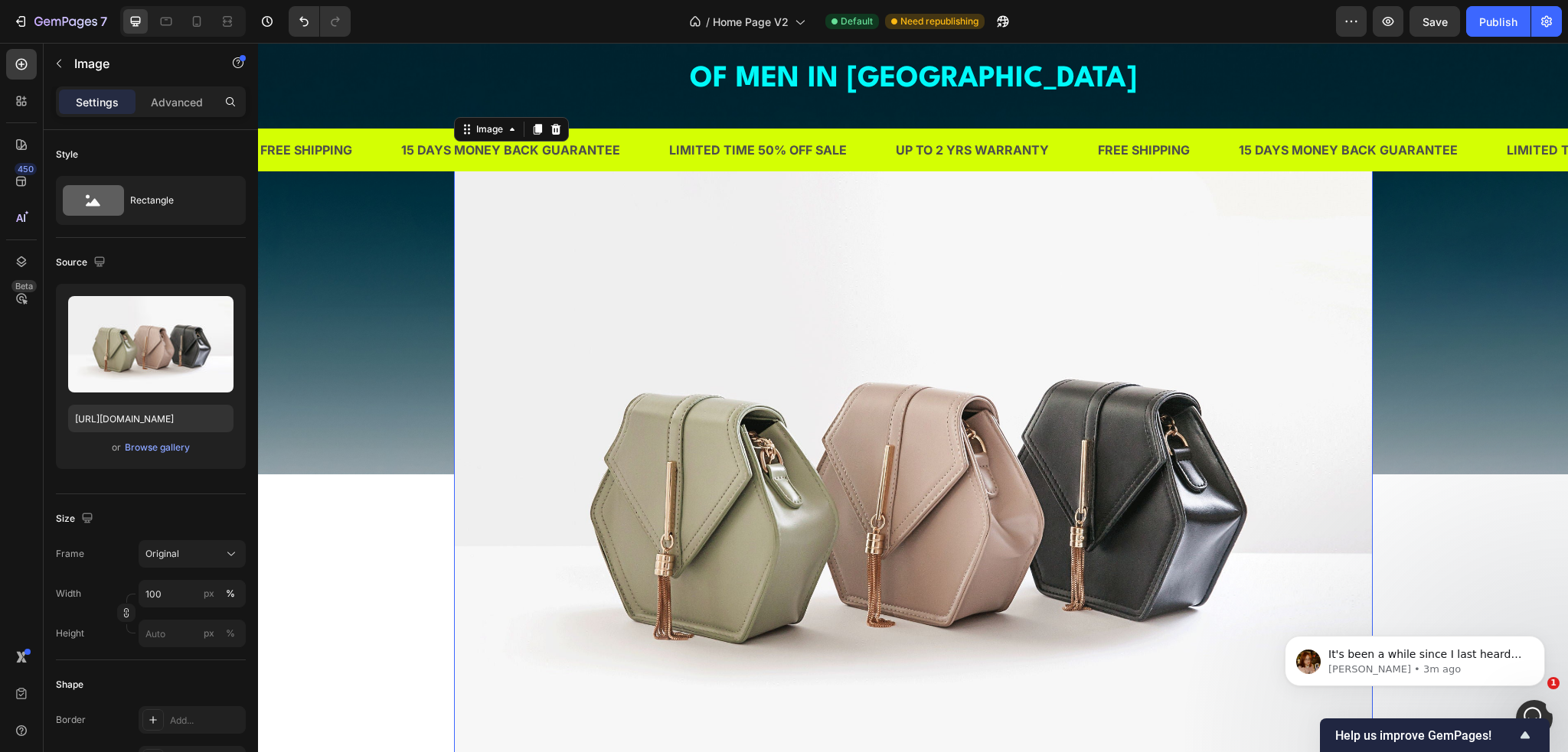
click at [866, 394] on img at bounding box center [913, 488] width 919 height 689
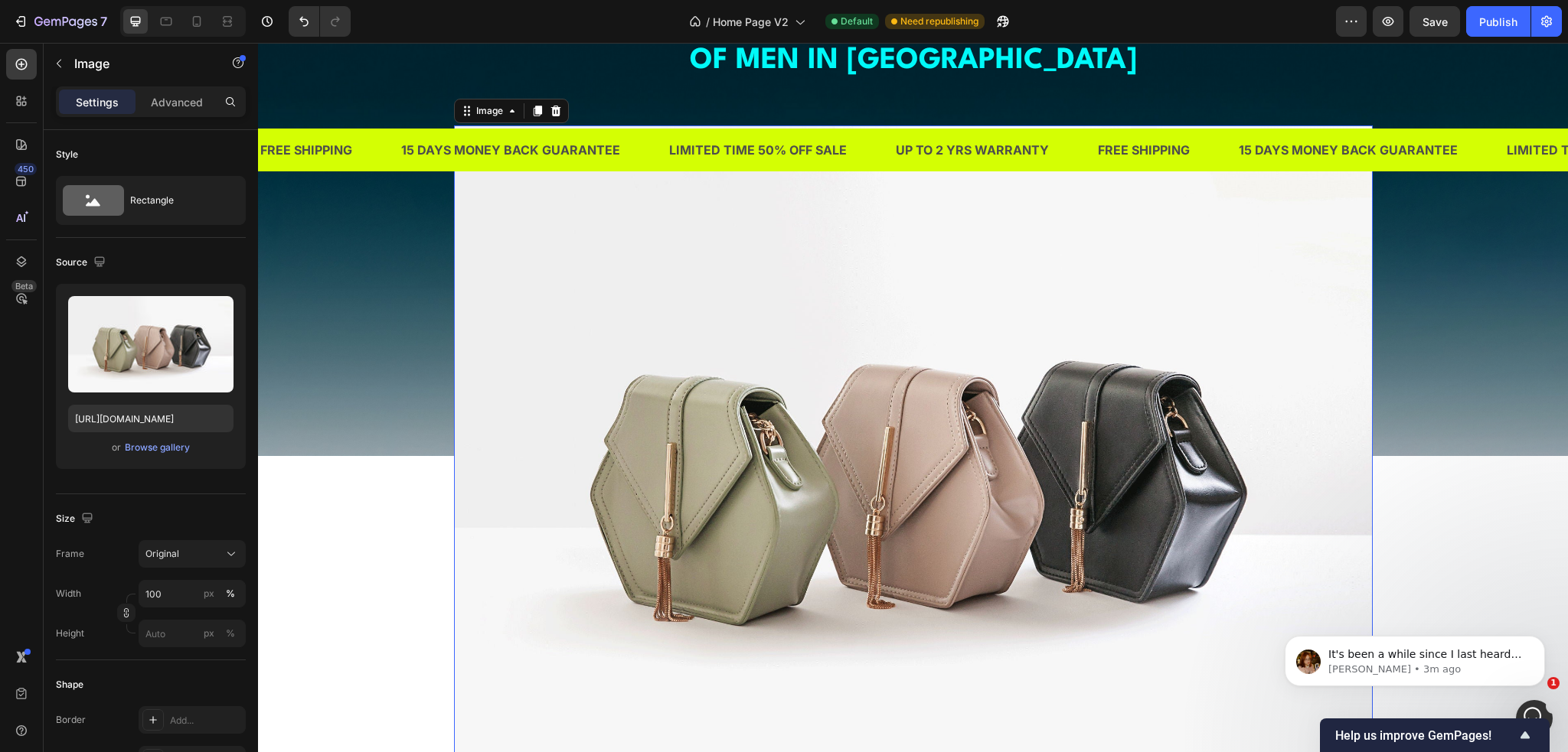
scroll to position [1072, 0]
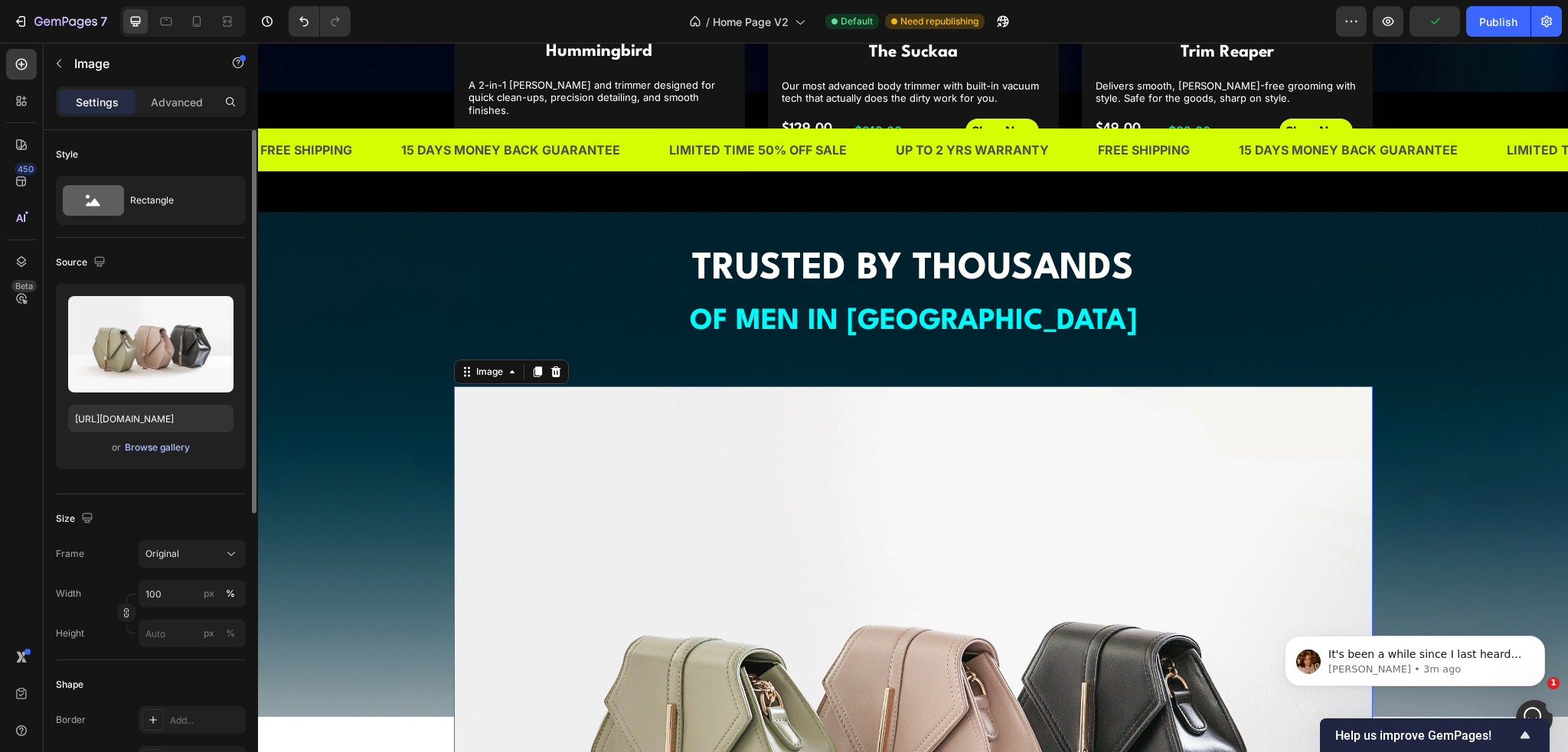
click at [163, 450] on div "Browse gallery" at bounding box center [158, 448] width 65 height 14
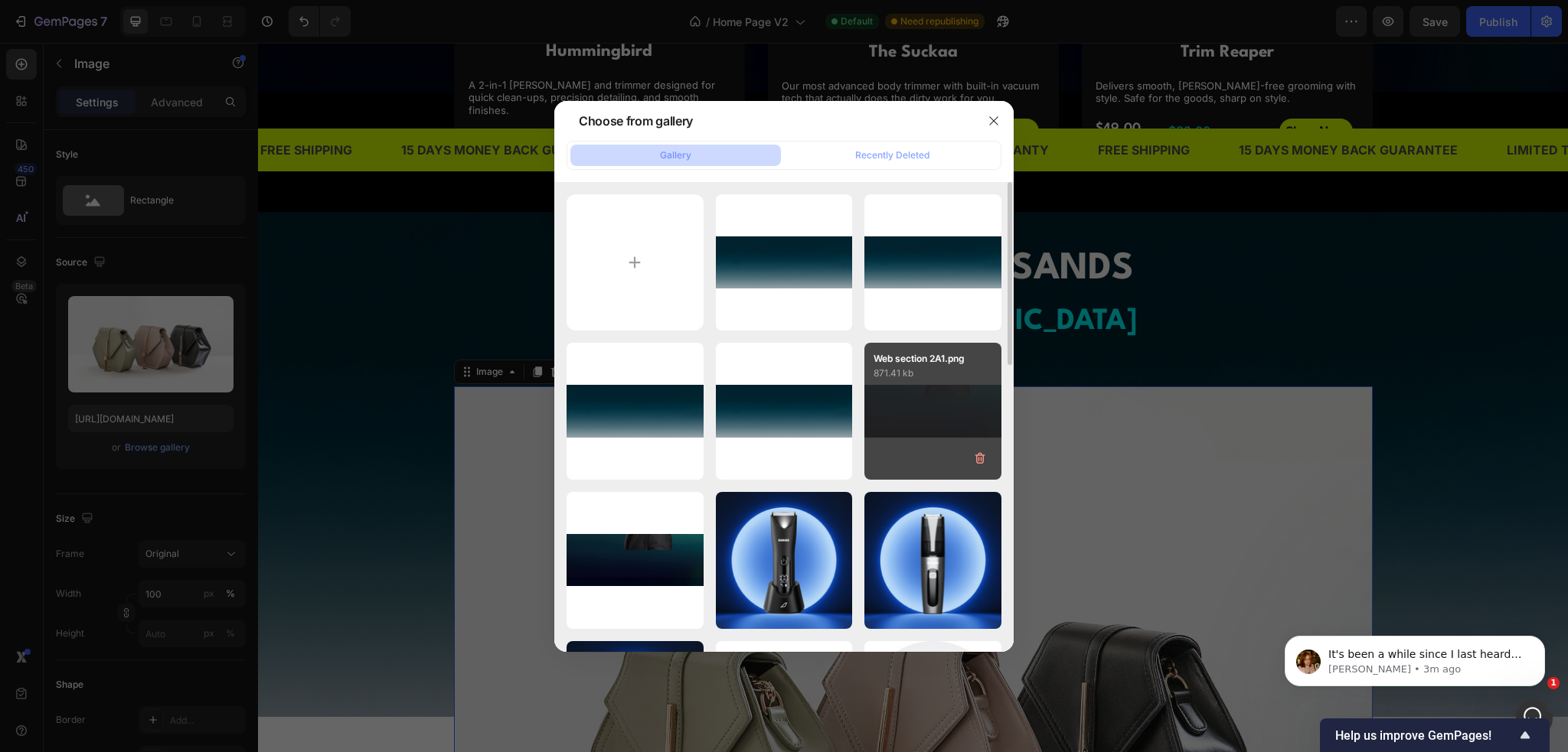
scroll to position [383, 0]
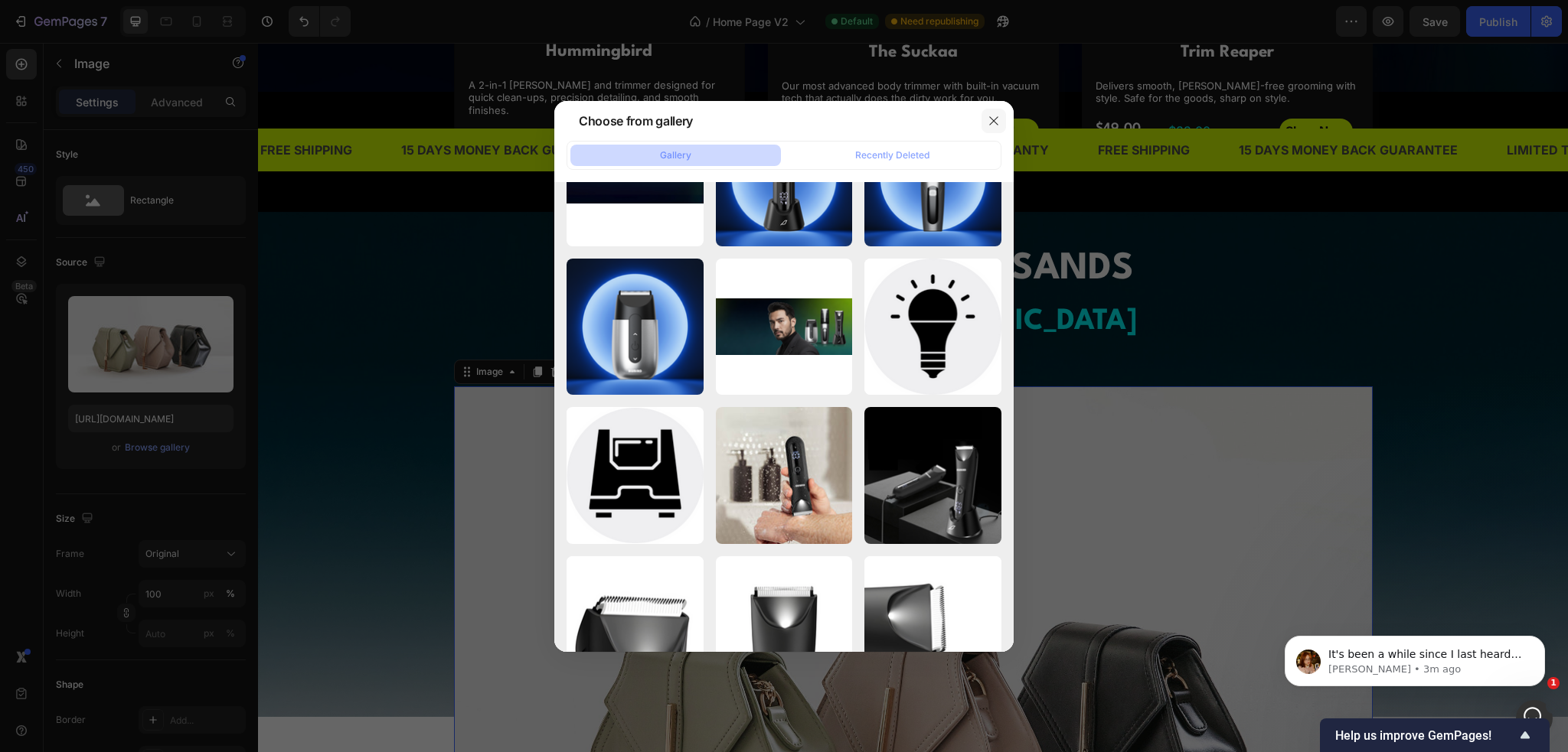
click at [990, 124] on icon "button" at bounding box center [994, 120] width 9 height 9
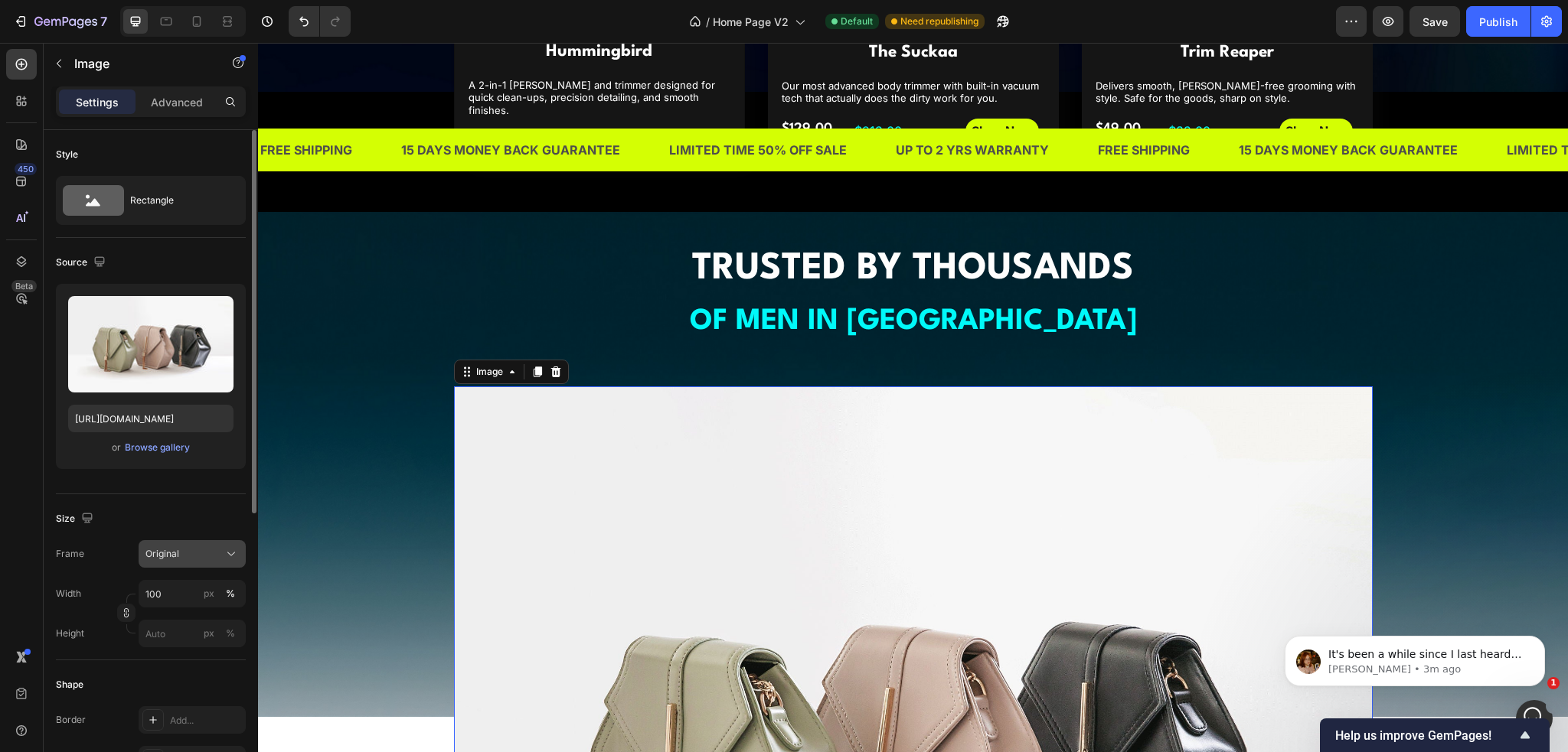
click at [191, 555] on div "Original" at bounding box center [183, 554] width 75 height 14
click at [199, 649] on div "Horizontal" at bounding box center [189, 650] width 89 height 16
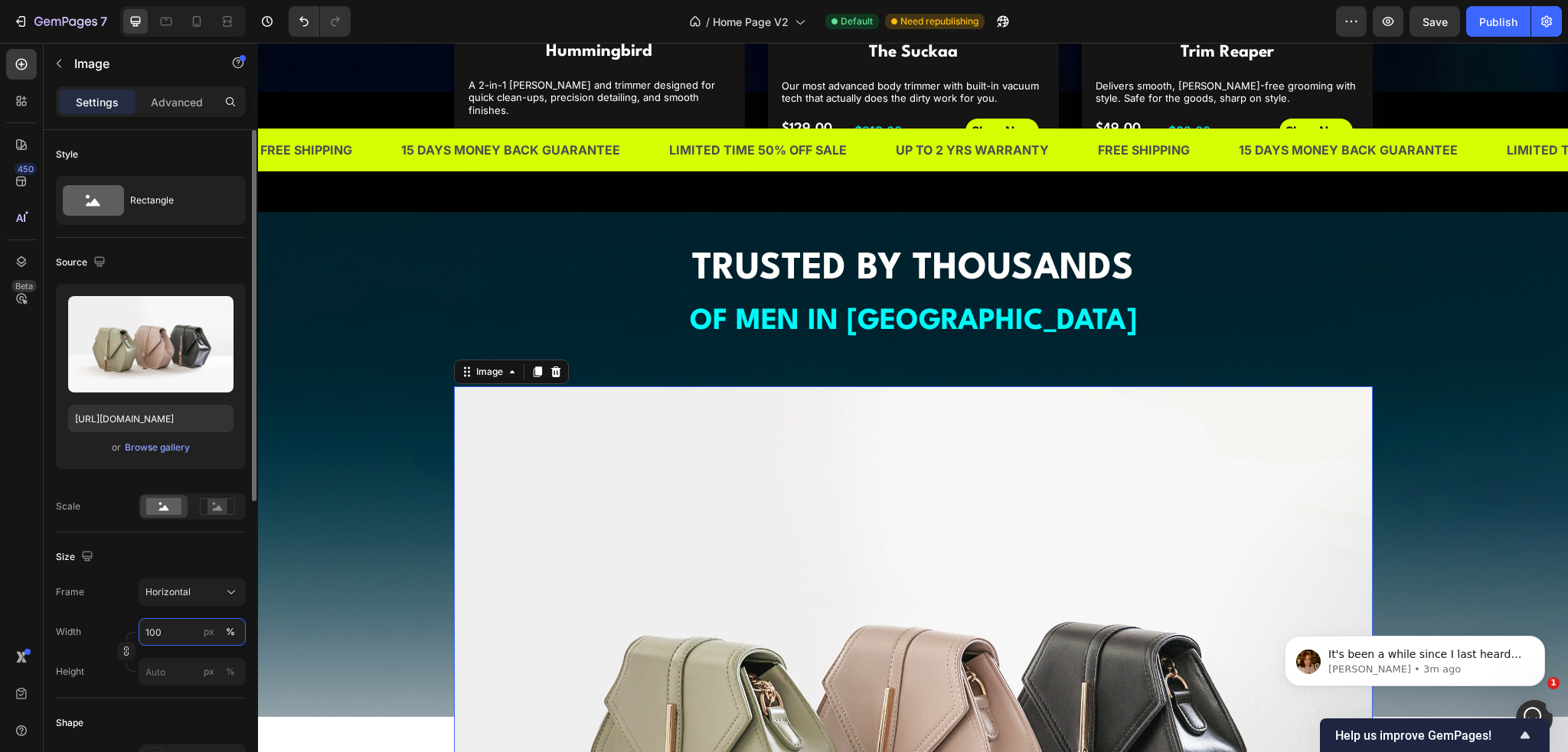
click at [190, 636] on input "100" at bounding box center [192, 632] width 107 height 28
click at [201, 560] on div "Size" at bounding box center [151, 557] width 190 height 25
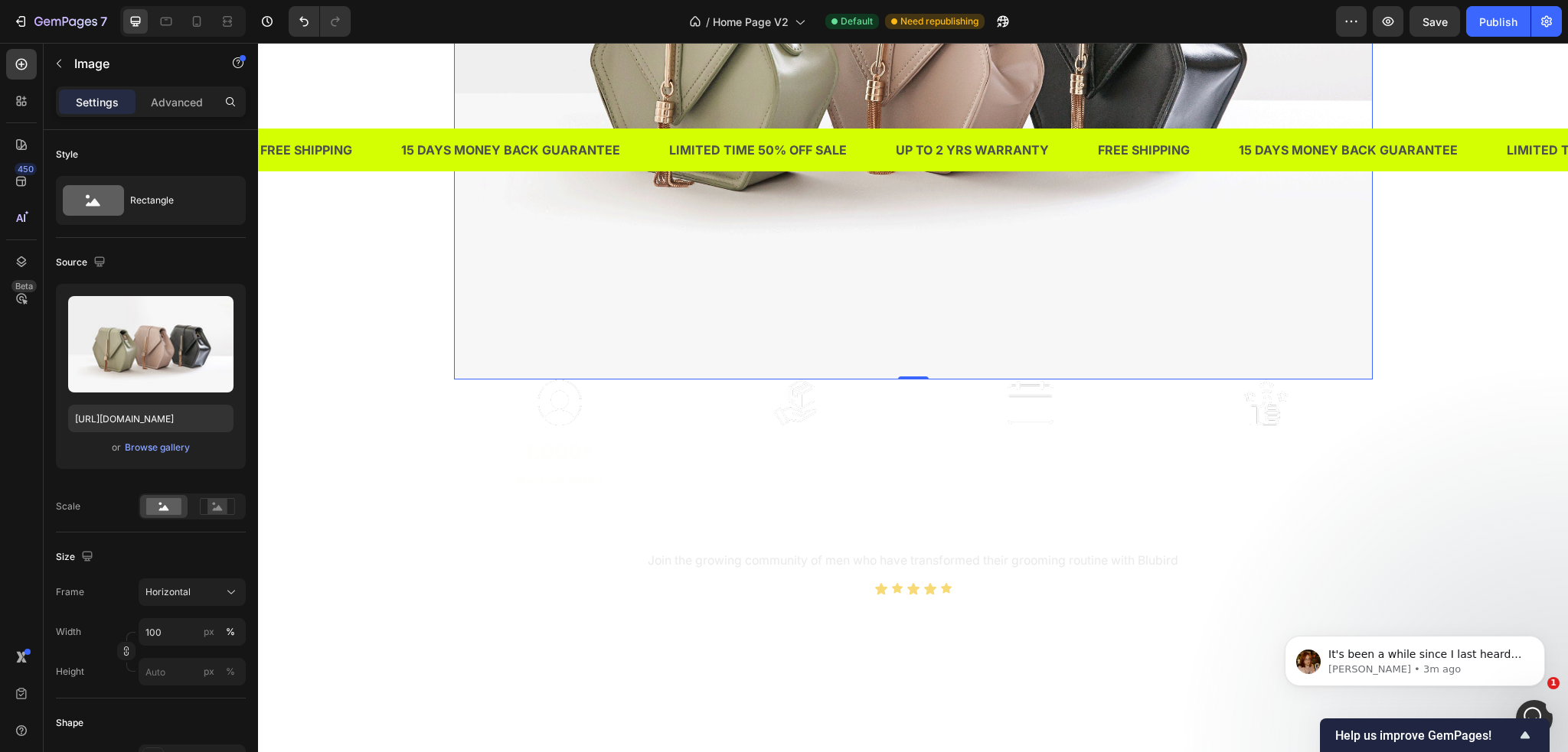
scroll to position [1760, 0]
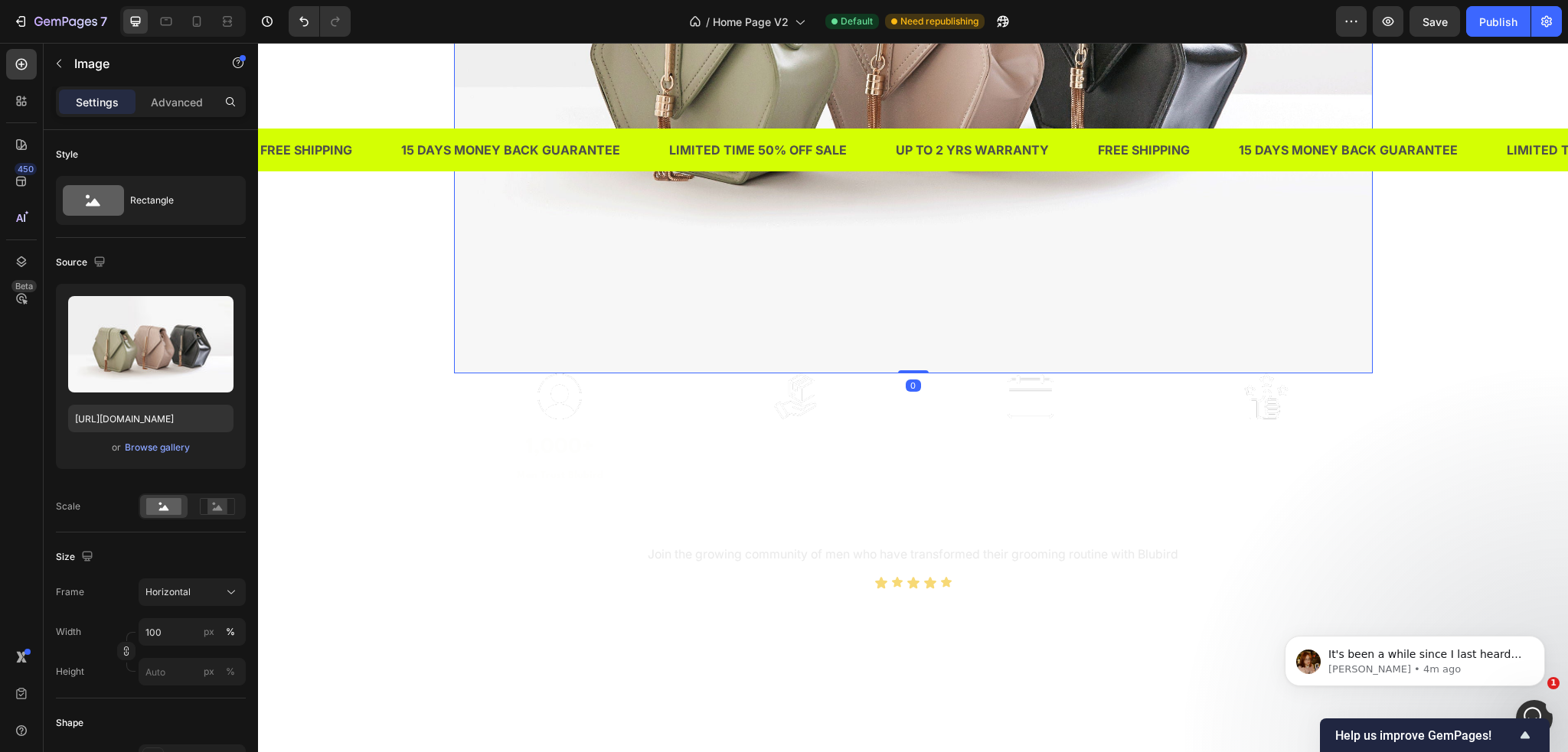
drag, startPoint x: 904, startPoint y: 370, endPoint x: 891, endPoint y: 270, distance: 100.8
click at [891, 270] on div "Image 0" at bounding box center [913, 30] width 919 height 689
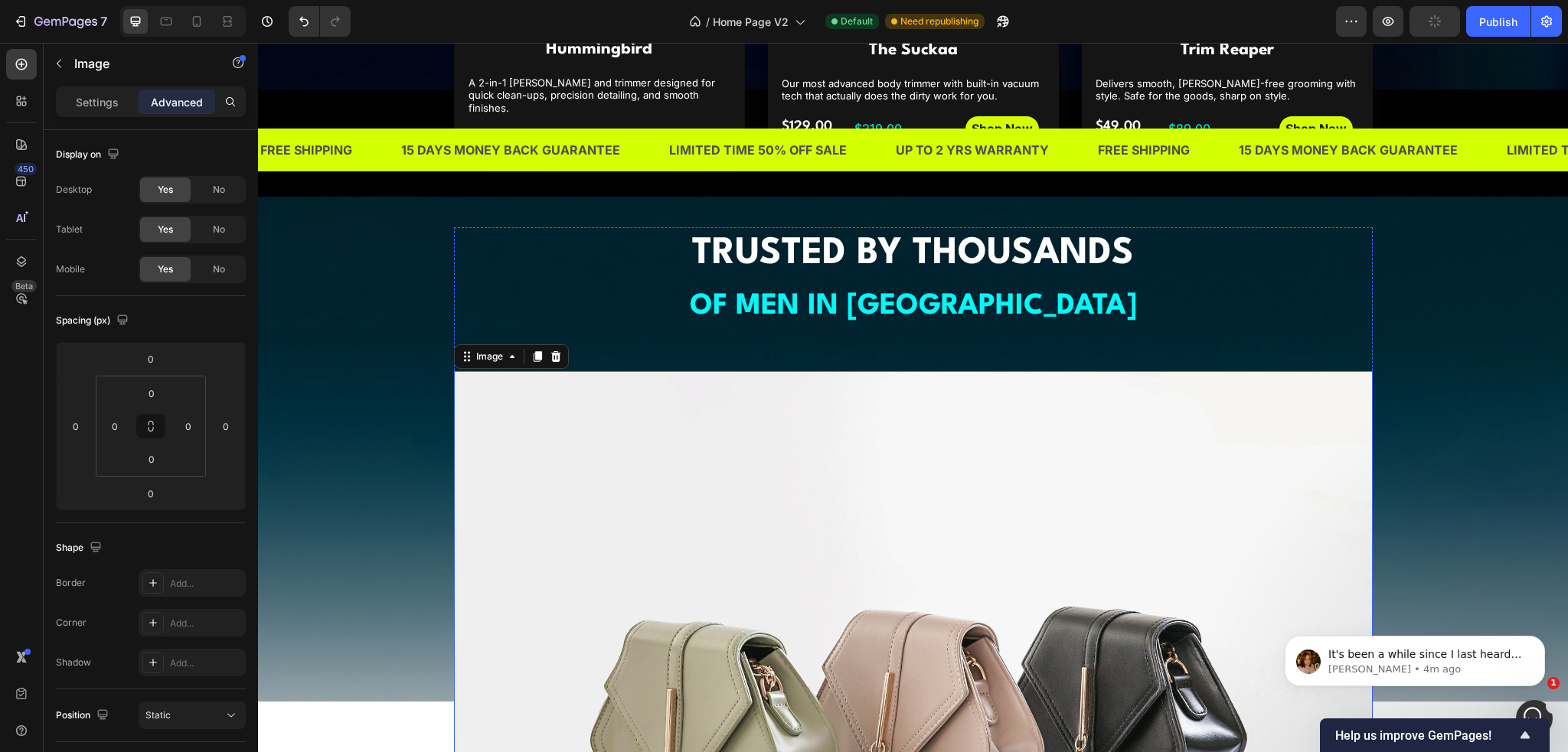
scroll to position [1072, 0]
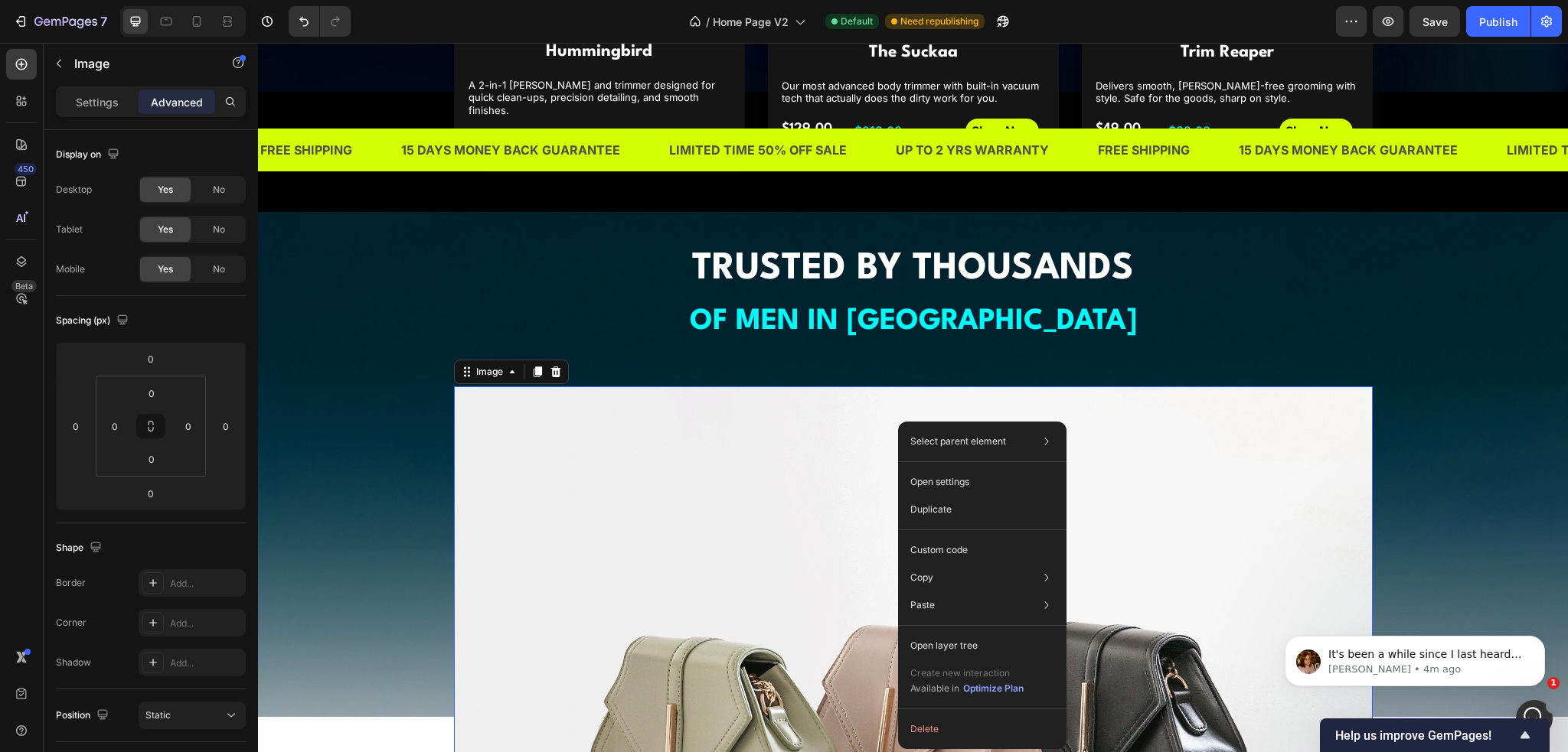
click at [810, 427] on img at bounding box center [913, 731] width 919 height 689
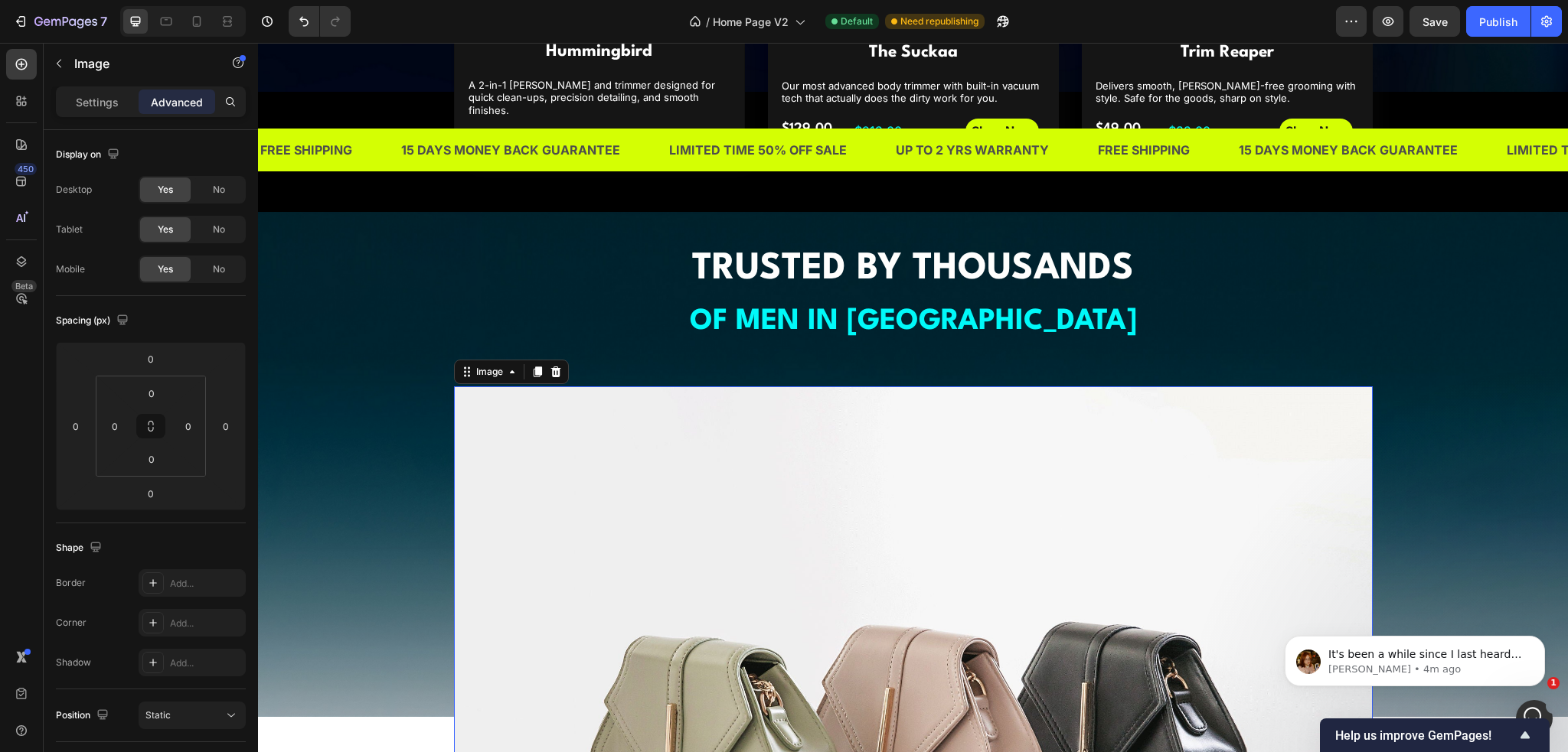
click at [562, 442] on img at bounding box center [913, 731] width 919 height 689
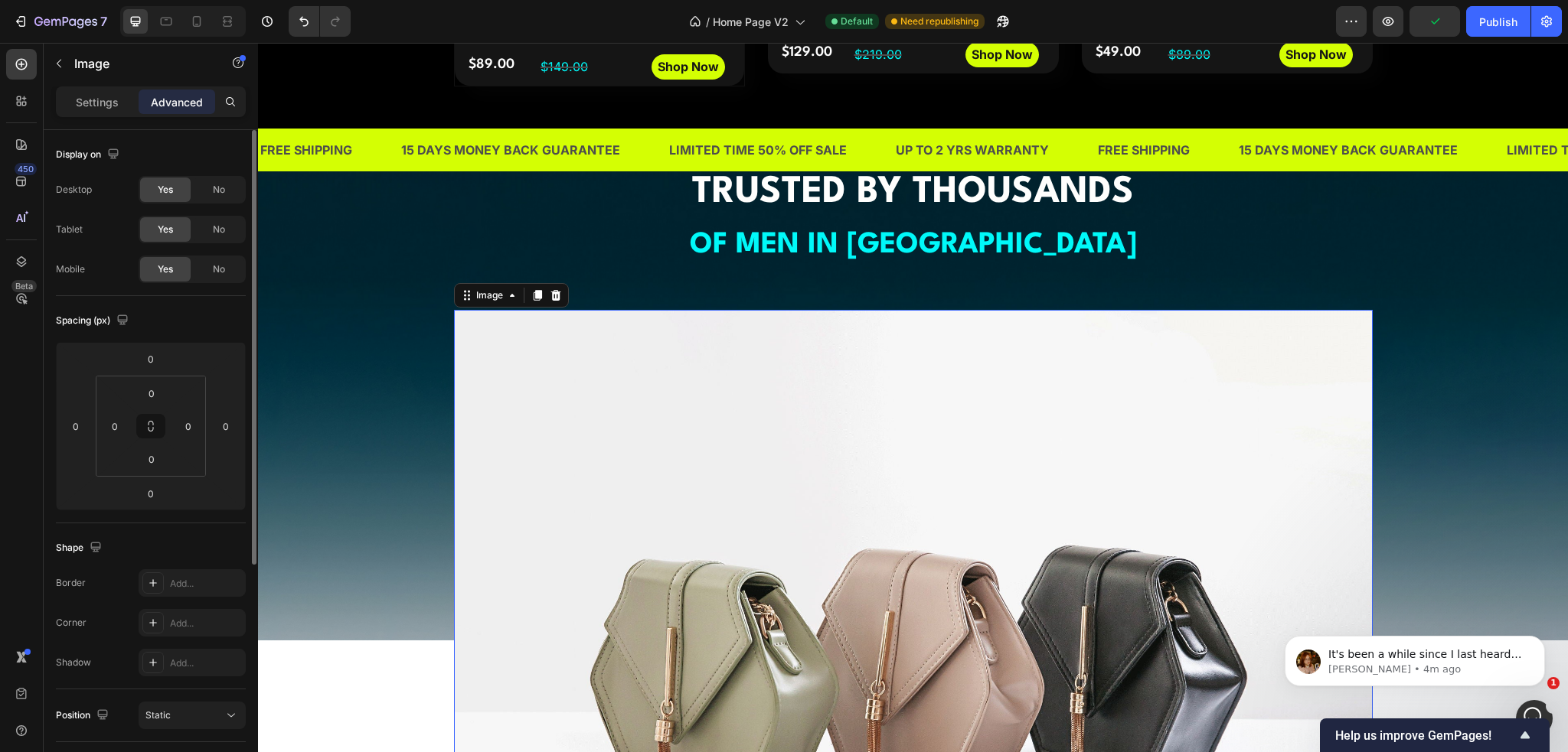
scroll to position [0, 0]
click at [98, 94] on p "Settings" at bounding box center [98, 102] width 43 height 16
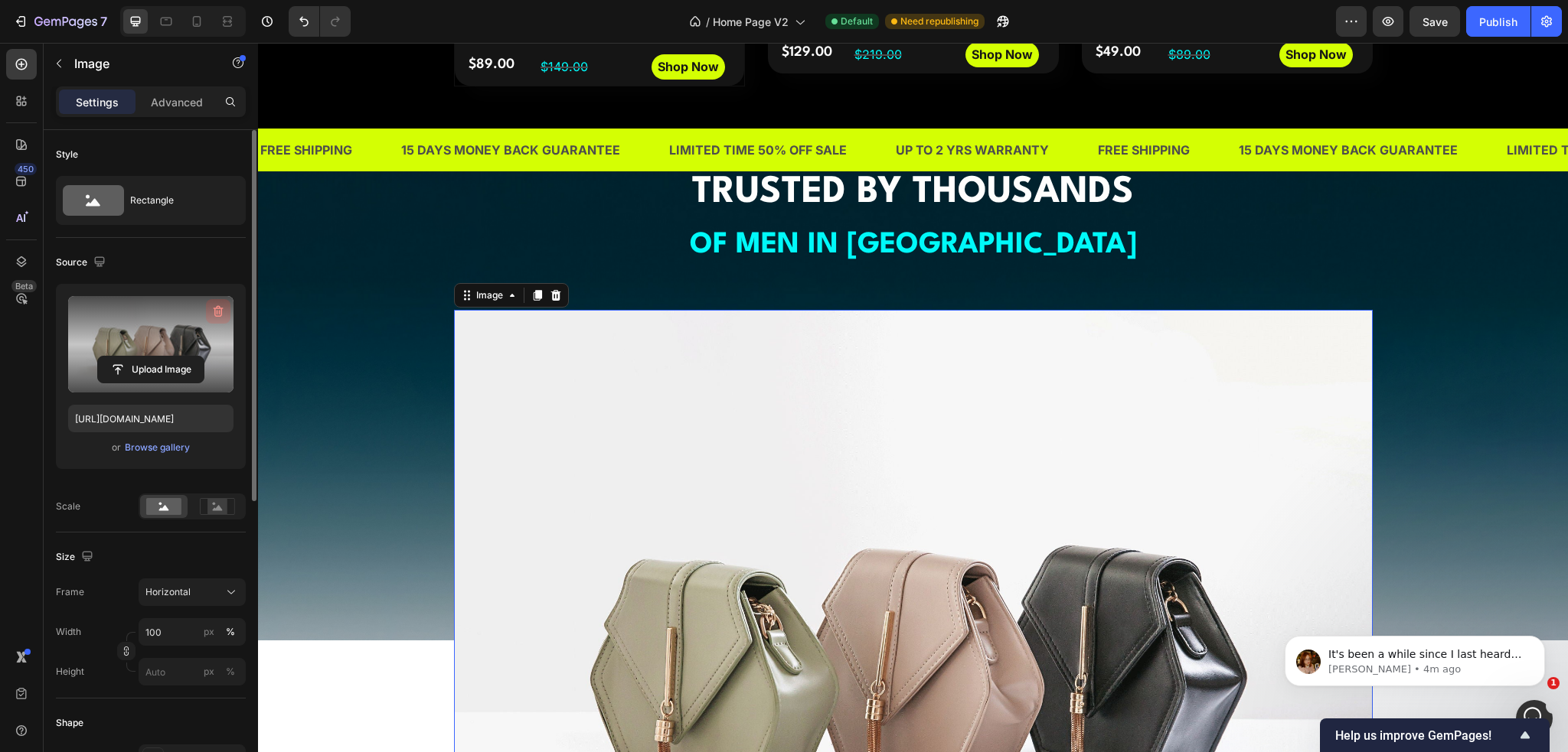
click at [216, 315] on icon "button" at bounding box center [219, 312] width 16 height 16
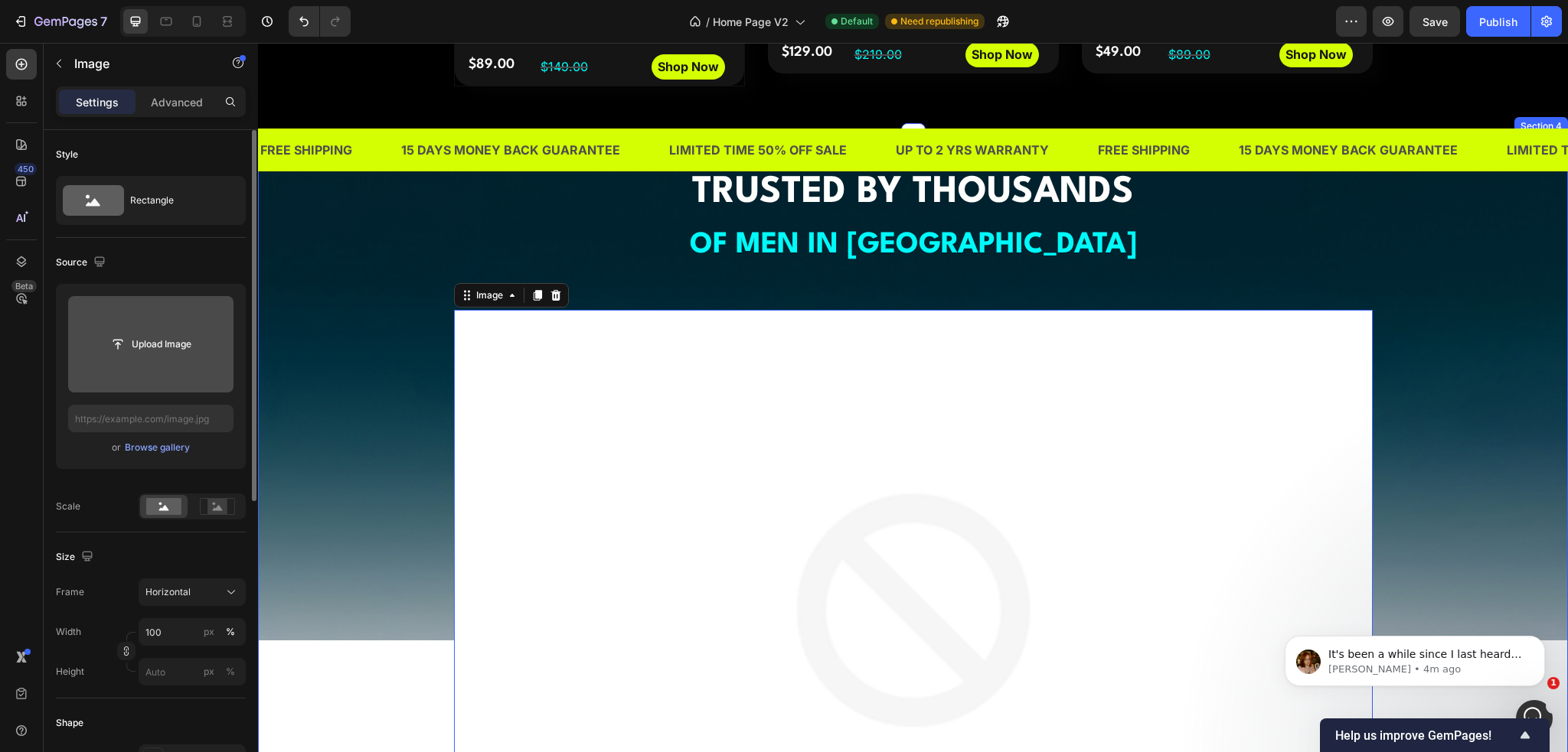
click at [340, 376] on div "⁠⁠⁠⁠⁠⁠⁠ TRUSTED BY THOUSANDS OF MEN IN [GEOGRAPHIC_DATA] Heading Image 0 Image …" at bounding box center [913, 704] width 1287 height 1076
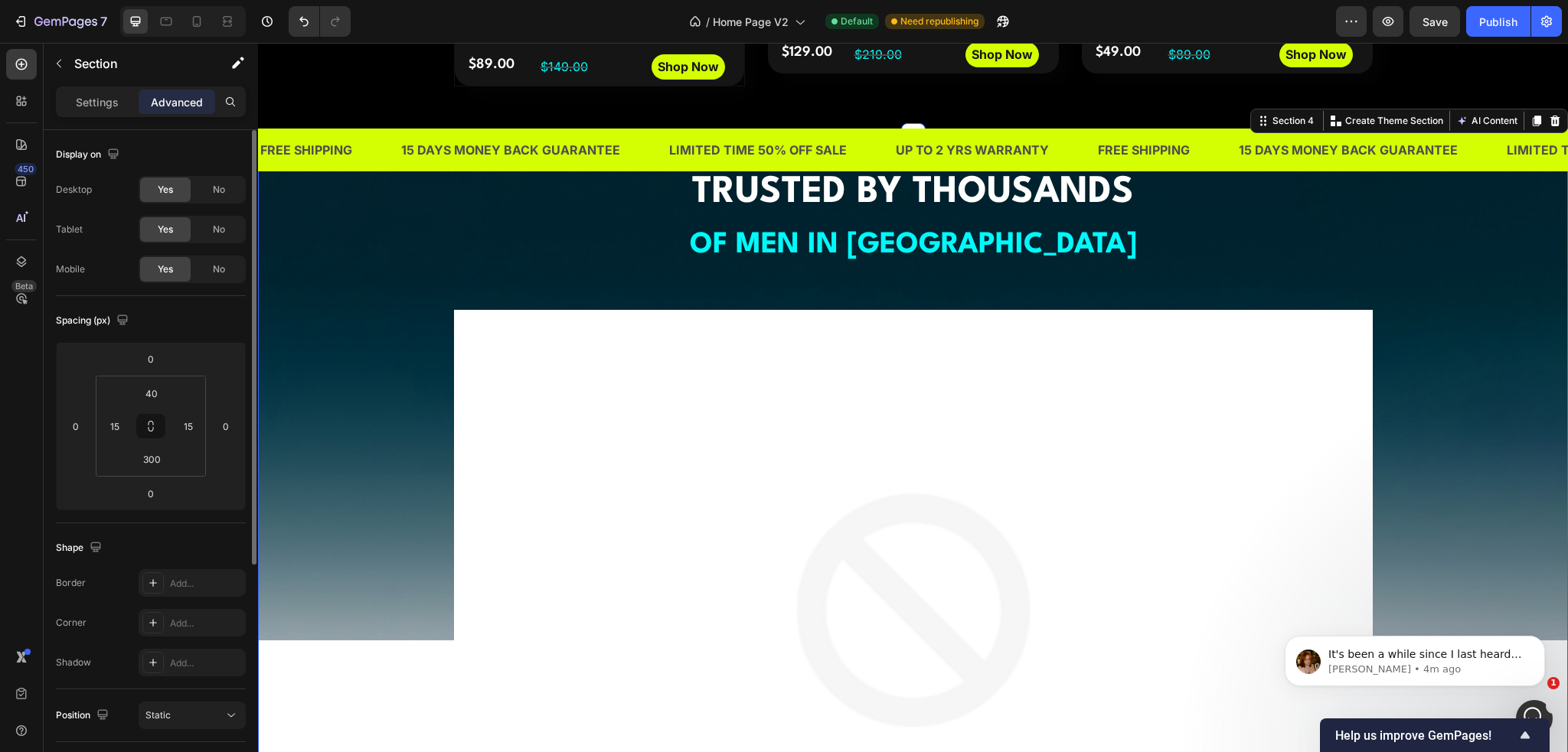
click at [491, 381] on img at bounding box center [913, 655] width 919 height 689
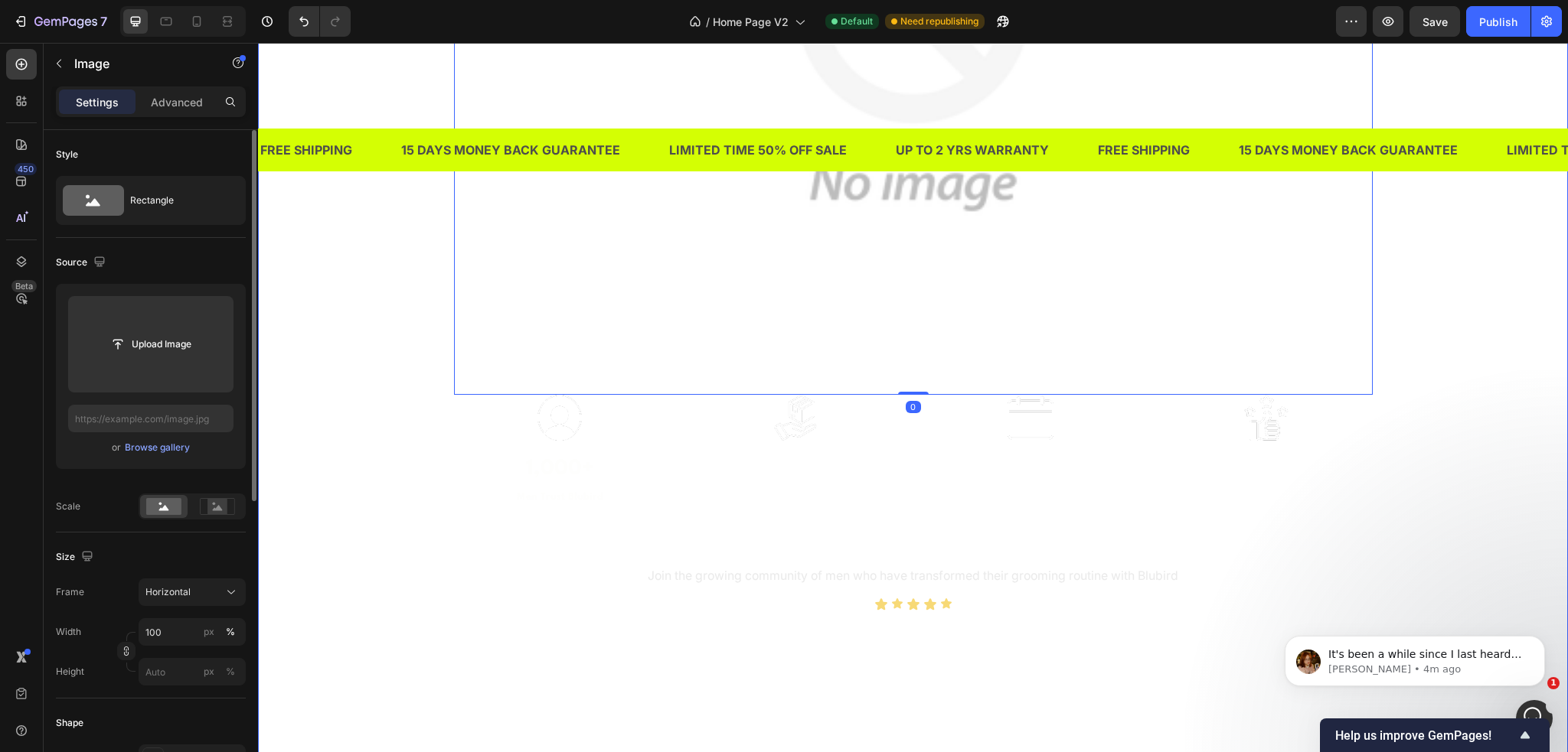
scroll to position [1760, 0]
click at [352, 405] on div "⁠⁠⁠⁠⁠⁠⁠ TRUSTED BY THOUSANDS OF MEN IN [GEOGRAPHIC_DATA] Heading Image 0 Image …" at bounding box center [913, 78] width 1287 height 1076
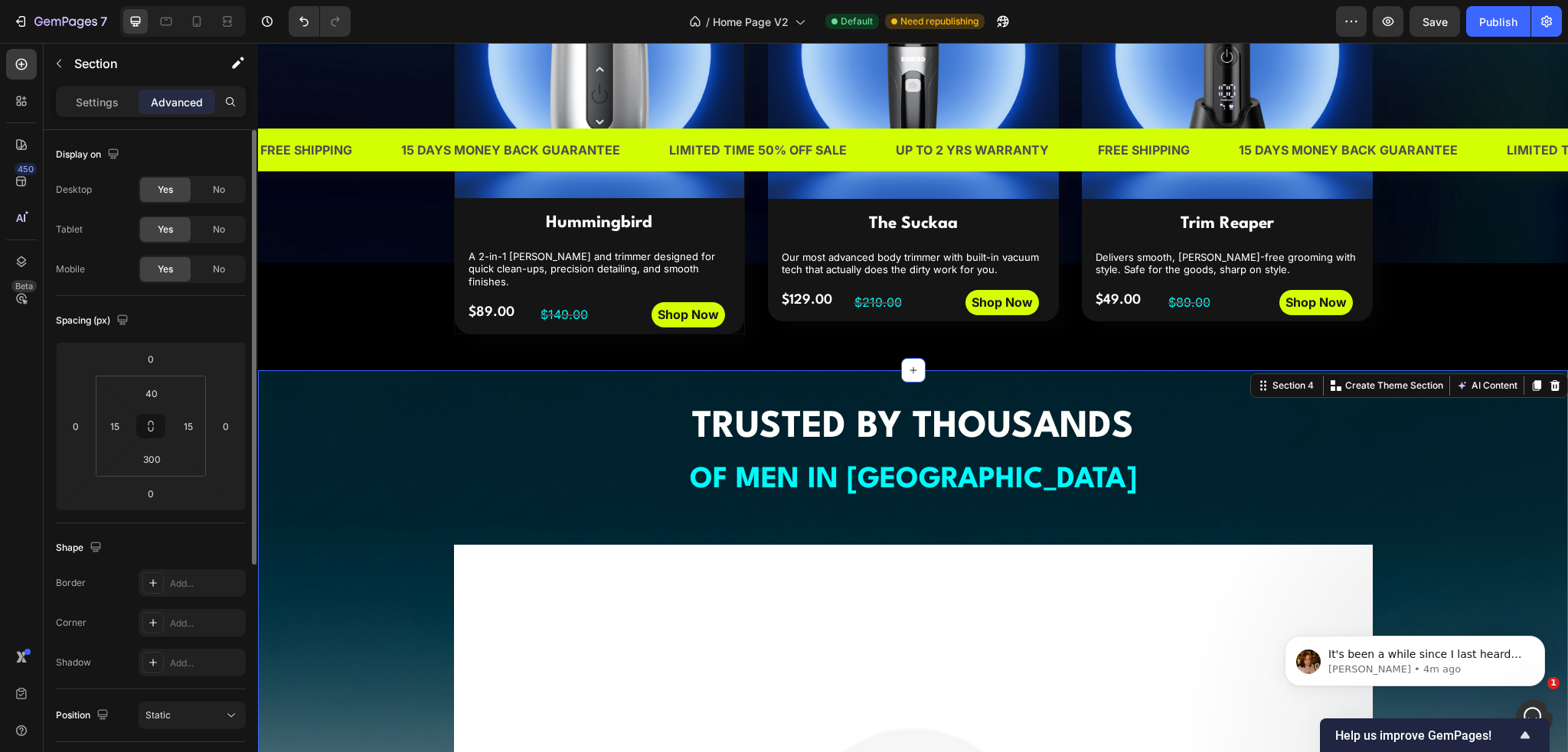
scroll to position [842, 0]
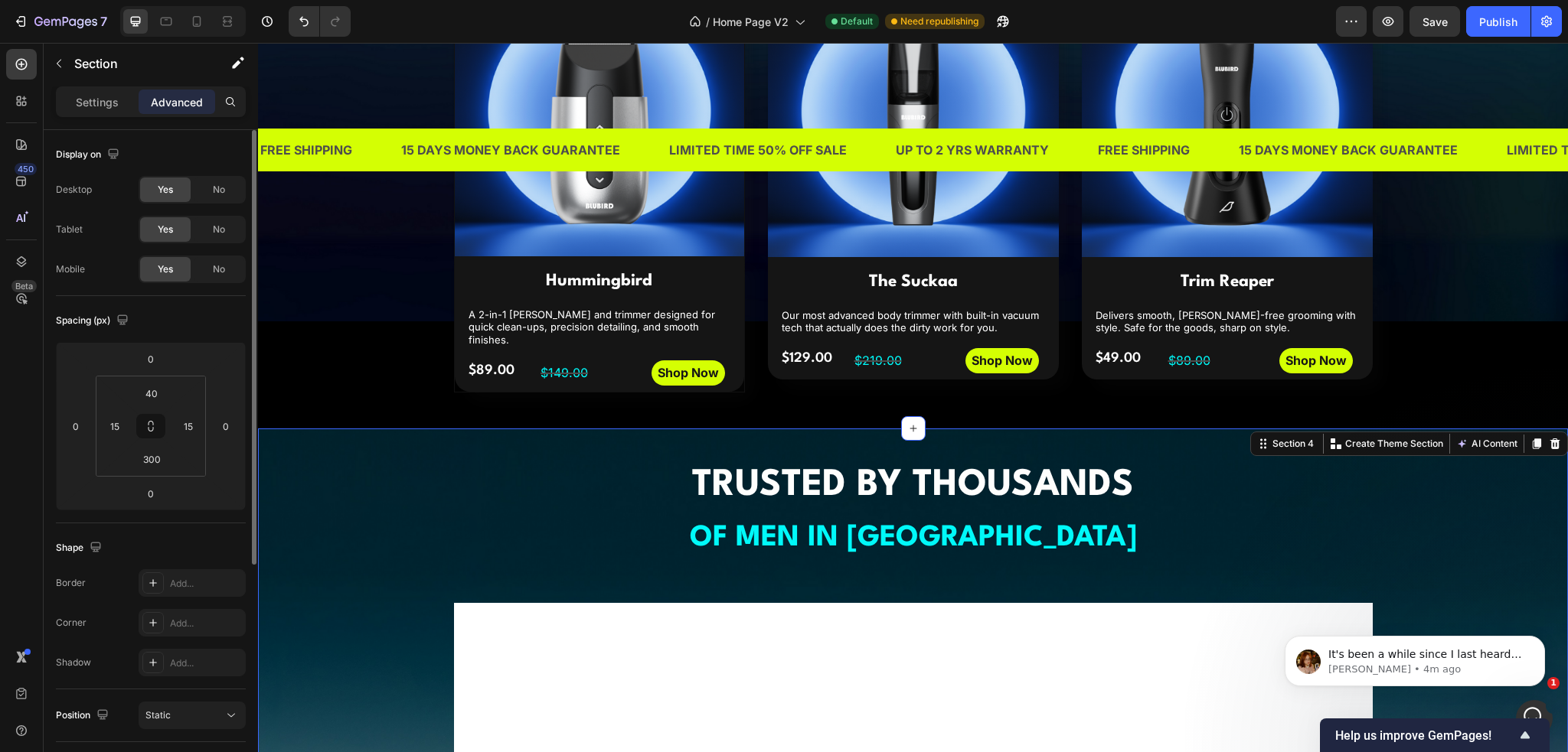
click at [477, 480] on p "⁠⁠⁠⁠⁠⁠⁠ TRUSTED BY THOUSANDS OF MEN IN [GEOGRAPHIC_DATA]" at bounding box center [914, 513] width 916 height 104
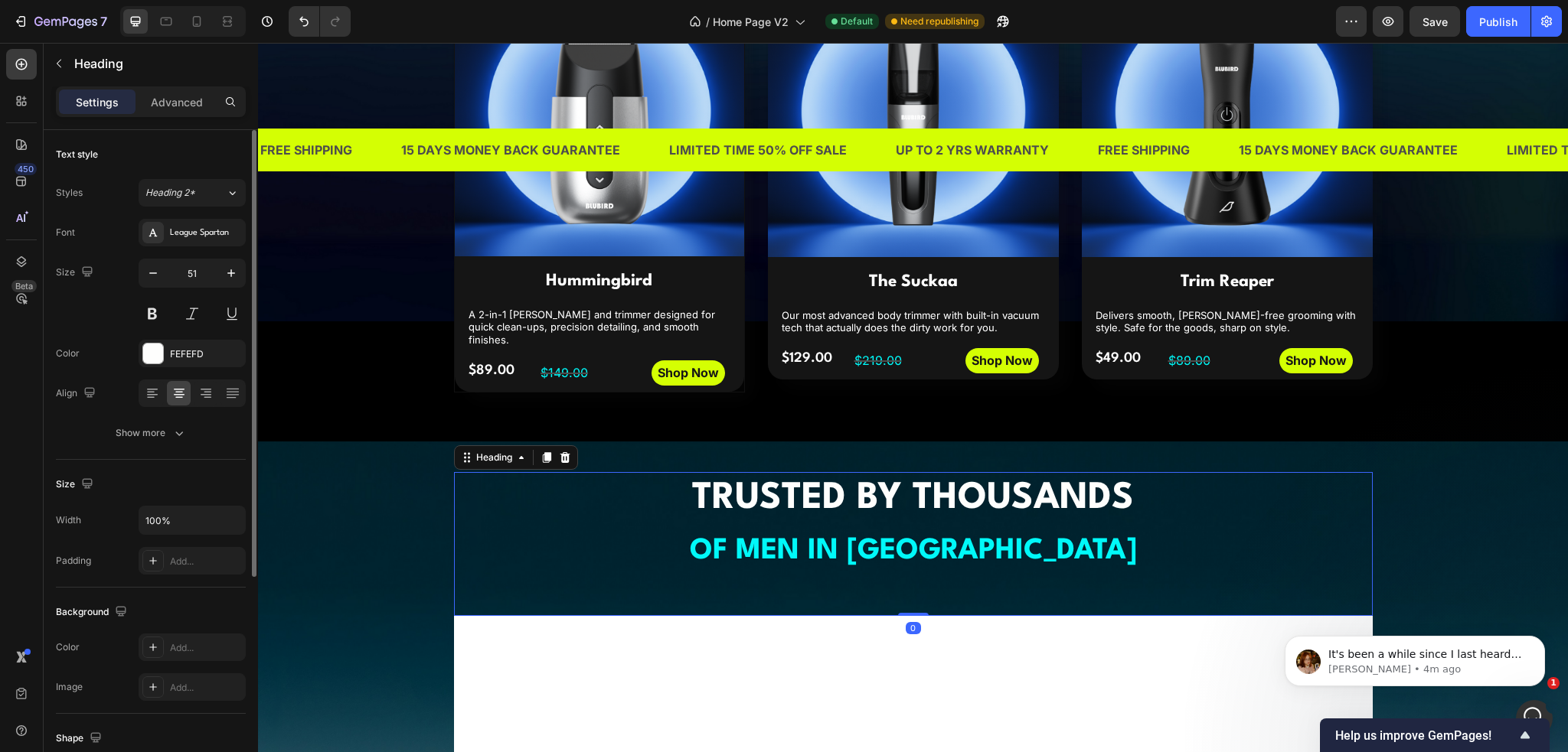
scroll to position [1148, 0]
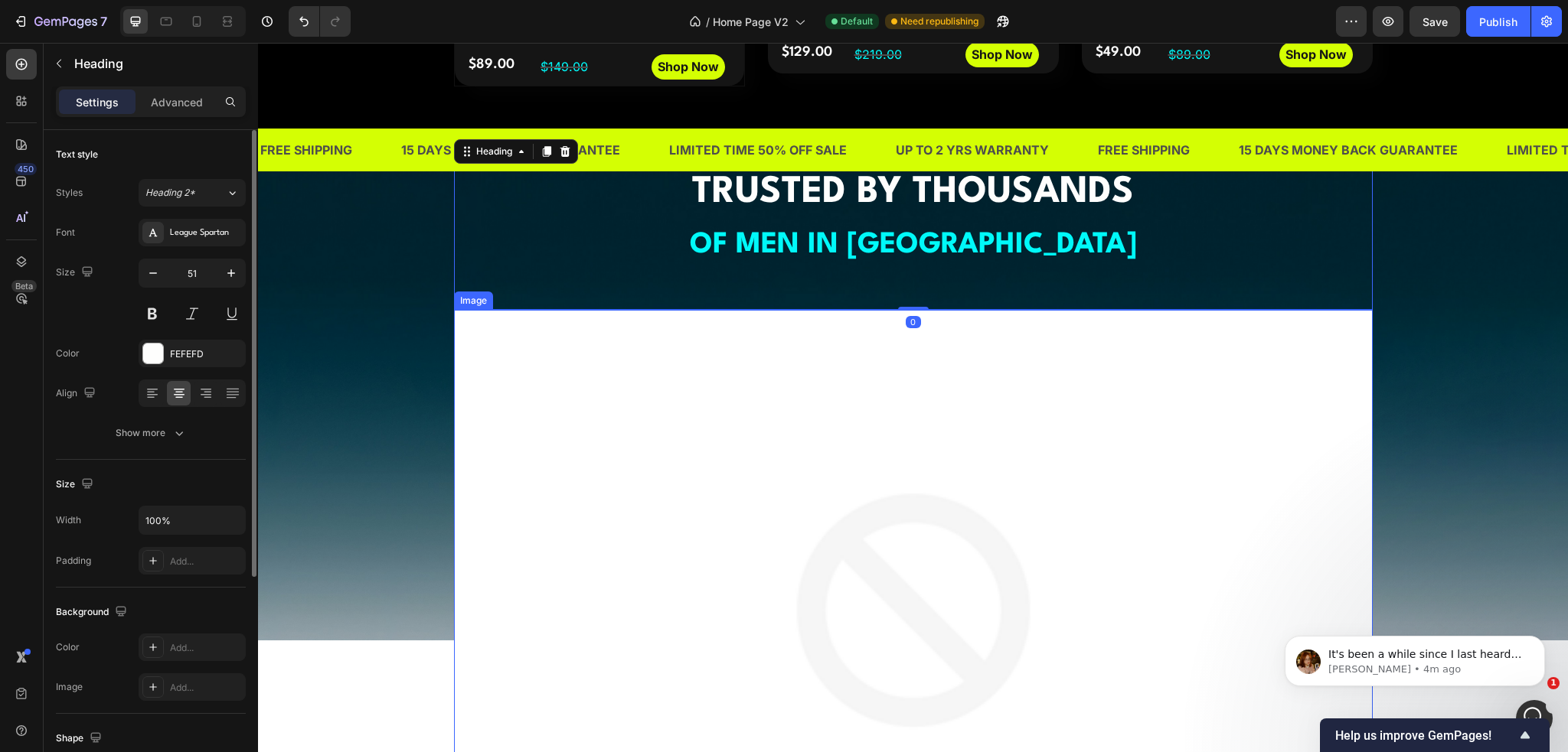
click at [609, 434] on img at bounding box center [913, 655] width 919 height 689
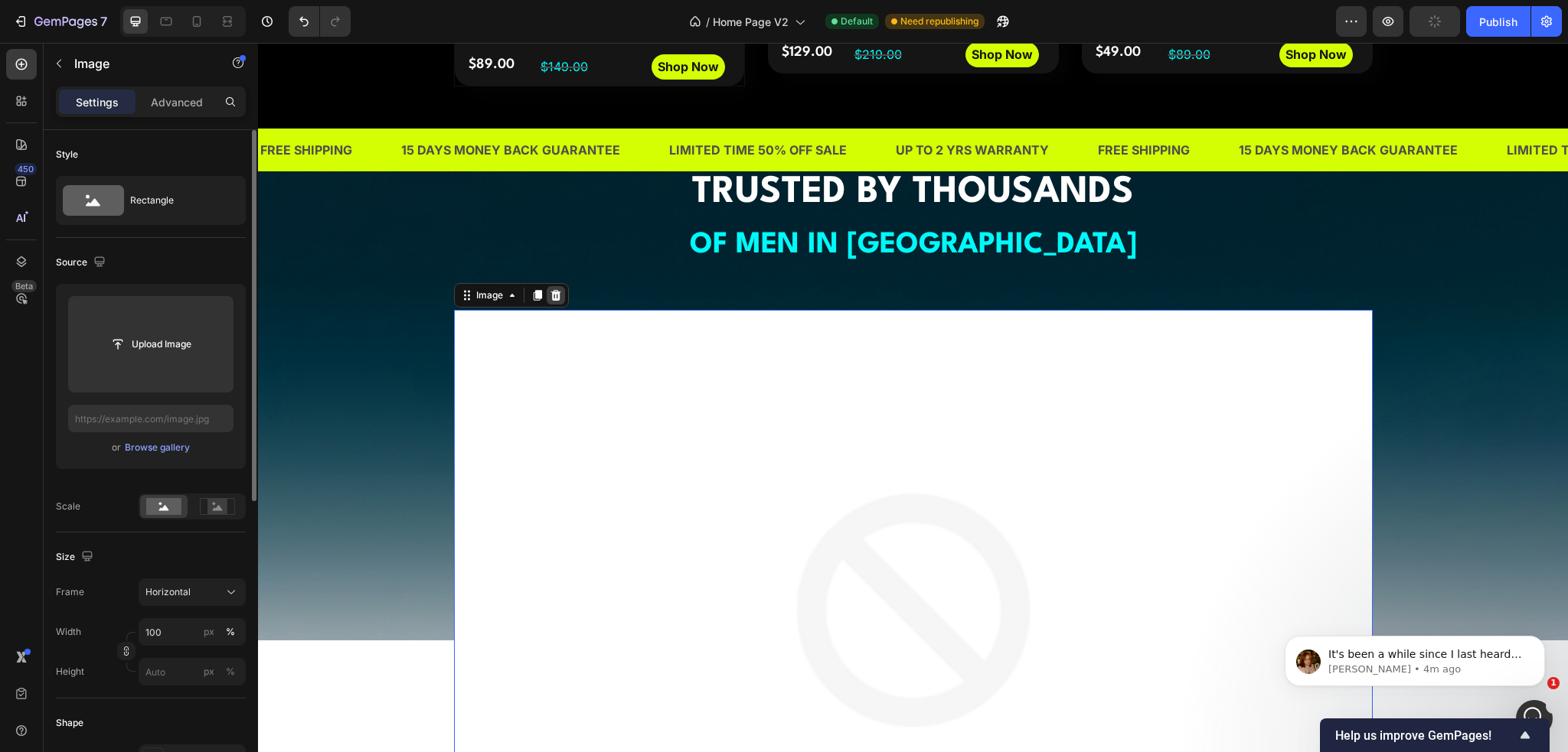
click at [551, 290] on icon at bounding box center [555, 295] width 10 height 11
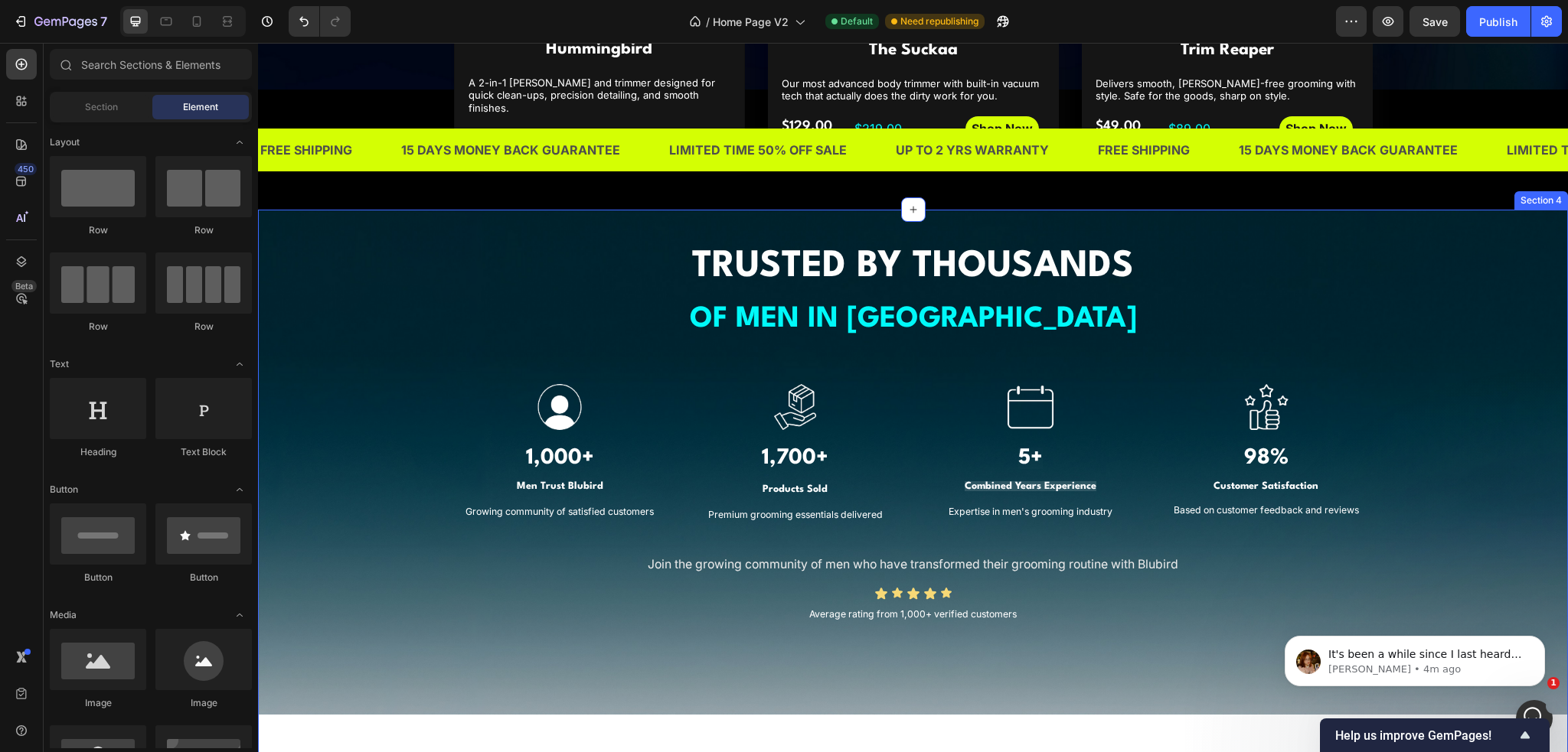
scroll to position [1072, 0]
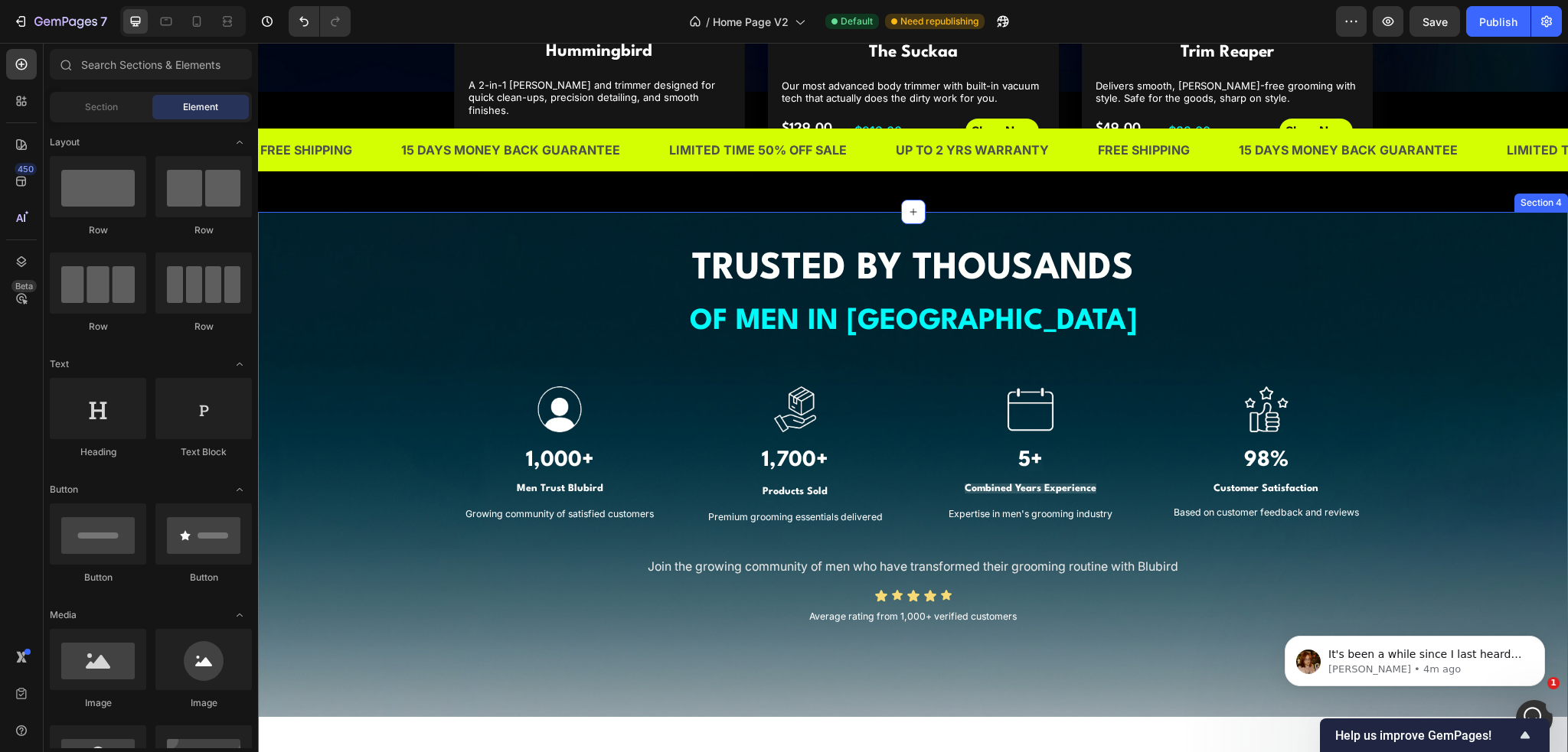
click at [366, 431] on div "⁠⁠⁠⁠⁠⁠⁠ TRUSTED BY THOUSANDS OF MEN IN [GEOGRAPHIC_DATA] Heading Image 1,000+ H…" at bounding box center [913, 435] width 1287 height 387
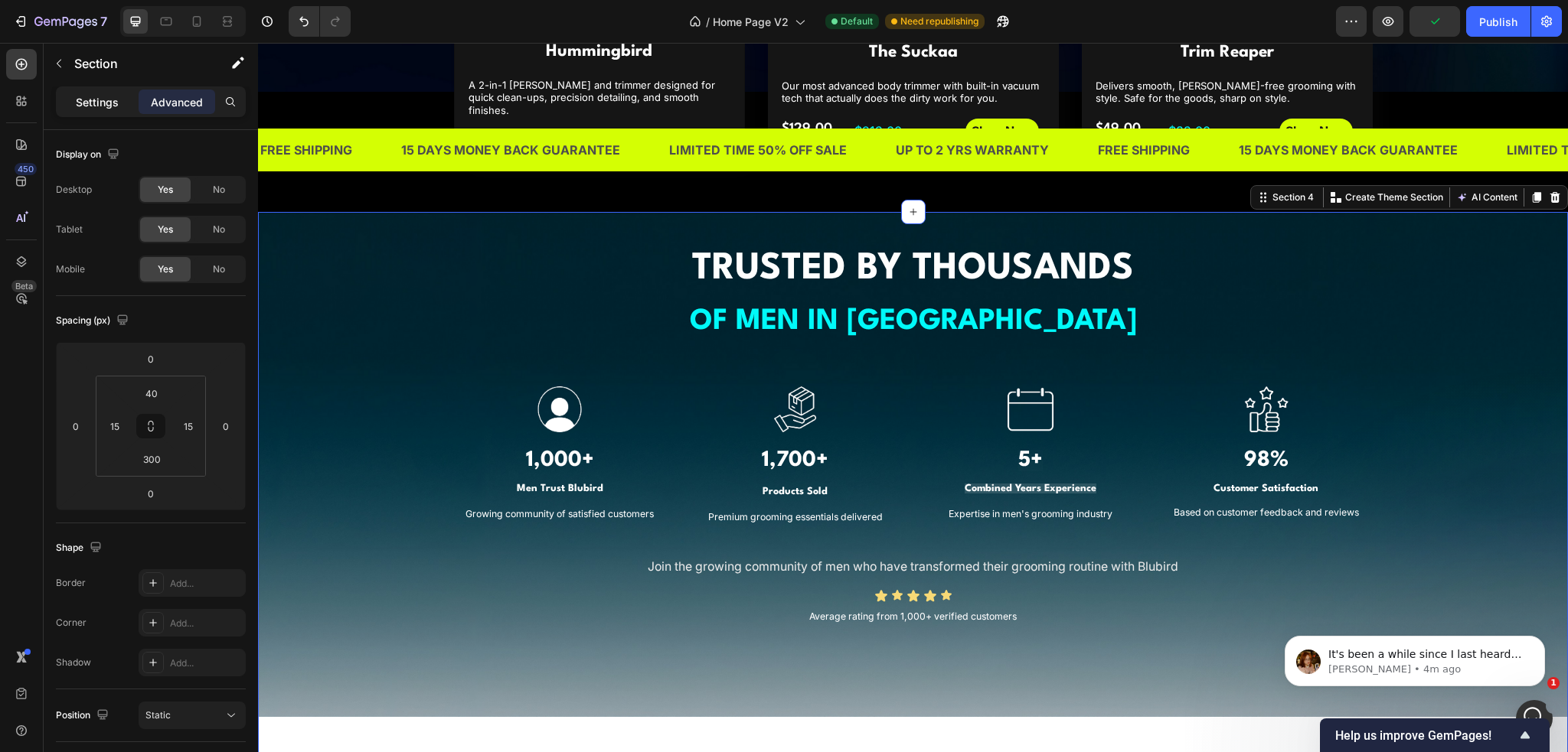
click at [115, 105] on p "Settings" at bounding box center [98, 102] width 43 height 16
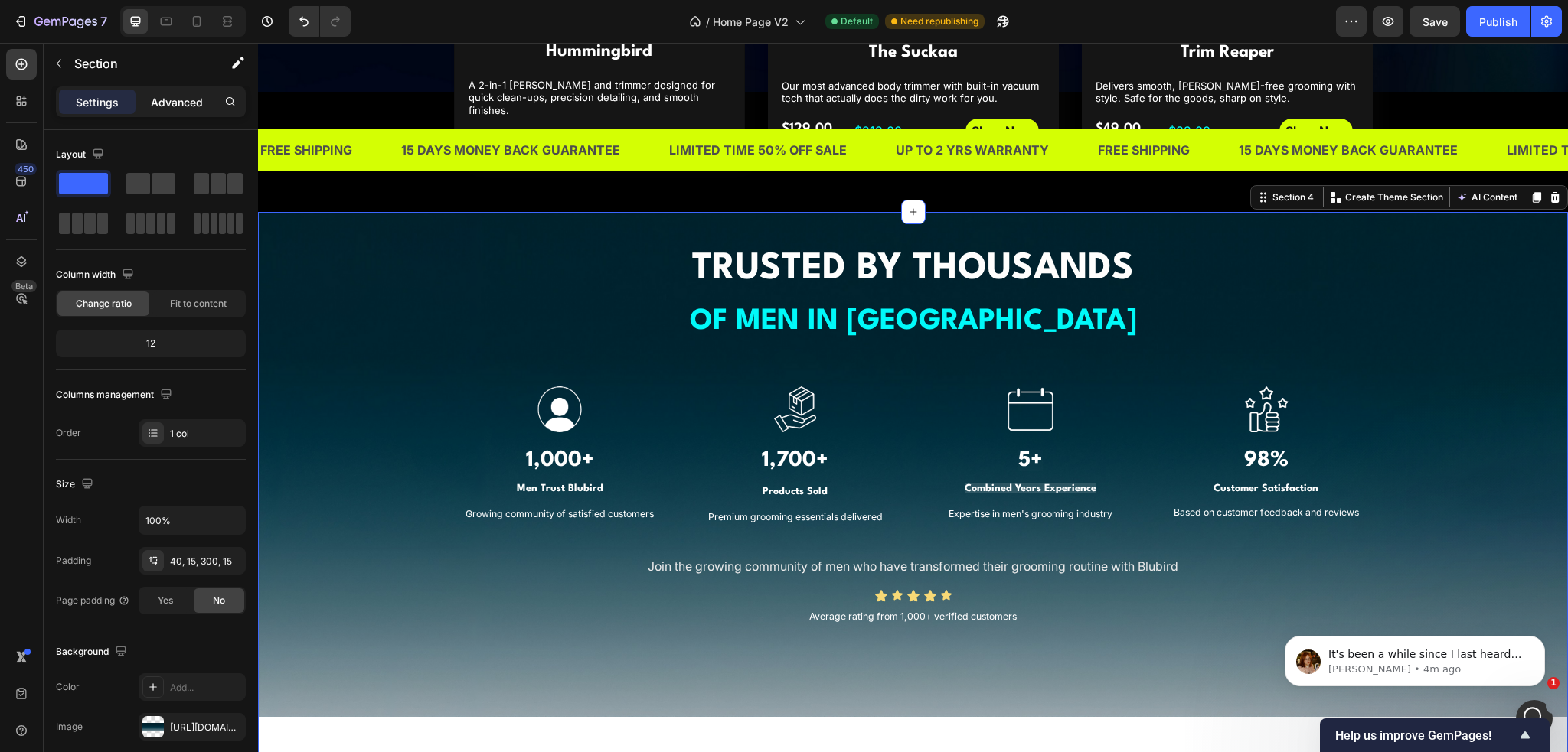
click at [173, 112] on div "Advanced" at bounding box center [177, 101] width 77 height 25
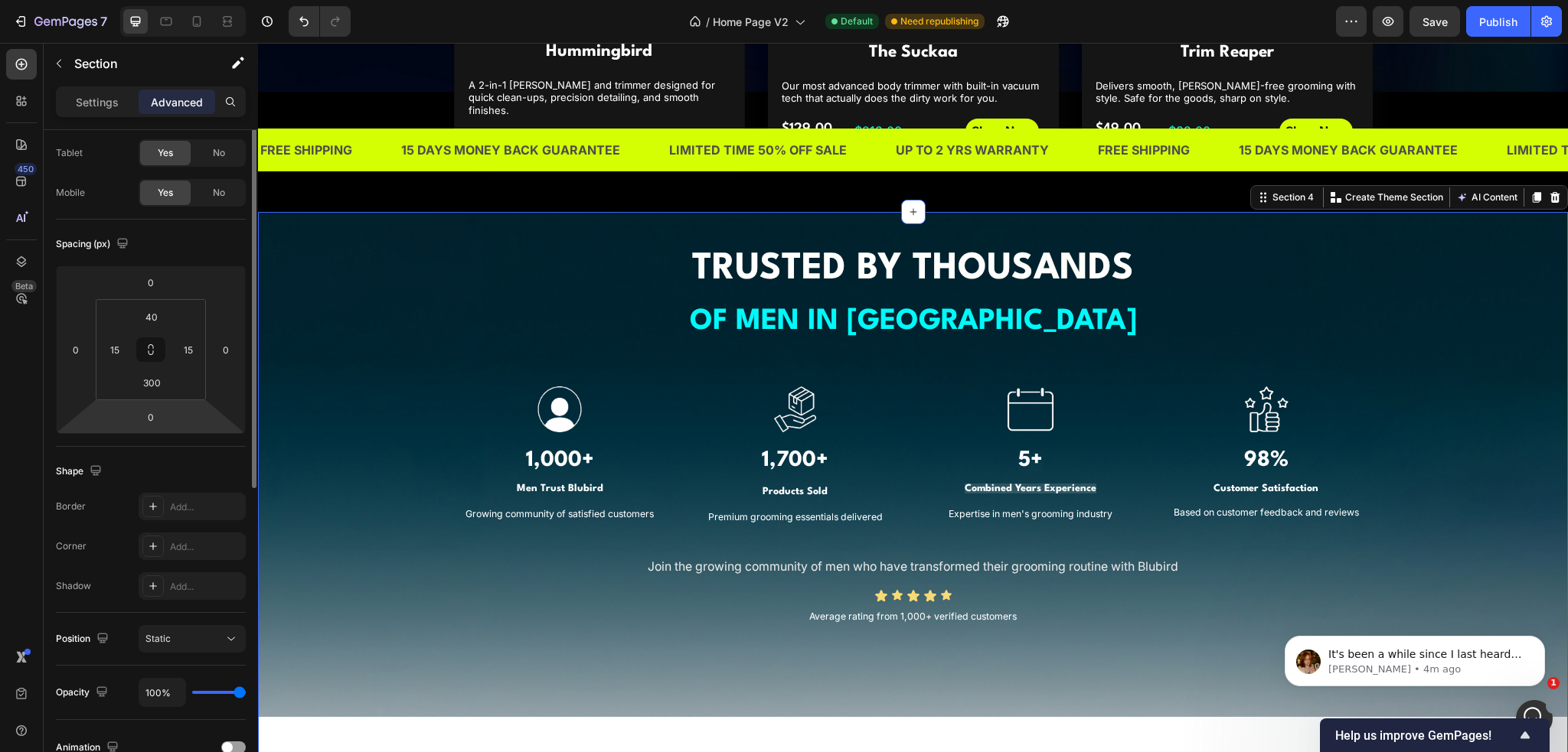
scroll to position [0, 0]
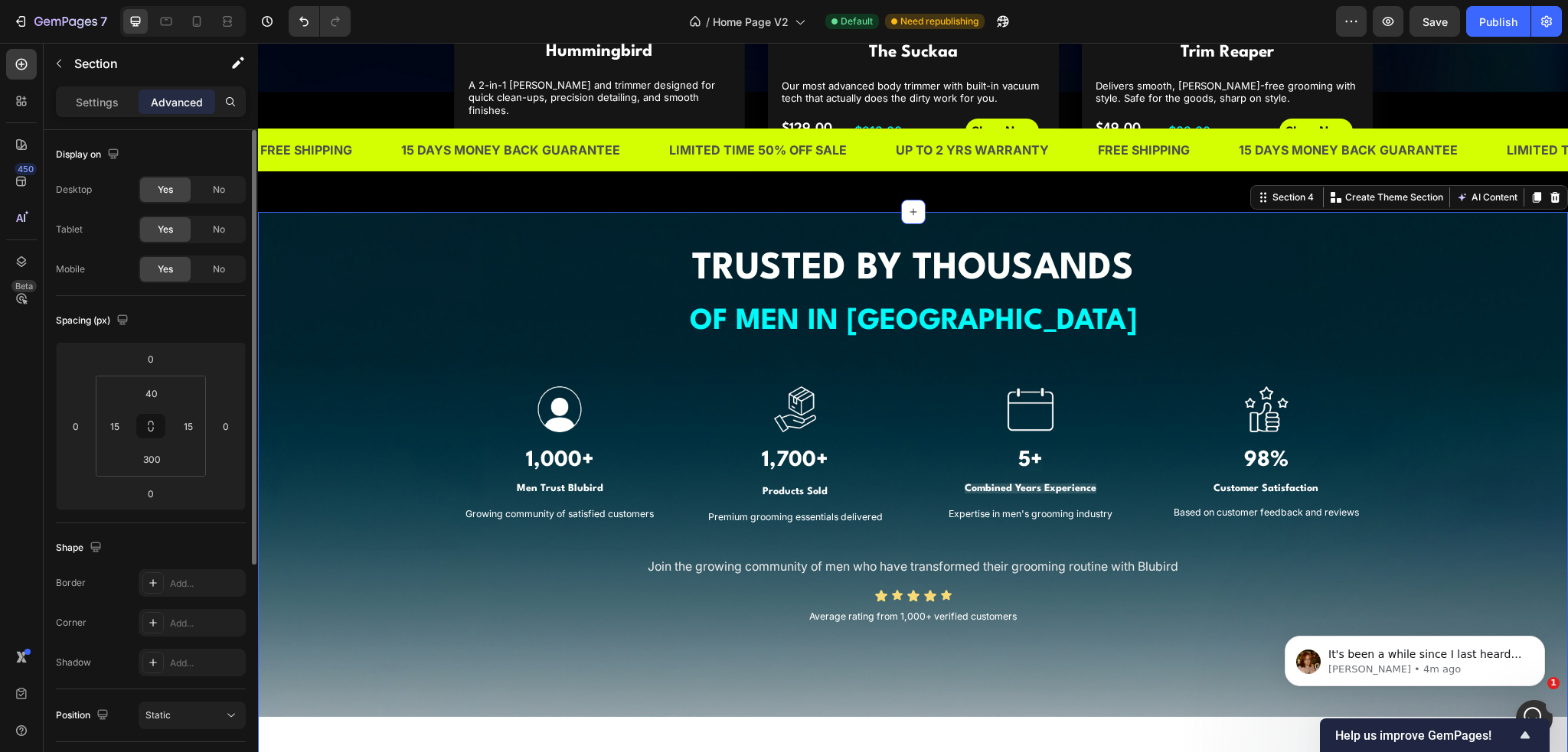
click at [383, 360] on div "⁠⁠⁠⁠⁠⁠⁠ TRUSTED BY THOUSANDS OF MEN IN [GEOGRAPHIC_DATA] Heading Image 1,000+ H…" at bounding box center [913, 435] width 1287 height 387
click at [108, 108] on p "Settings" at bounding box center [98, 102] width 43 height 16
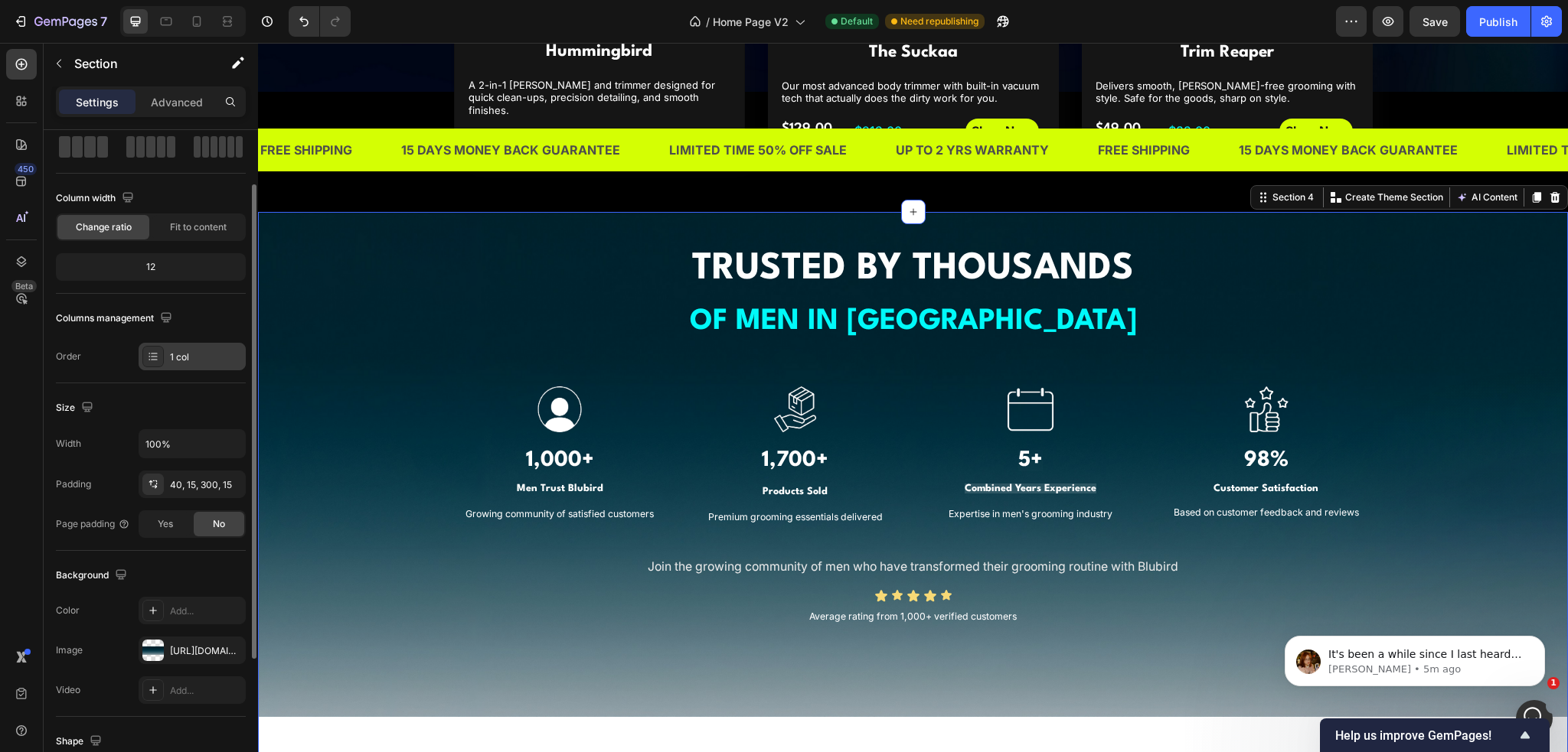
scroll to position [267, 0]
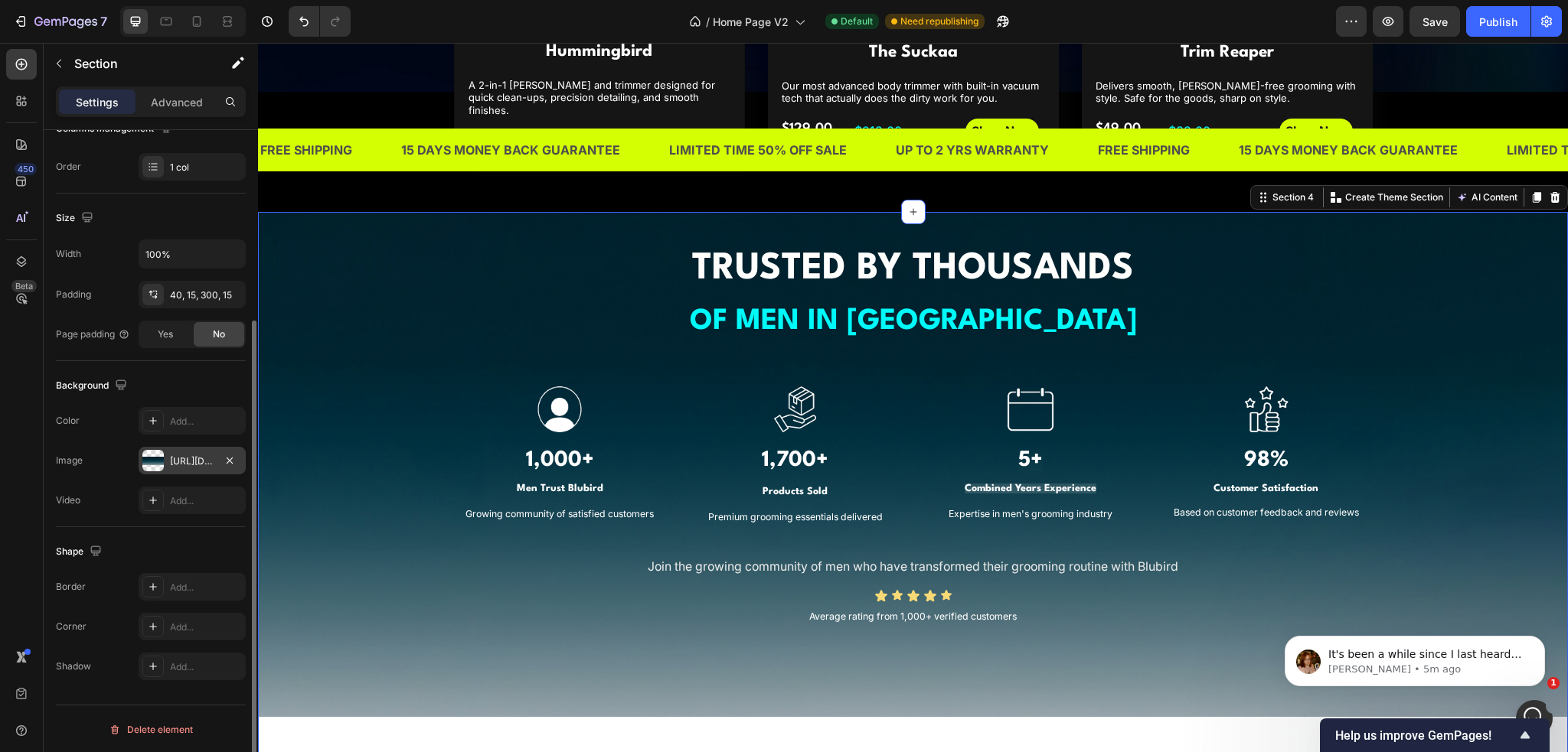
click at [184, 462] on div "[URL][DOMAIN_NAME]" at bounding box center [192, 462] width 44 height 14
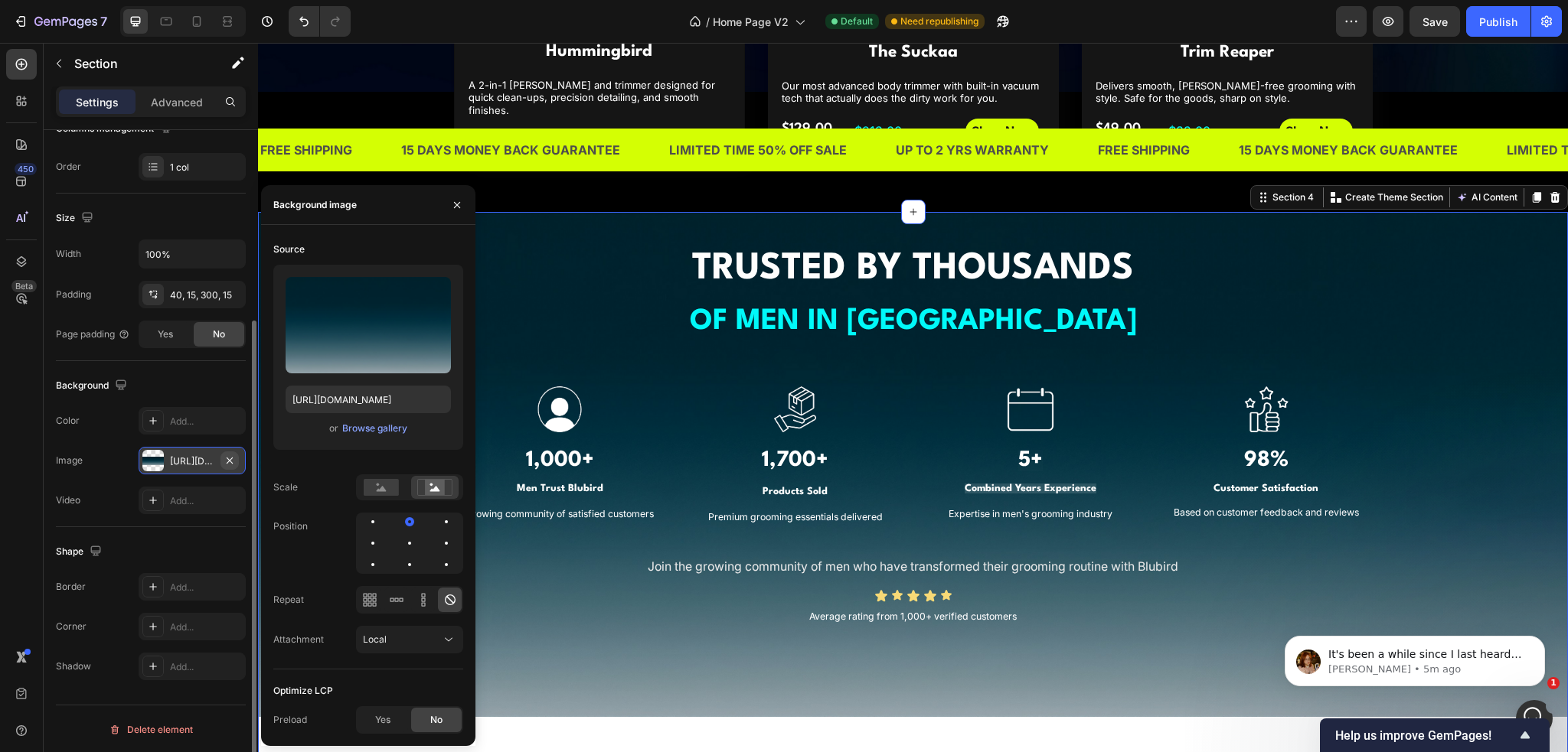
click at [229, 460] on icon "button" at bounding box center [229, 461] width 12 height 12
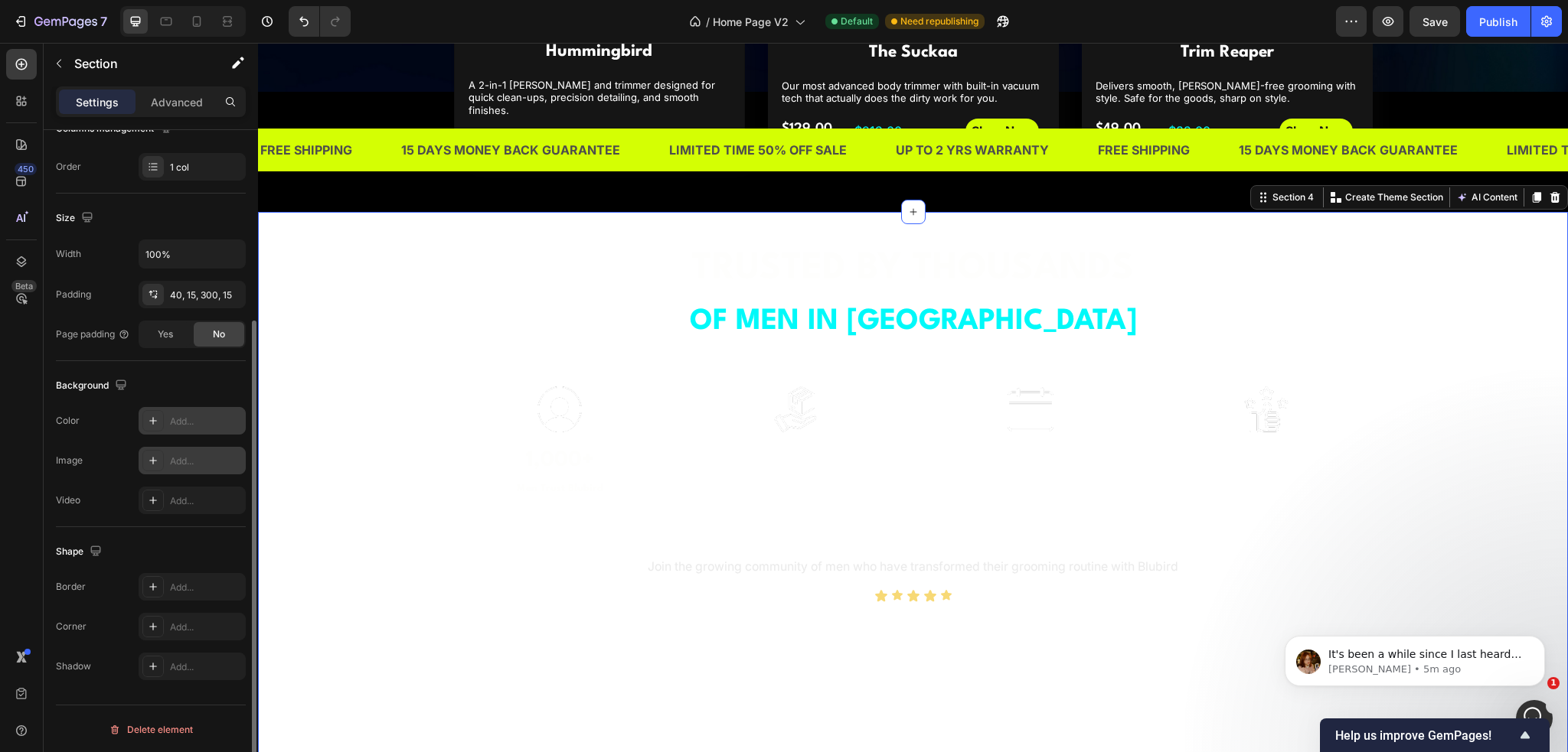
click at [193, 423] on div "Add..." at bounding box center [206, 421] width 72 height 14
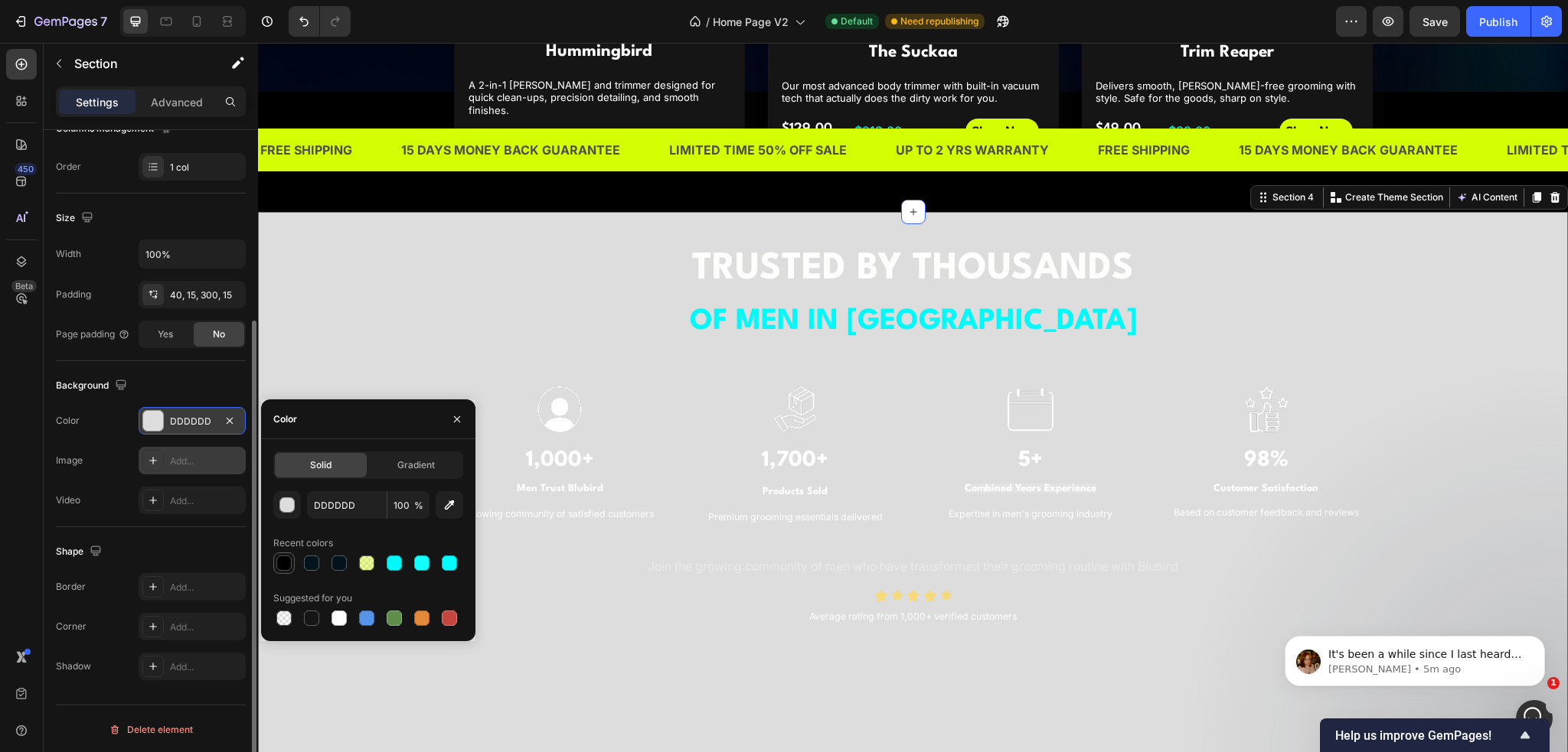
click at [284, 562] on div at bounding box center [285, 563] width 16 height 16
type input "000000"
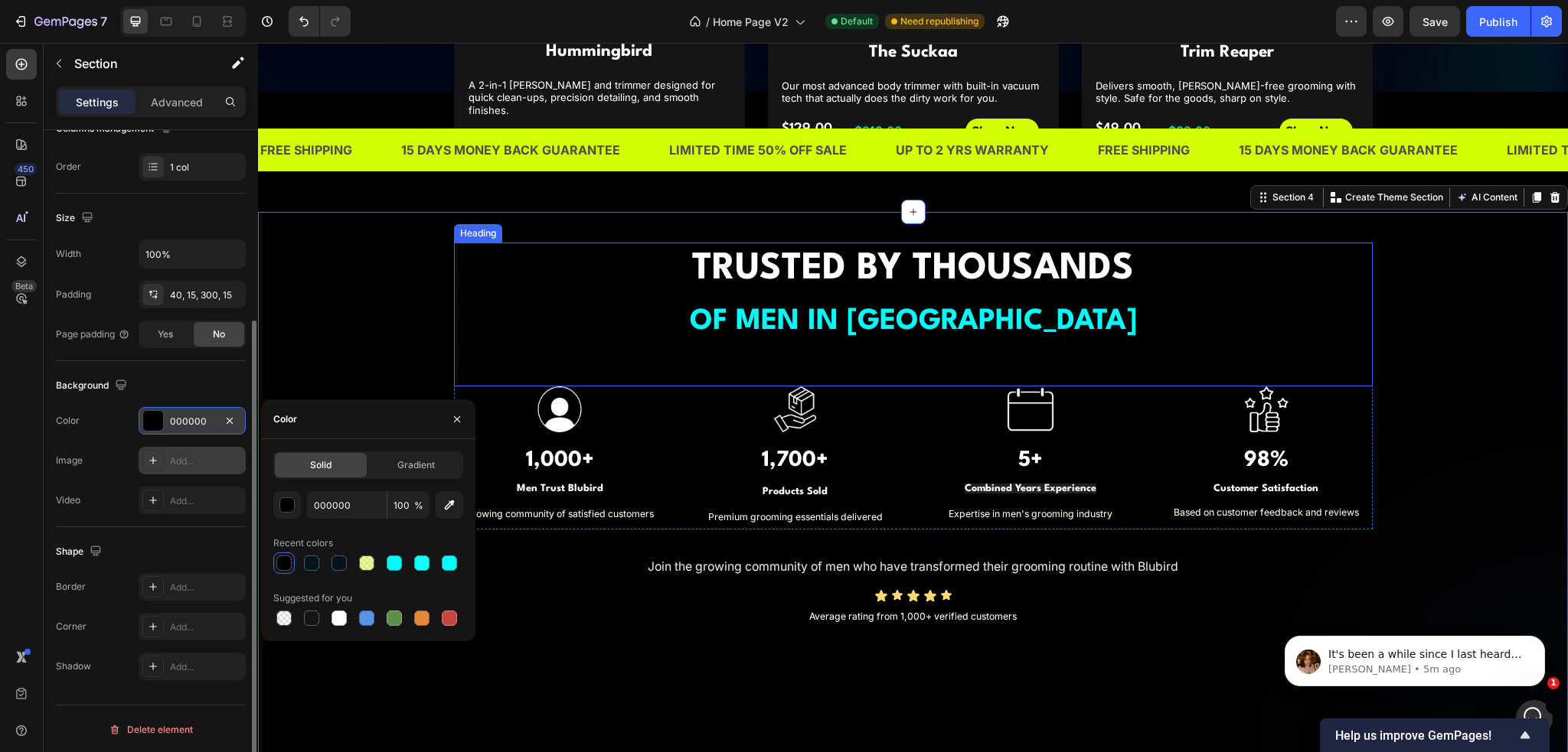
click at [550, 311] on p "⁠⁠⁠⁠⁠⁠⁠ TRUSTED BY THOUSANDS OF MEN IN [GEOGRAPHIC_DATA]" at bounding box center [914, 296] width 916 height 104
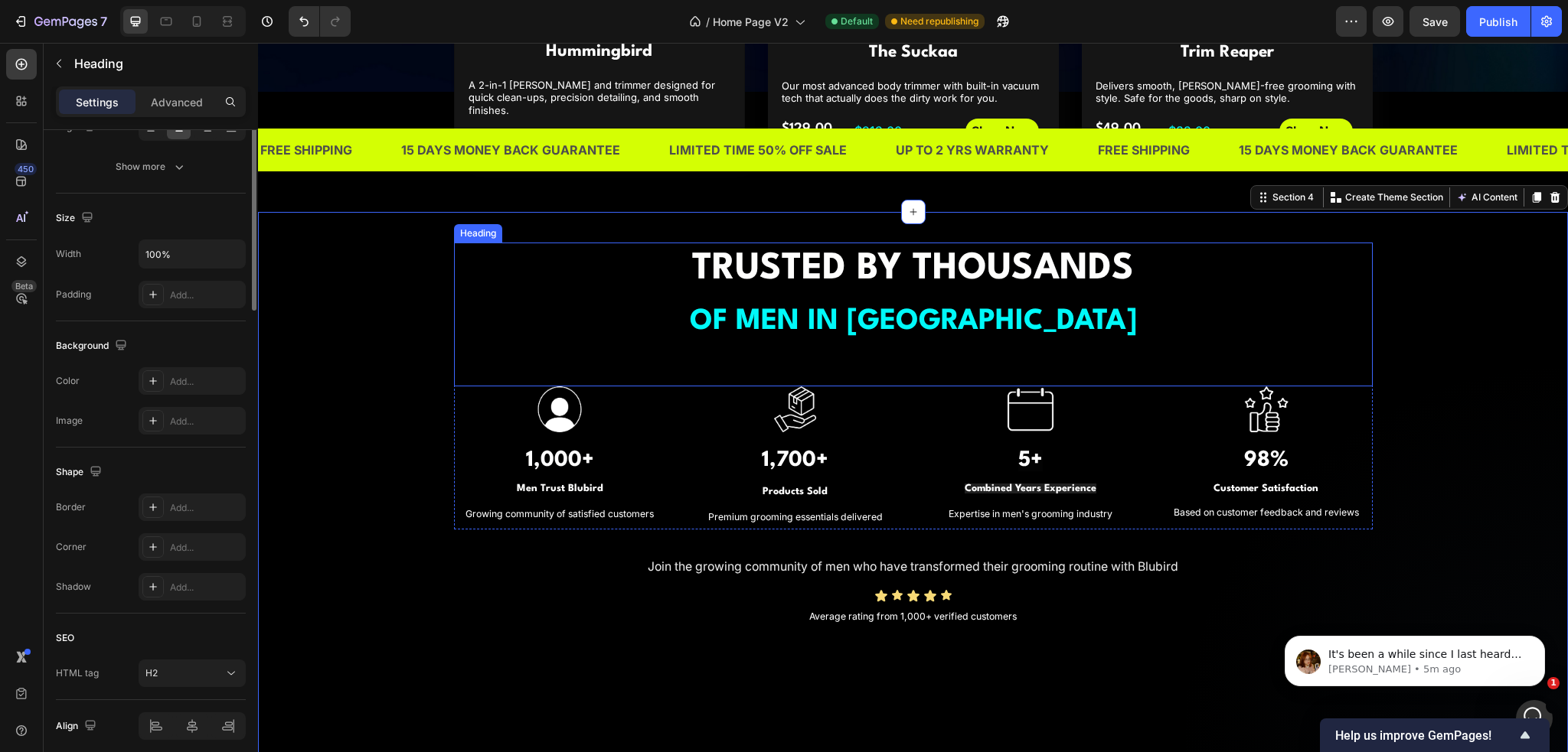
scroll to position [0, 0]
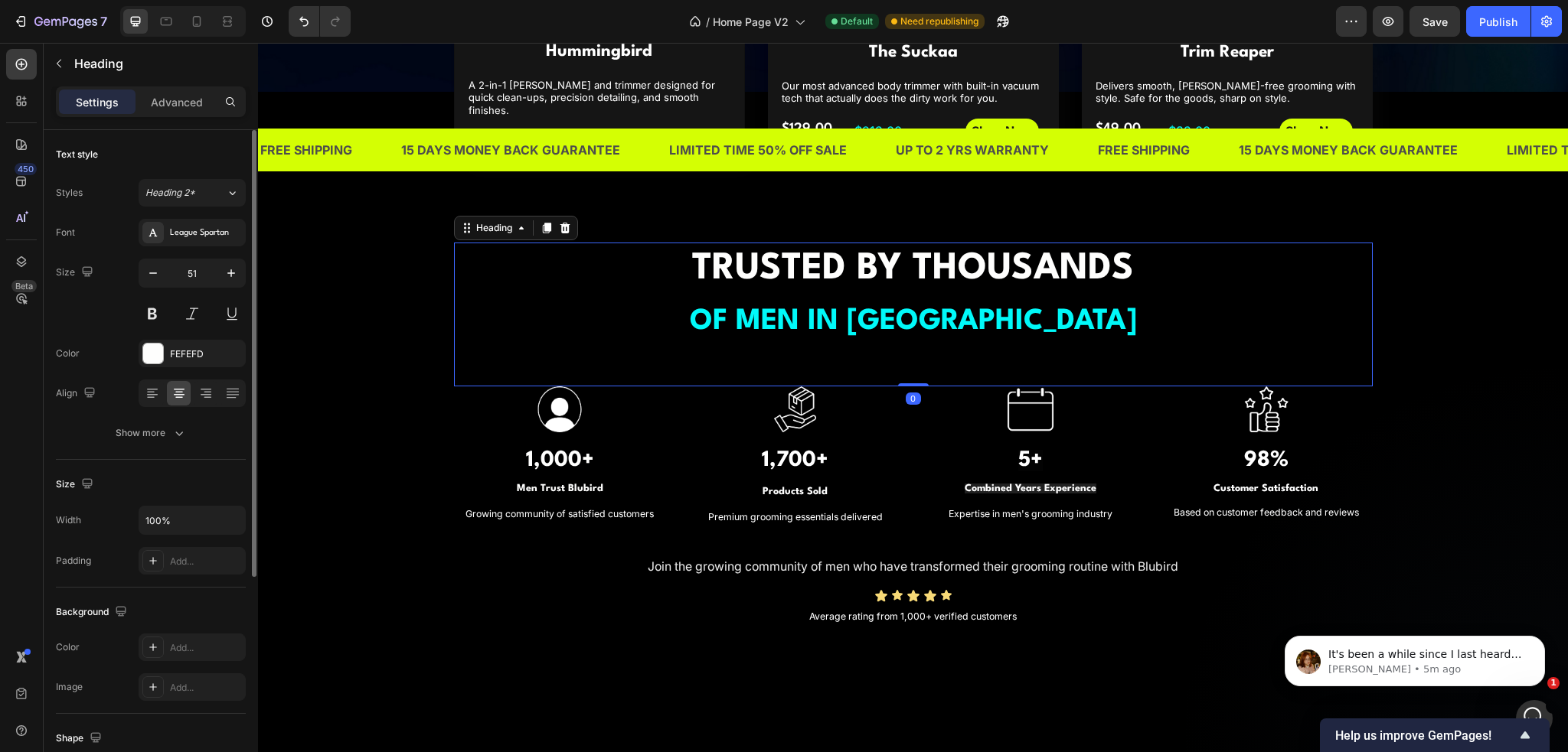
click at [329, 391] on div "⁠⁠⁠⁠⁠⁠⁠ TRUSTED BY THOUSANDS OF MEN IN [GEOGRAPHIC_DATA] Heading 0 Image 1,000+…" at bounding box center [913, 435] width 1287 height 387
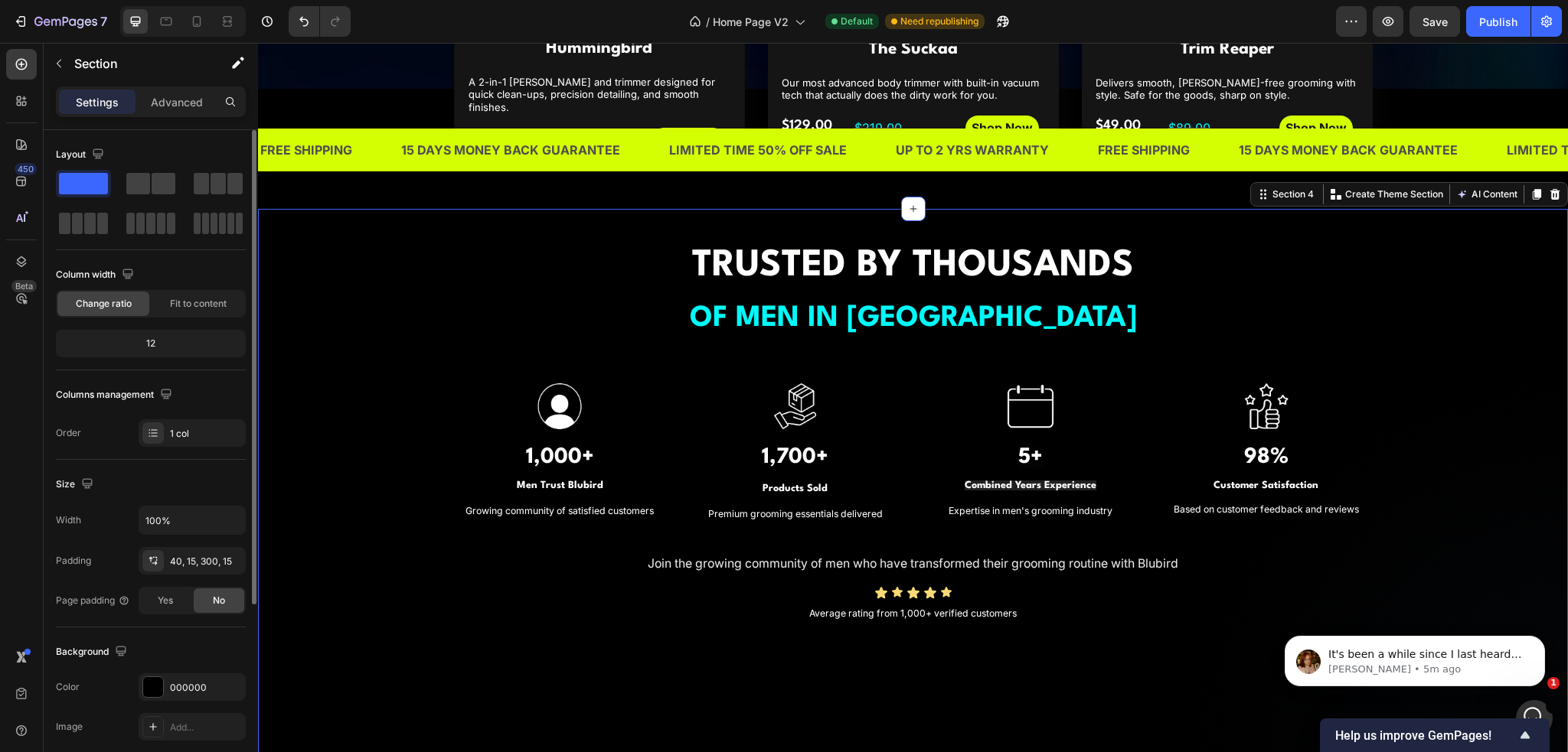
scroll to position [1072, 0]
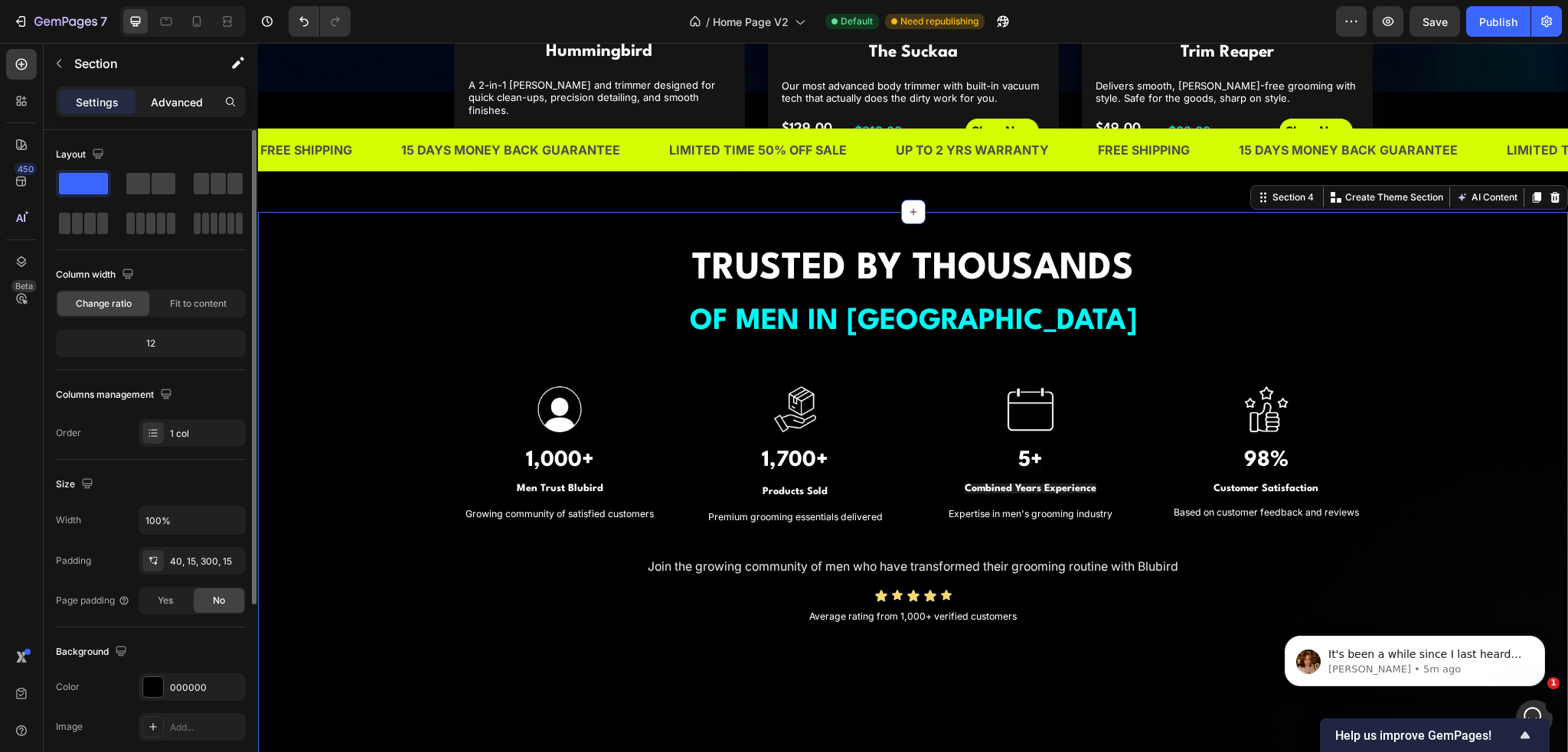
click at [167, 103] on p "Advanced" at bounding box center [176, 102] width 52 height 16
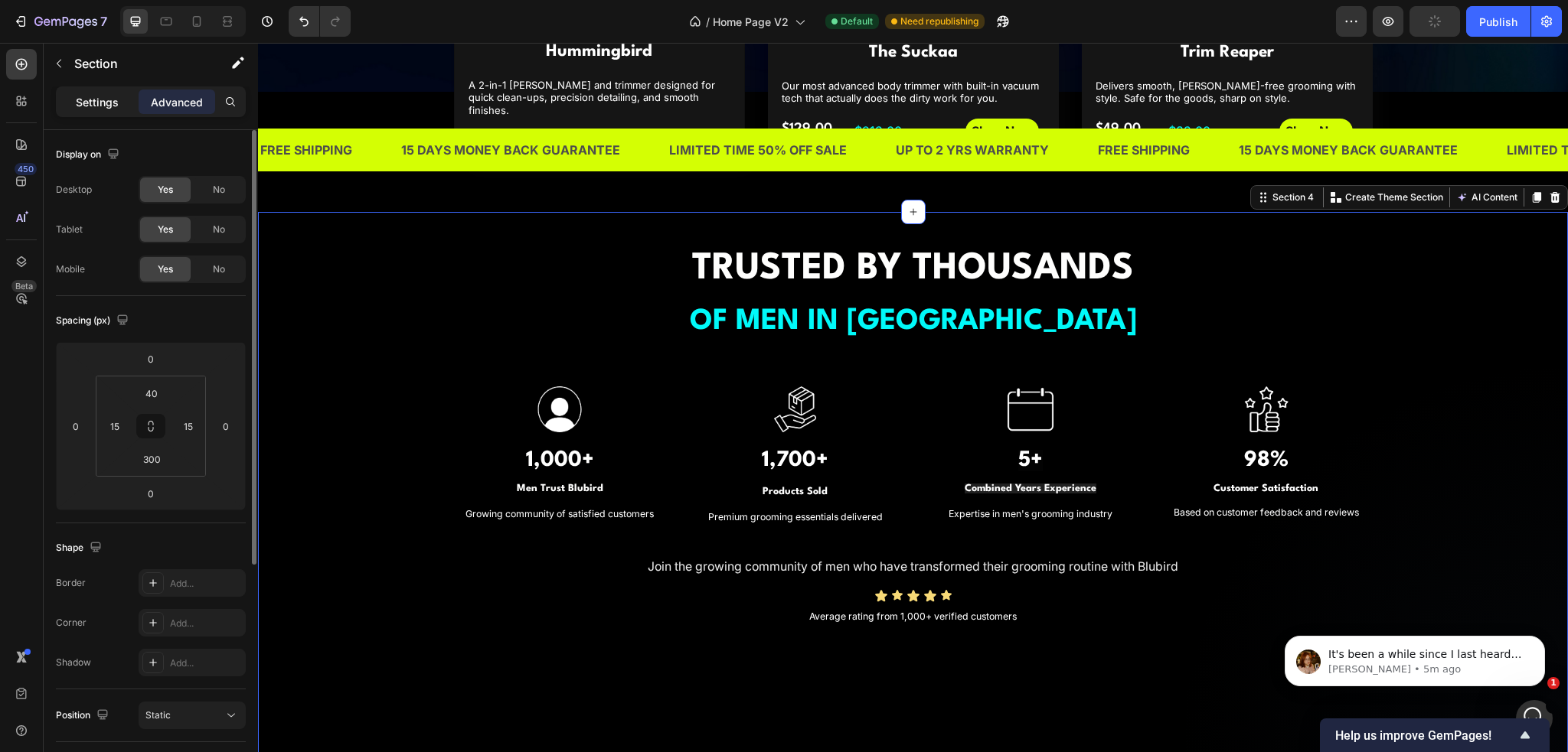
click at [94, 101] on p "Settings" at bounding box center [98, 102] width 43 height 16
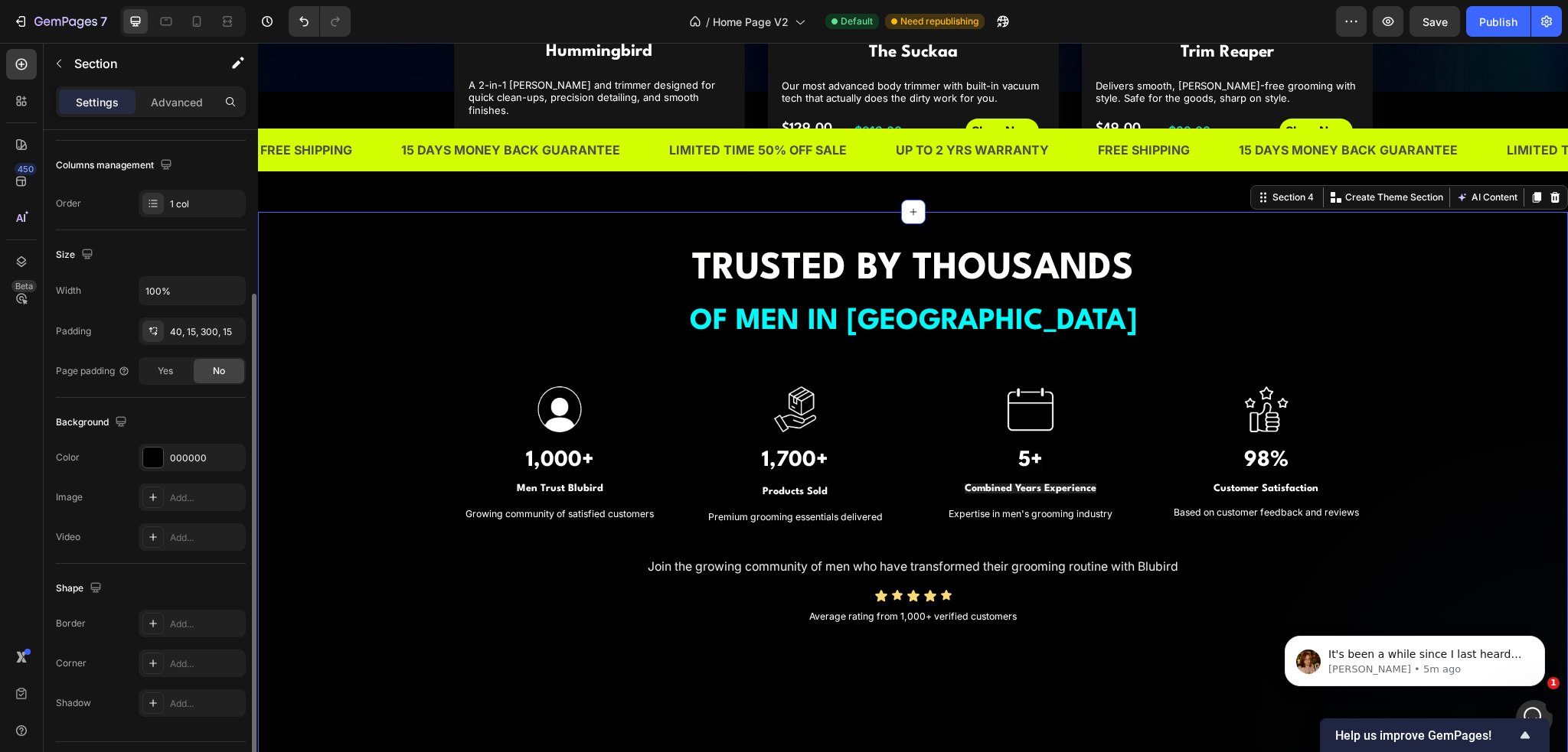
scroll to position [0, 0]
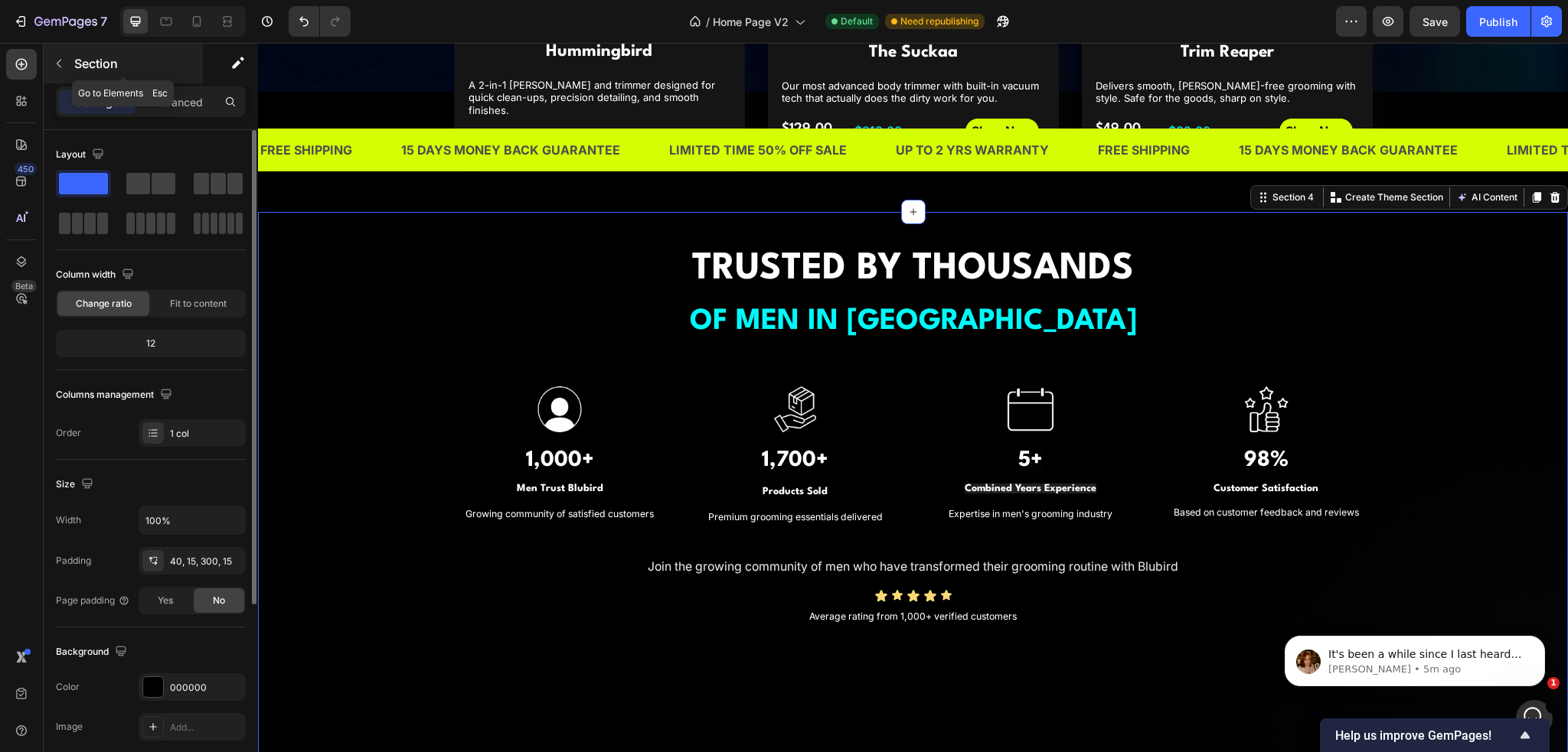
click at [64, 70] on button "button" at bounding box center [58, 63] width 25 height 25
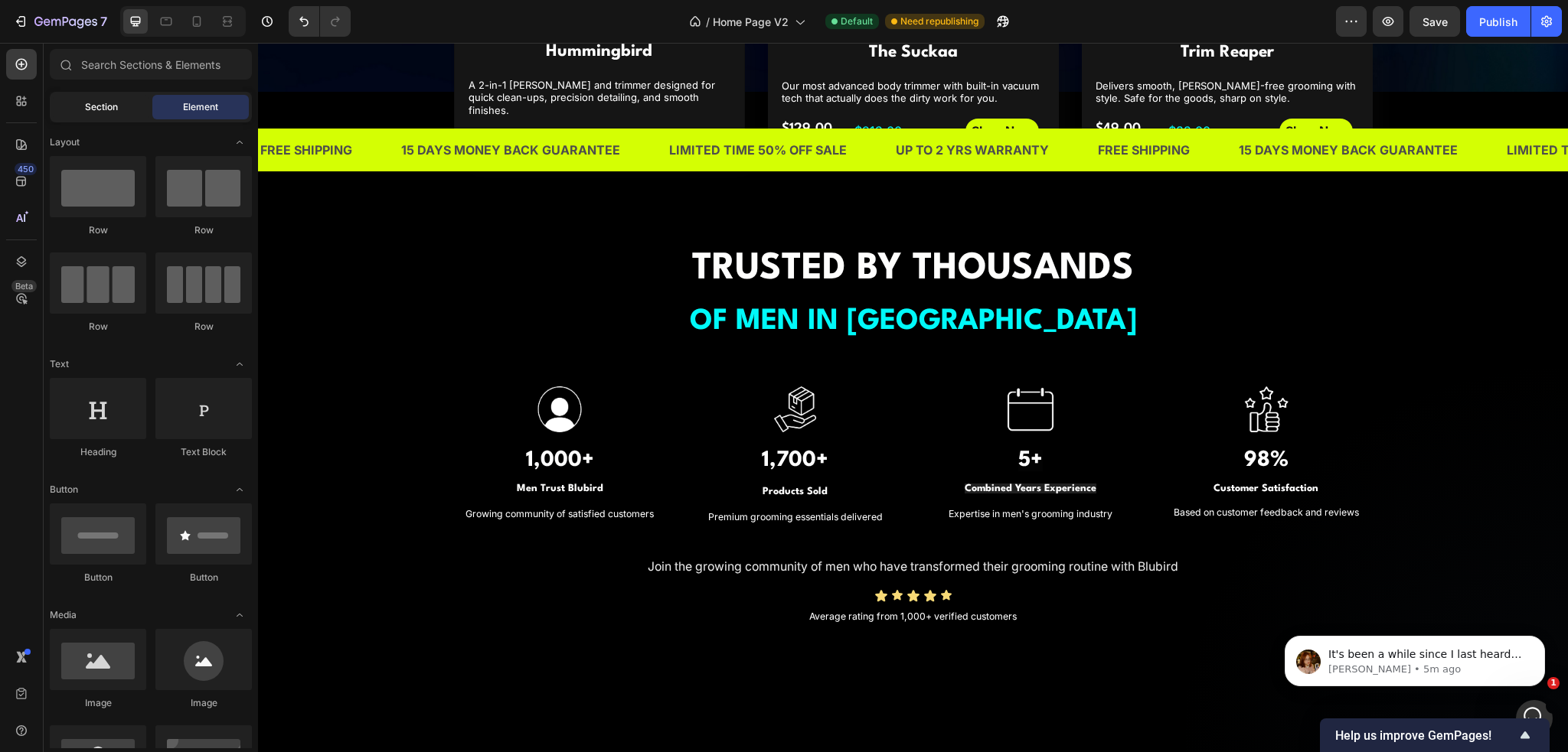
click at [120, 103] on div "Section" at bounding box center [101, 106] width 97 height 25
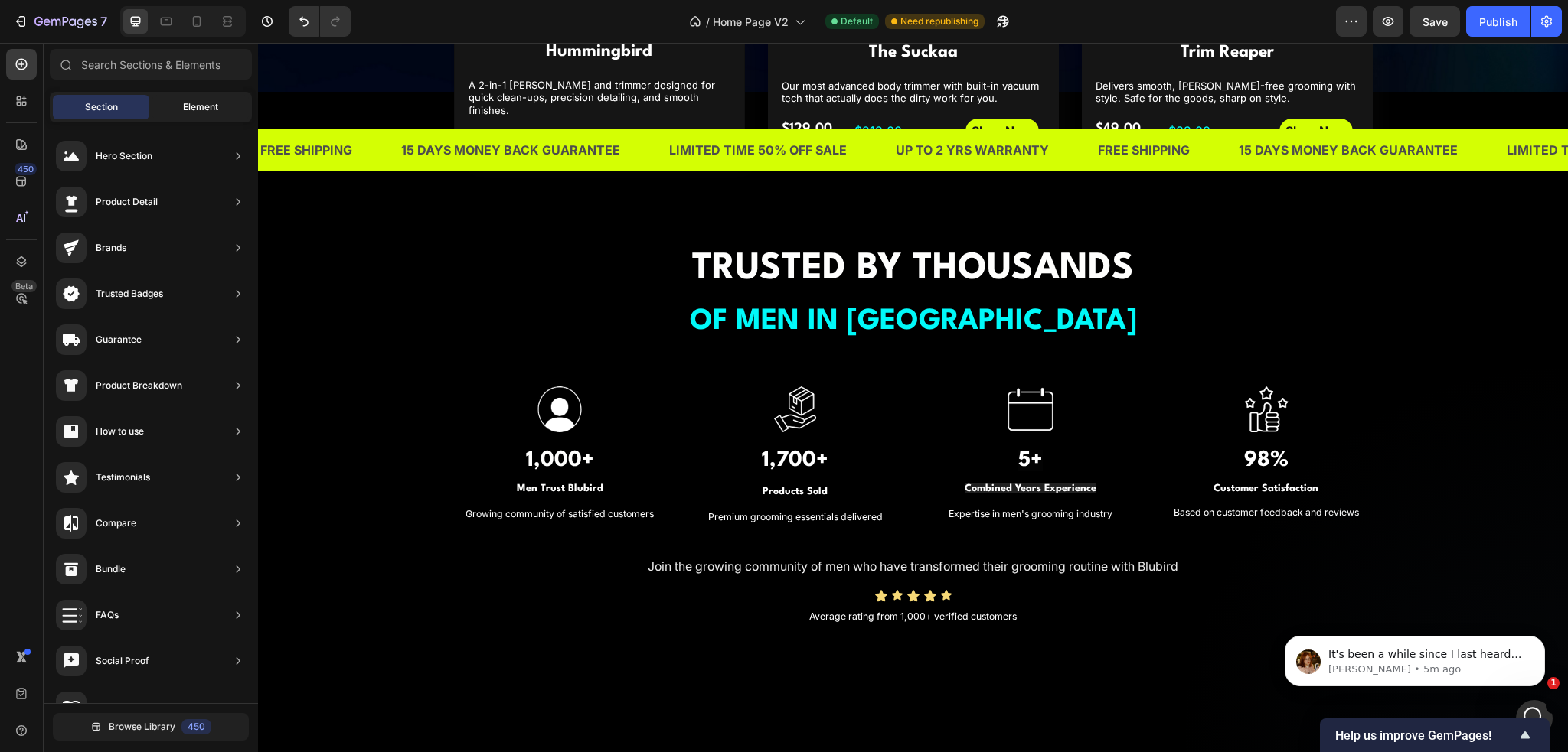
click at [201, 101] on span "Element" at bounding box center [201, 107] width 35 height 14
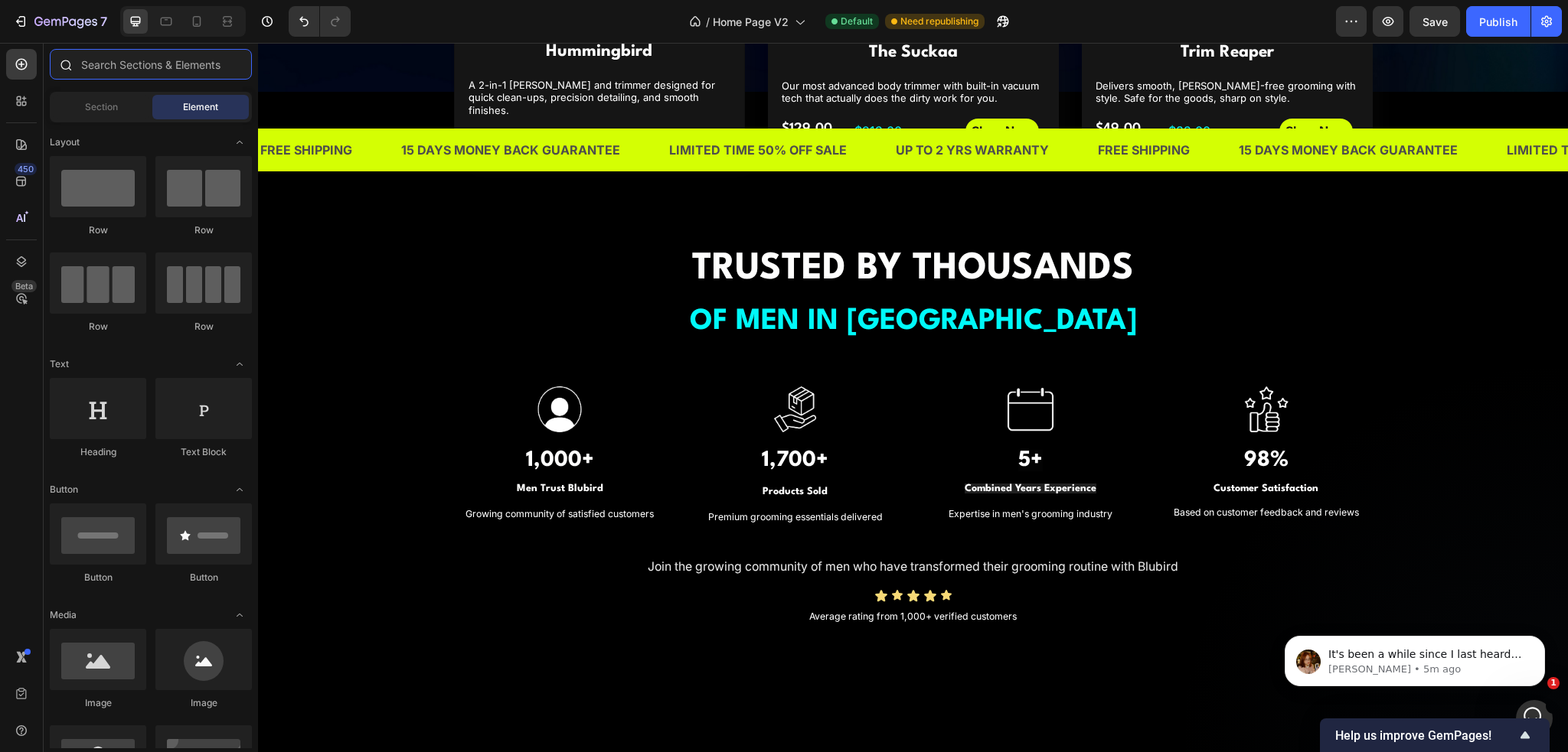
click at [135, 54] on input "text" at bounding box center [151, 64] width 202 height 31
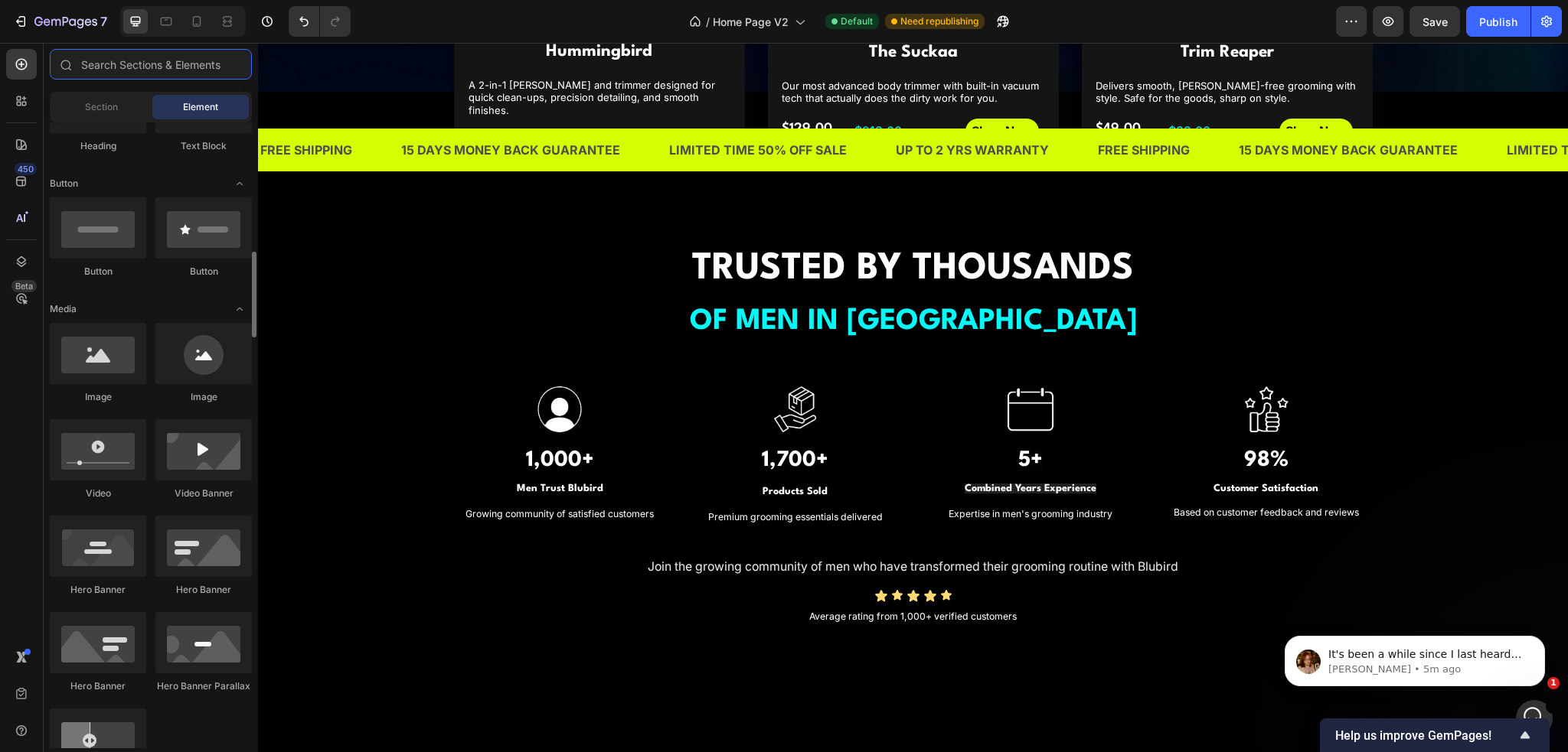
scroll to position [383, 0]
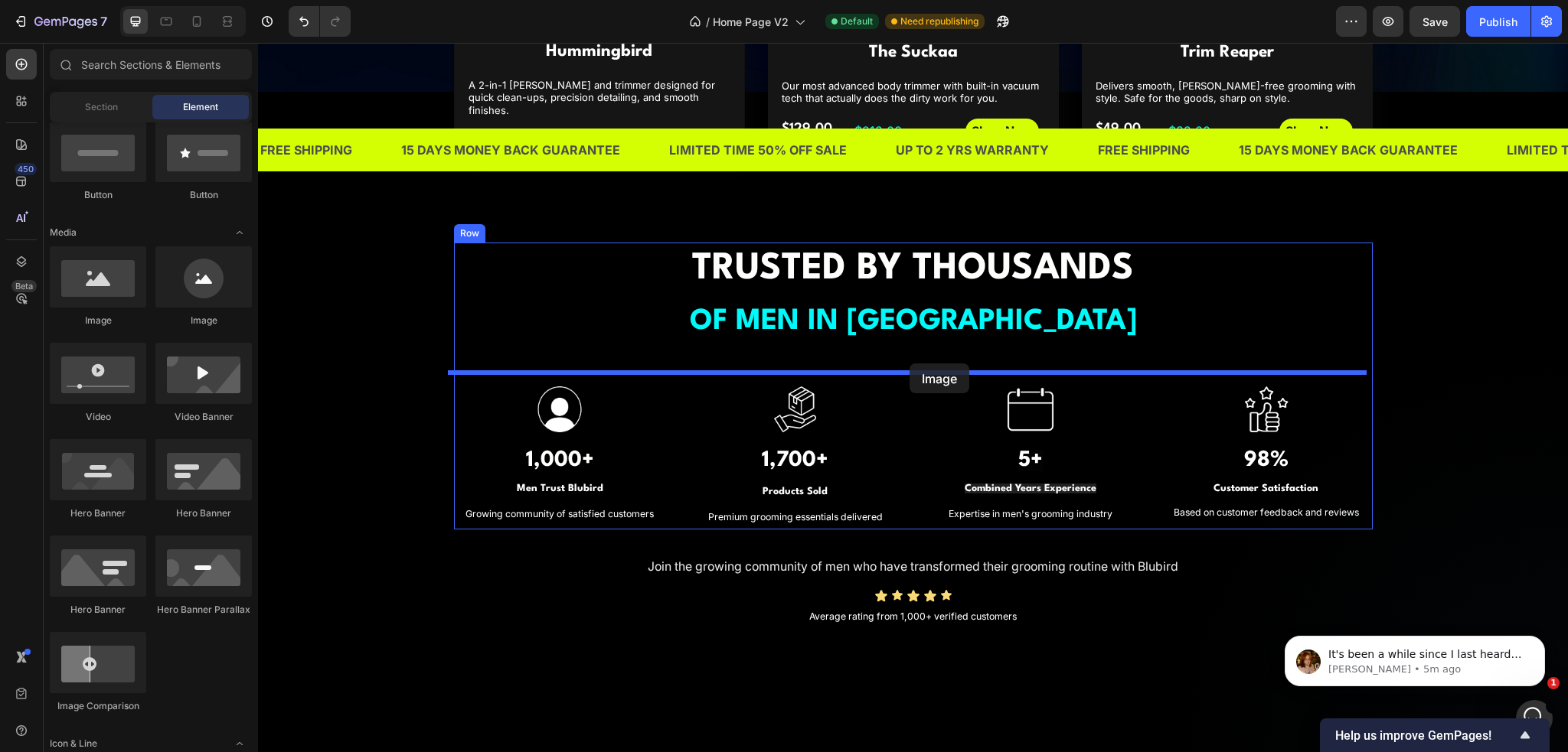
drag, startPoint x: 359, startPoint y: 345, endPoint x: 910, endPoint y: 363, distance: 551.3
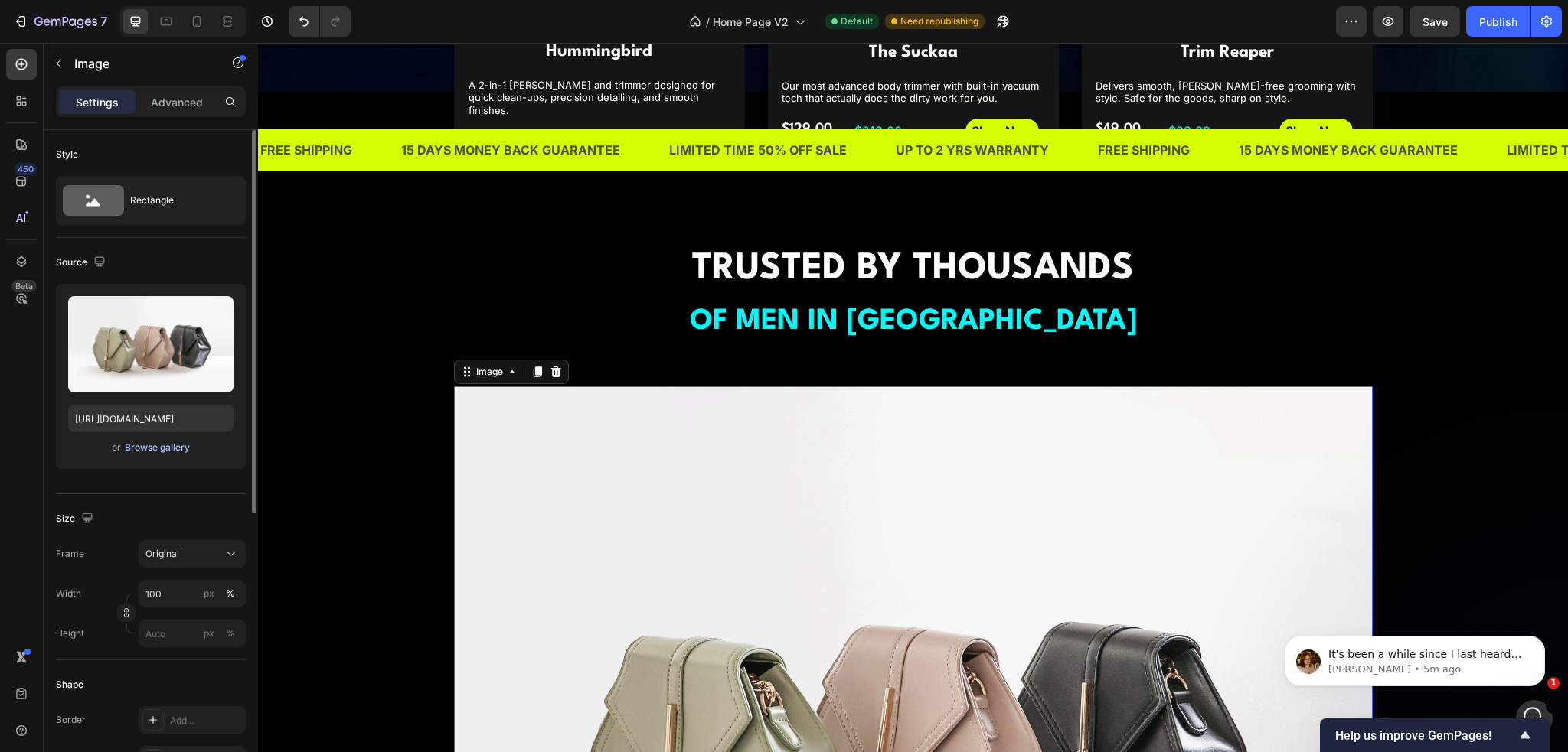
click at [163, 448] on div "Browse gallery" at bounding box center [158, 448] width 65 height 14
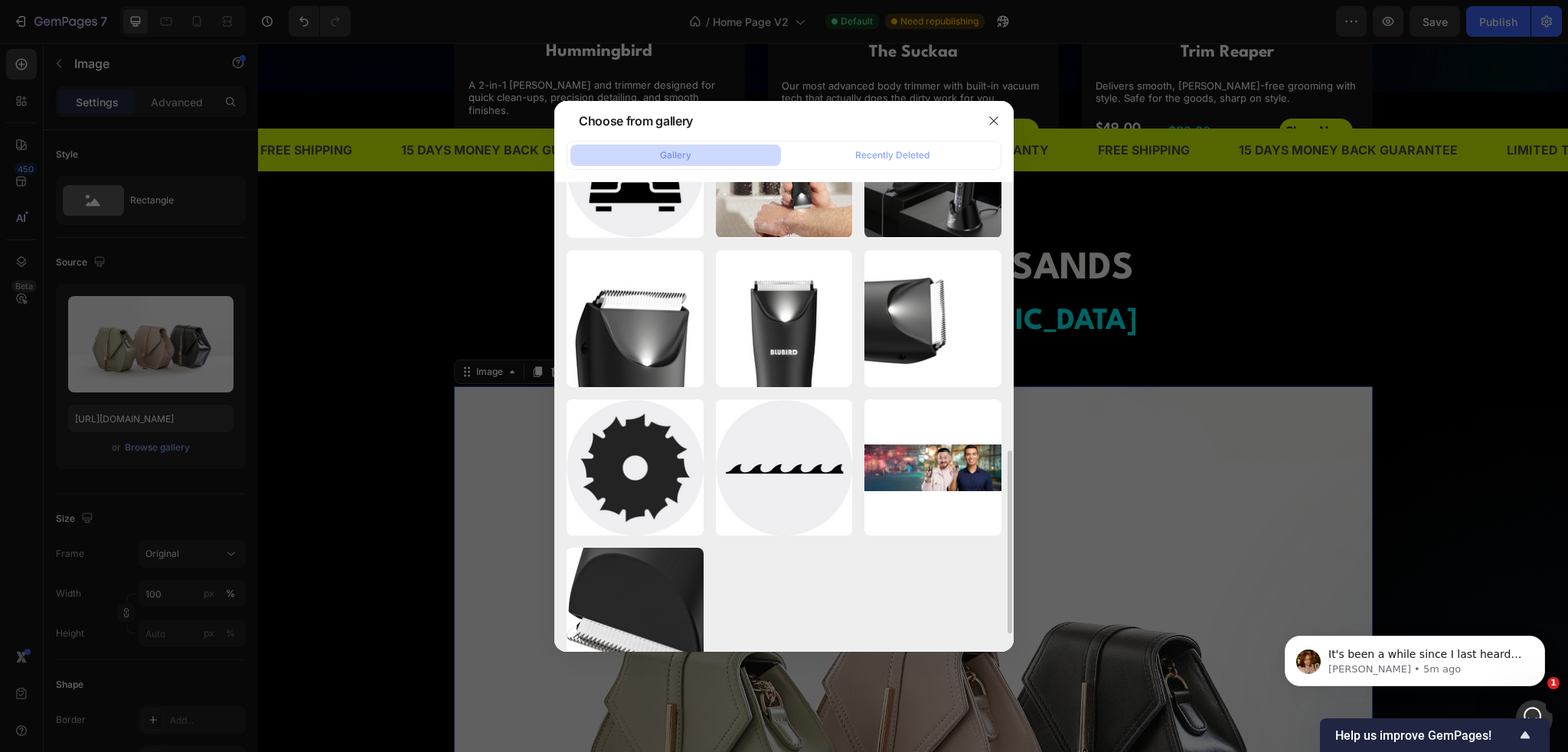
scroll to position [734, 0]
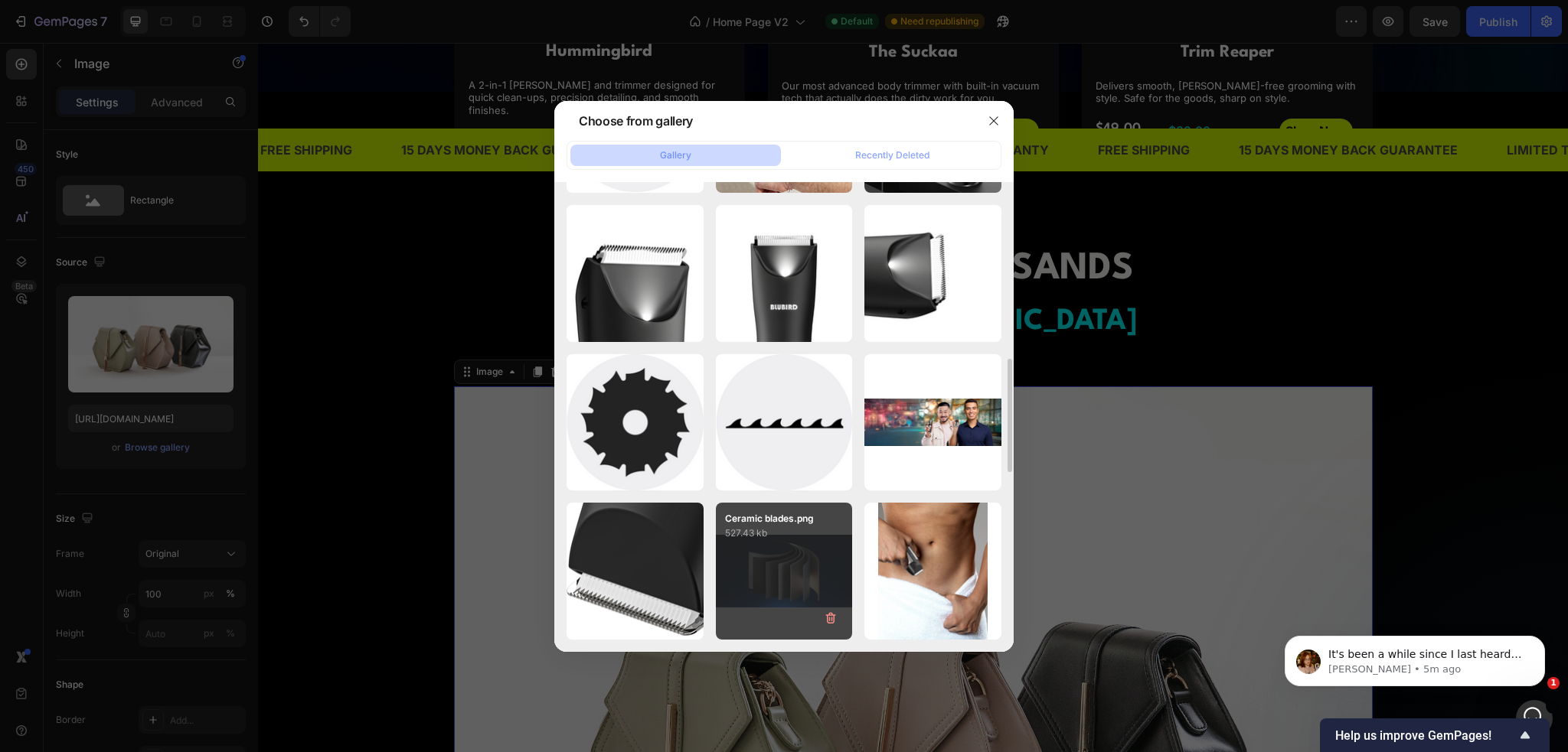
click at [783, 564] on div "Ceramic blades.png 527.43 kb" at bounding box center [784, 571] width 137 height 137
type input "[URL][DOMAIN_NAME]"
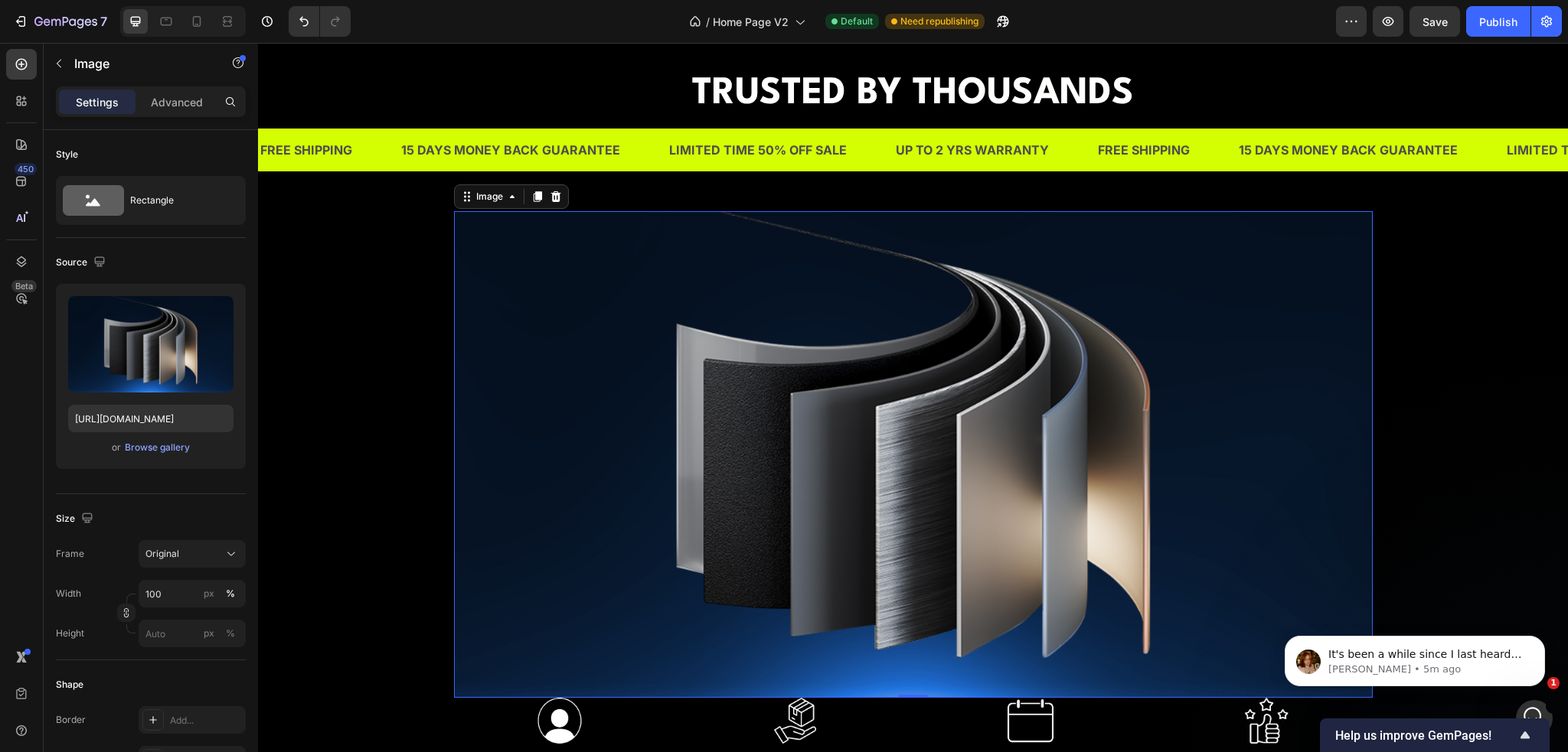
scroll to position [1224, 0]
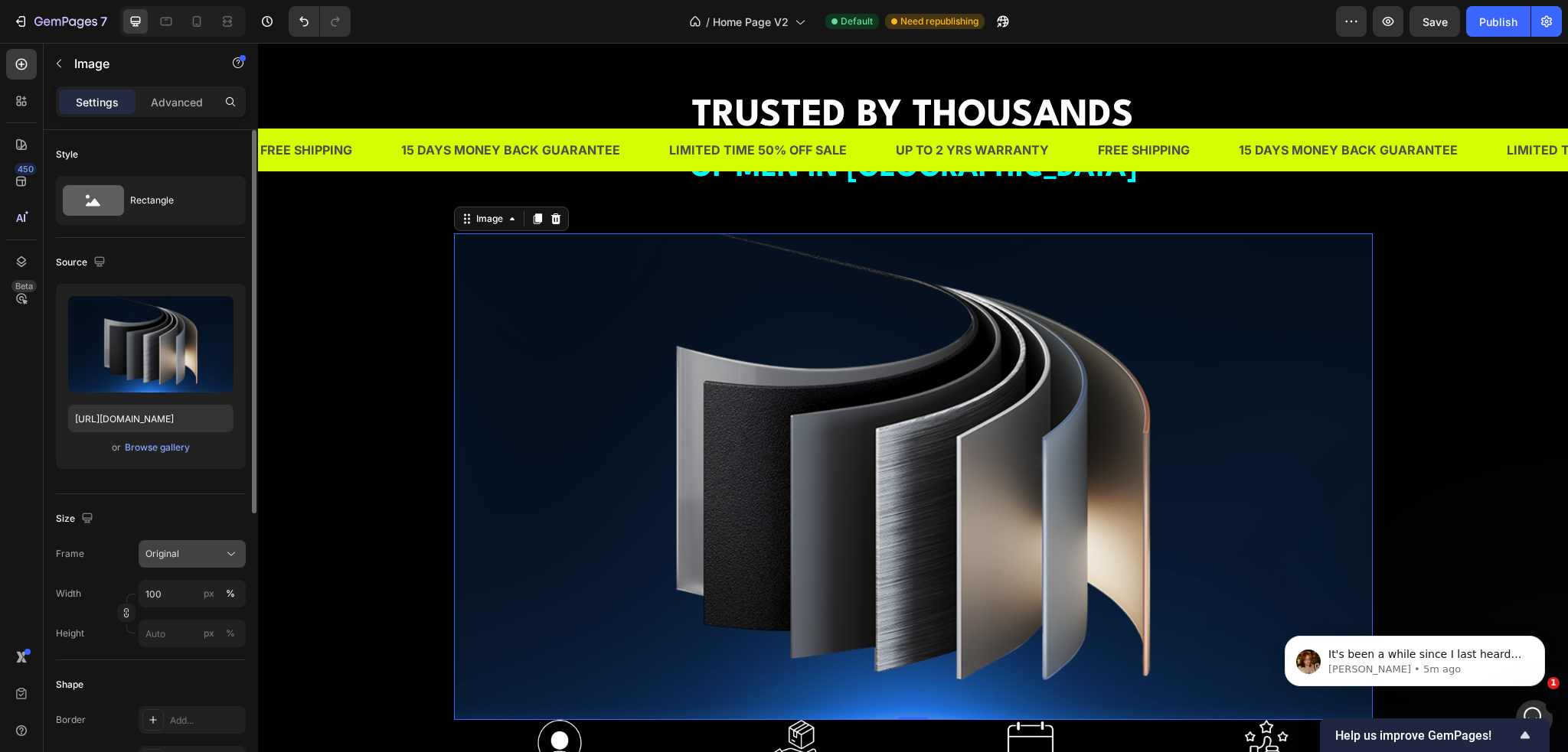
click at [203, 559] on div "Original" at bounding box center [183, 554] width 75 height 14
click at [191, 639] on div "Horizontal" at bounding box center [178, 650] width 122 height 30
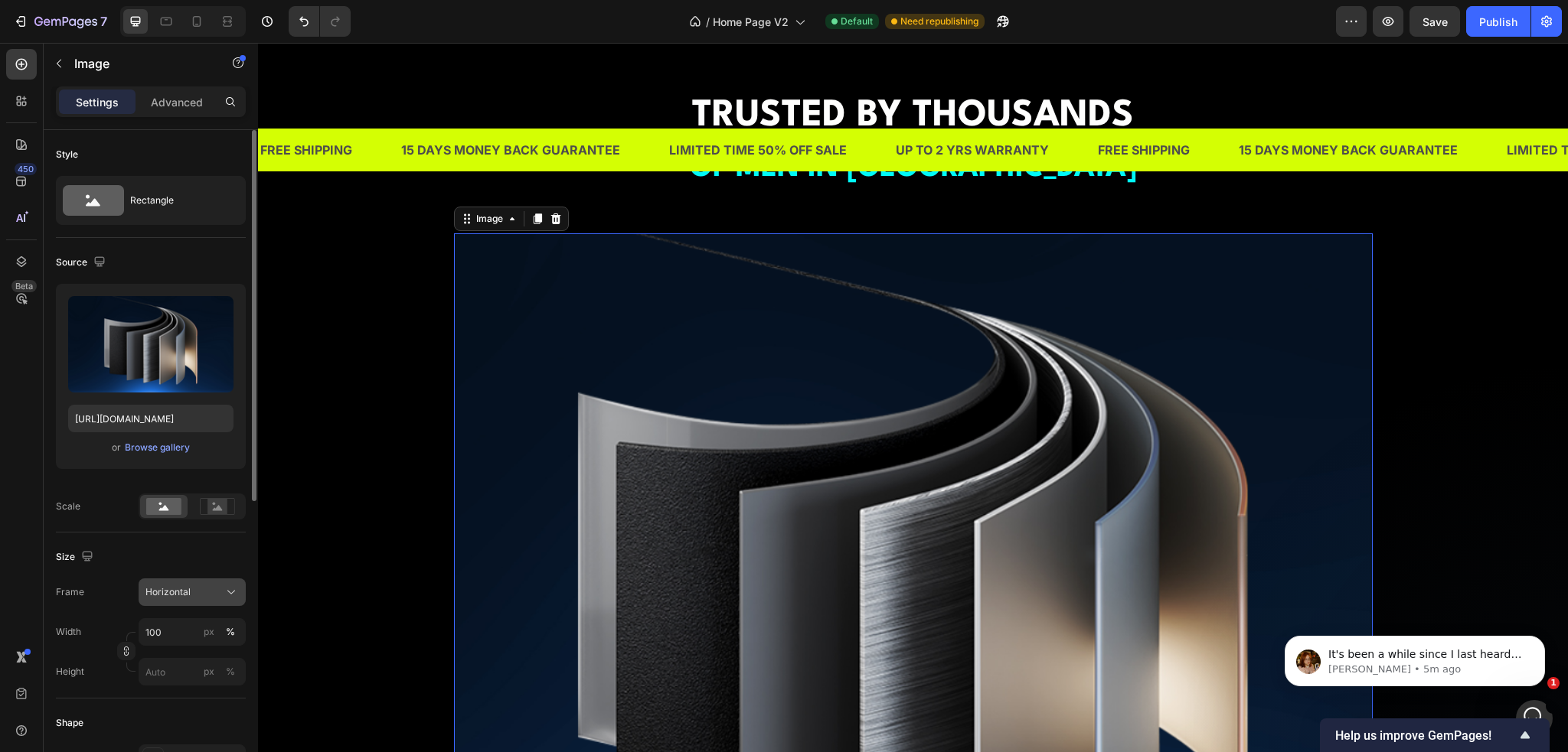
click at [204, 588] on div "Horizontal" at bounding box center [183, 593] width 75 height 14
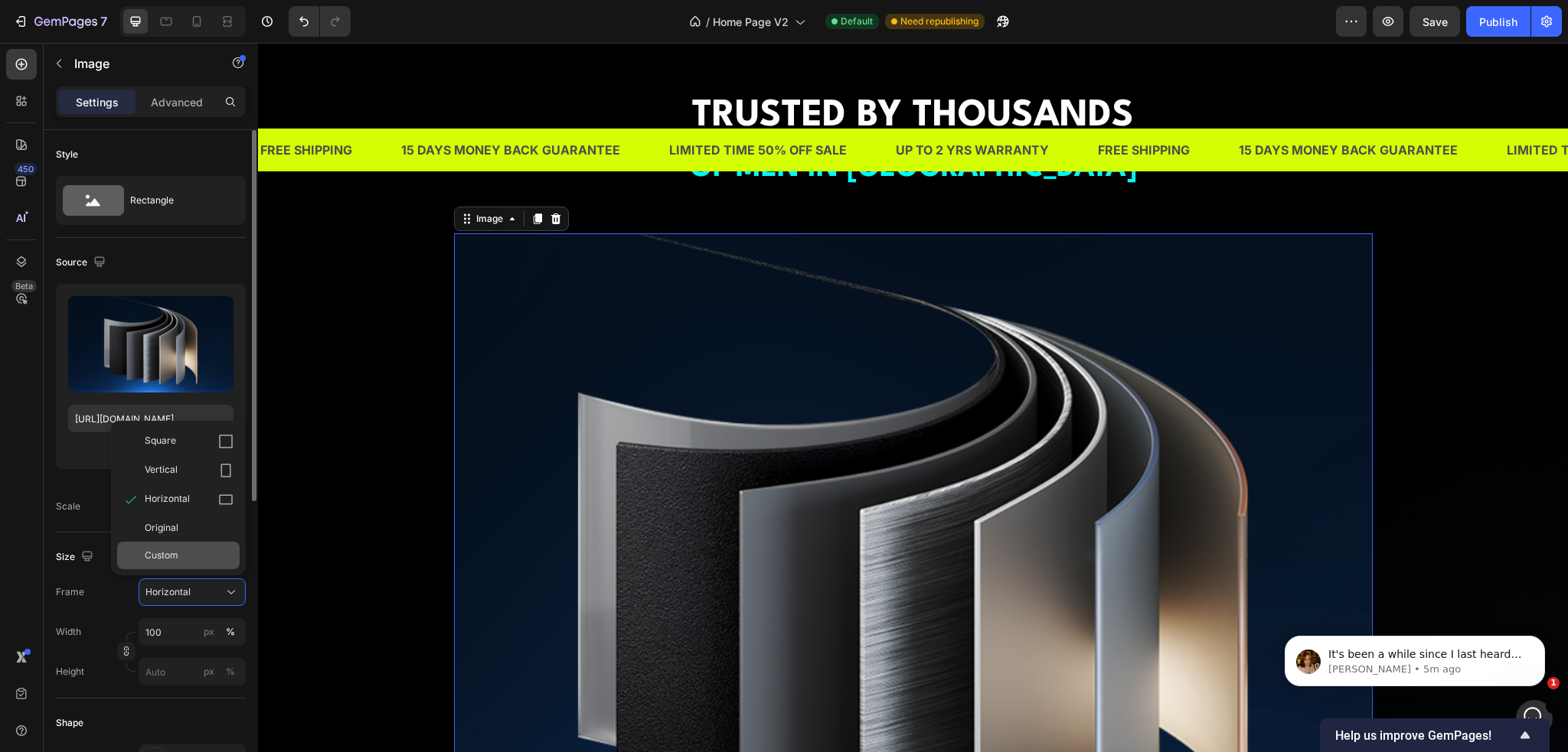
click at [168, 554] on span "Custom" at bounding box center [162, 556] width 33 height 14
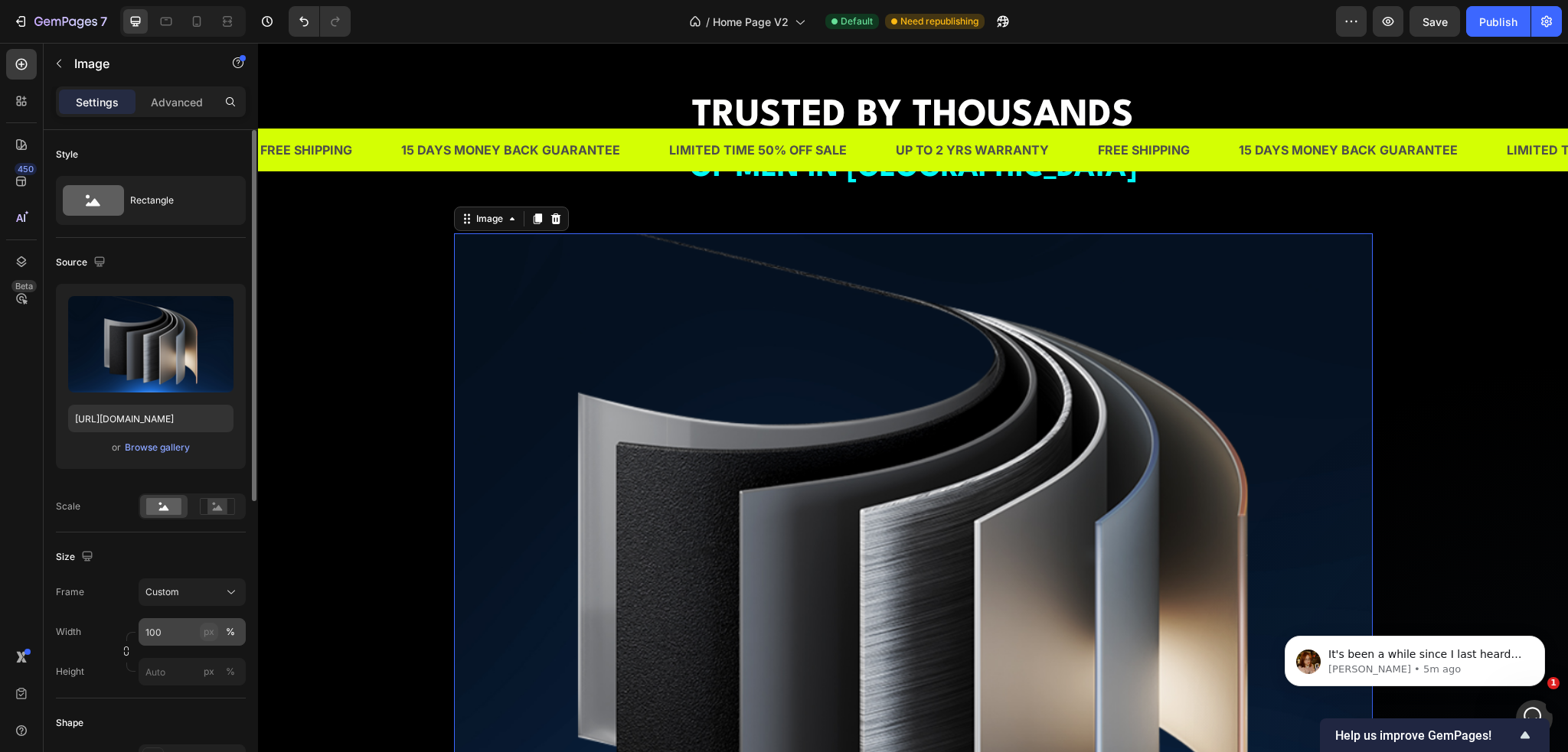
click at [208, 634] on div "px" at bounding box center [209, 632] width 11 height 14
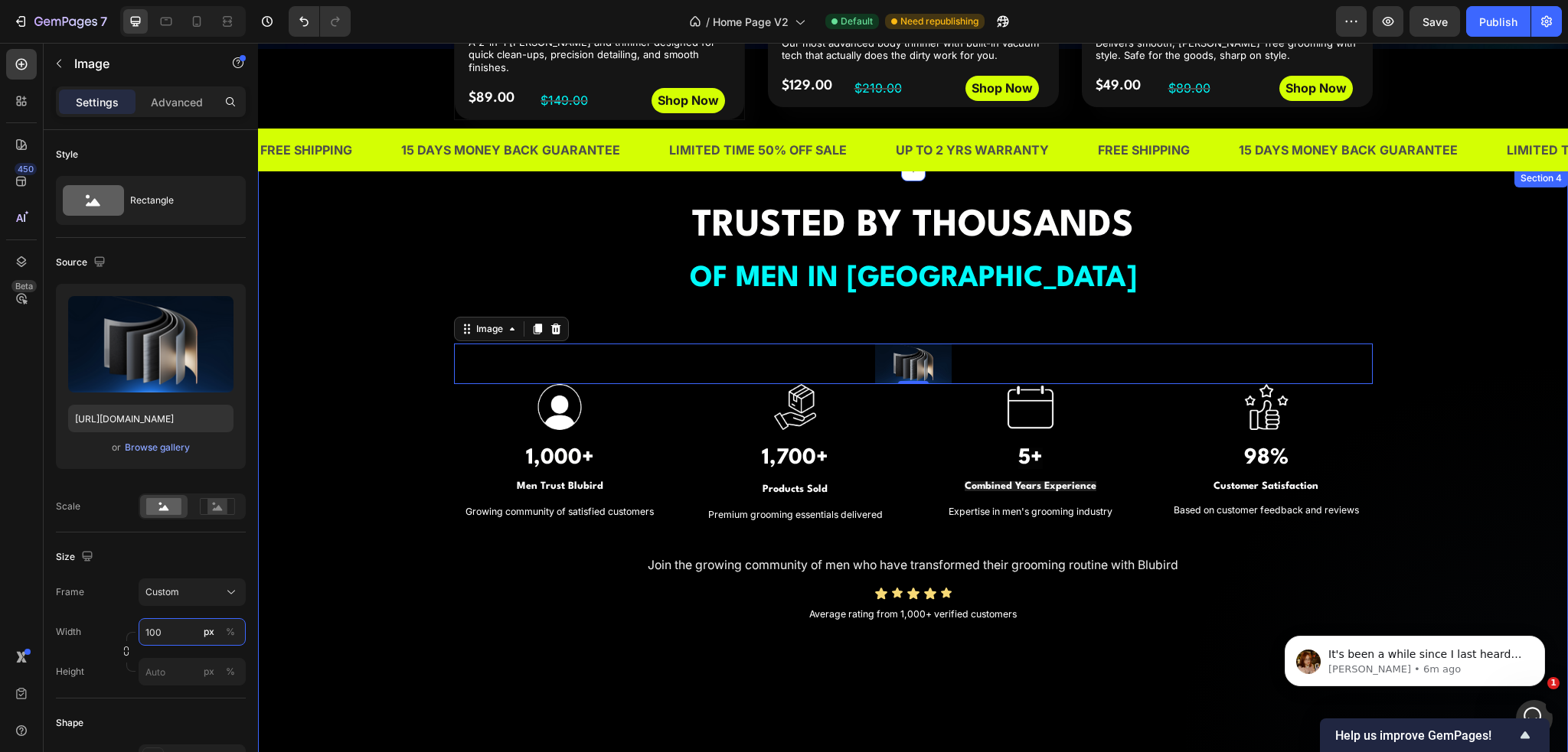
scroll to position [1072, 0]
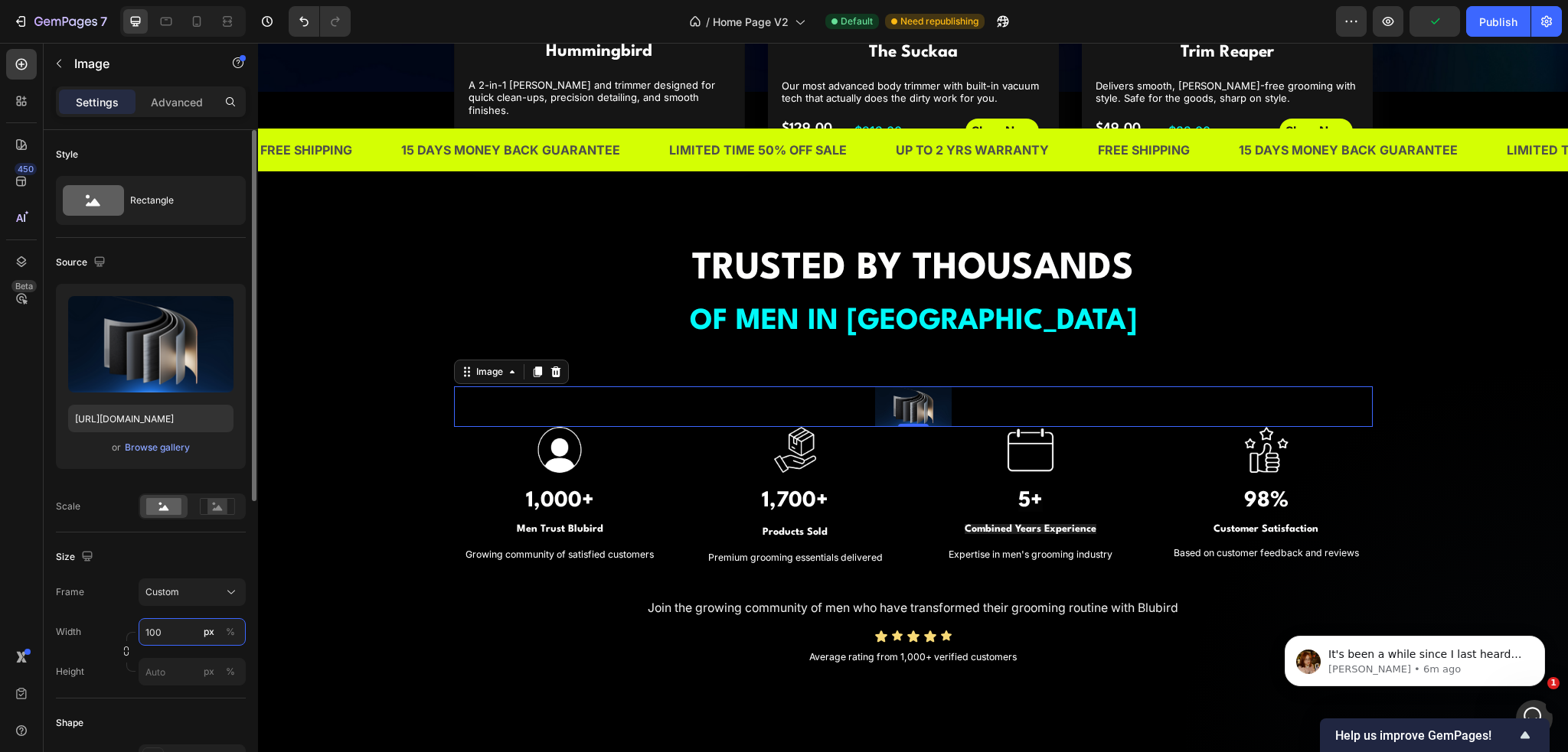
click at [169, 633] on input "100" at bounding box center [192, 632] width 107 height 28
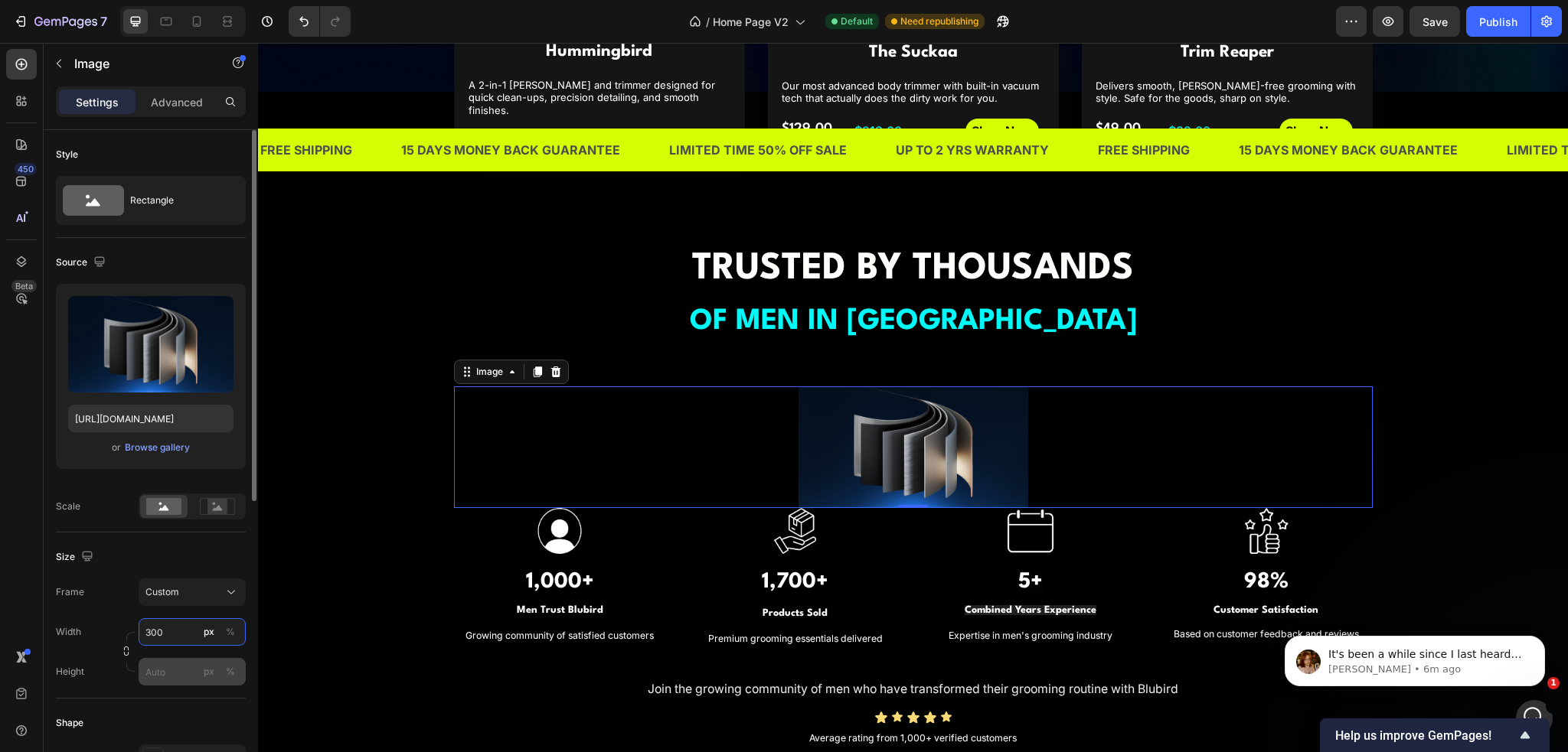
type input "300"
click at [164, 669] on input "px %" at bounding box center [192, 672] width 107 height 28
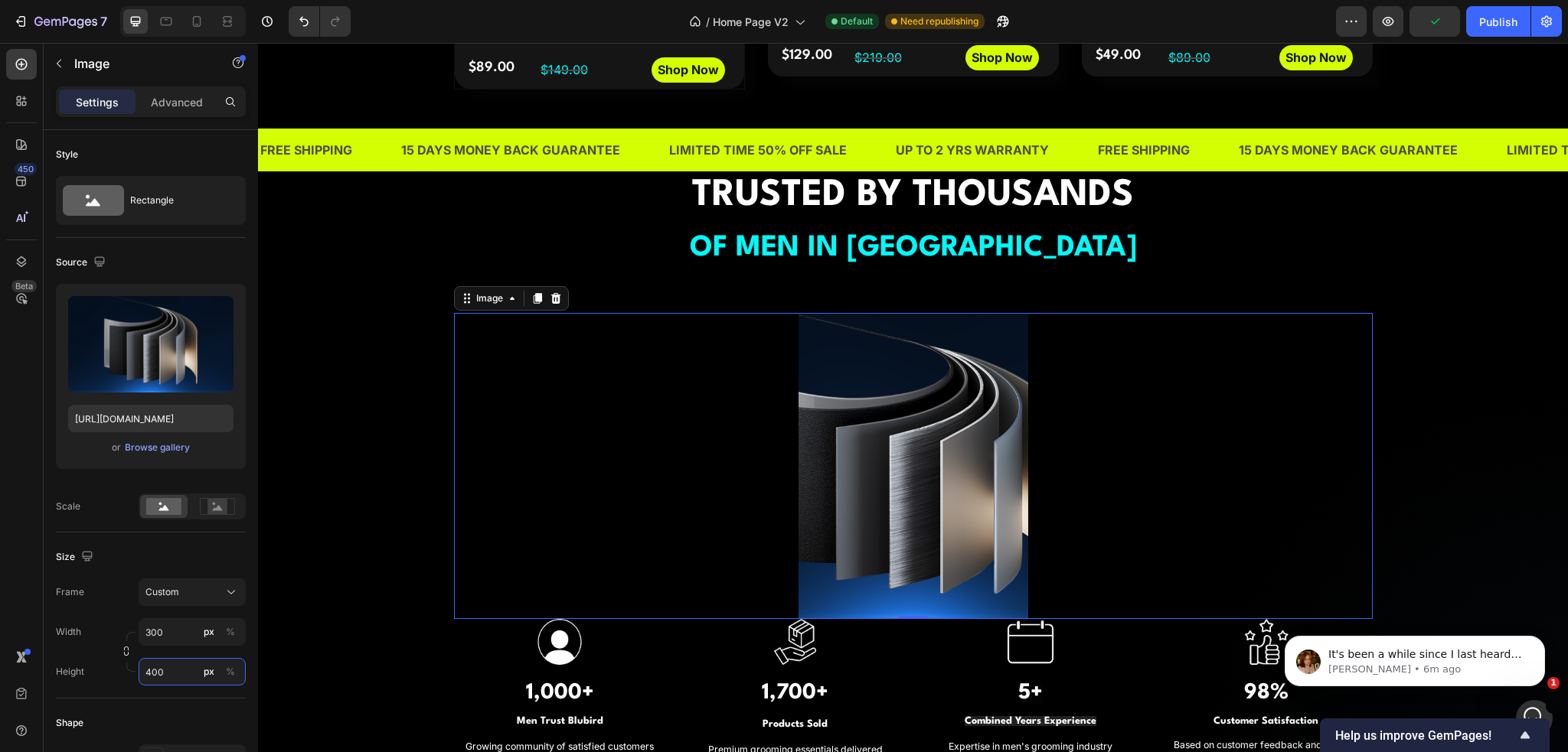
scroll to position [1148, 0]
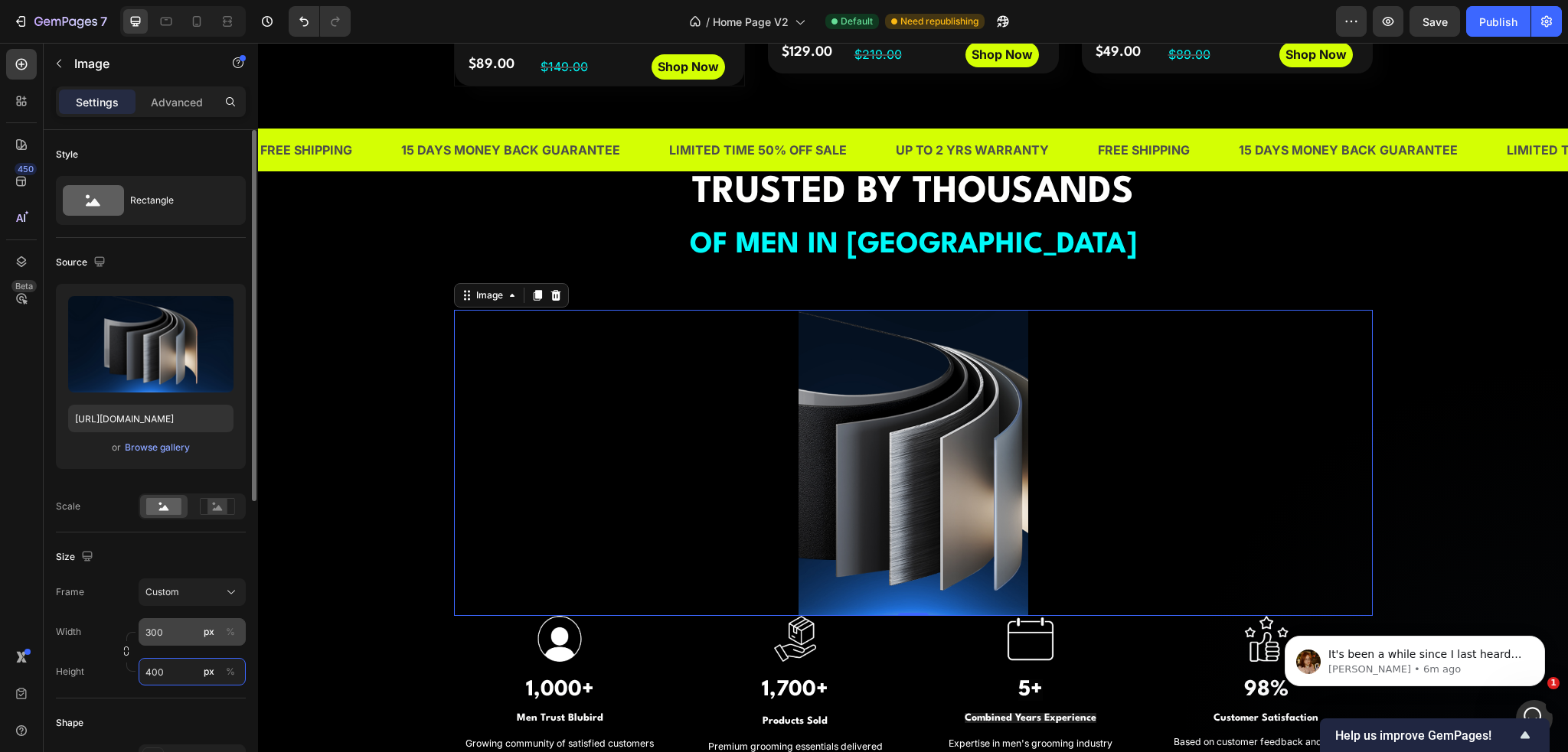
type input "400"
click at [177, 636] on input "300" at bounding box center [192, 632] width 107 height 28
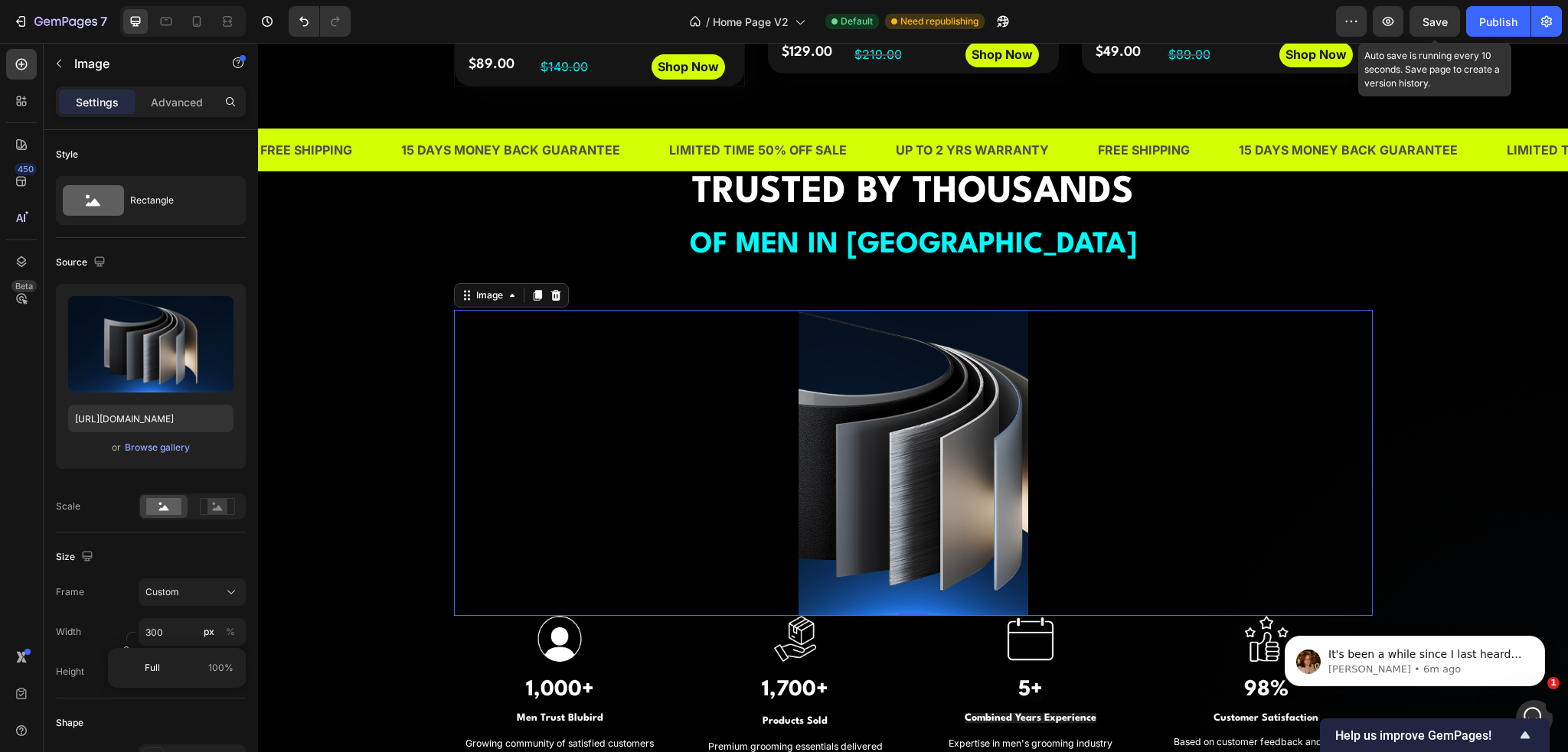
click at [1447, 19] on span "Save" at bounding box center [1436, 22] width 26 height 13
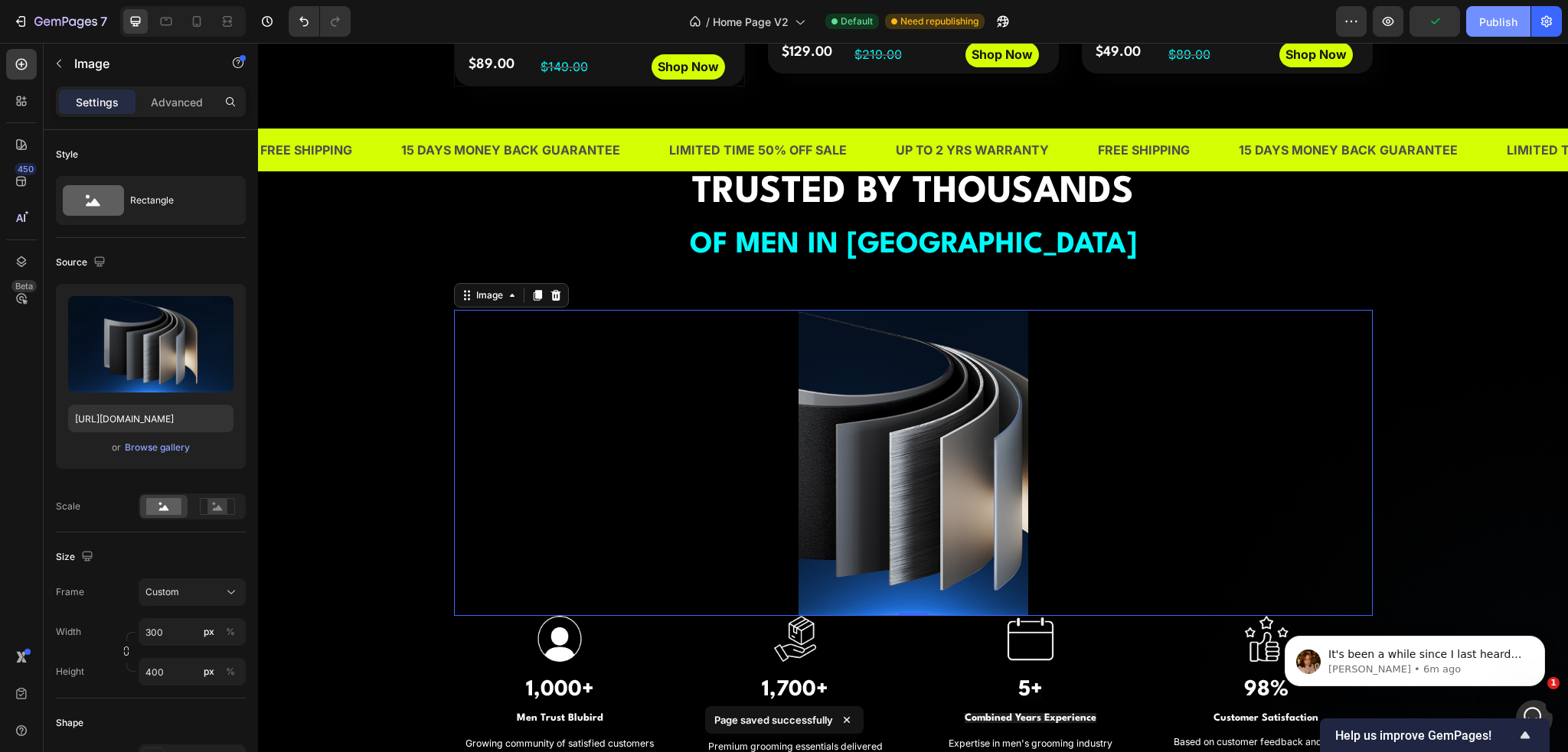
click at [1499, 21] on div "Publish" at bounding box center [1498, 22] width 38 height 16
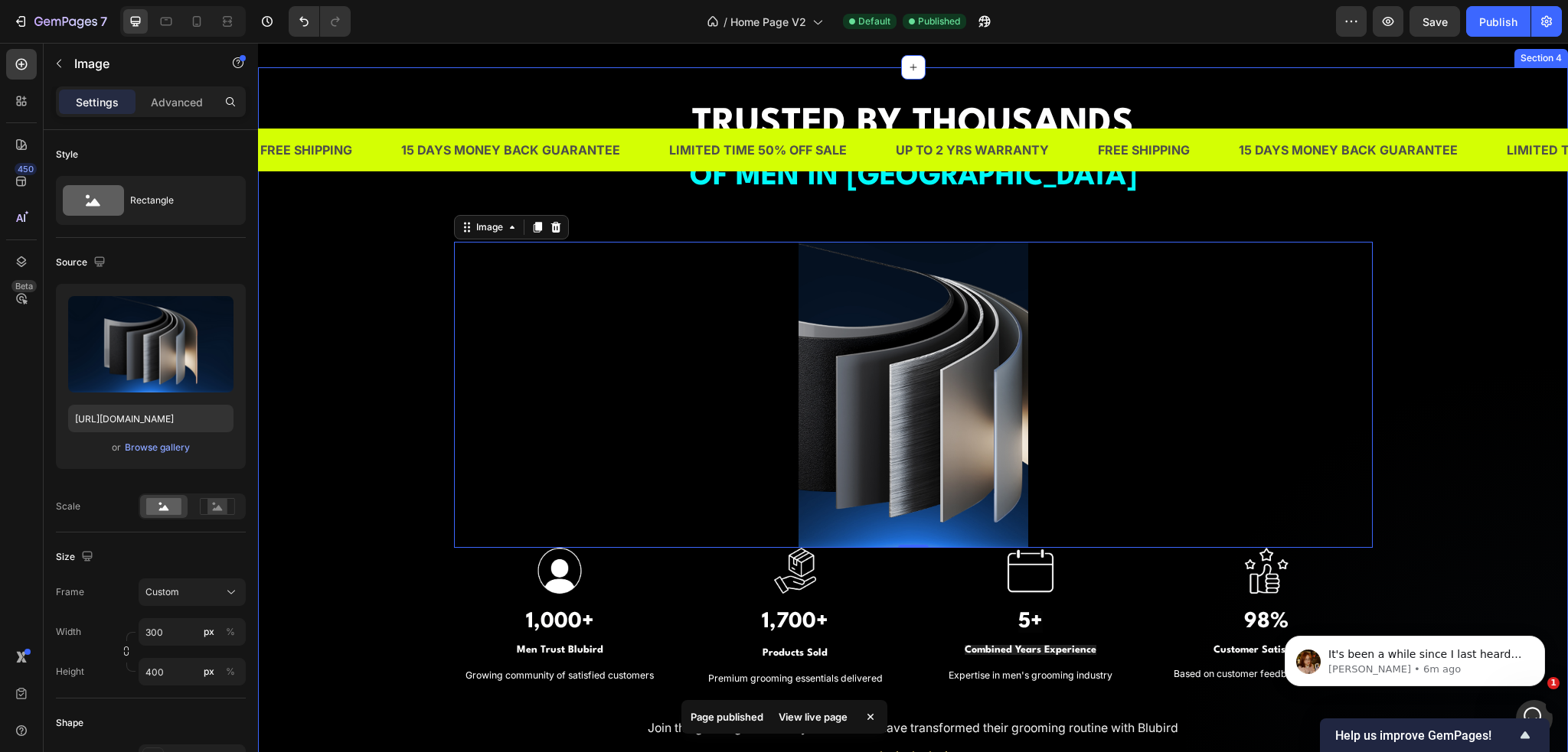
scroll to position [1224, 0]
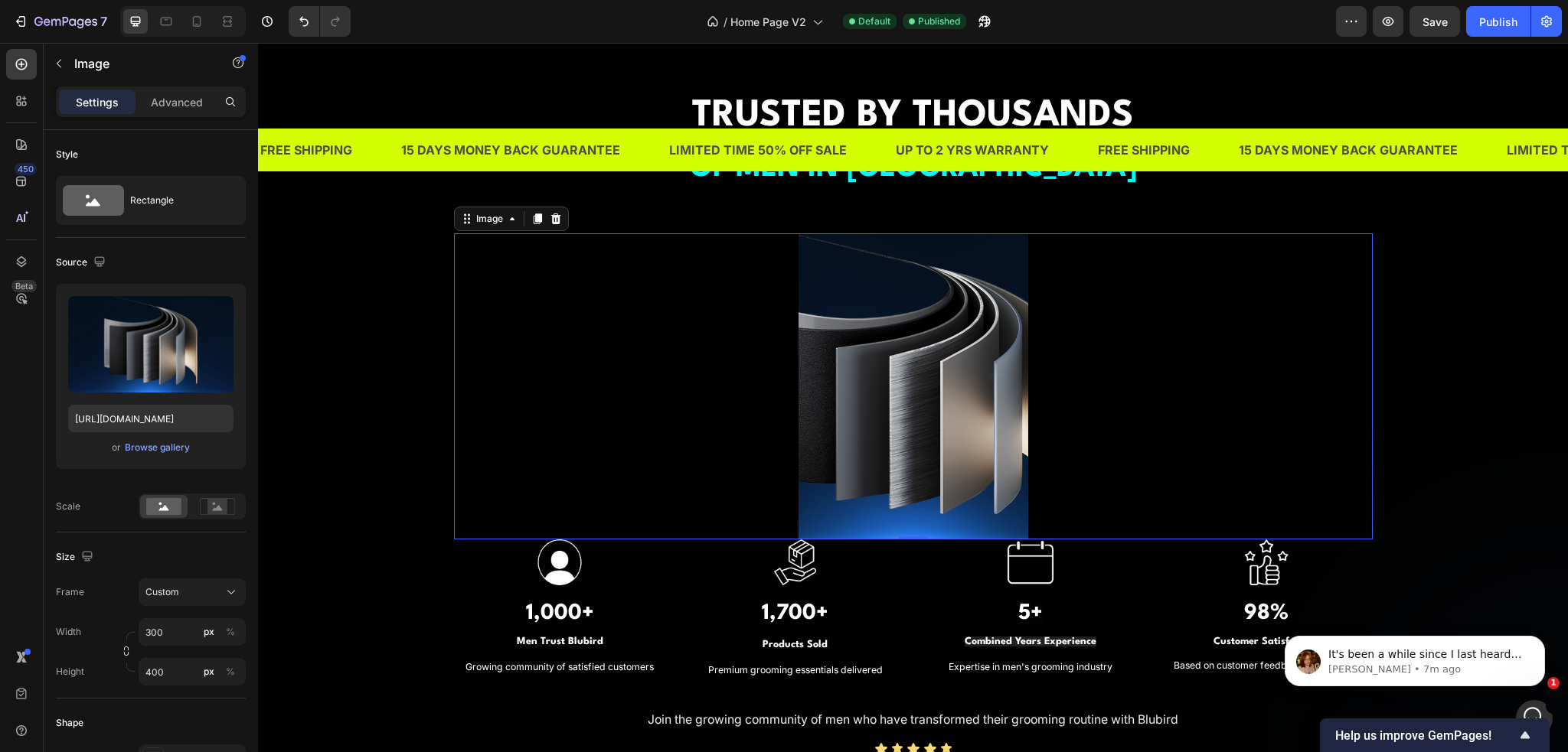
click at [638, 365] on div at bounding box center [913, 386] width 919 height 306
click at [557, 407] on div at bounding box center [913, 386] width 919 height 306
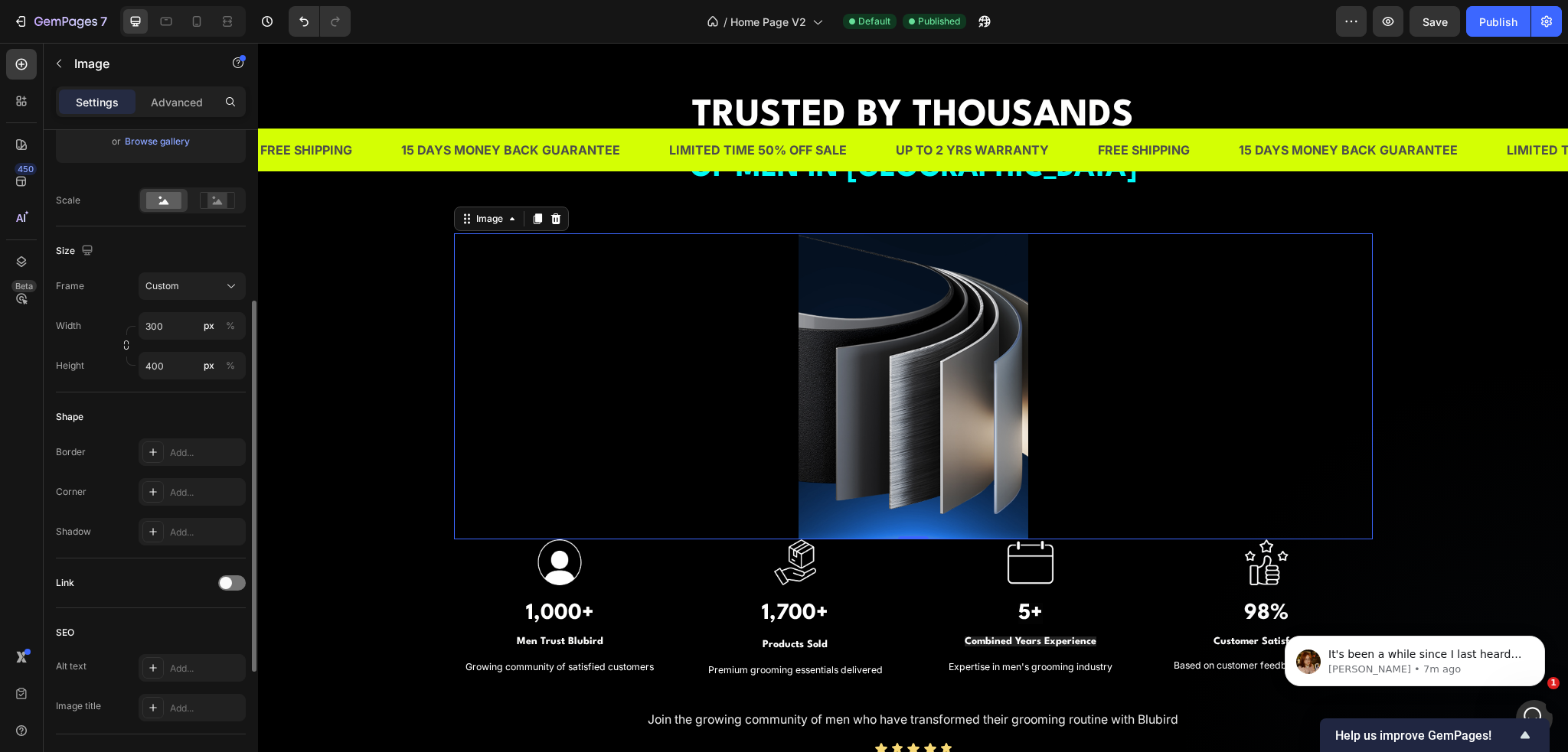
scroll to position [0, 0]
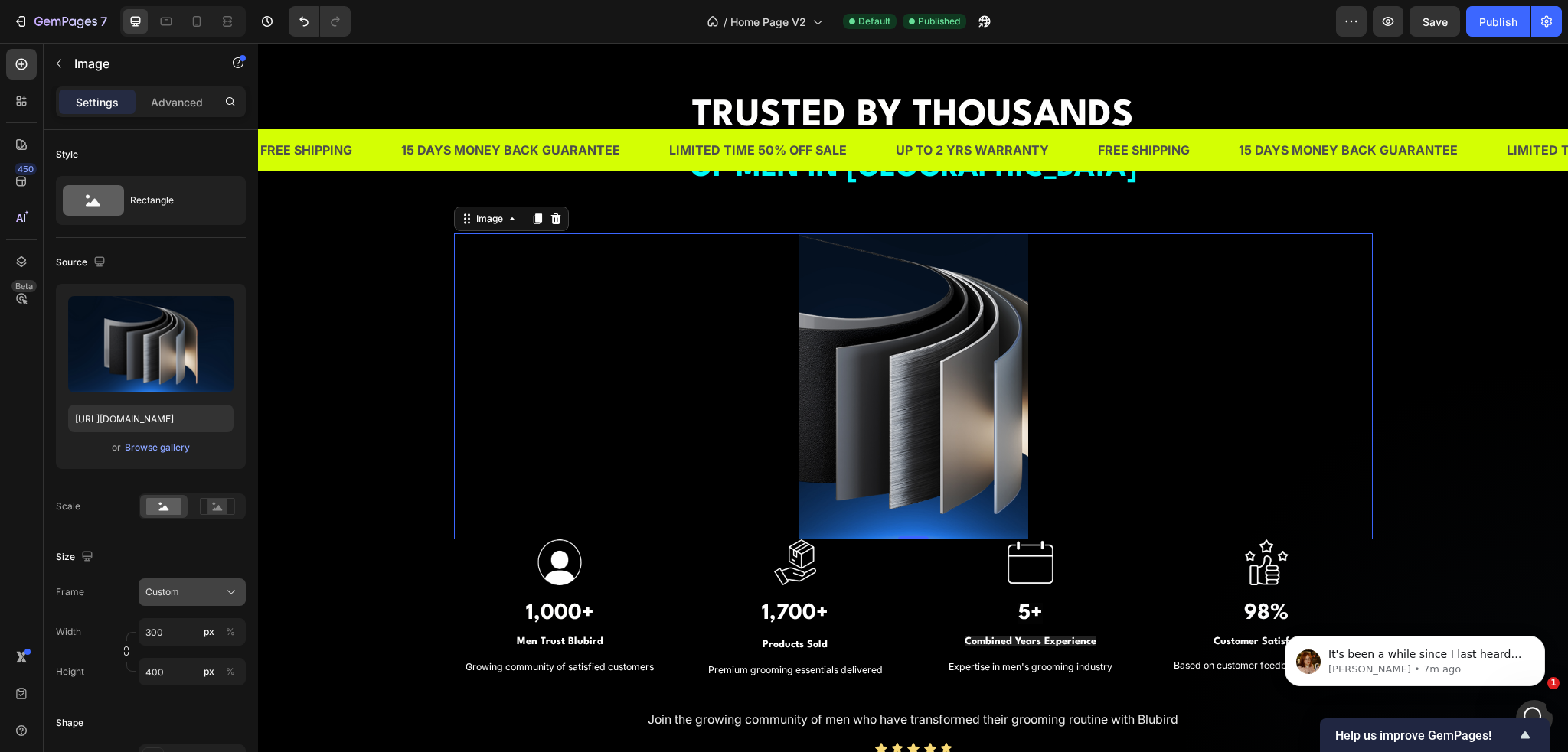
click at [205, 596] on div "Custom" at bounding box center [183, 593] width 75 height 14
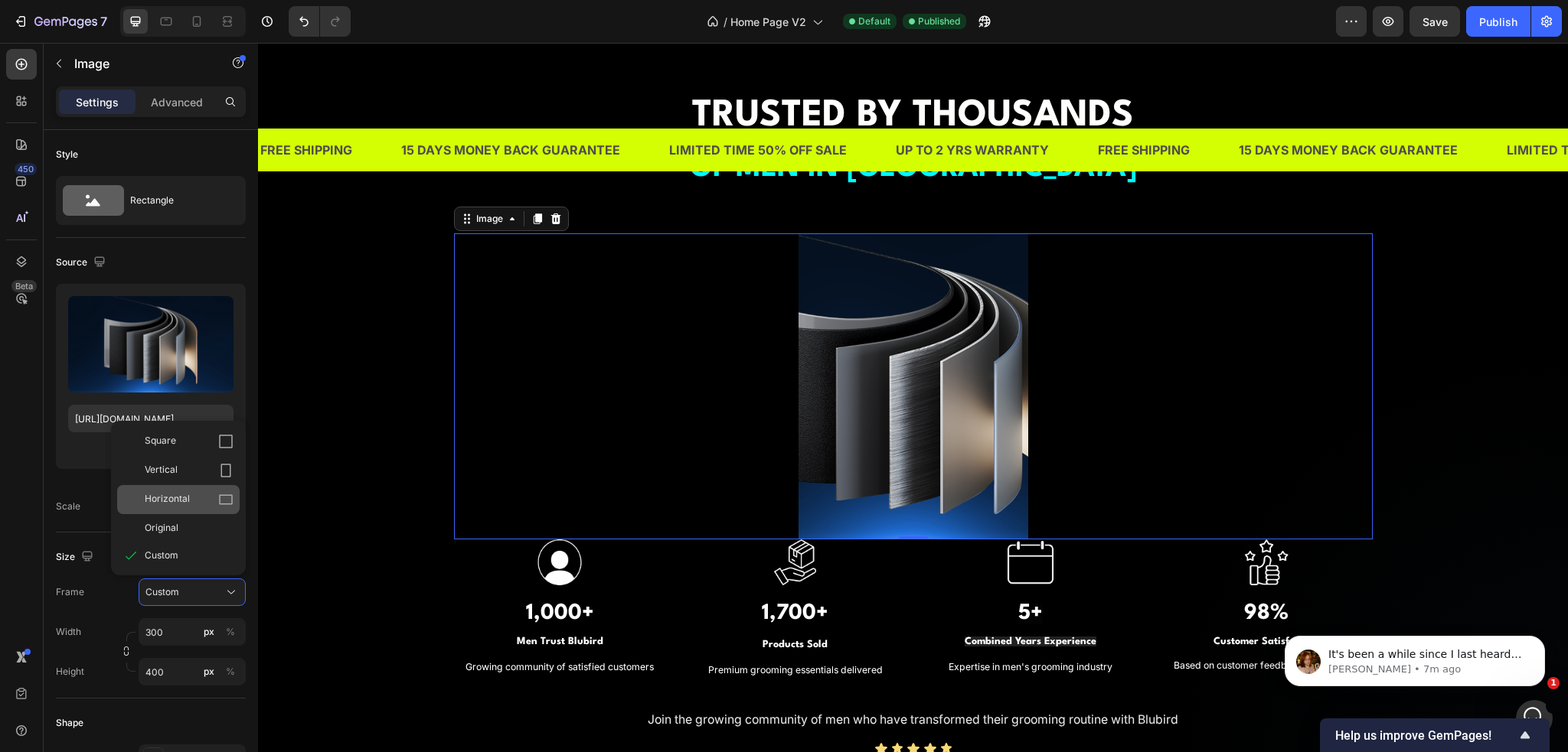
click at [192, 501] on div "Horizontal" at bounding box center [189, 500] width 89 height 16
type input "533"
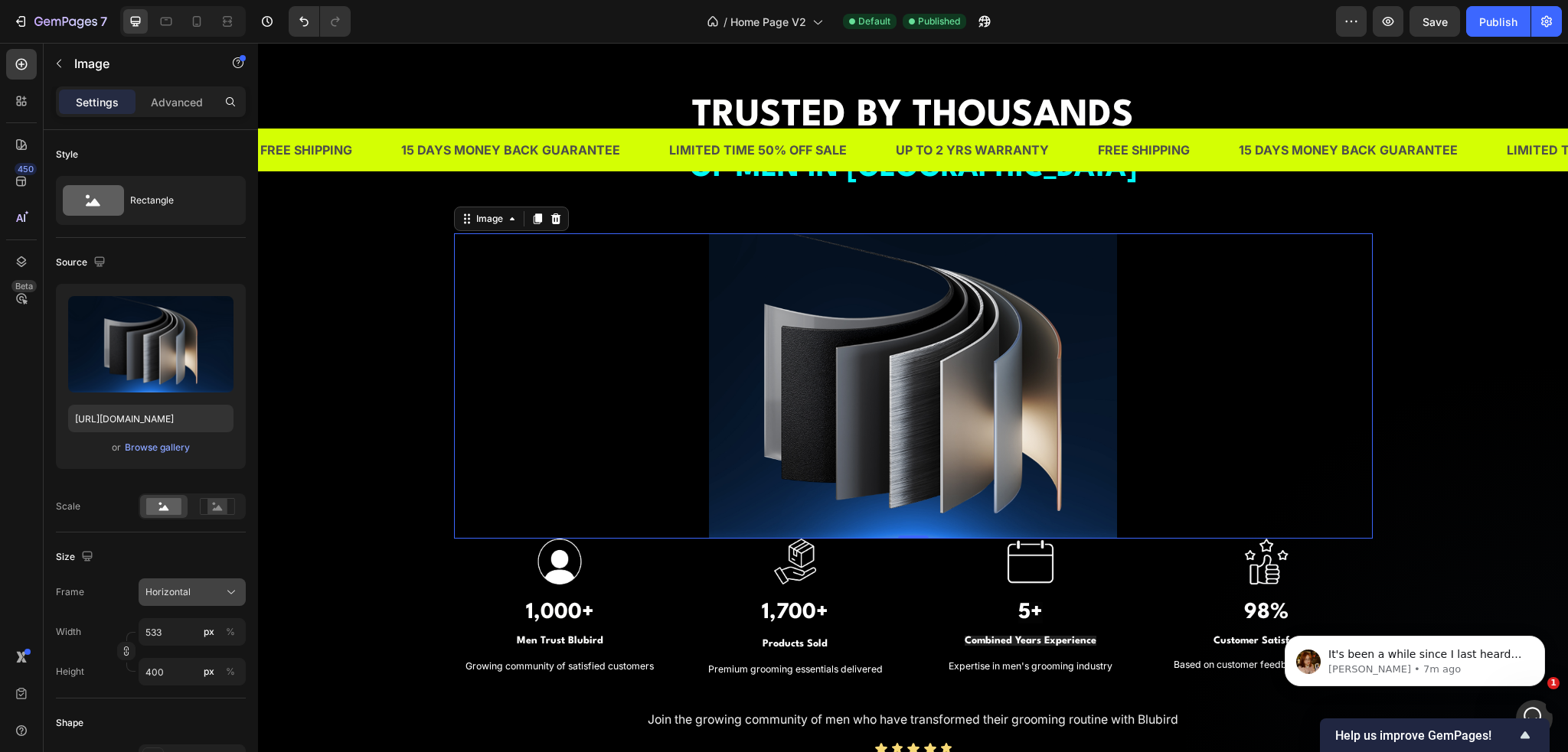
click at [192, 595] on div "Horizontal" at bounding box center [183, 593] width 75 height 14
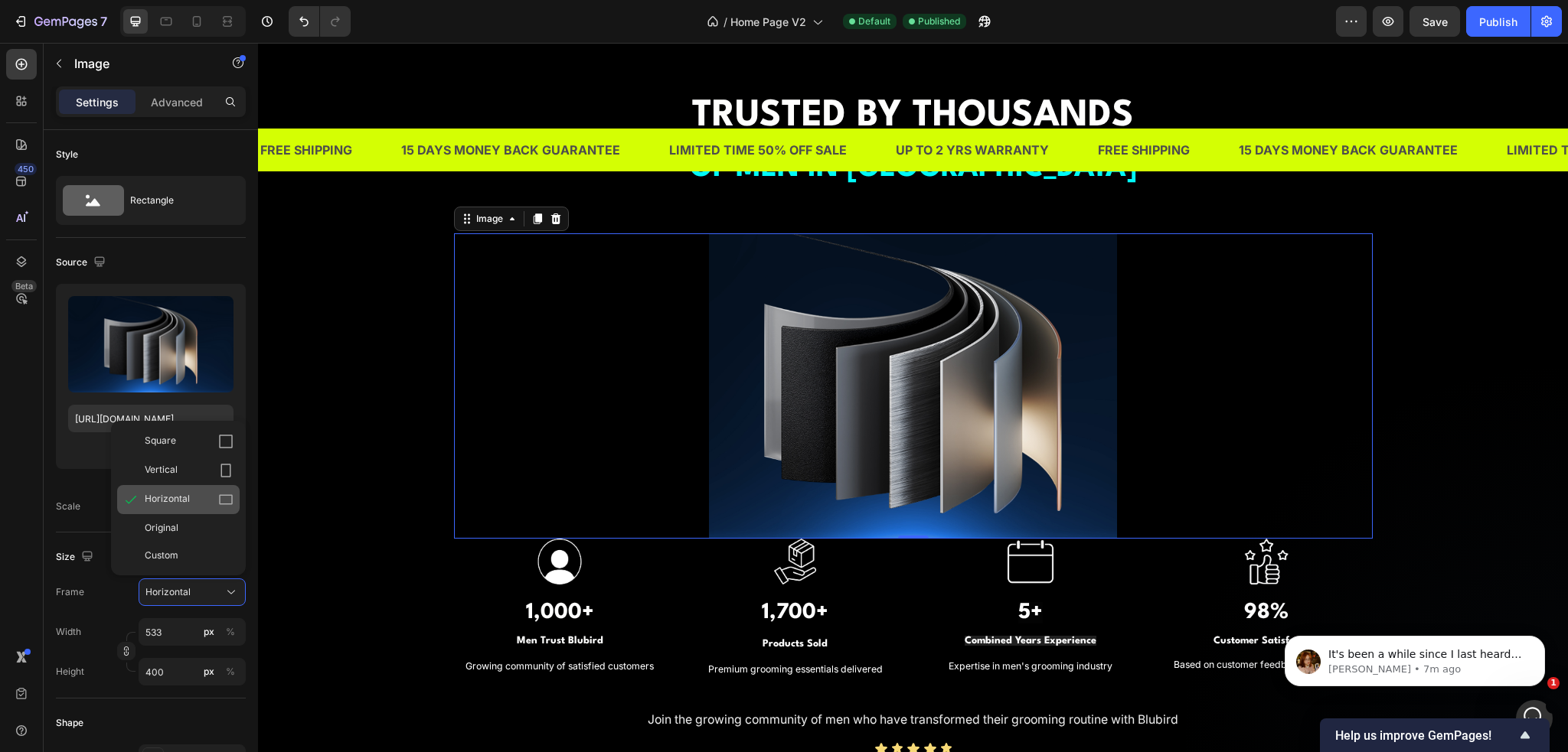
click at [187, 493] on span "Horizontal" at bounding box center [167, 500] width 45 height 16
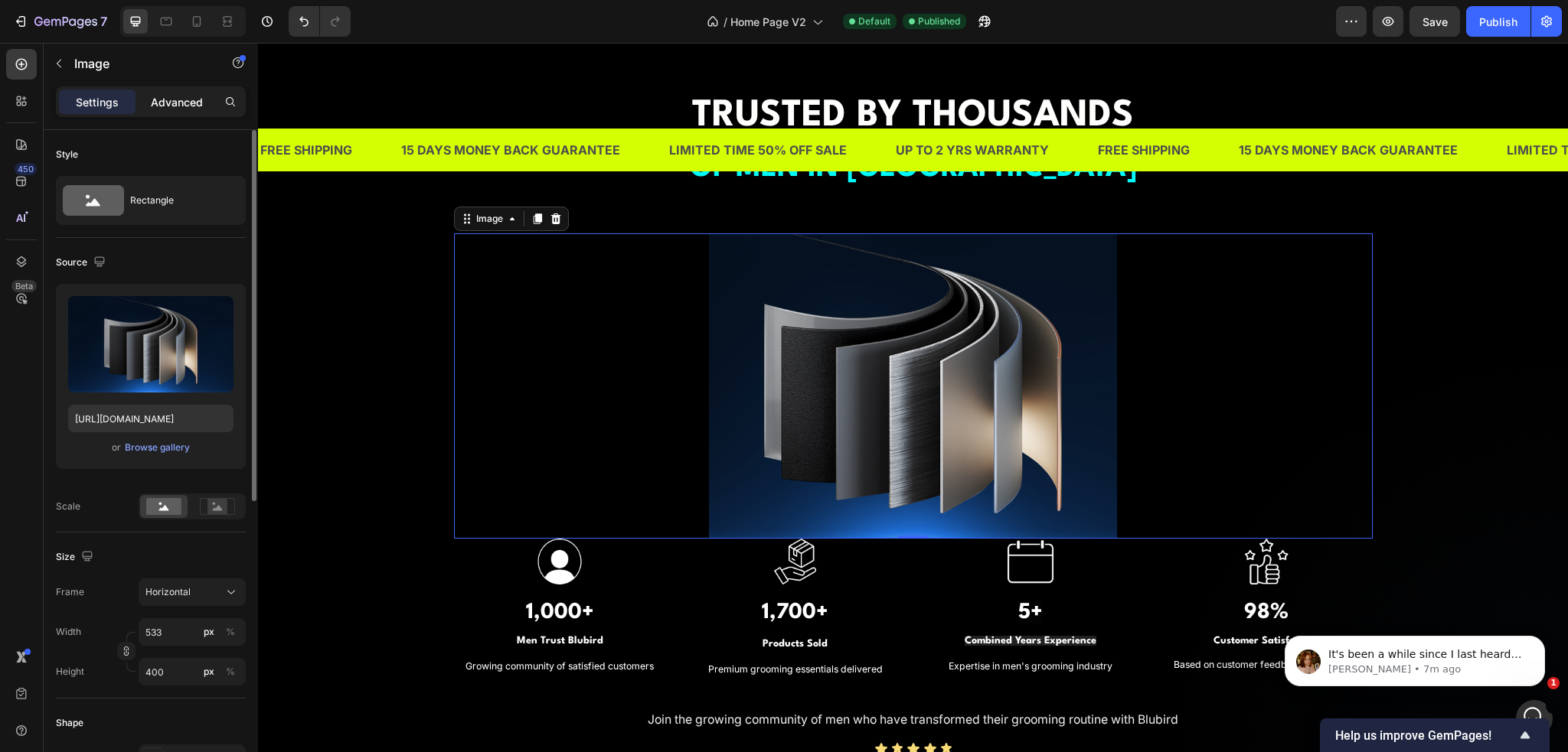
click at [182, 99] on p "Advanced" at bounding box center [176, 102] width 52 height 16
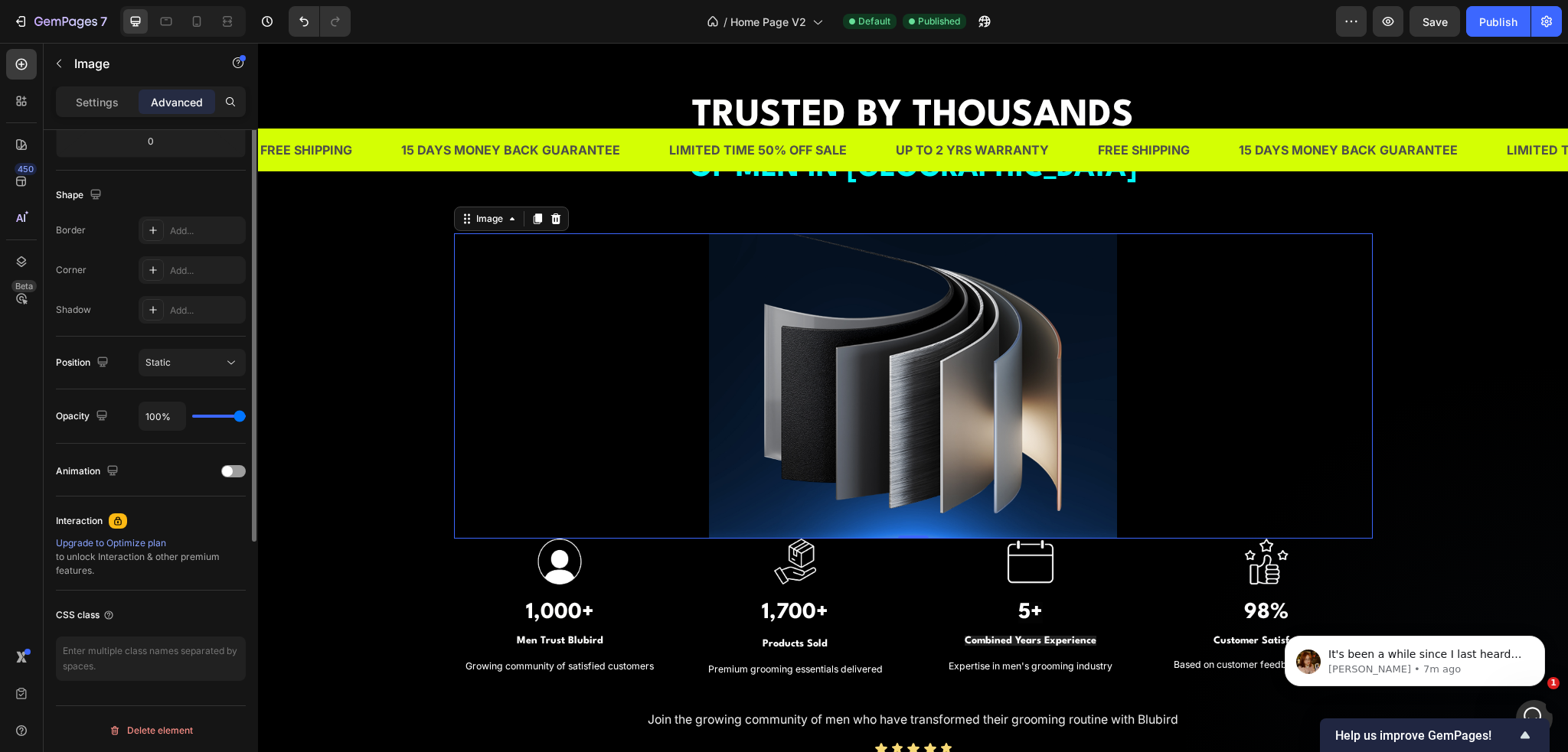
scroll to position [46, 0]
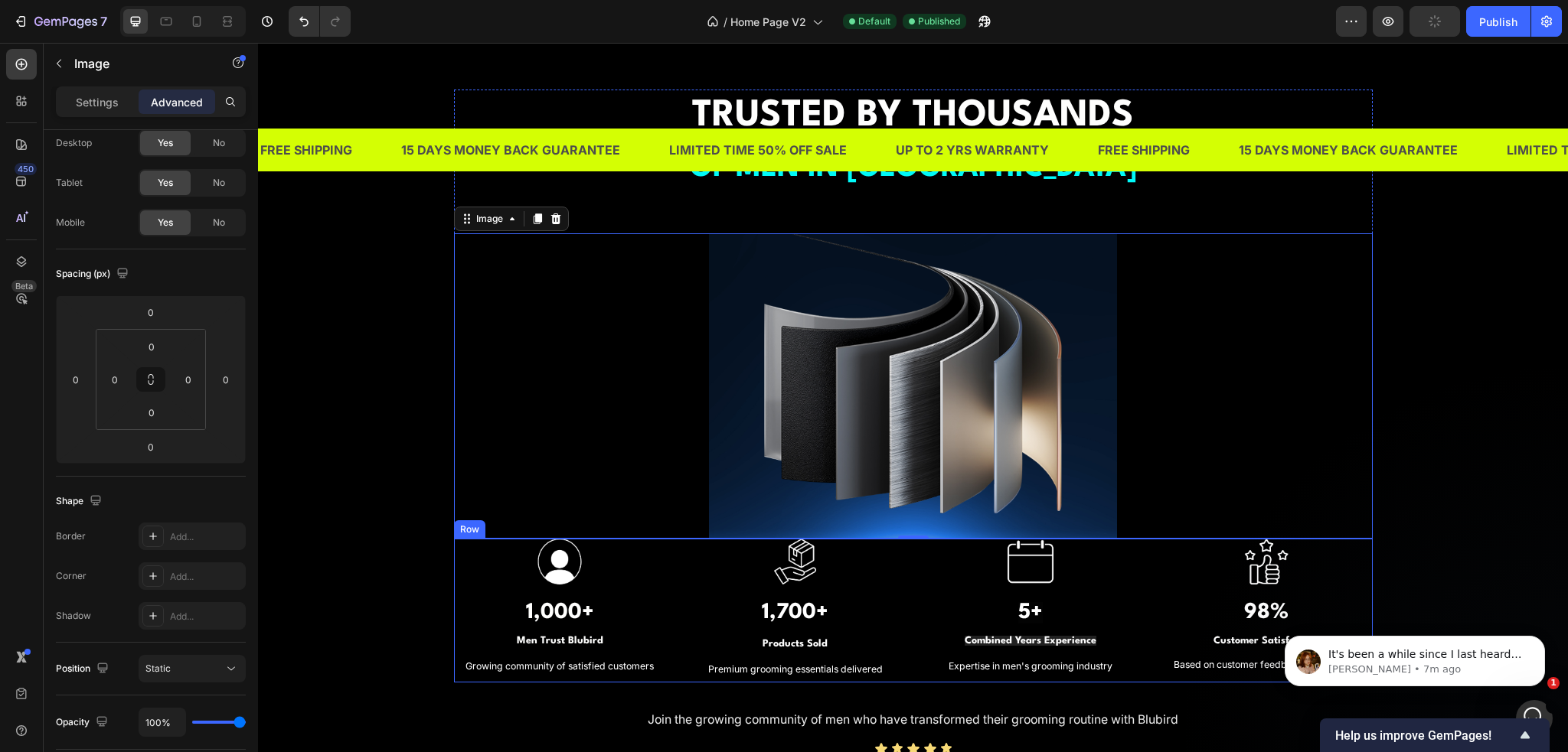
click at [454, 578] on div "Image 1,000+ Heading Men Trust Blubird Heading Growing community of satisfied c…" at bounding box center [560, 610] width 213 height 144
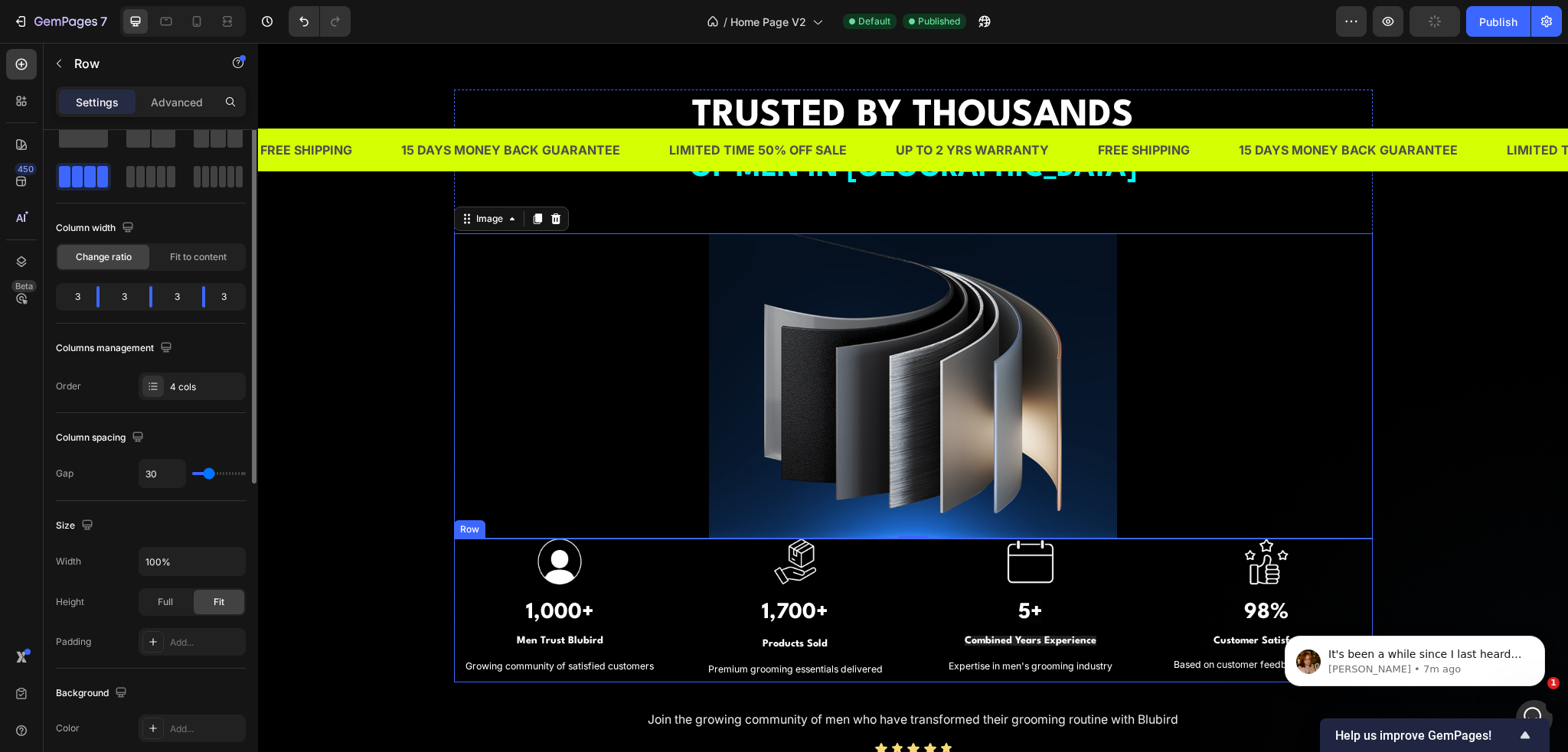
scroll to position [0, 0]
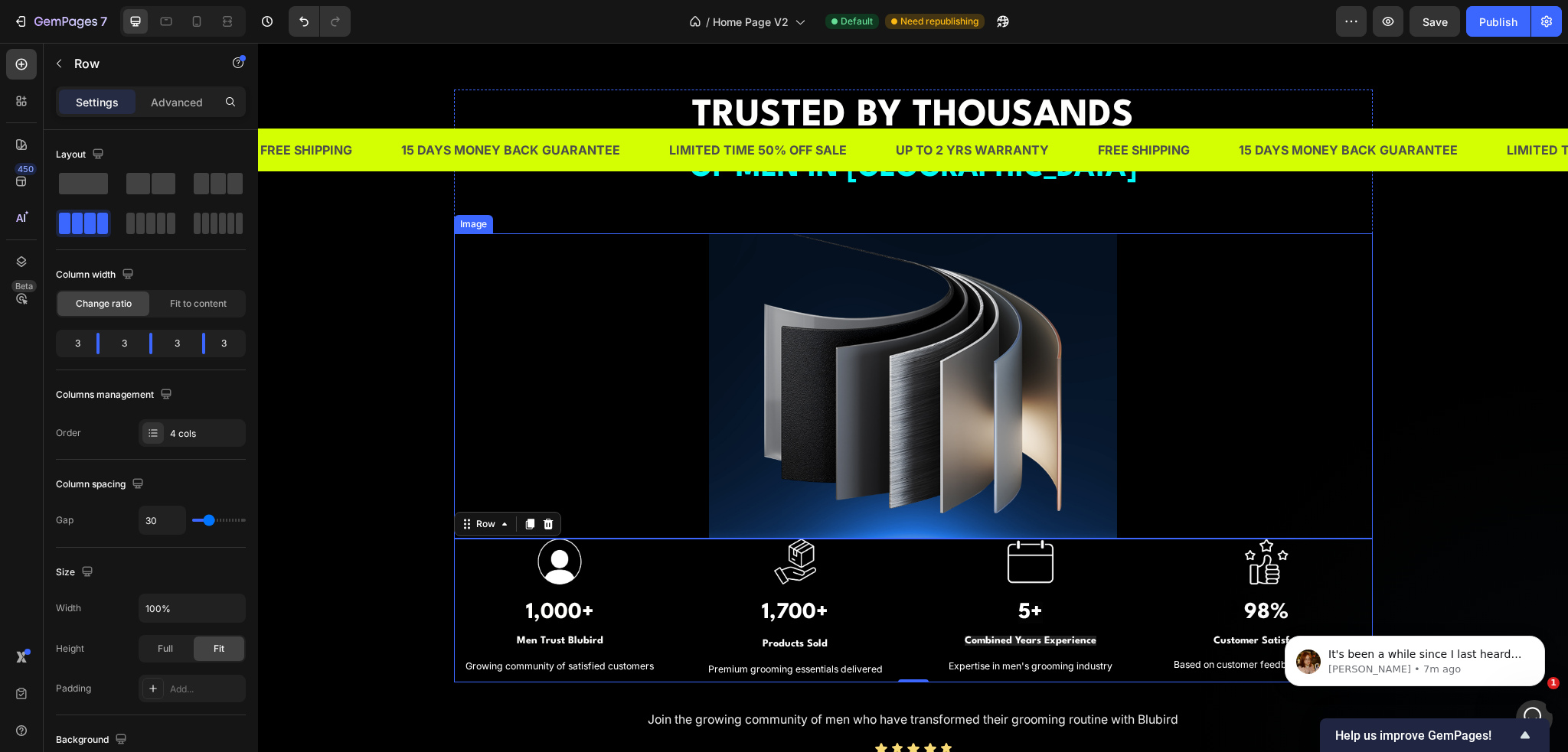
click at [613, 398] on div at bounding box center [913, 386] width 919 height 306
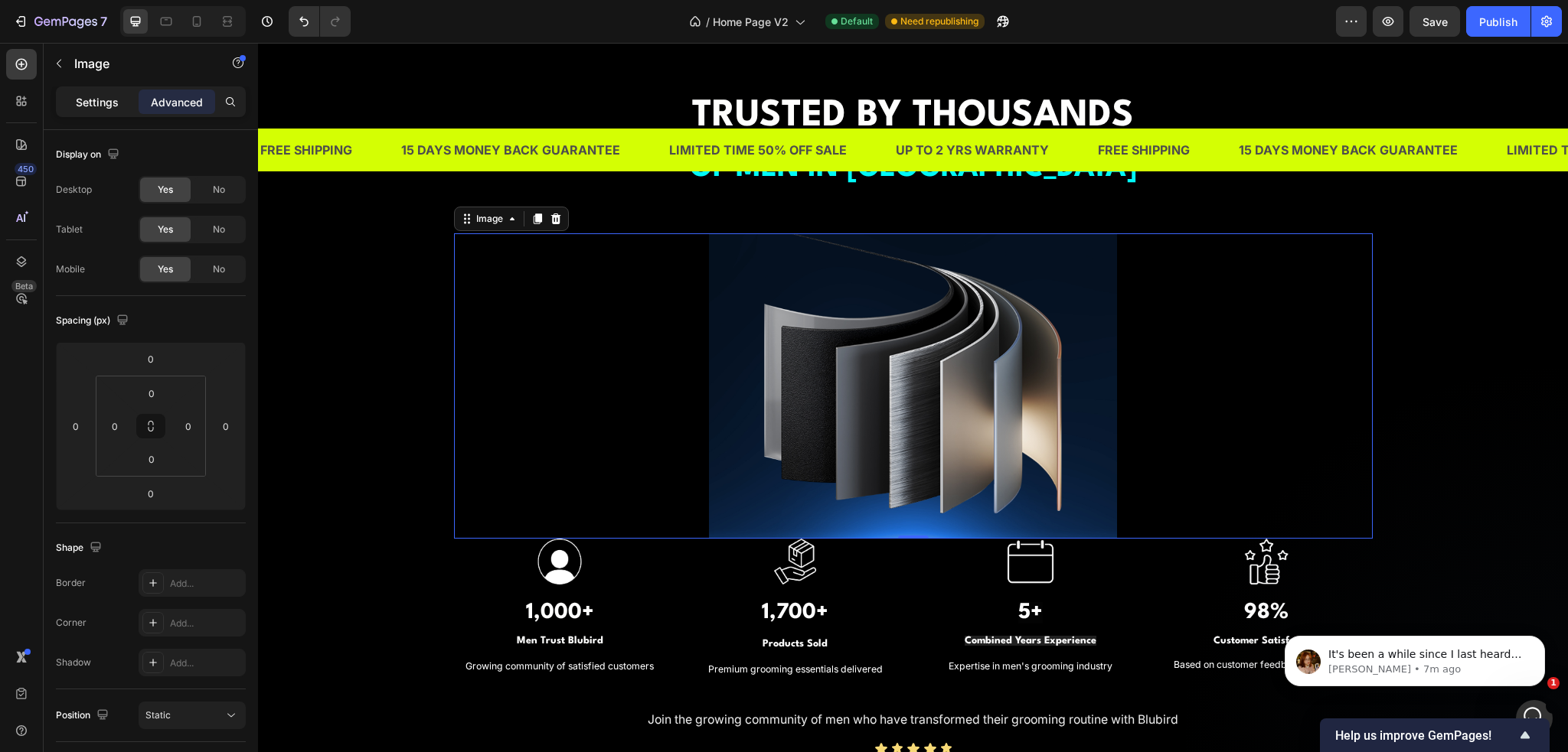
click at [113, 96] on p "Settings" at bounding box center [98, 102] width 43 height 16
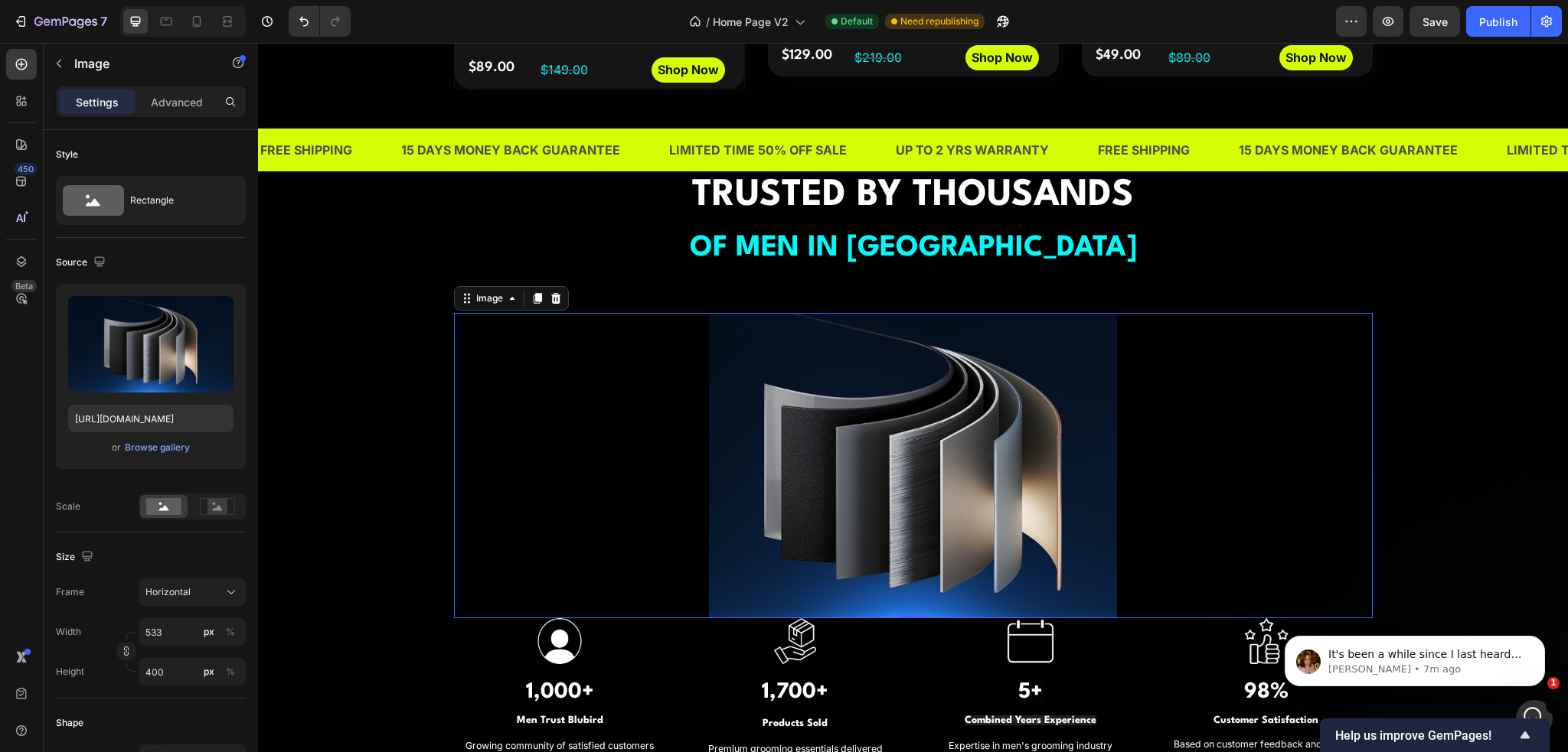
scroll to position [1148, 0]
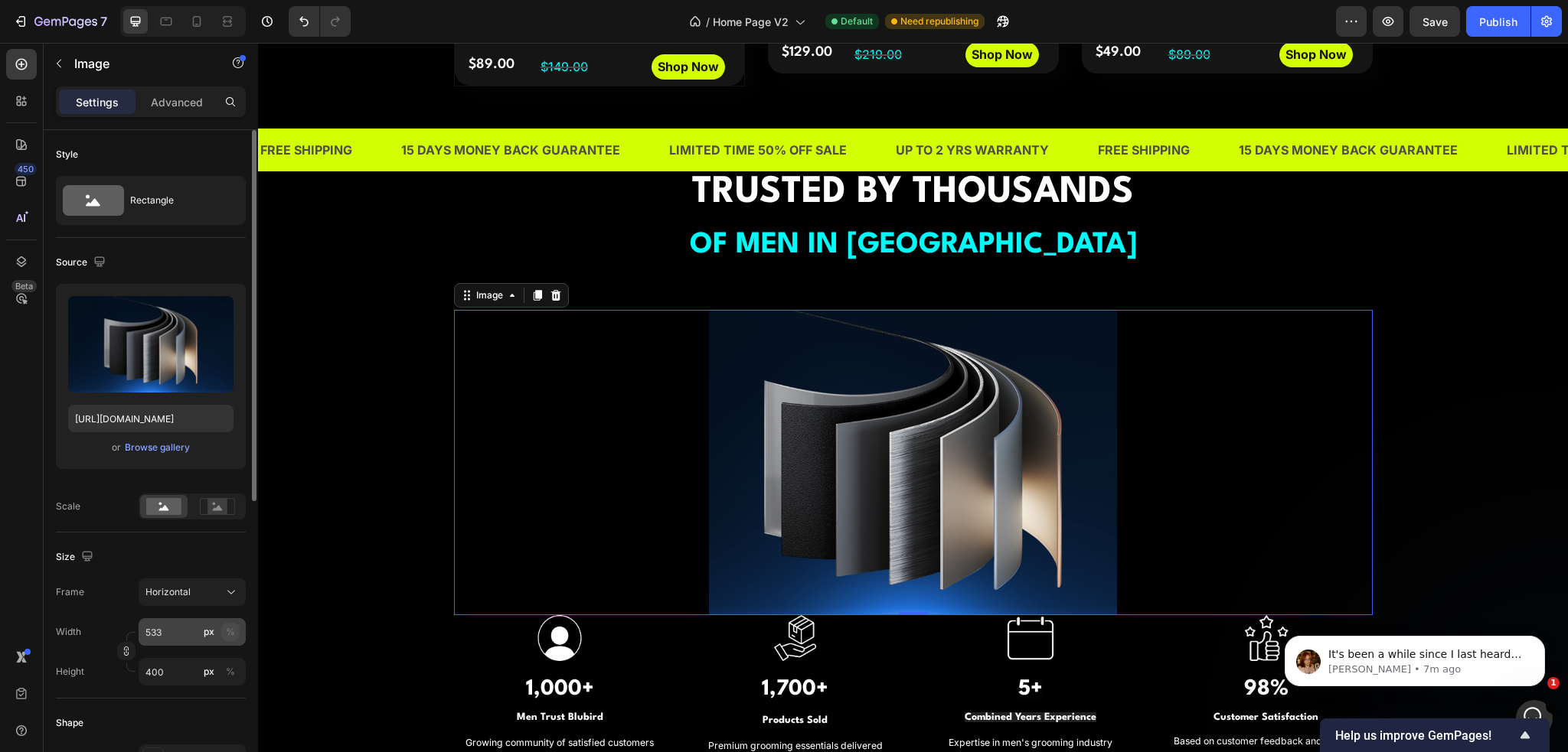
click at [234, 635] on div "%" at bounding box center [229, 632] width 9 height 14
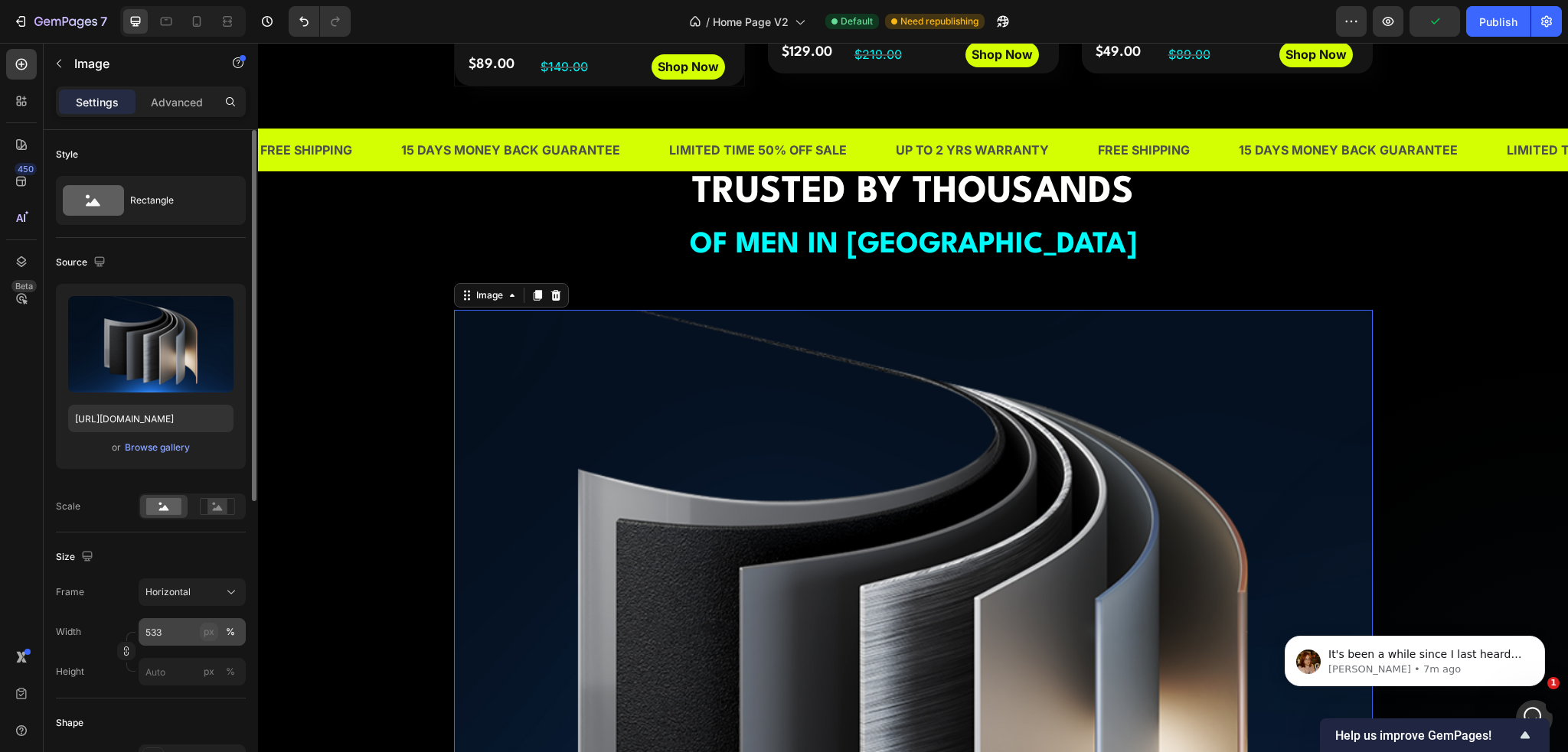
click at [212, 636] on div "px" at bounding box center [209, 632] width 11 height 14
type input "400"
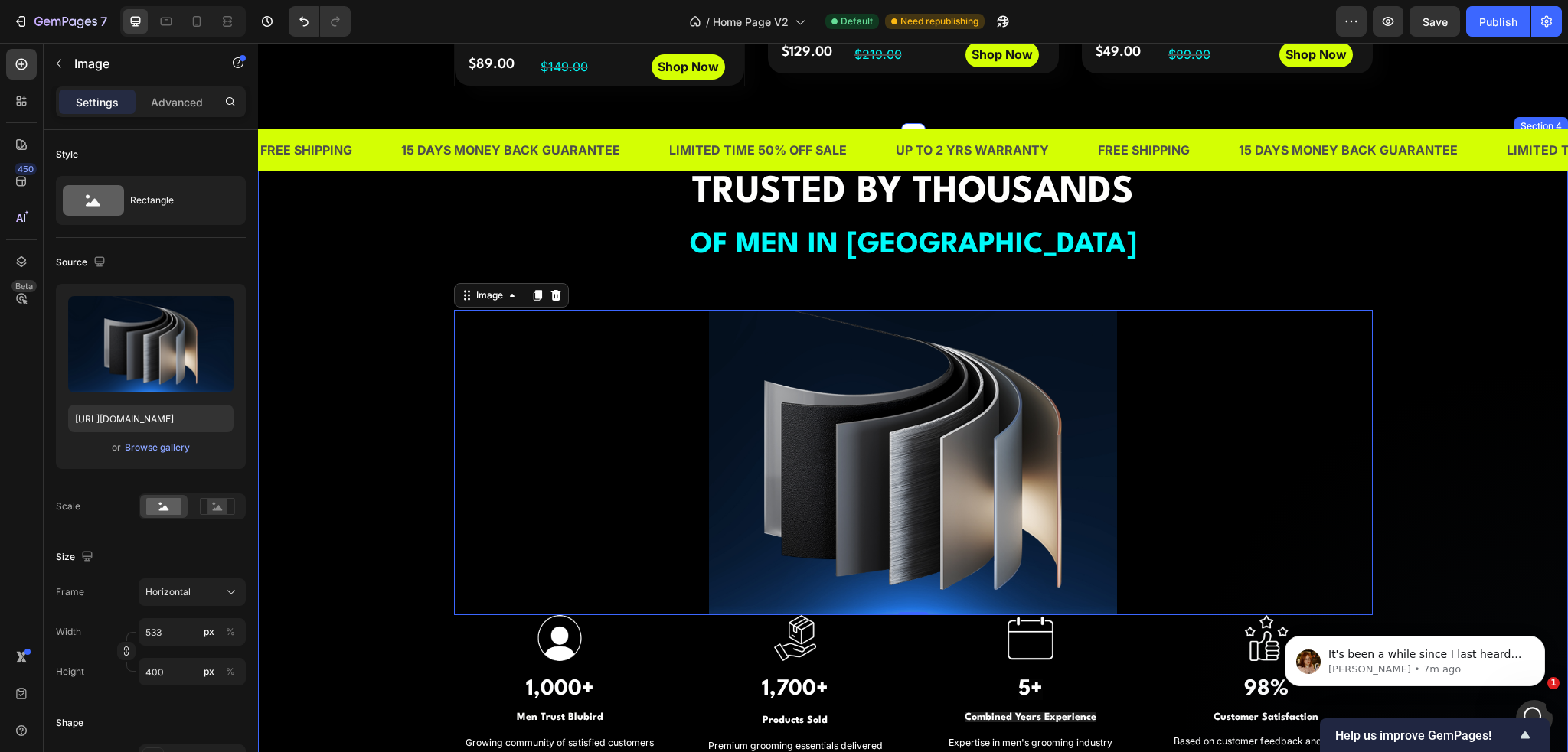
click at [296, 624] on div "⁠⁠⁠⁠⁠⁠⁠ TRUSTED BY THOUSANDS OF MEN IN [GEOGRAPHIC_DATA] Heading Image 0 Image …" at bounding box center [913, 513] width 1287 height 693
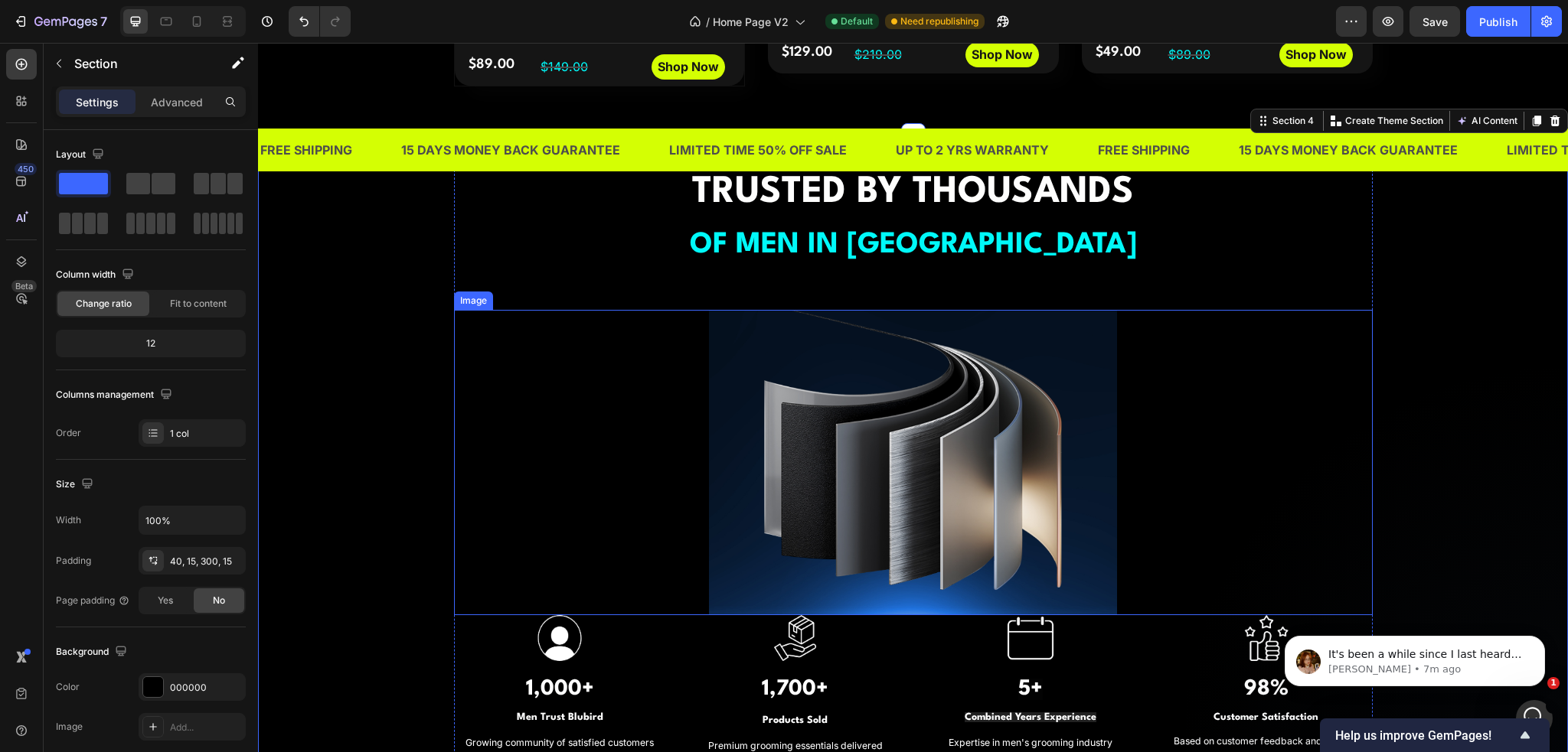
click at [542, 522] on div at bounding box center [913, 463] width 919 height 306
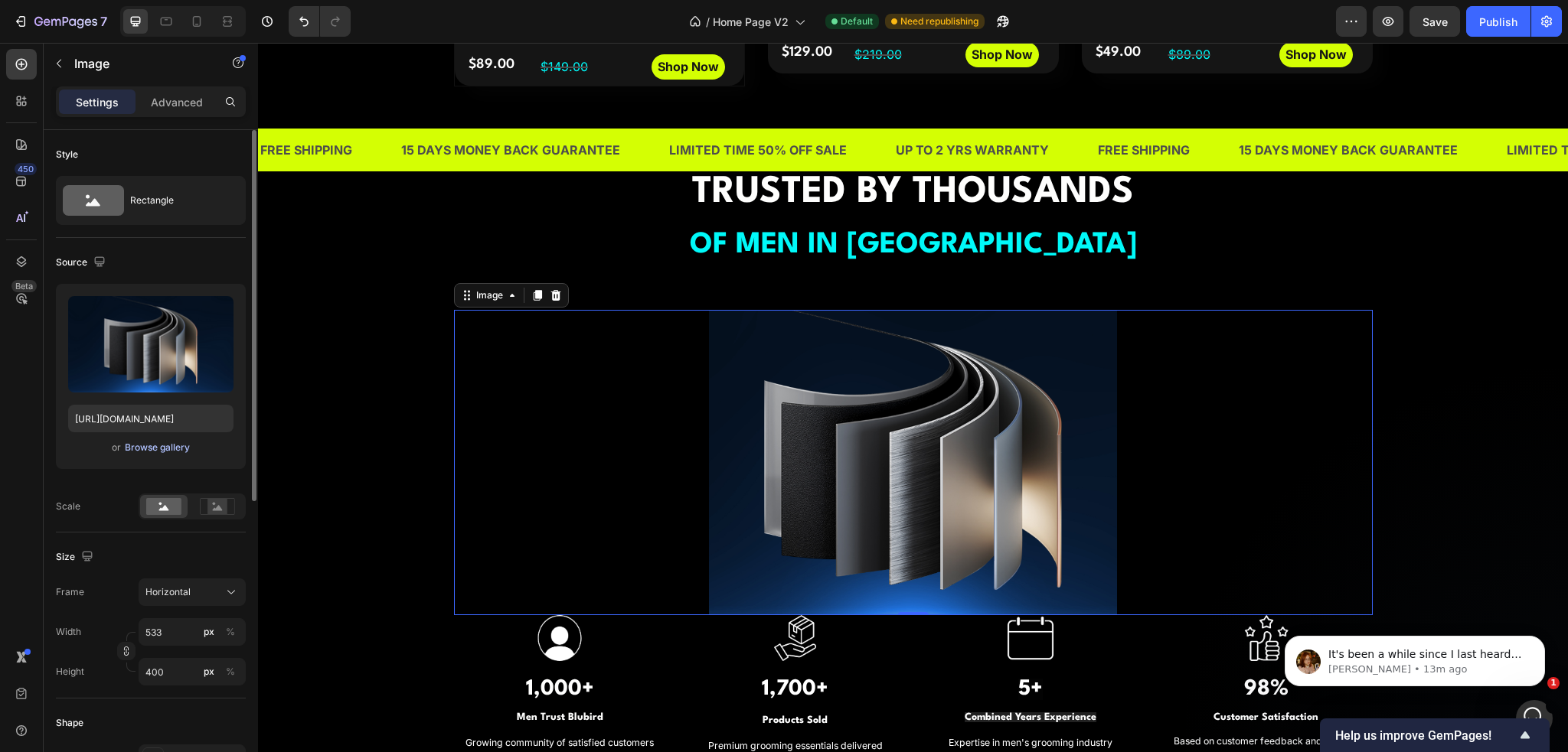
click at [178, 444] on div "Browse gallery" at bounding box center [158, 448] width 65 height 14
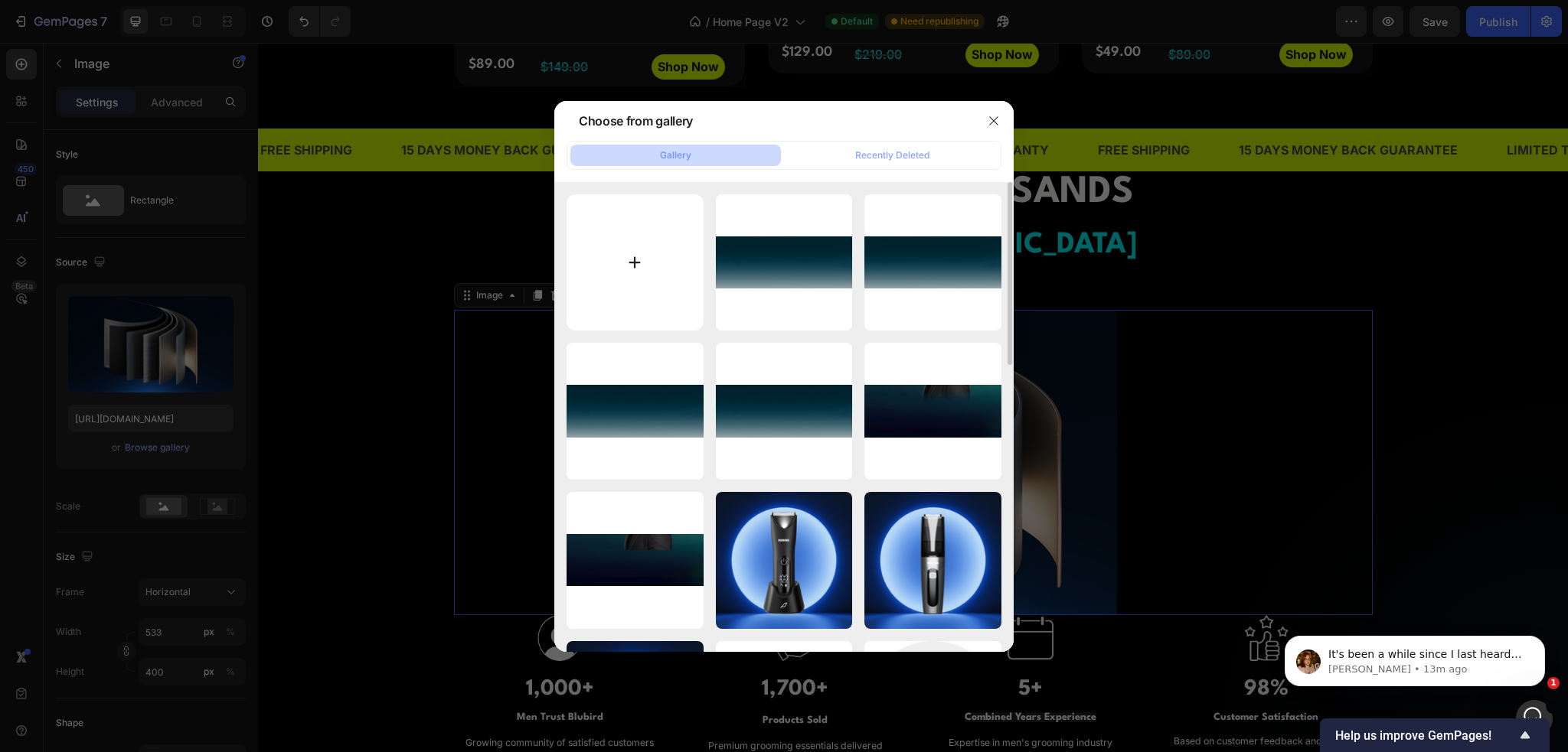
click at [642, 275] on input "file" at bounding box center [634, 262] width 137 height 137
type input "C:\fakepath\ugc banner 1.png"
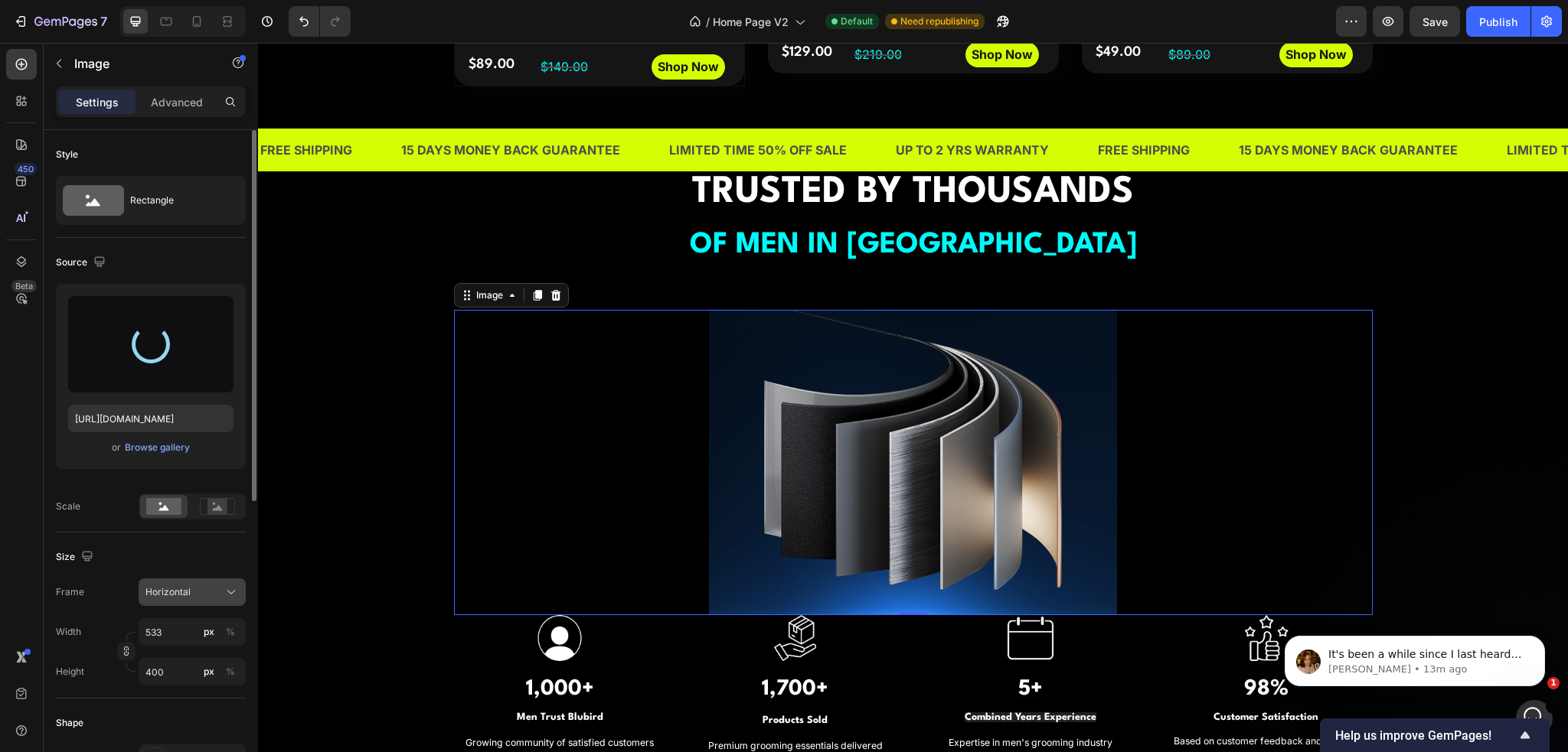
click at [229, 587] on icon at bounding box center [231, 593] width 16 height 16
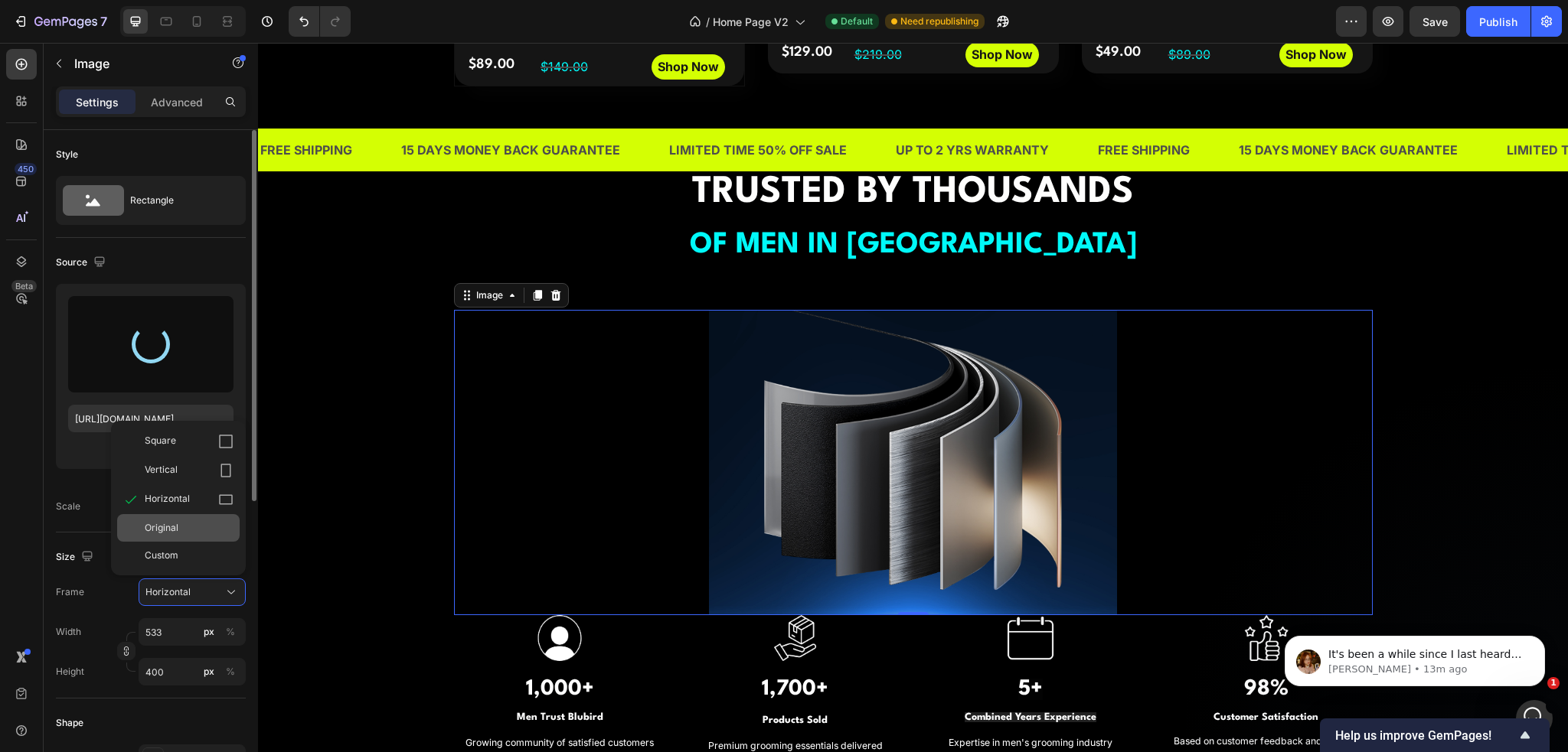
click at [176, 533] on span "Original" at bounding box center [162, 529] width 33 height 14
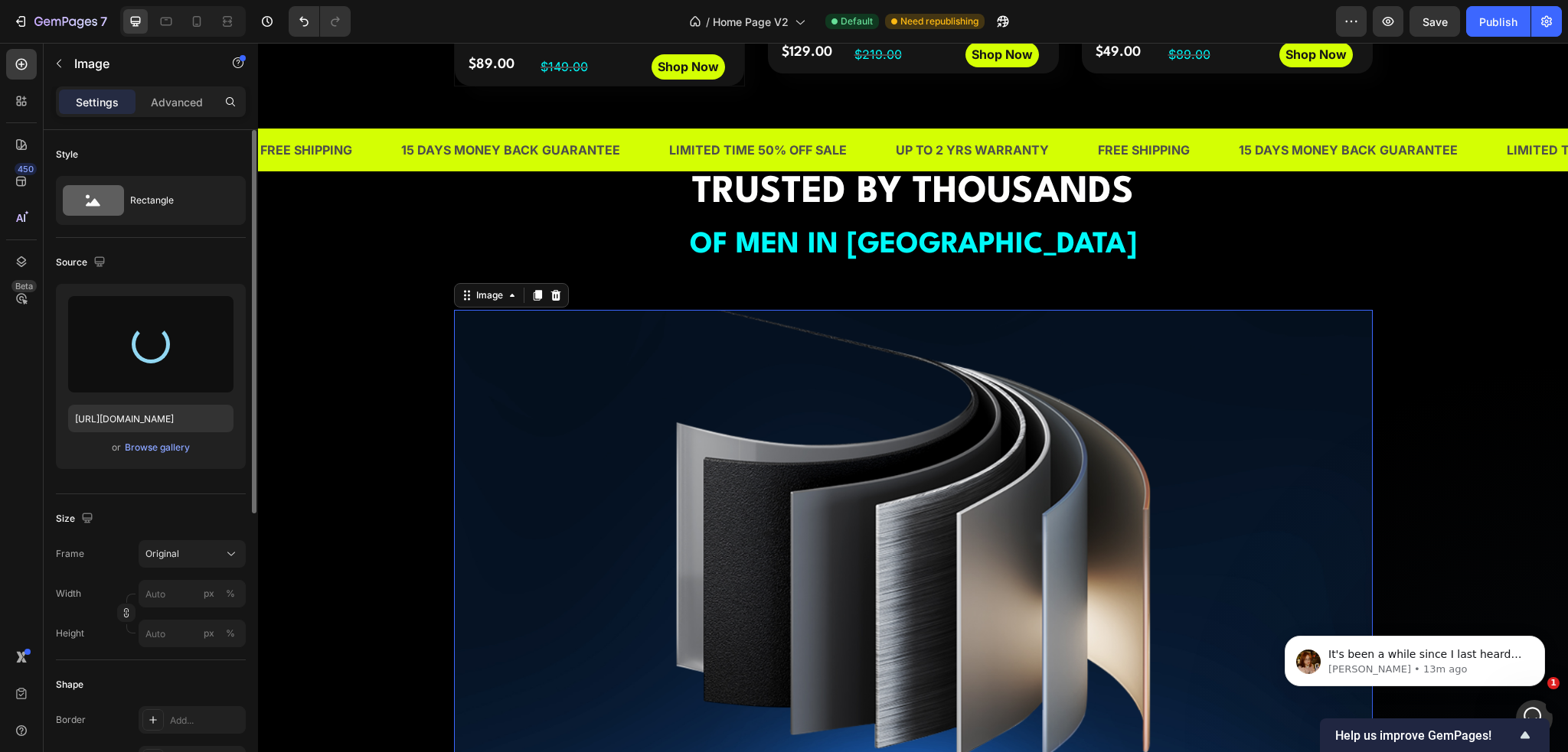
type input "[URL][DOMAIN_NAME]"
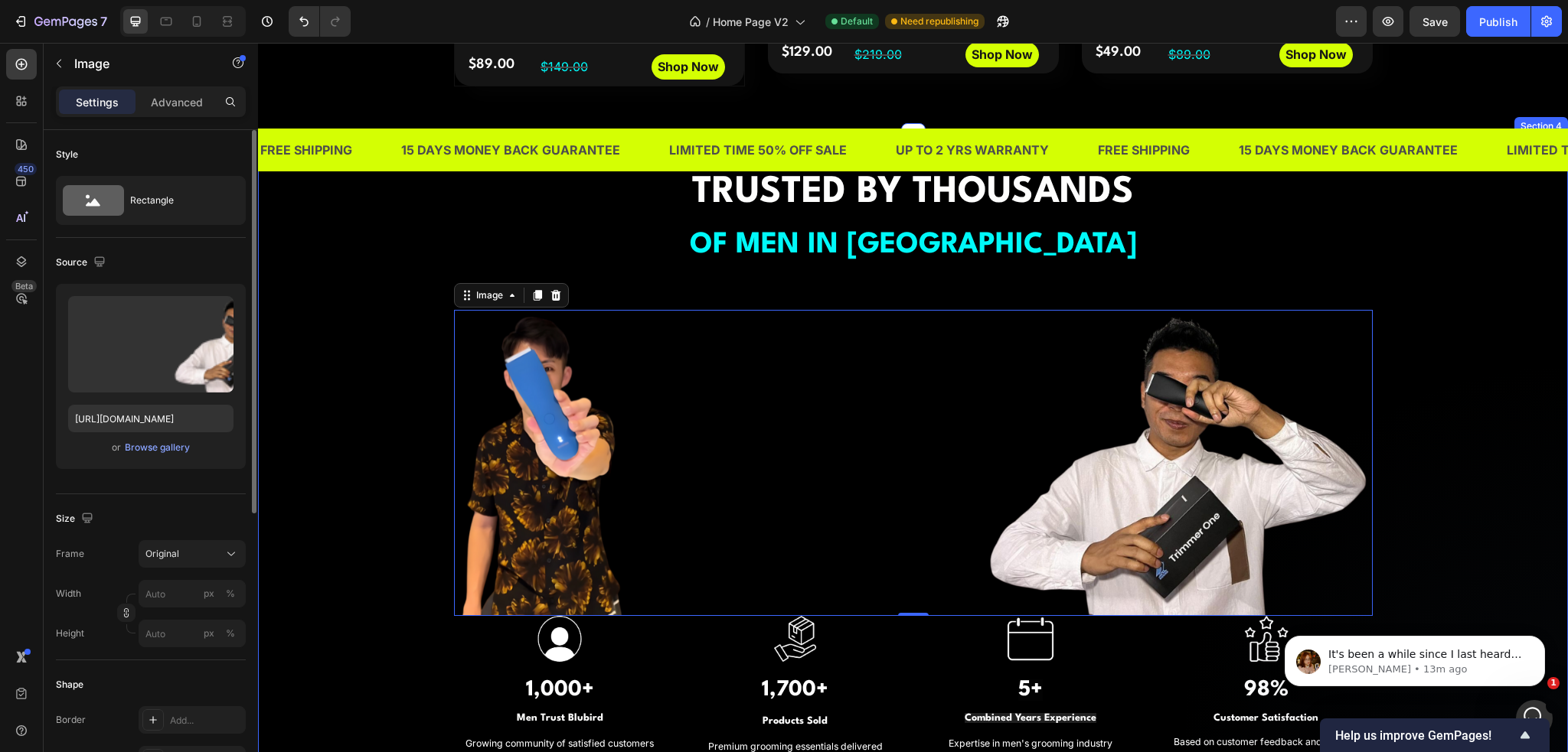
click at [1460, 407] on div "⁠⁠⁠⁠⁠⁠⁠ TRUSTED BY THOUSANDS OF MEN IN [GEOGRAPHIC_DATA] Heading Image 0 Image …" at bounding box center [913, 513] width 1287 height 693
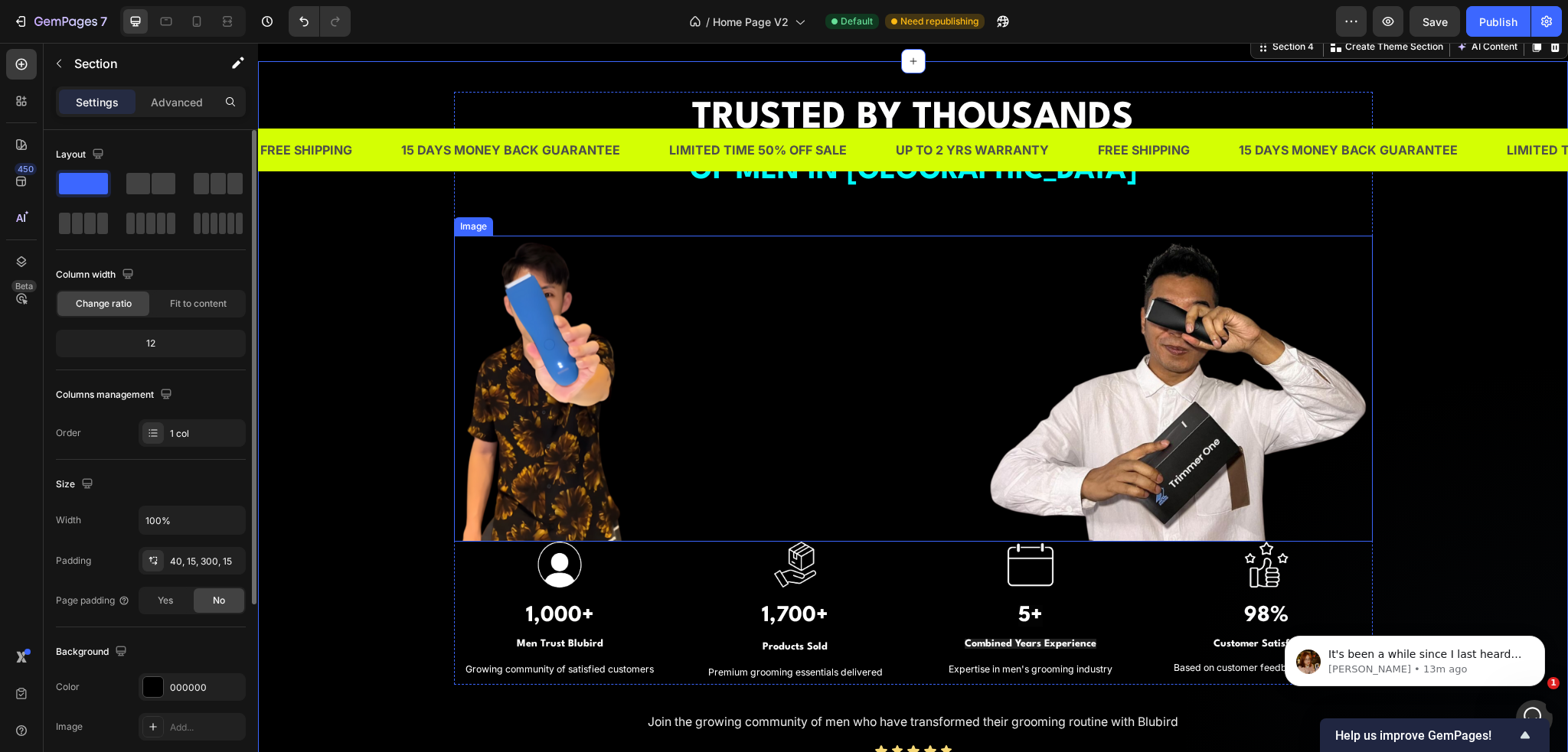
scroll to position [1224, 0]
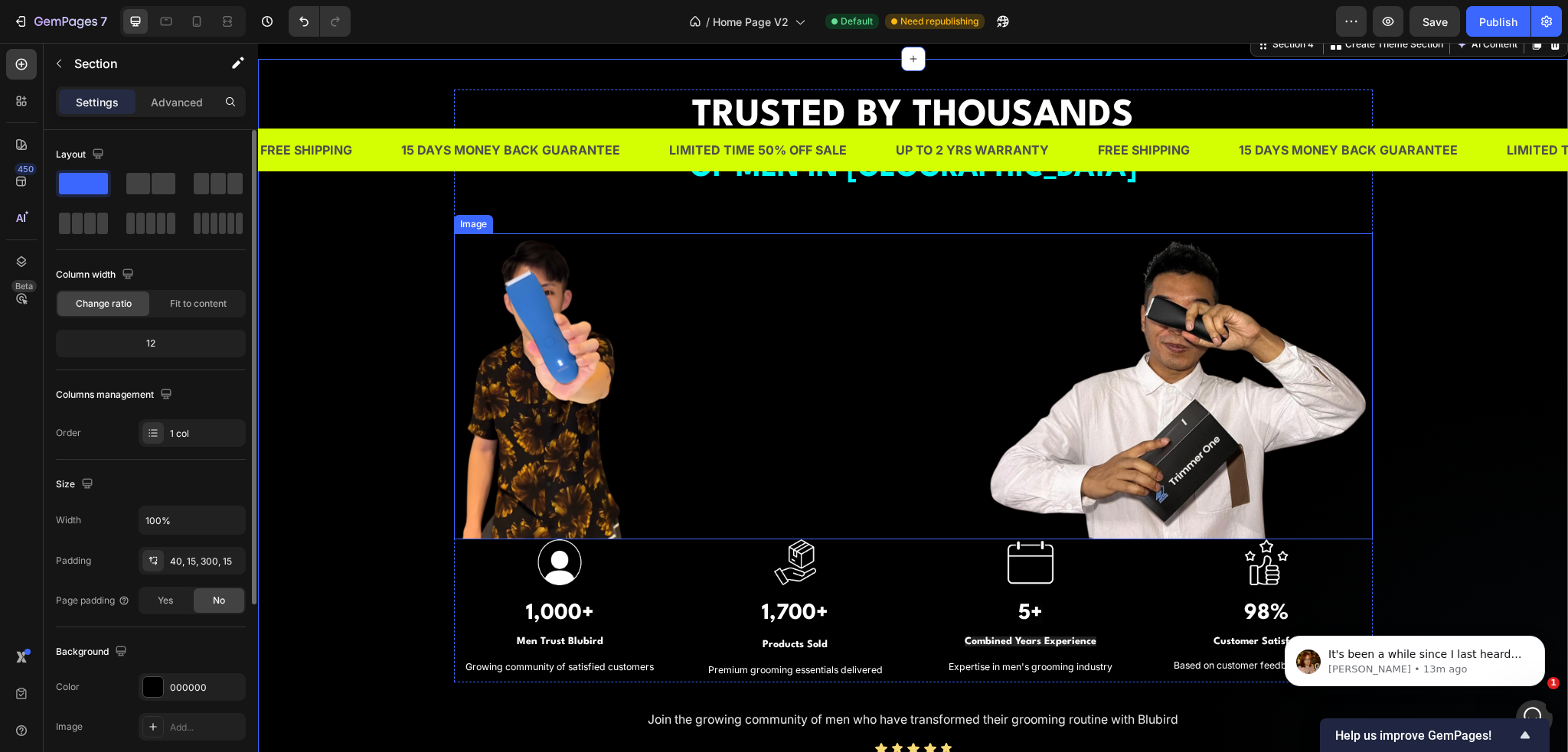
click at [873, 377] on img at bounding box center [913, 386] width 919 height 306
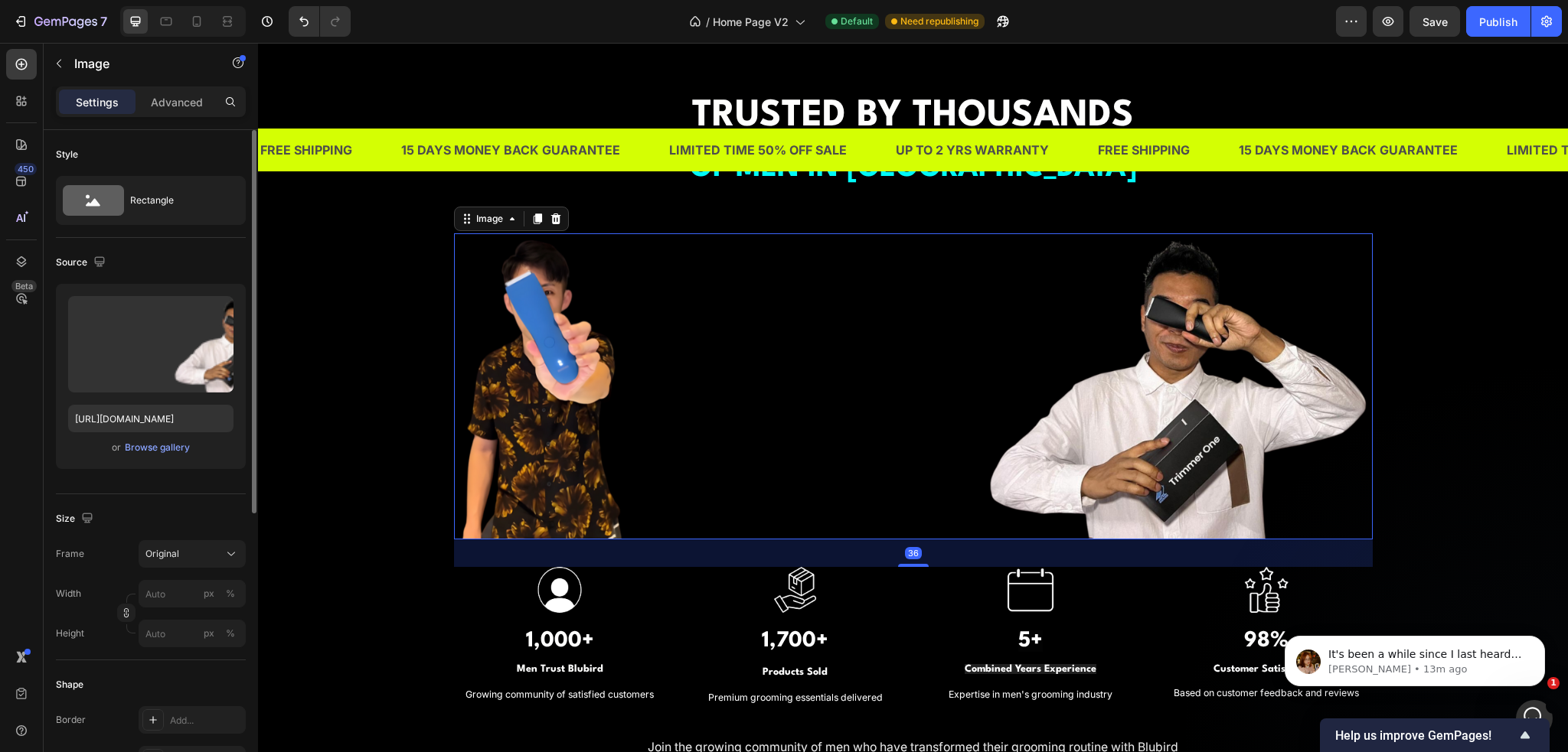
drag, startPoint x: 909, startPoint y: 525, endPoint x: 910, endPoint y: 552, distance: 27.0
click at [910, 564] on div at bounding box center [913, 565] width 31 height 3
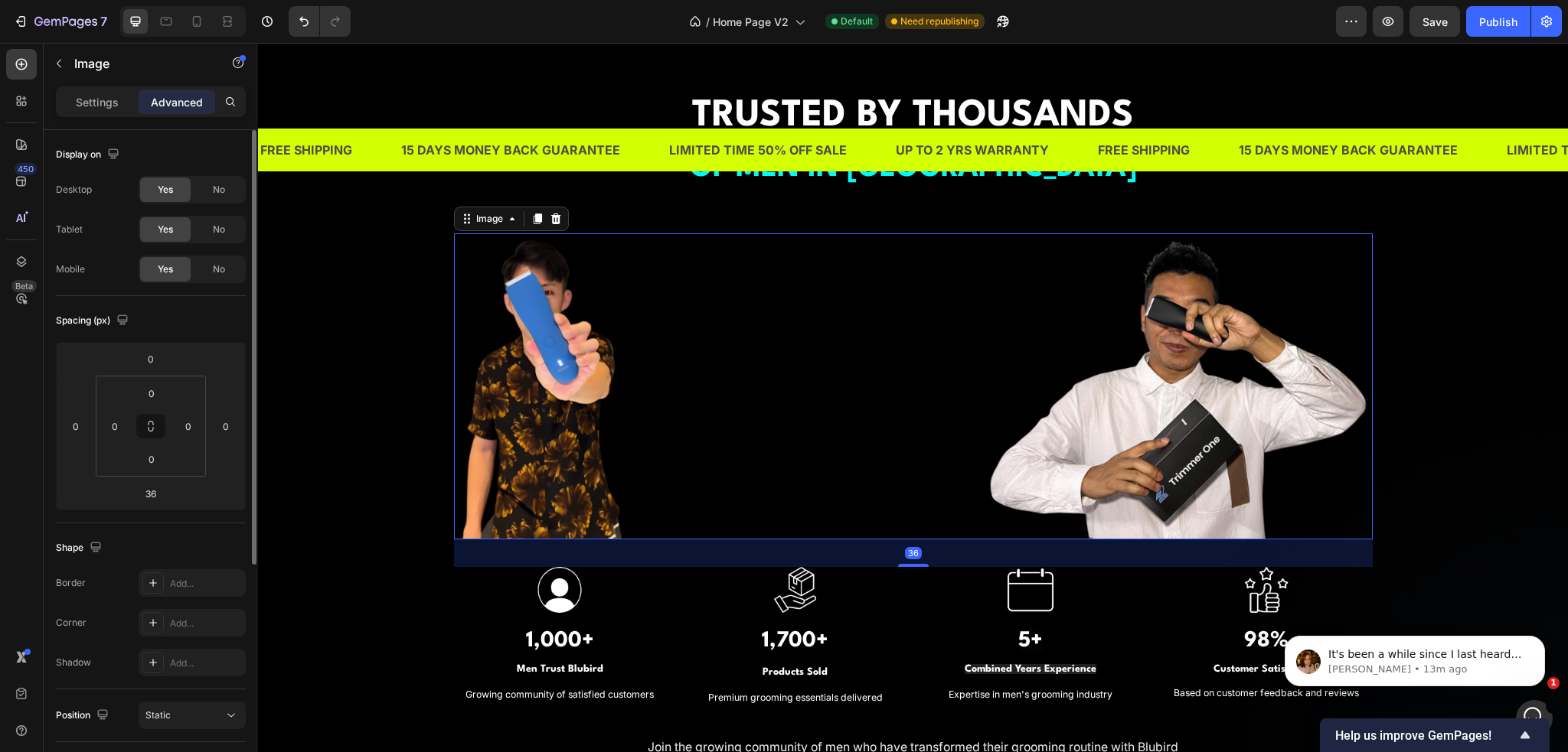
click at [1410, 508] on div "⁠⁠⁠⁠⁠⁠⁠ TRUSTED BY THOUSANDS OF MEN IN [GEOGRAPHIC_DATA] Heading Image 36 Image…" at bounding box center [913, 450] width 1287 height 721
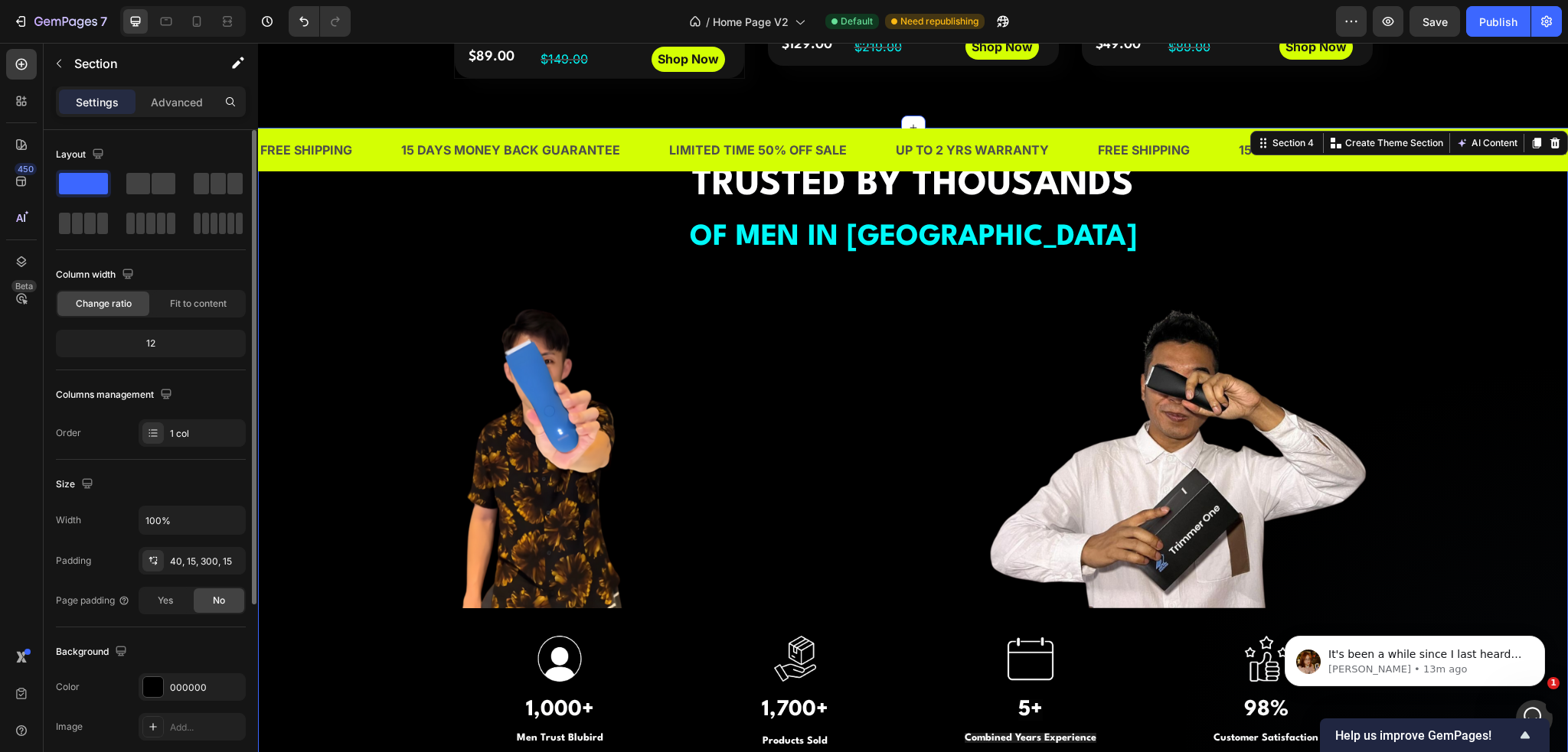
scroll to position [1148, 0]
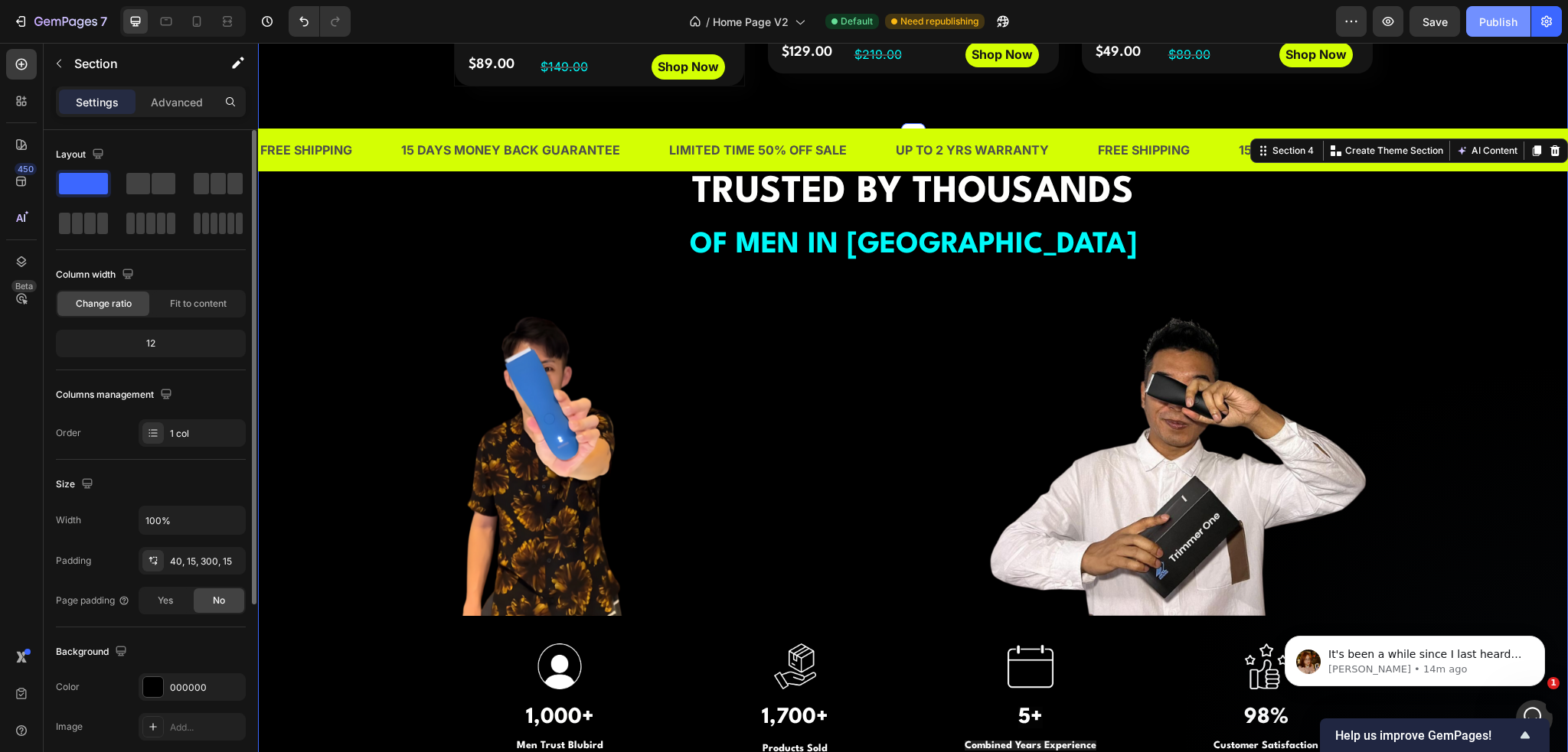
click at [1485, 27] on div "Publish" at bounding box center [1498, 22] width 38 height 16
